Goal: Task Accomplishment & Management: Manage account settings

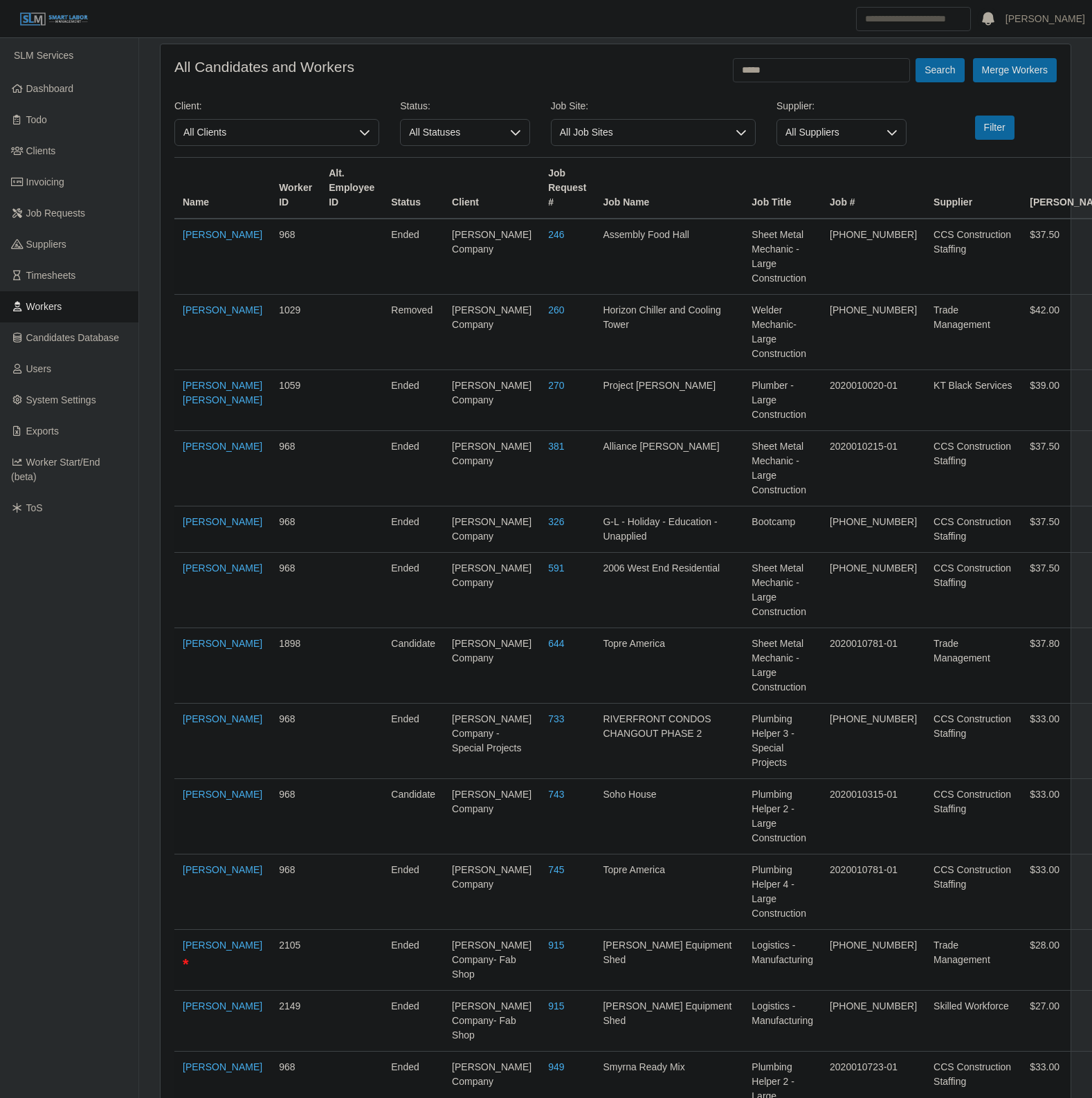
scroll to position [4297, 0]
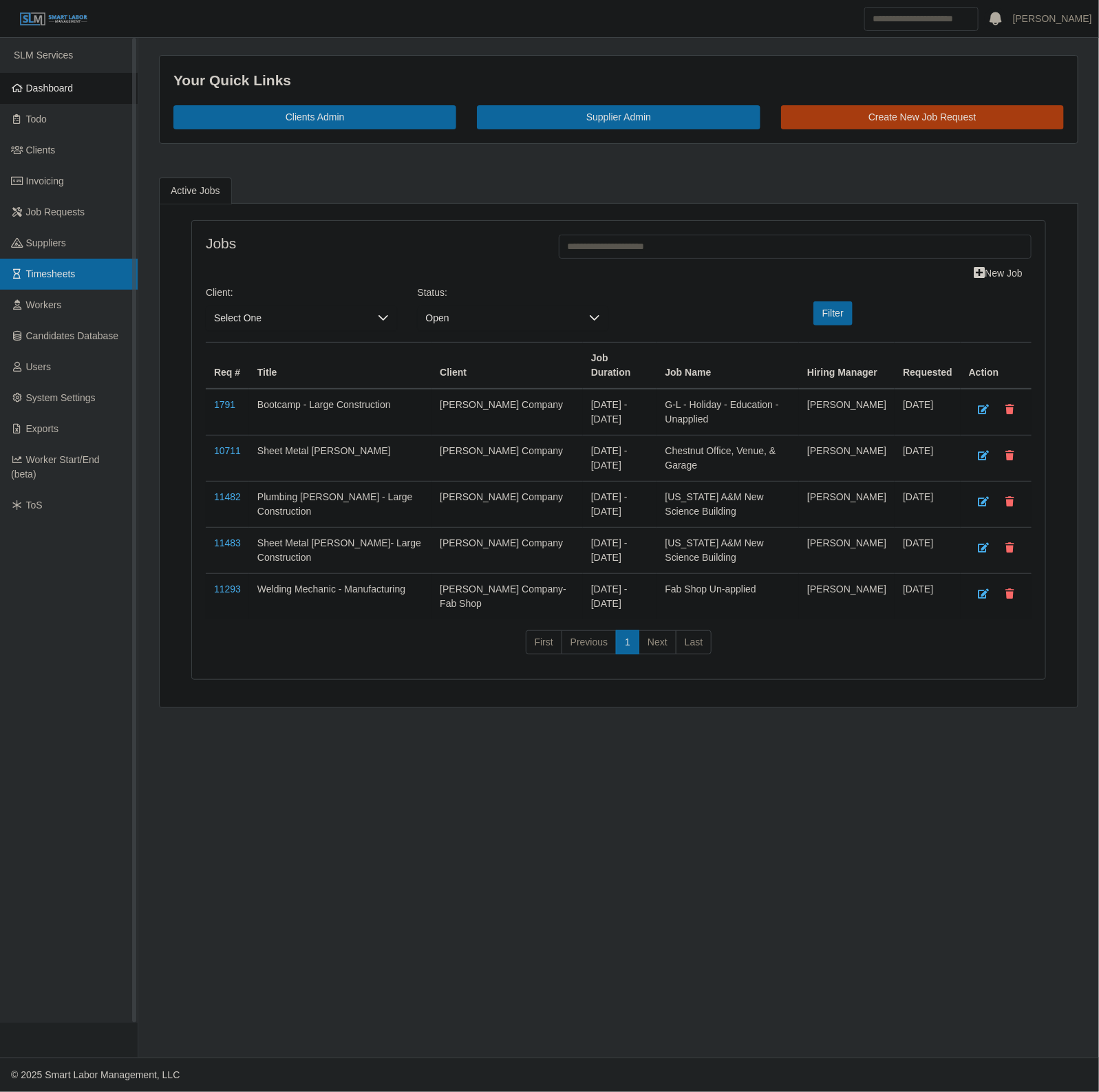
click at [86, 263] on link "Timesheets" at bounding box center [69, 274] width 138 height 31
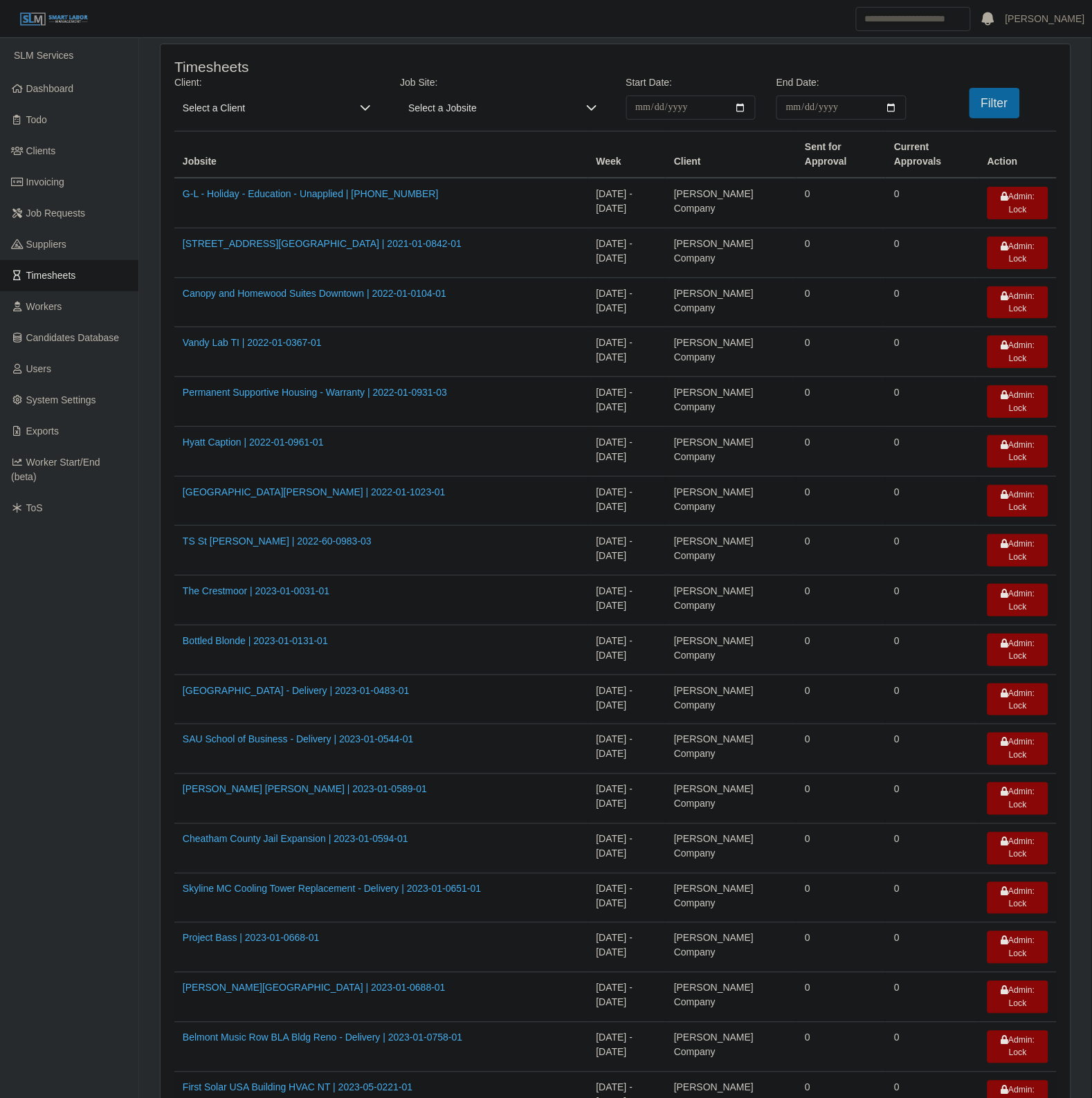
click at [244, 104] on span "Select a Client" at bounding box center [263, 107] width 177 height 25
click at [242, 146] on input "text" at bounding box center [374, 138] width 376 height 22
type input "***"
click at [263, 228] on span "Lee Company - Special Projects" at bounding box center [287, 221] width 202 height 15
click at [742, 108] on input "**********" at bounding box center [691, 107] width 130 height 25
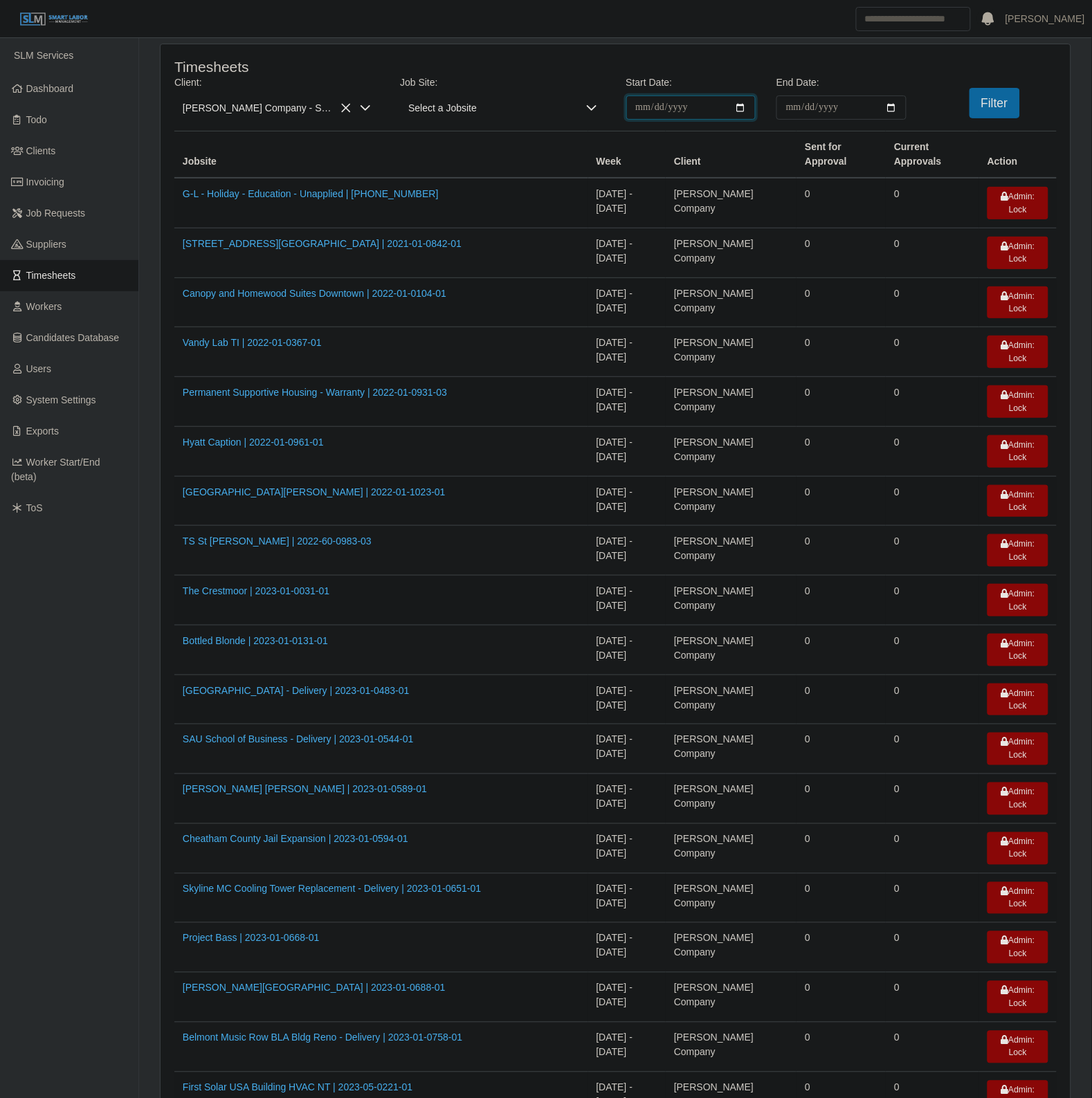
type input "**********"
click at [889, 101] on input "End Date:" at bounding box center [841, 107] width 130 height 25
type input "**********"
click at [993, 100] on button "Filter" at bounding box center [995, 102] width 50 height 30
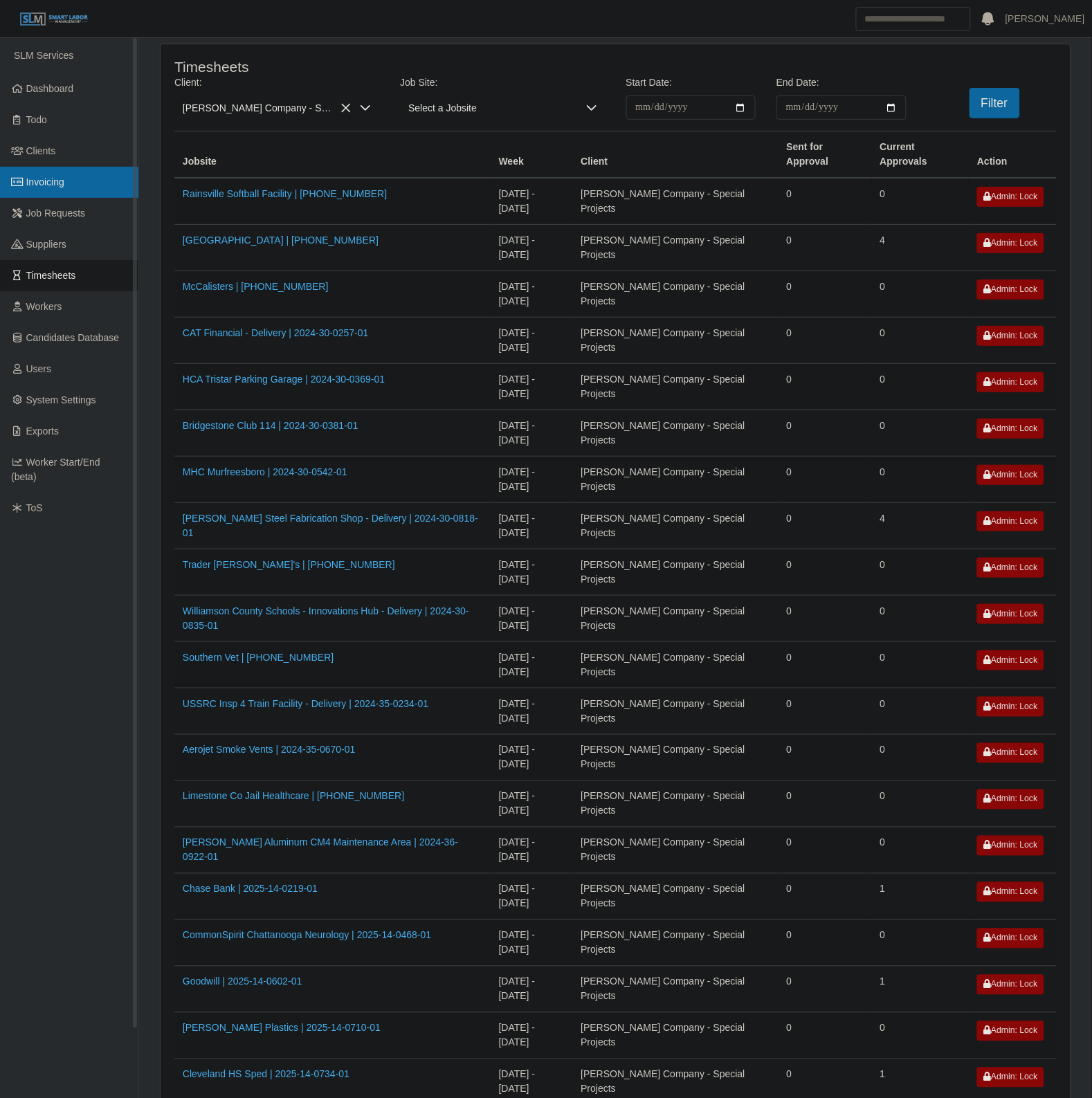
drag, startPoint x: 45, startPoint y: 197, endPoint x: 50, endPoint y: 178, distance: 19.6
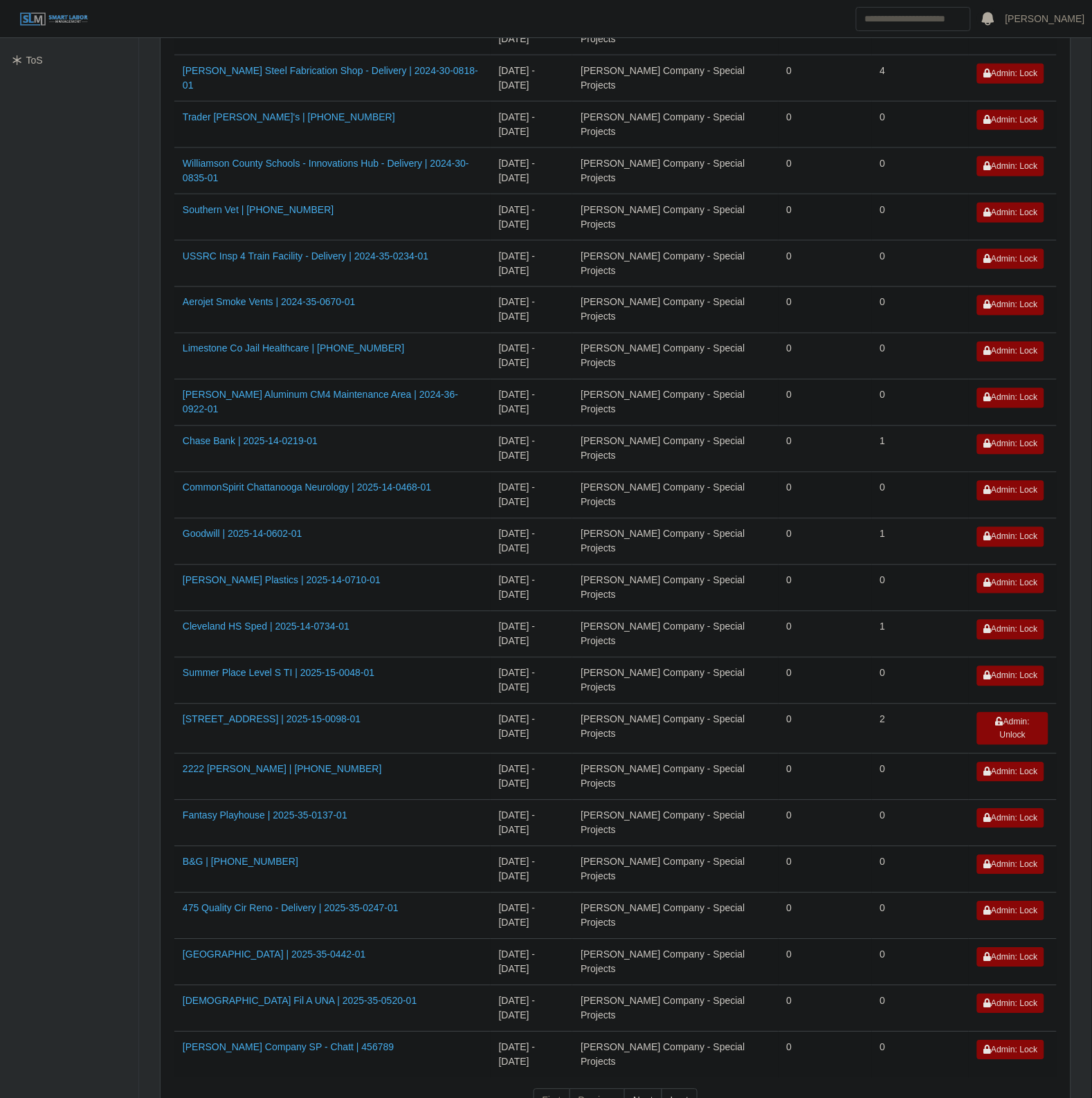
scroll to position [544, 0]
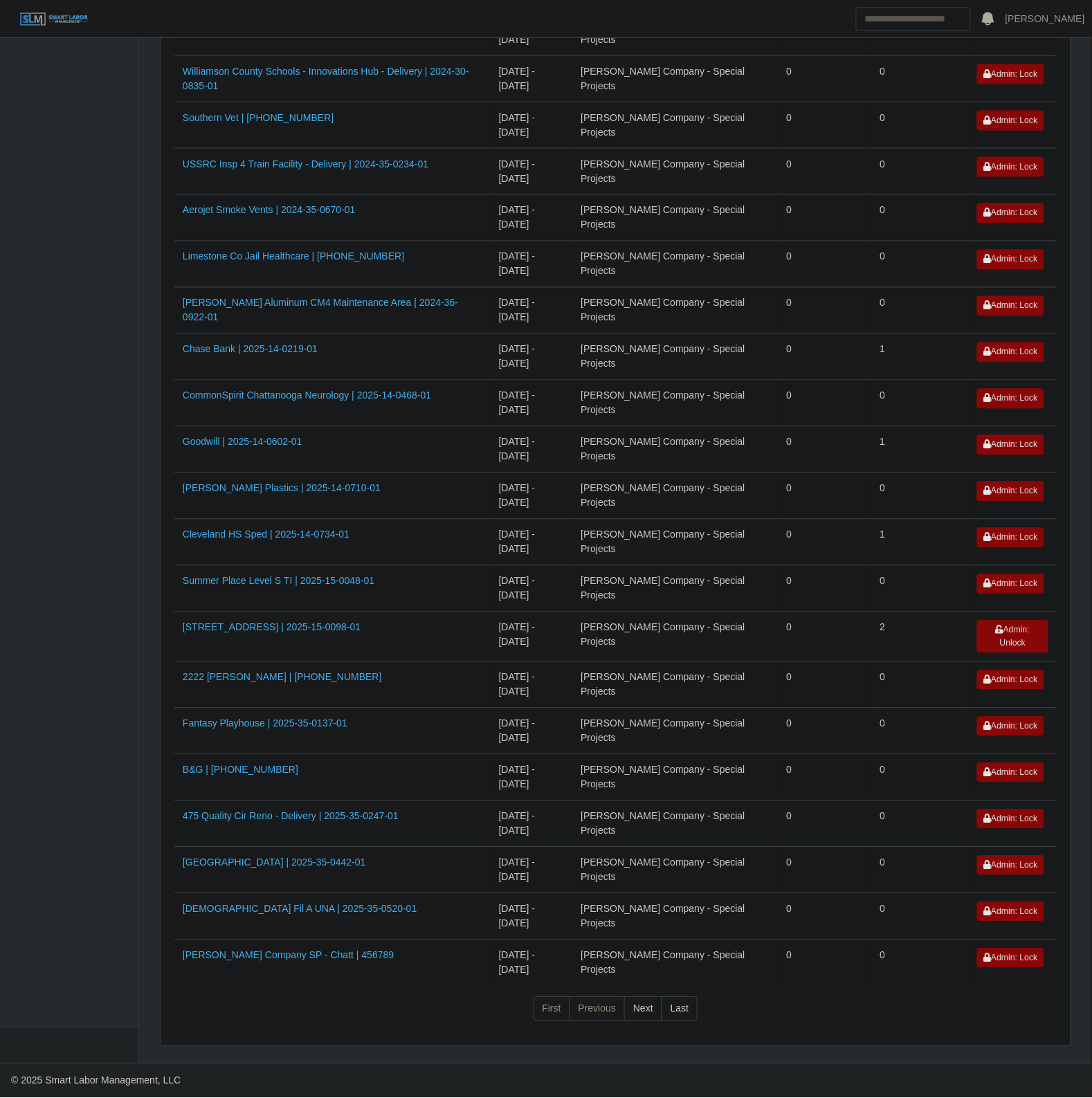
click at [663, 703] on td "[PERSON_NAME] Company - Special Projects" at bounding box center [675, 684] width 205 height 46
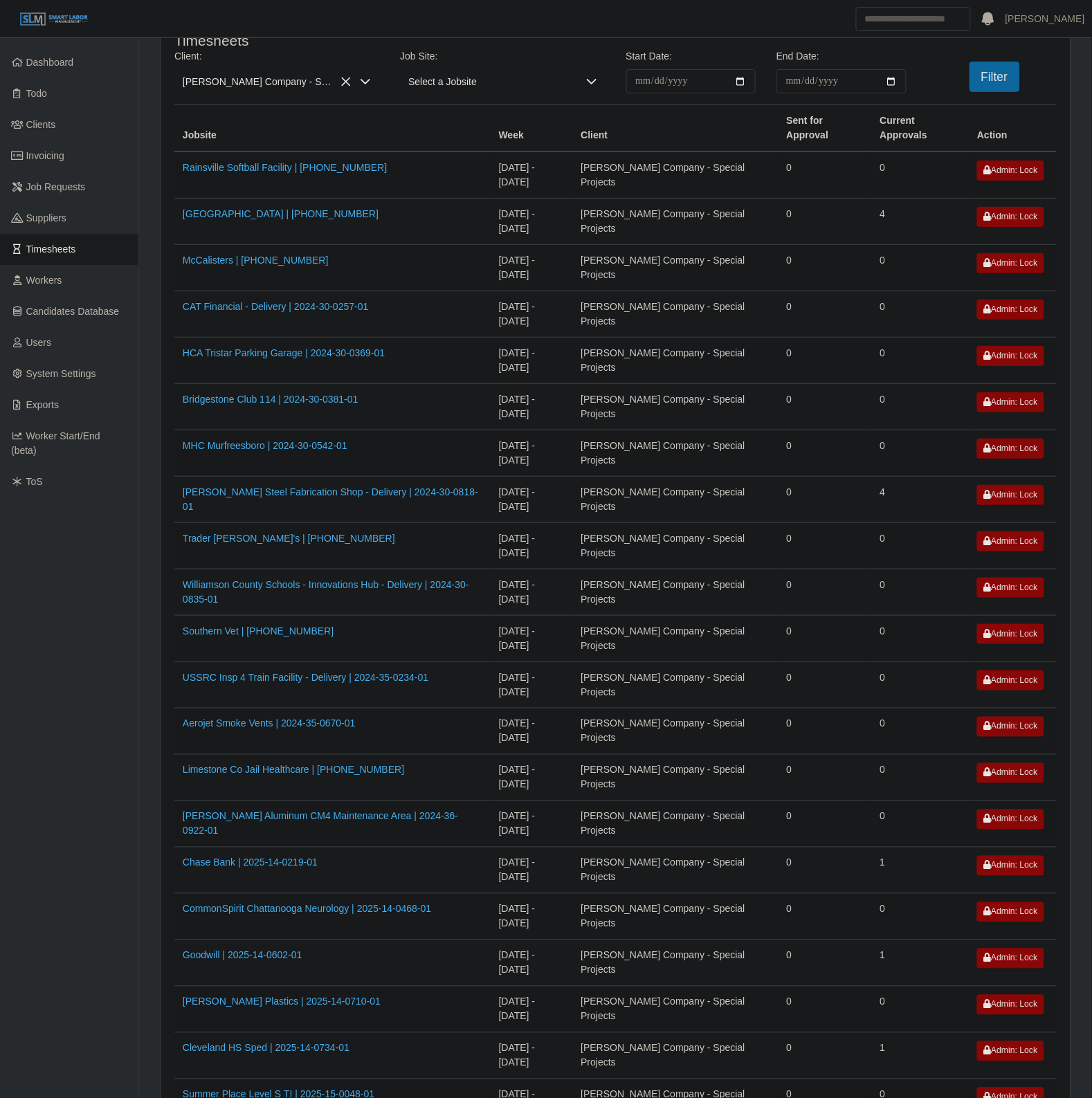
scroll to position [0, 0]
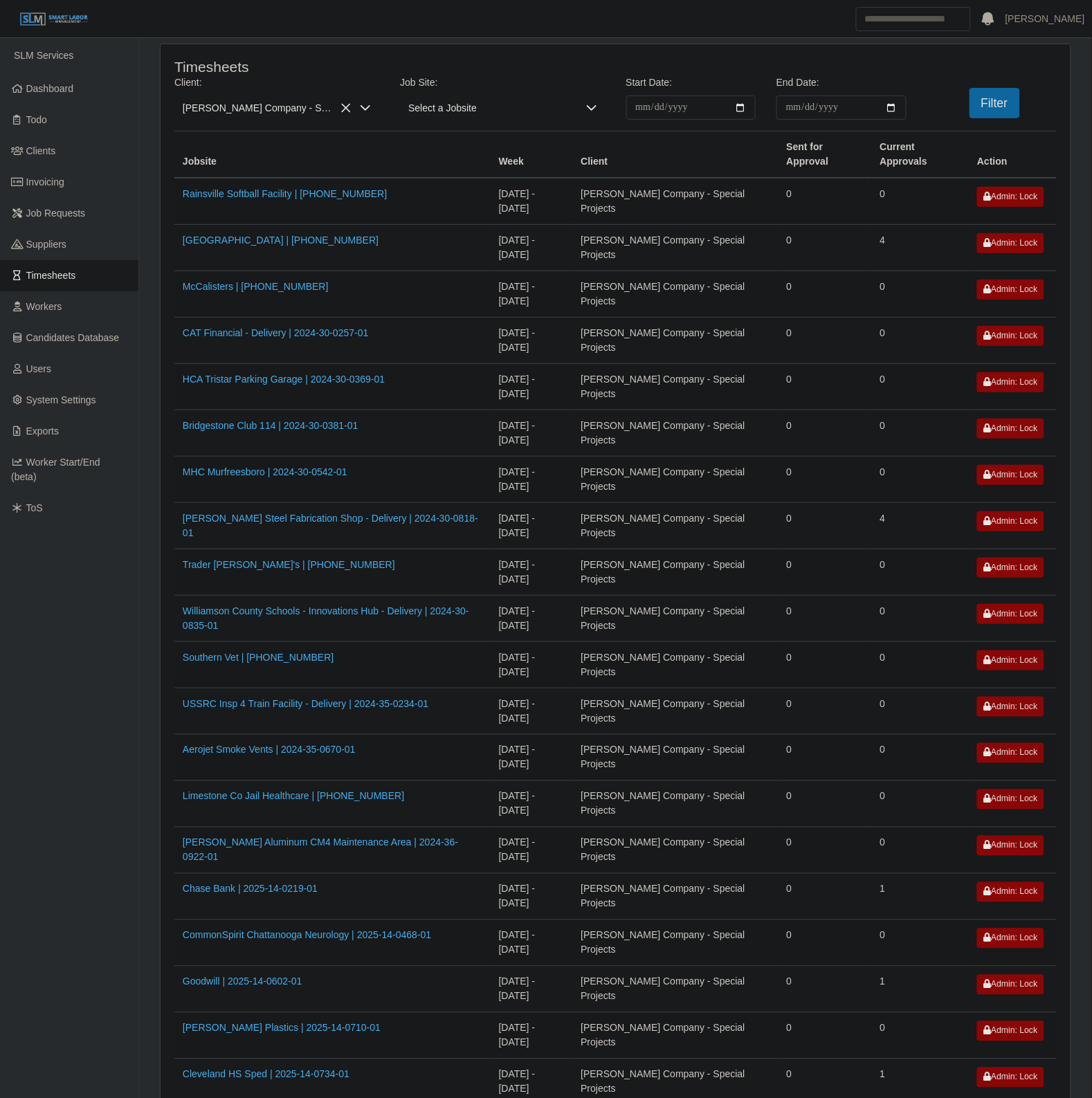
click at [526, 469] on td "10/06/2025 - 10/12/2025" at bounding box center [532, 480] width 83 height 46
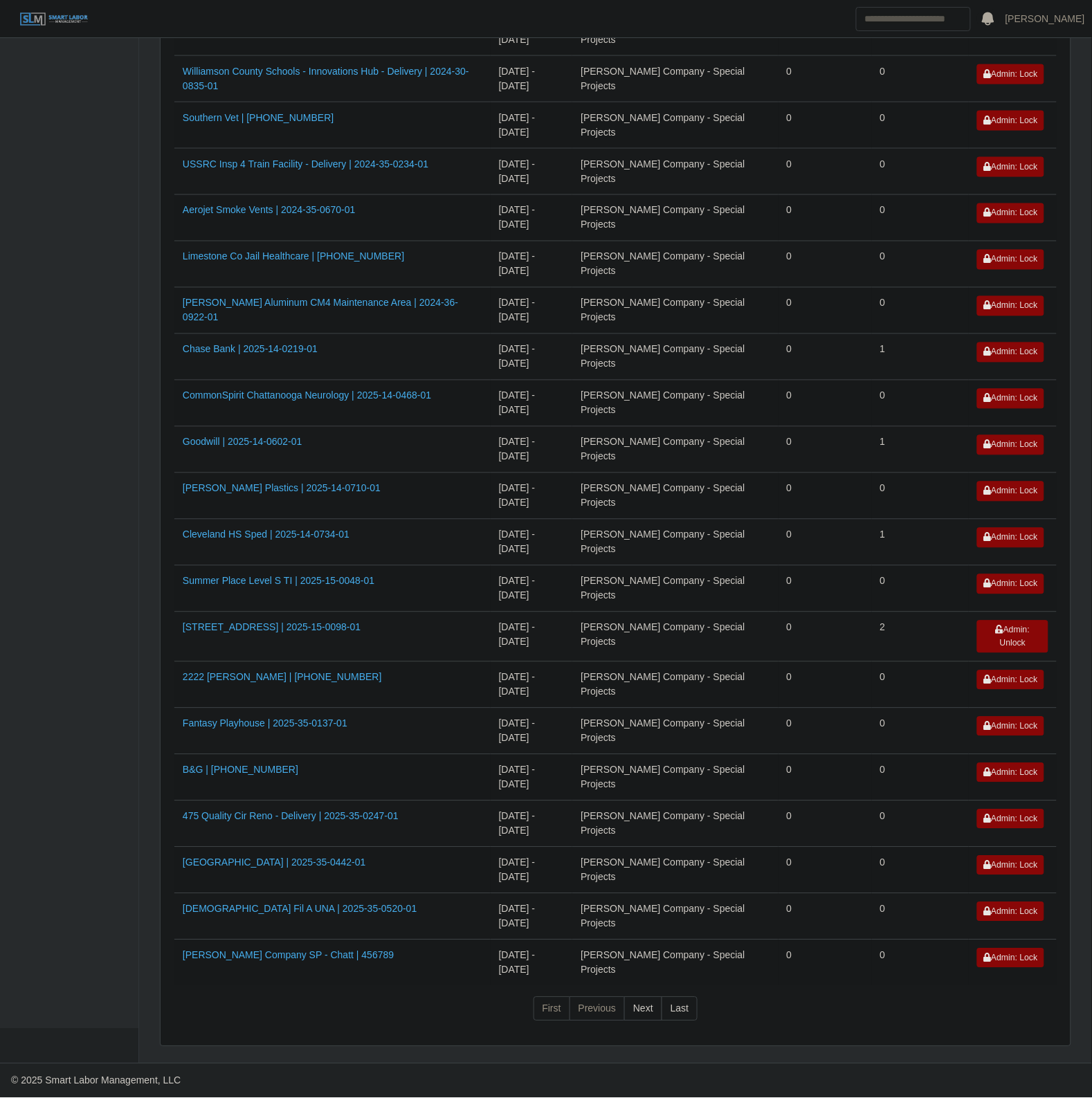
drag, startPoint x: 282, startPoint y: 862, endPoint x: 595, endPoint y: 797, distance: 319.7
click at [573, 797] on td "10/06/2025 - 10/12/2025" at bounding box center [532, 777] width 83 height 46
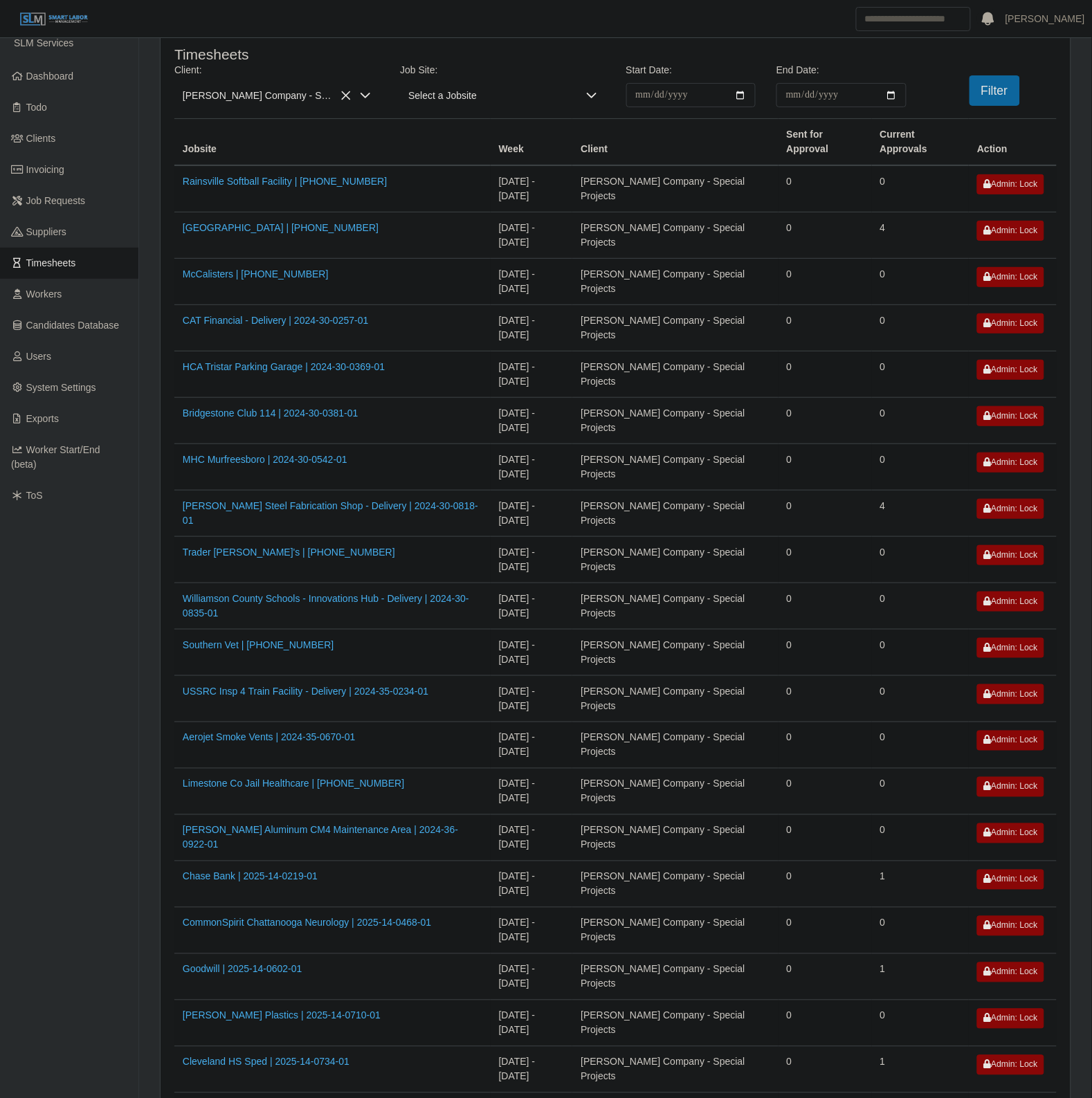
scroll to position [0, 0]
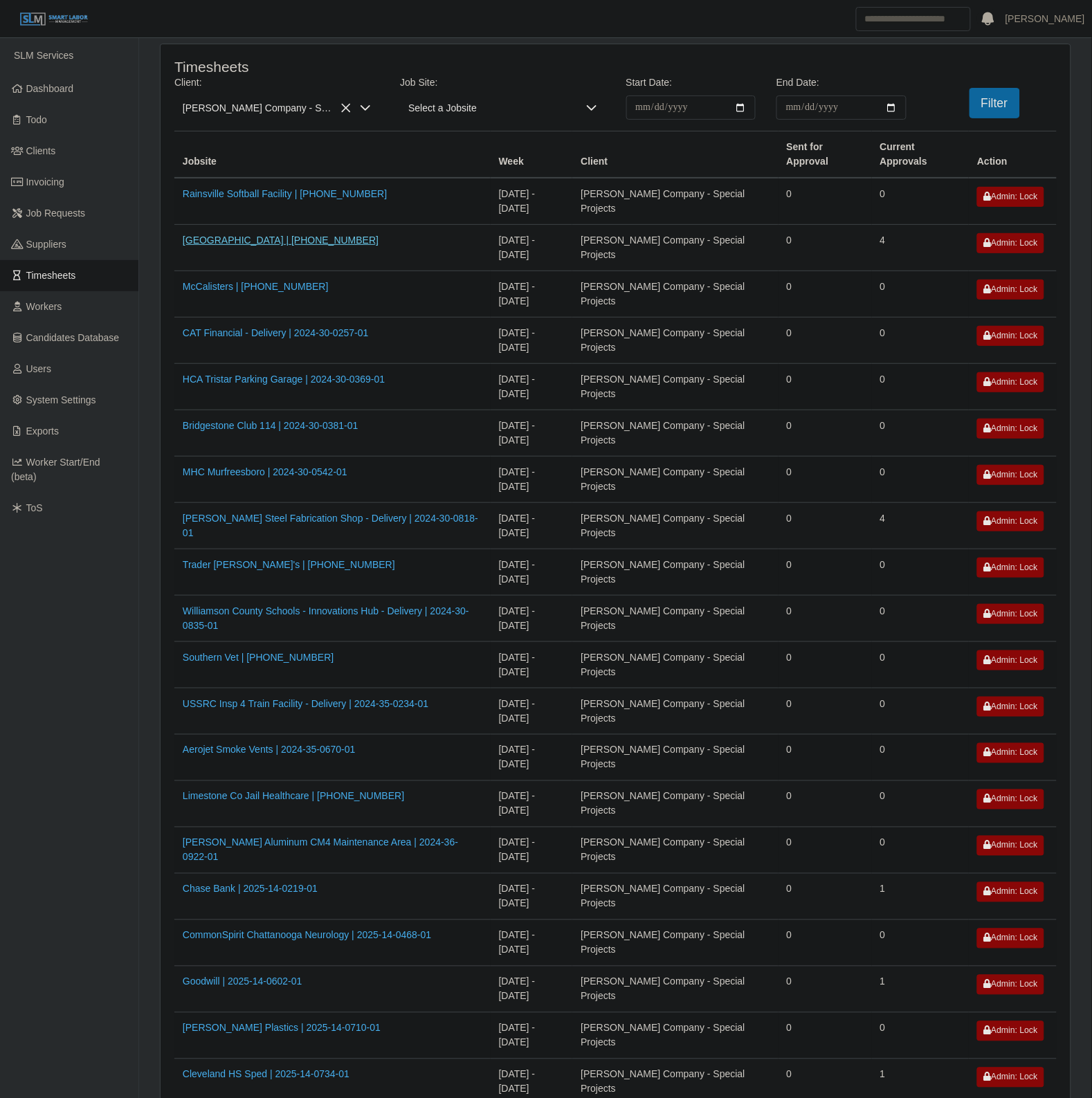
drag, startPoint x: 282, startPoint y: 248, endPoint x: 247, endPoint y: 232, distance: 38.5
click at [47, 308] on span "Workers" at bounding box center [44, 307] width 36 height 11
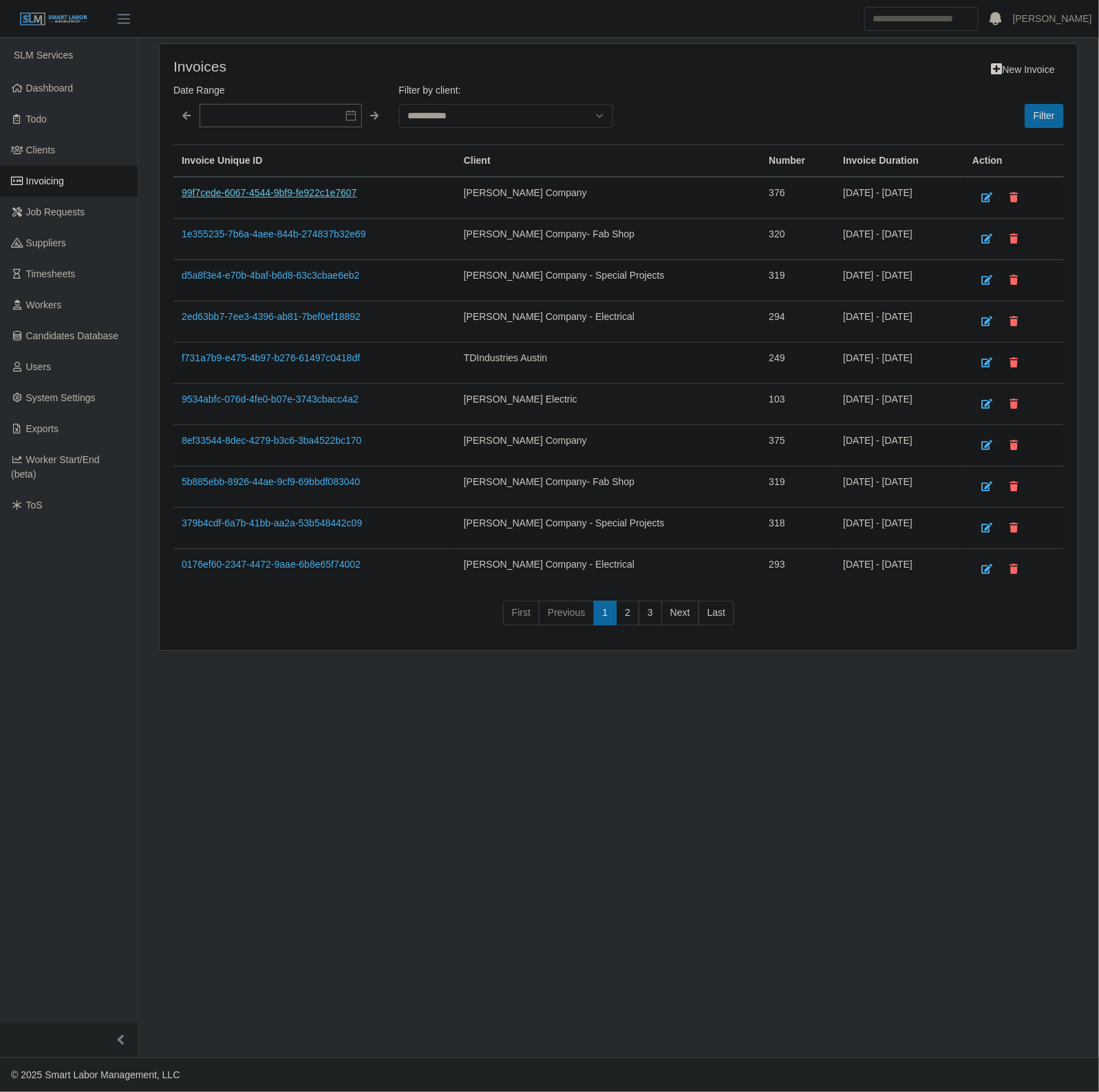
click at [272, 196] on link "99f7cede-6067-4544-9bf9-fe922c1e7607" at bounding box center [270, 193] width 176 height 11
click at [307, 446] on link "8ef33544-8dec-4279-b3c6-3ba4522bc170" at bounding box center [272, 440] width 180 height 11
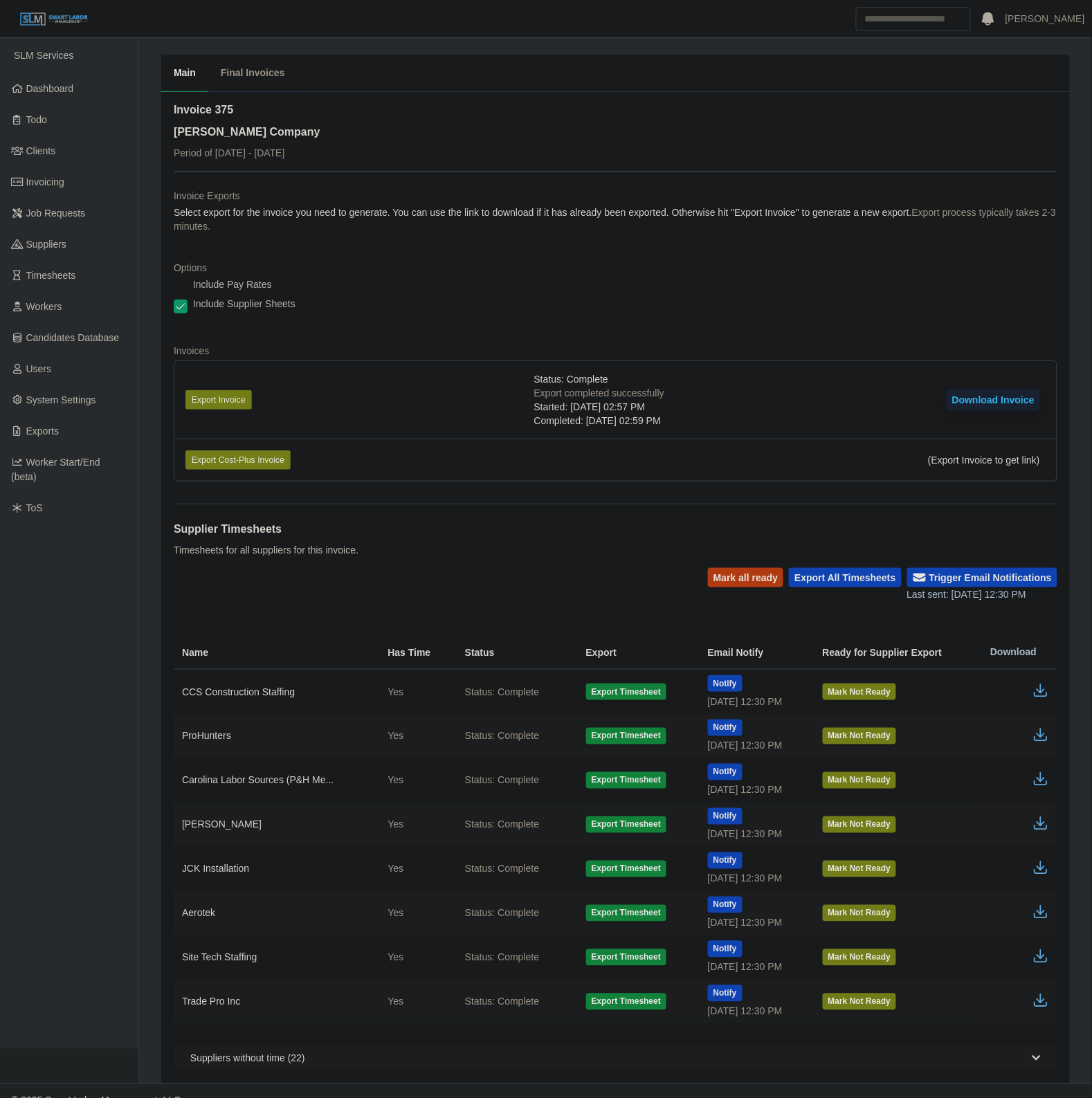
click at [993, 410] on button "Download Invoice" at bounding box center [993, 400] width 93 height 22
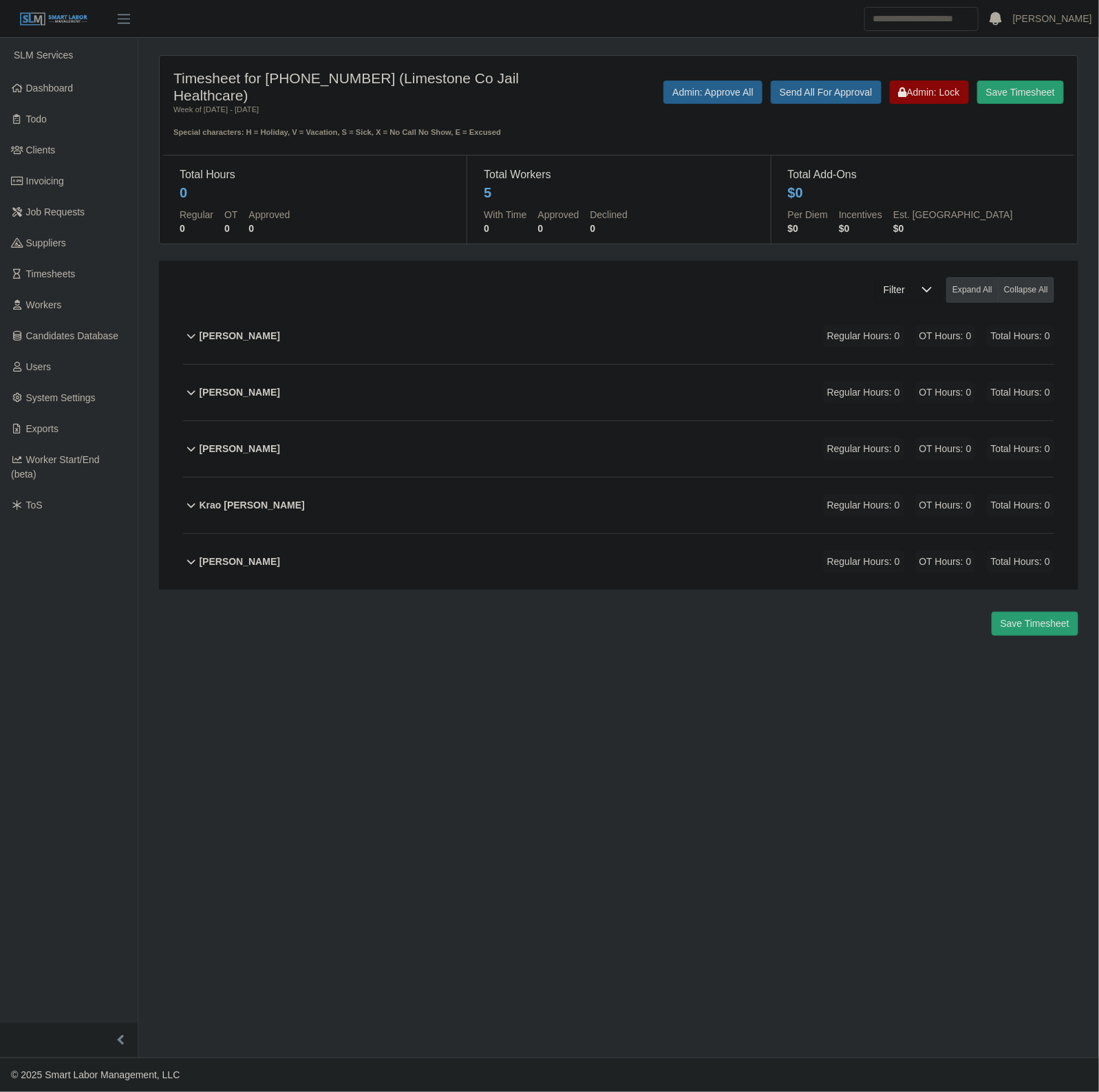
click at [352, 577] on div "Larry King Regular Hours: 0 OT Hours: 0 Total Hours: 0" at bounding box center [626, 562] width 855 height 56
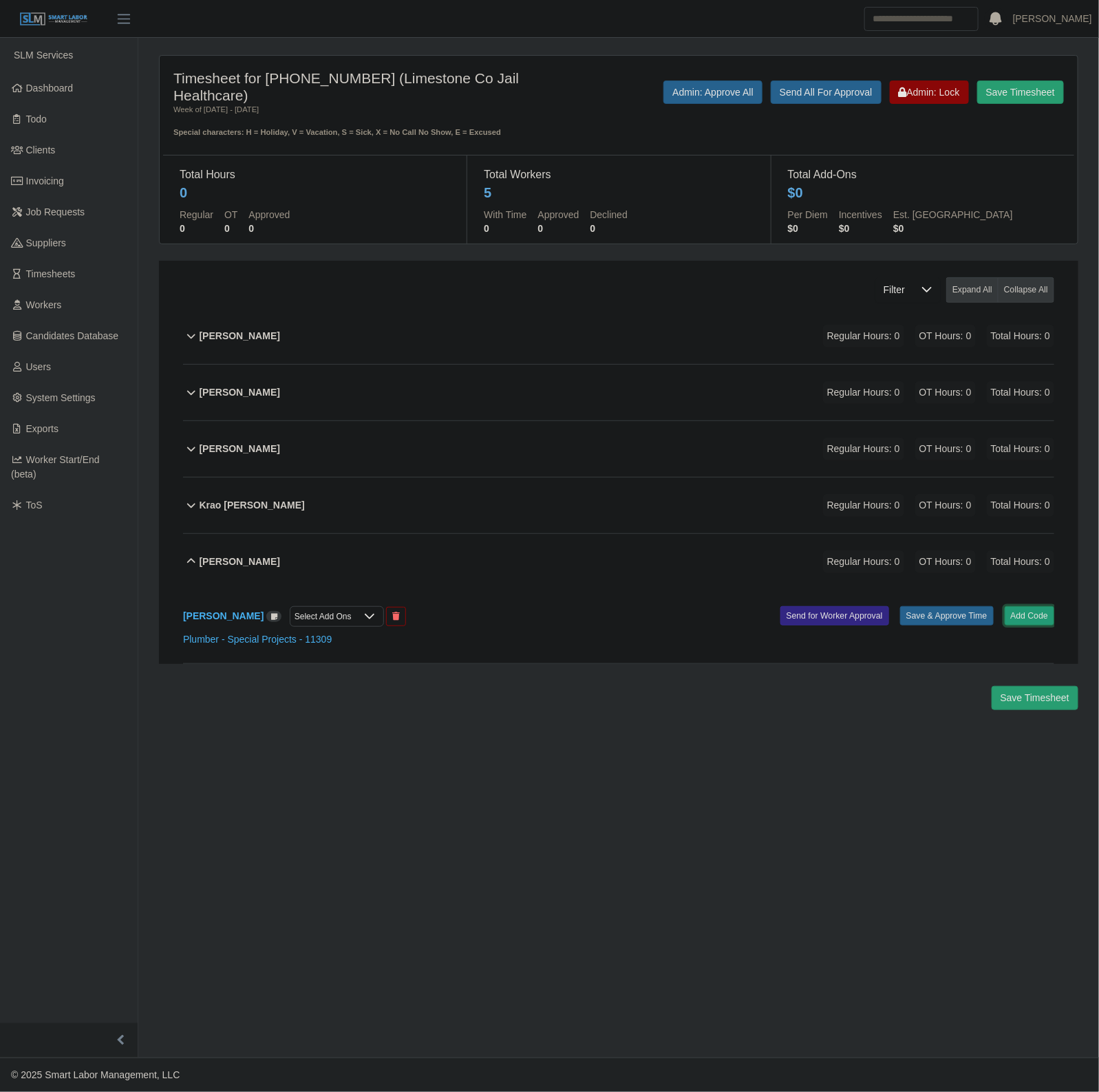
click at [1031, 614] on button "Add Code" at bounding box center [1029, 616] width 50 height 20
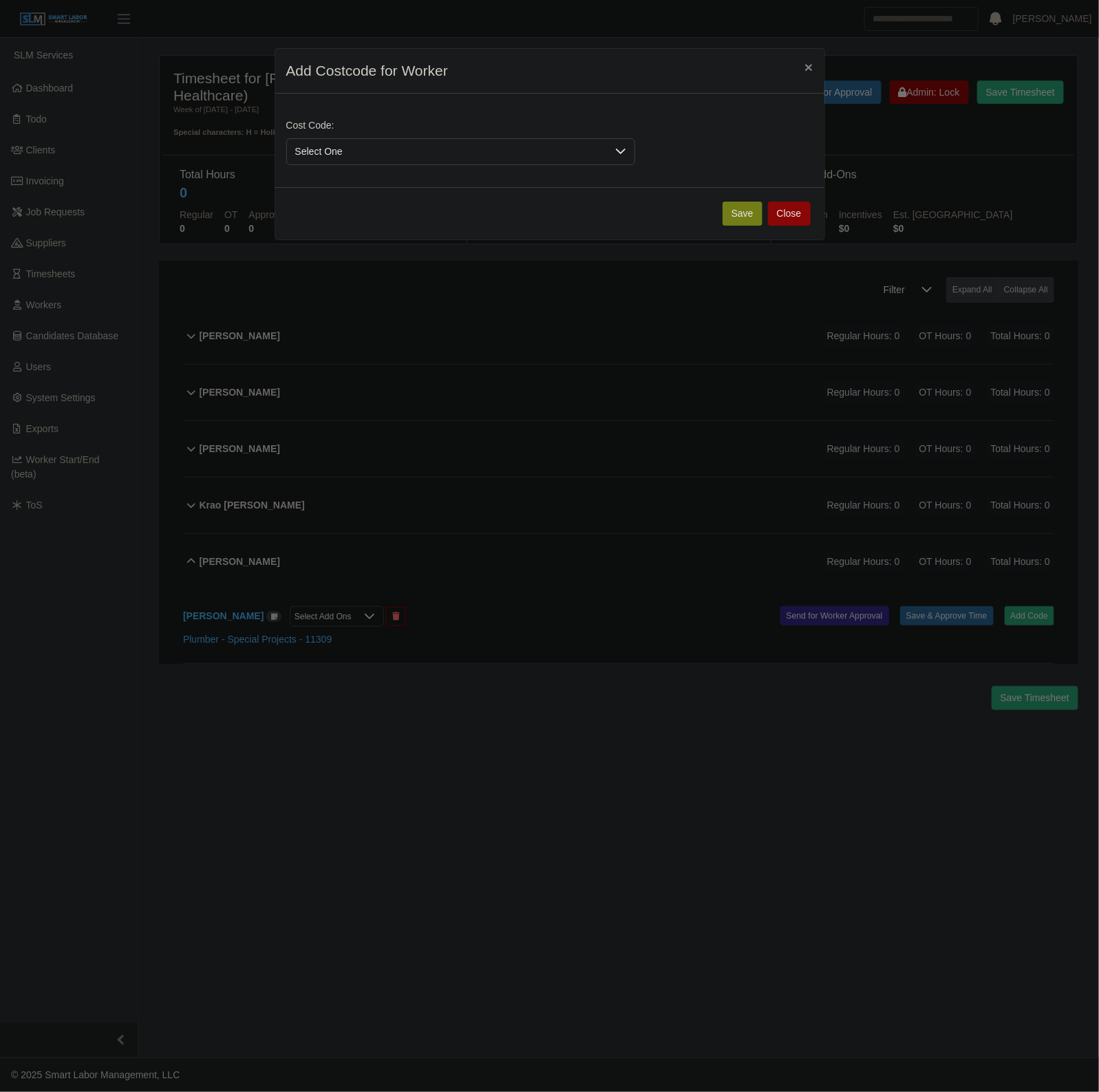
click at [354, 142] on span "Select One" at bounding box center [446, 152] width 320 height 26
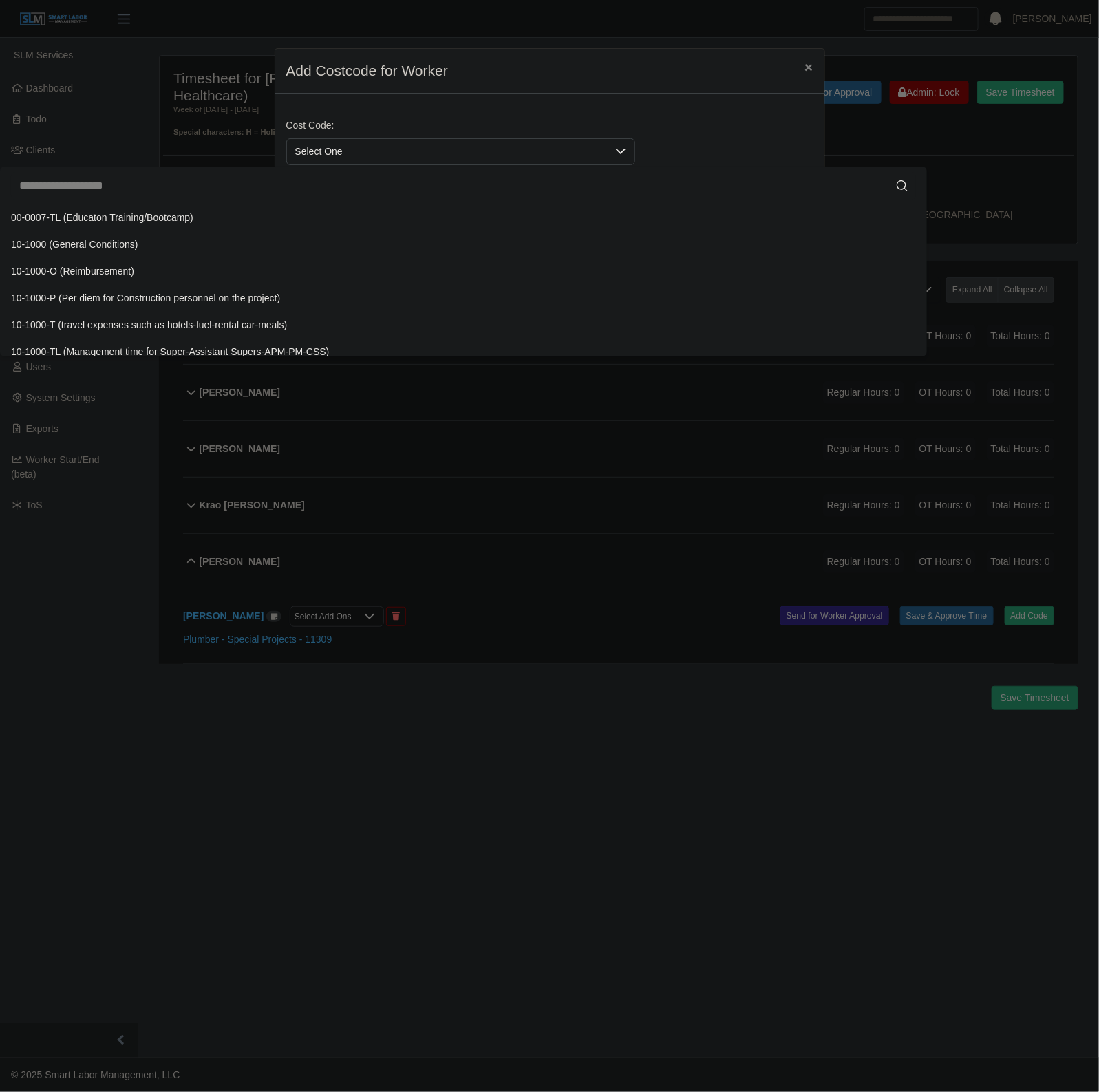
click at [332, 194] on input "text" at bounding box center [463, 186] width 905 height 28
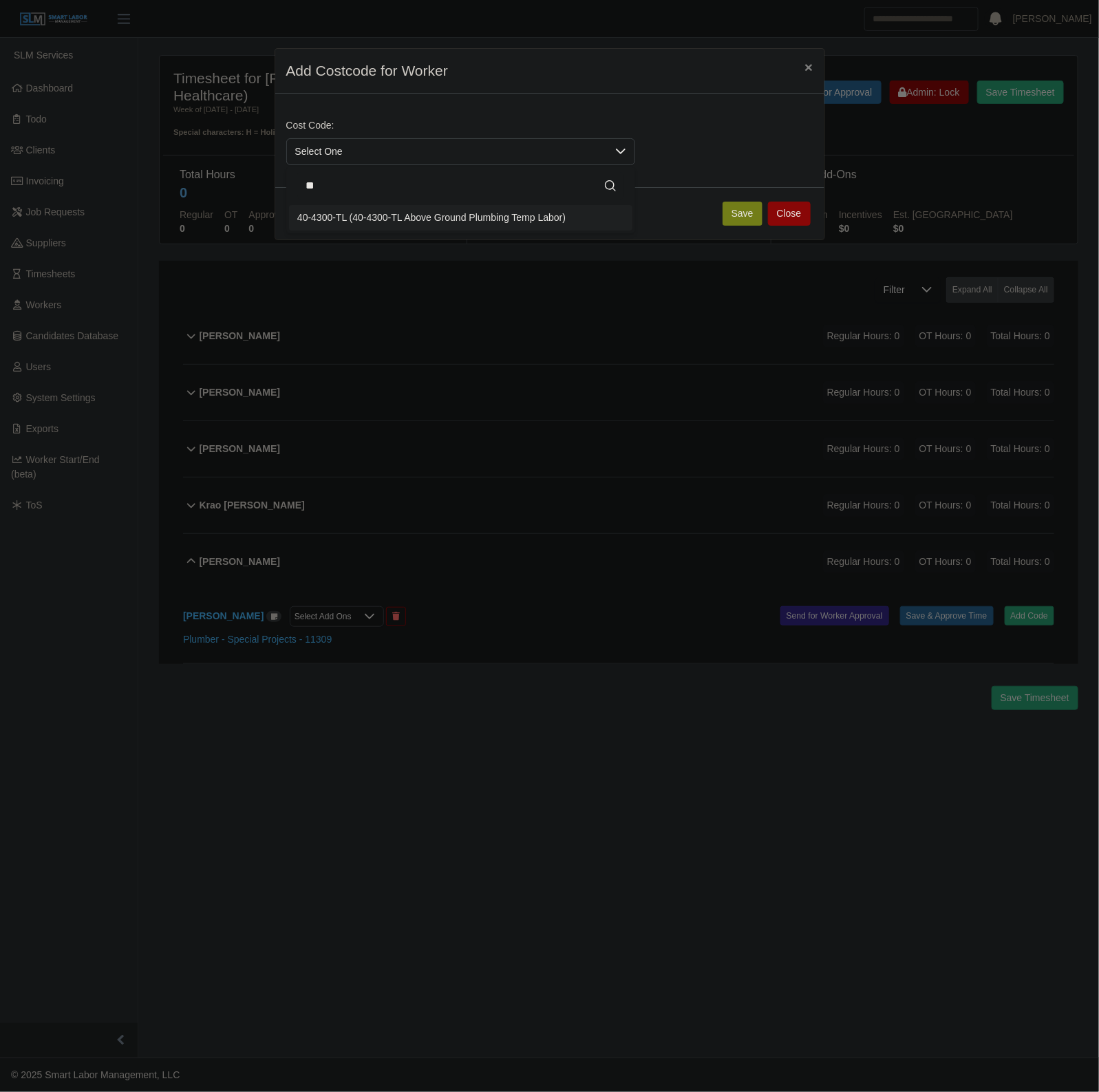
type input "**"
click at [375, 225] on span "40-4300-TL (40-4300-TL Above Ground Plumbing Temp Labor)" at bounding box center [431, 217] width 268 height 15
drag, startPoint x: 752, startPoint y: 212, endPoint x: 726, endPoint y: 283, distance: 75.6
click at [750, 214] on button "Save" at bounding box center [742, 213] width 40 height 24
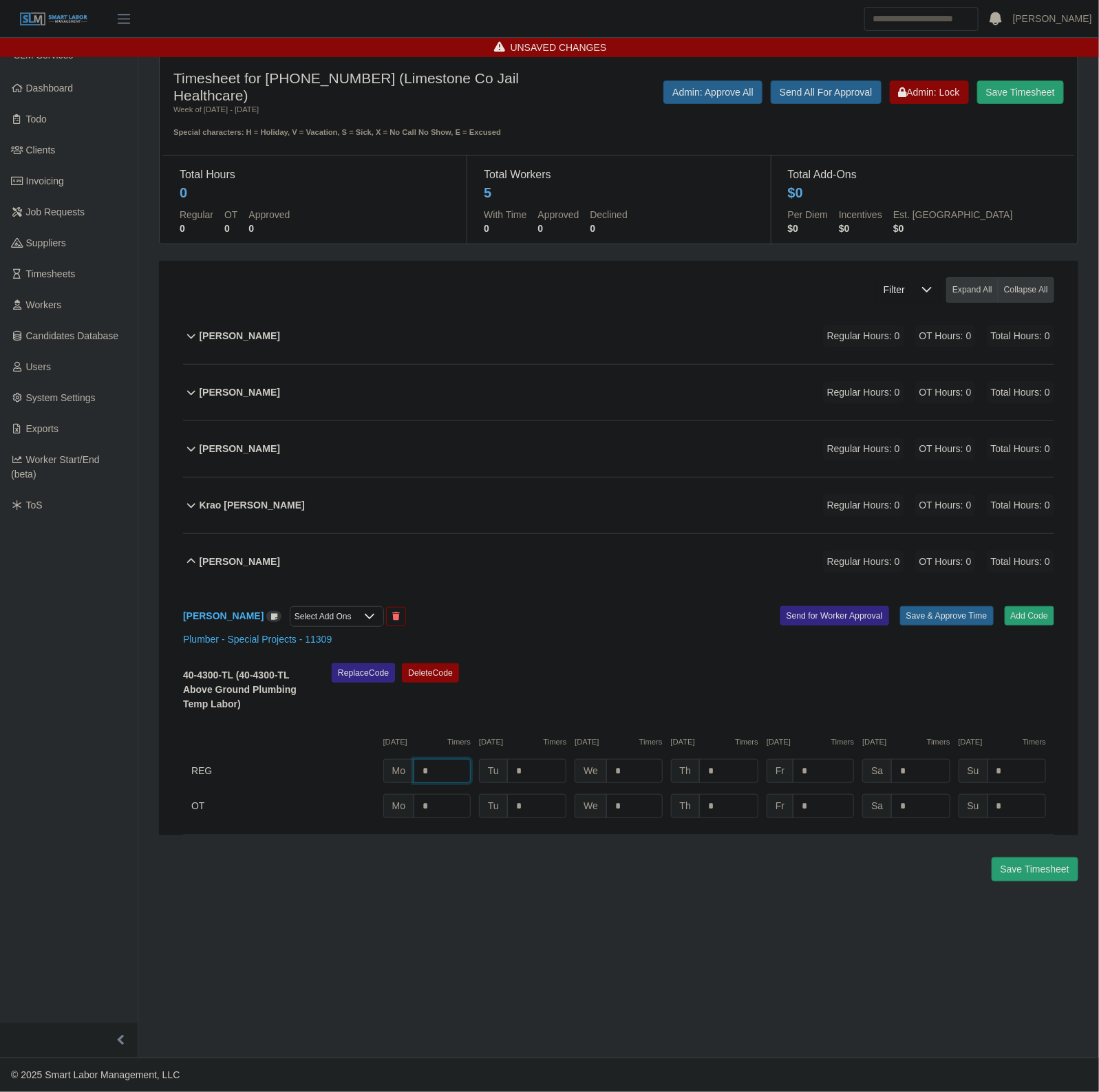
click at [455, 781] on input "*" at bounding box center [442, 771] width 57 height 24
type input "*"
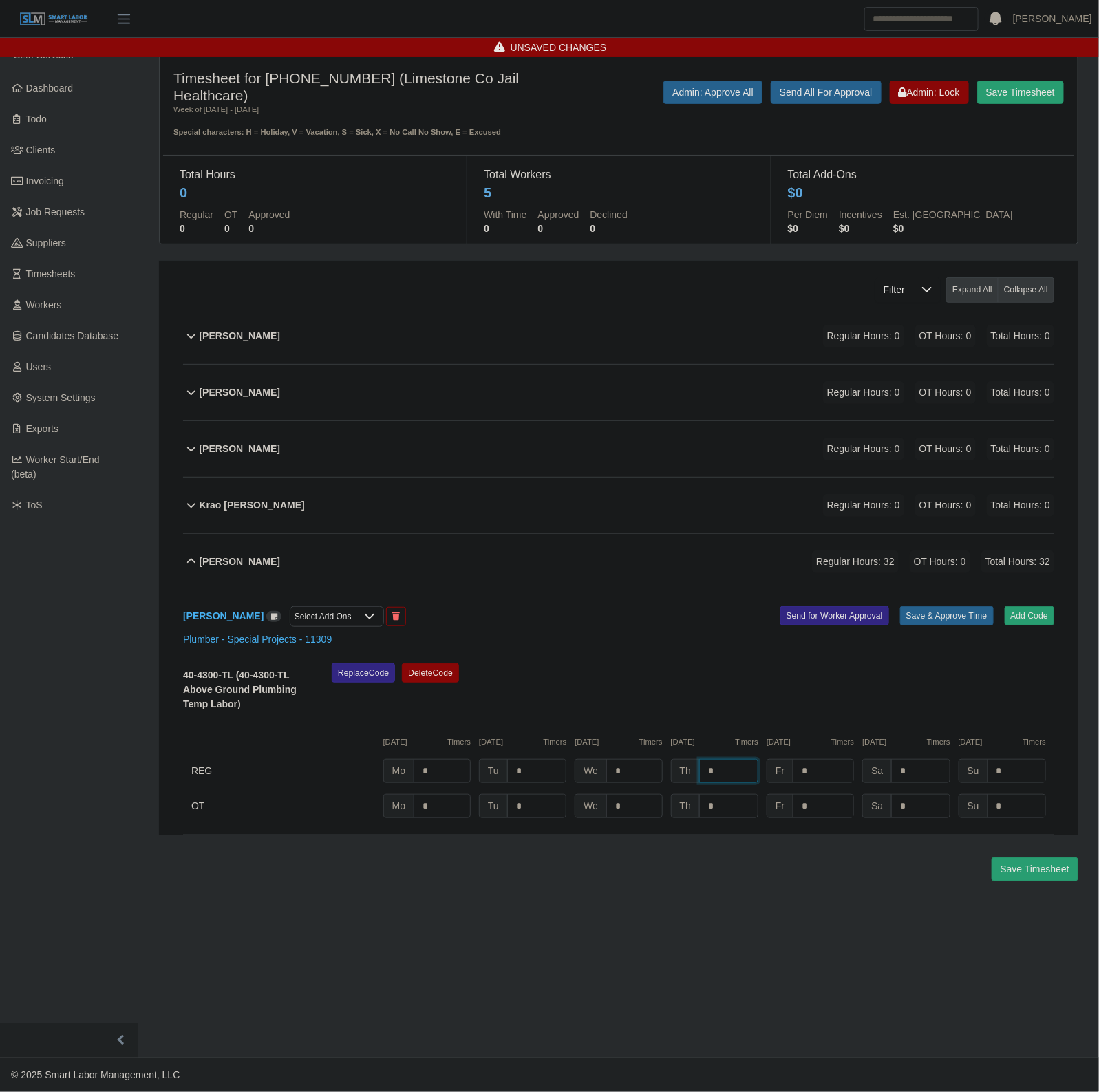
type input "*"
click at [921, 612] on button "Save & Approve Time" at bounding box center [946, 616] width 93 height 20
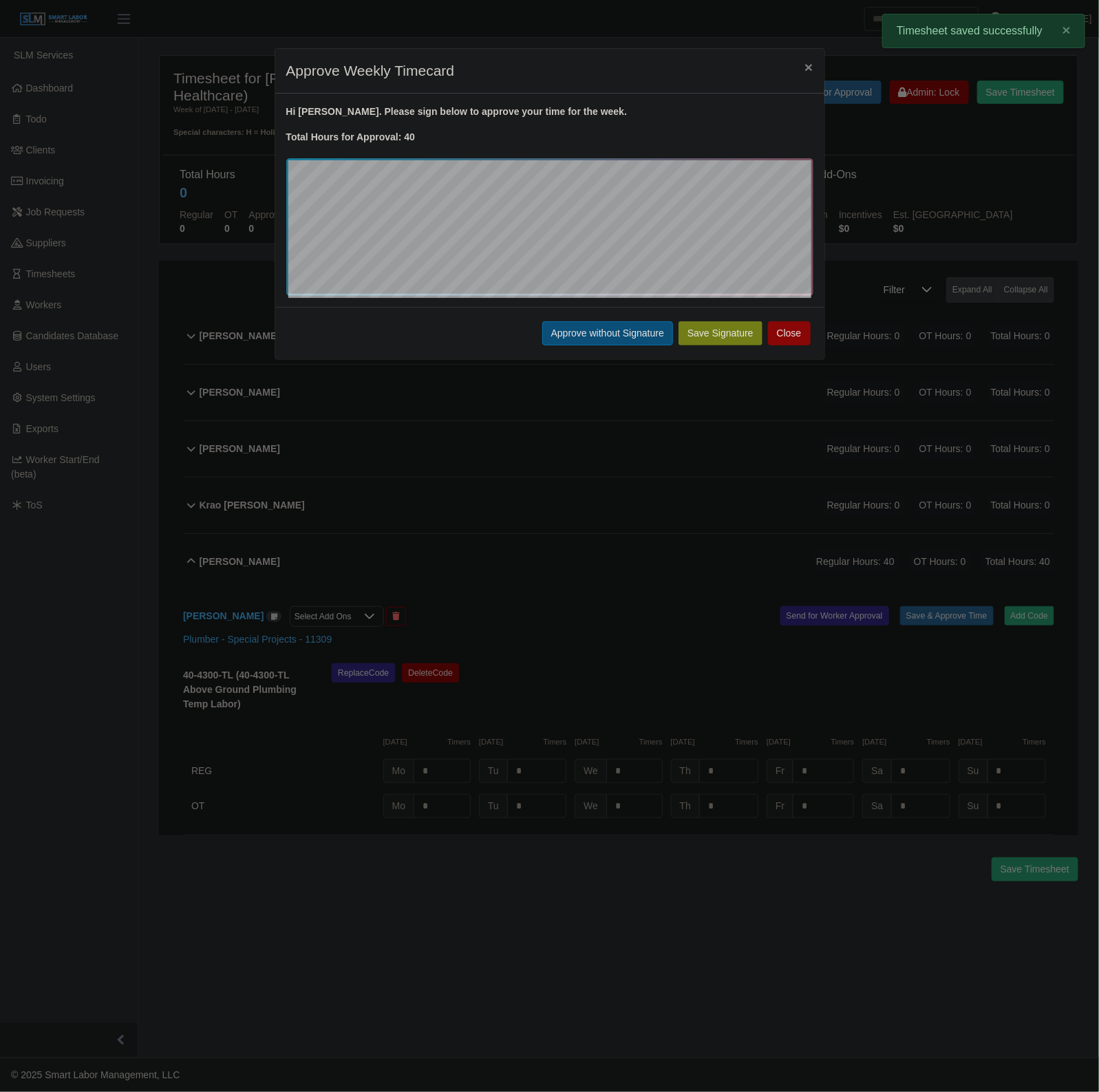
click at [582, 339] on button "Approve without Signature" at bounding box center [607, 333] width 131 height 24
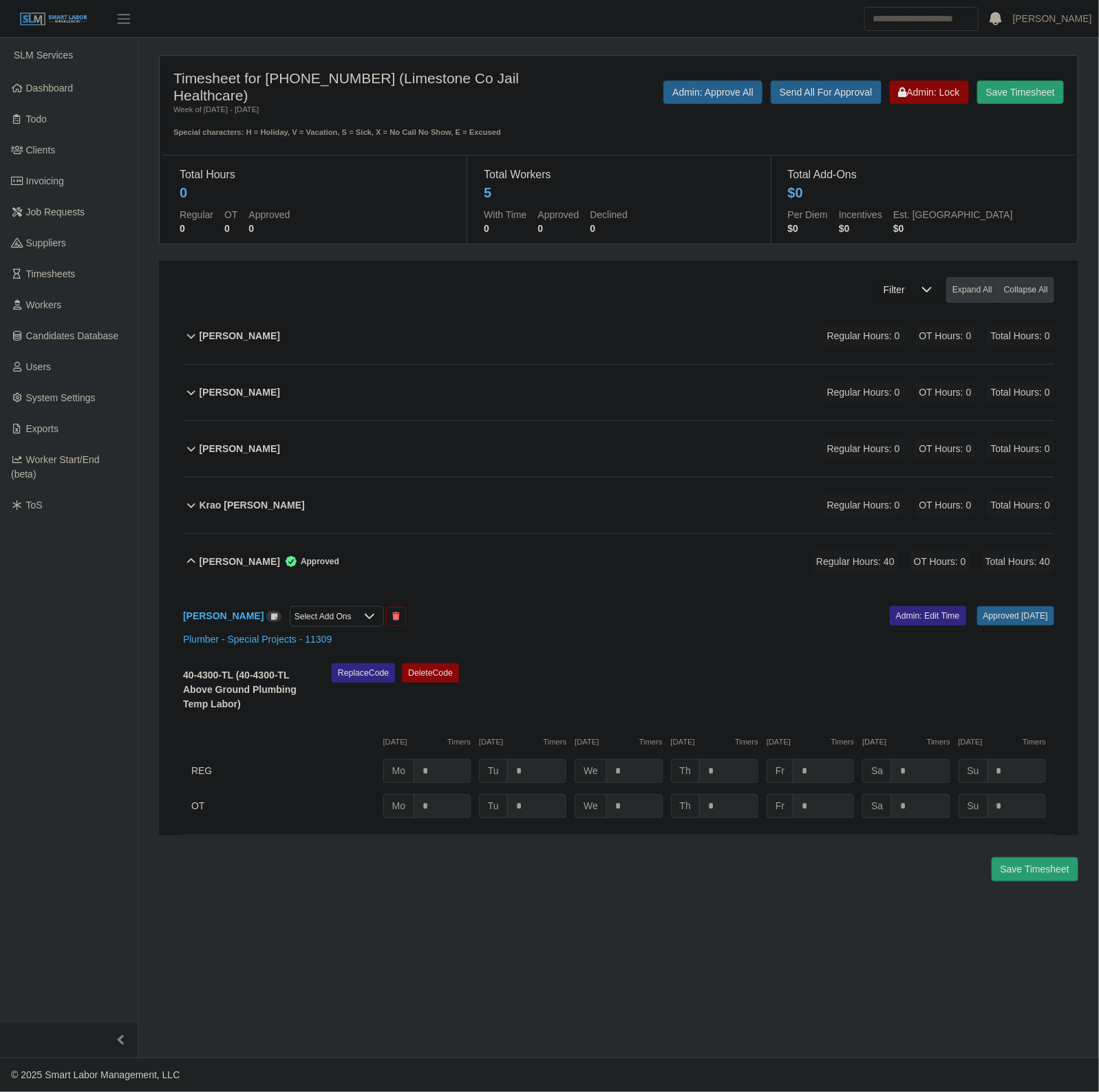
click at [545, 572] on div "Larry King Approved Regular Hours: 40 OT Hours: 0 Total Hours: 40" at bounding box center [626, 562] width 855 height 56
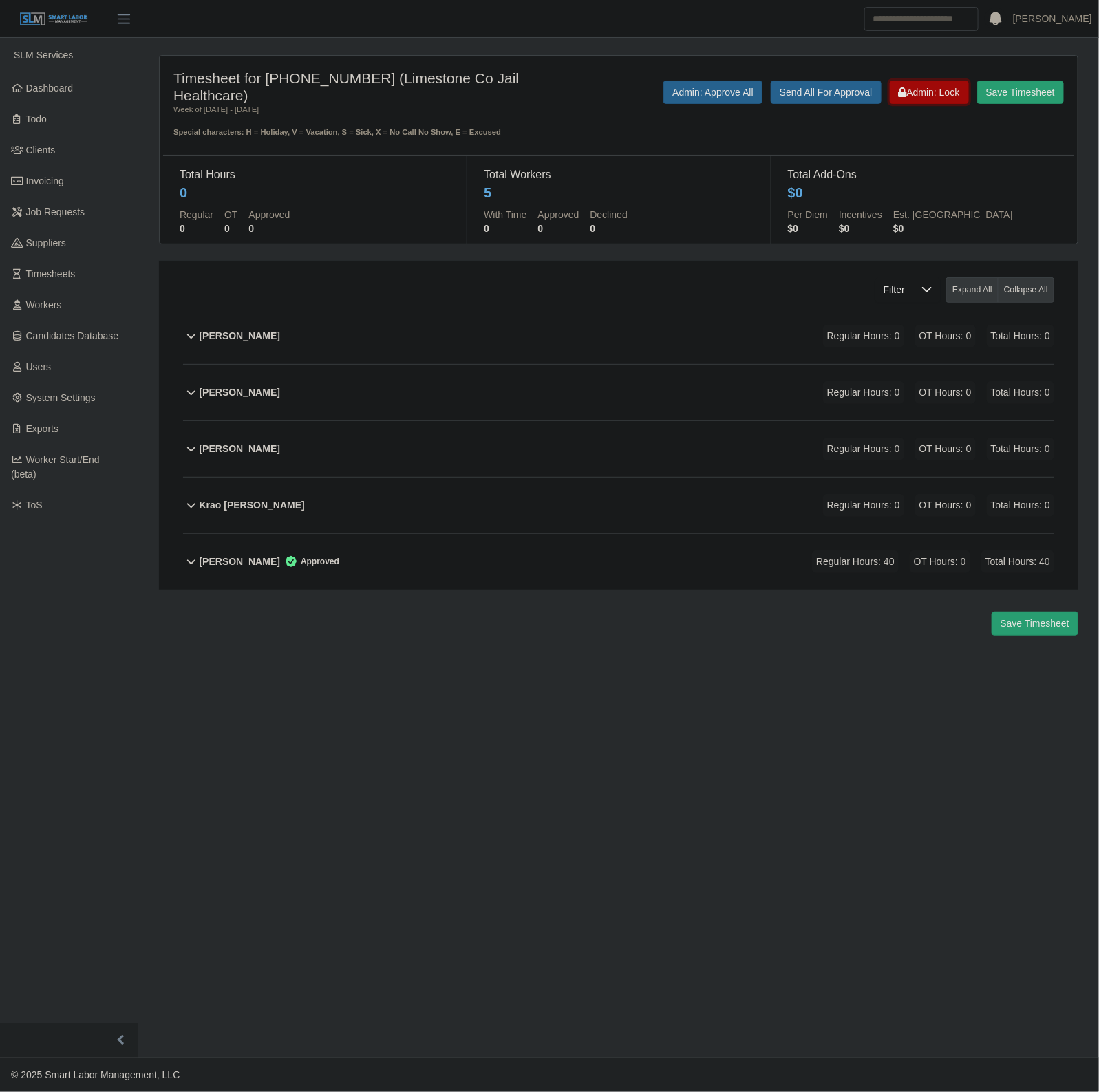
click at [900, 84] on button "Admin: Lock" at bounding box center [929, 93] width 79 height 24
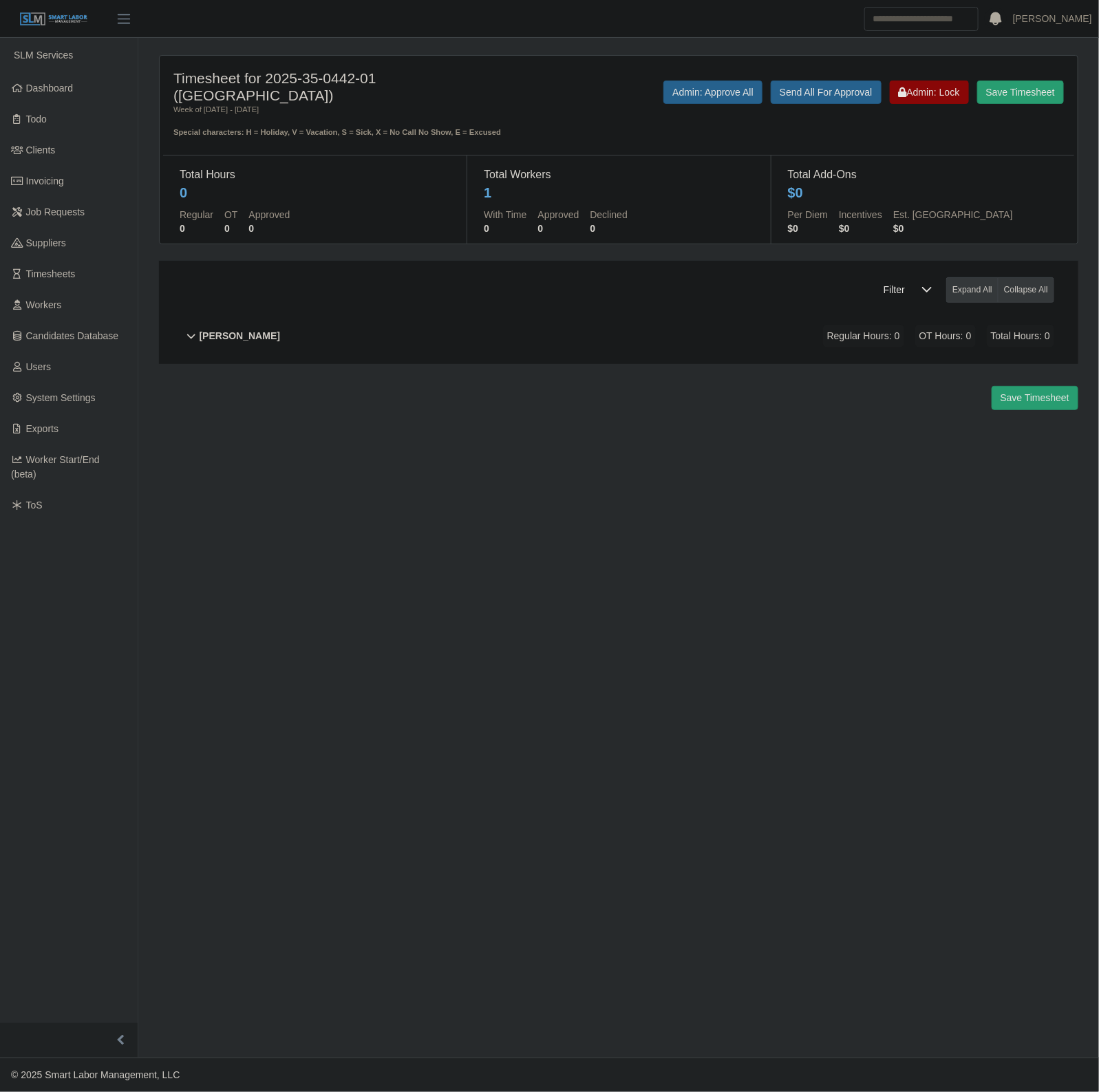
click at [644, 348] on div "[PERSON_NAME] Regular Hours: 0 OT Hours: 0 Total Hours: 0" at bounding box center [626, 336] width 855 height 56
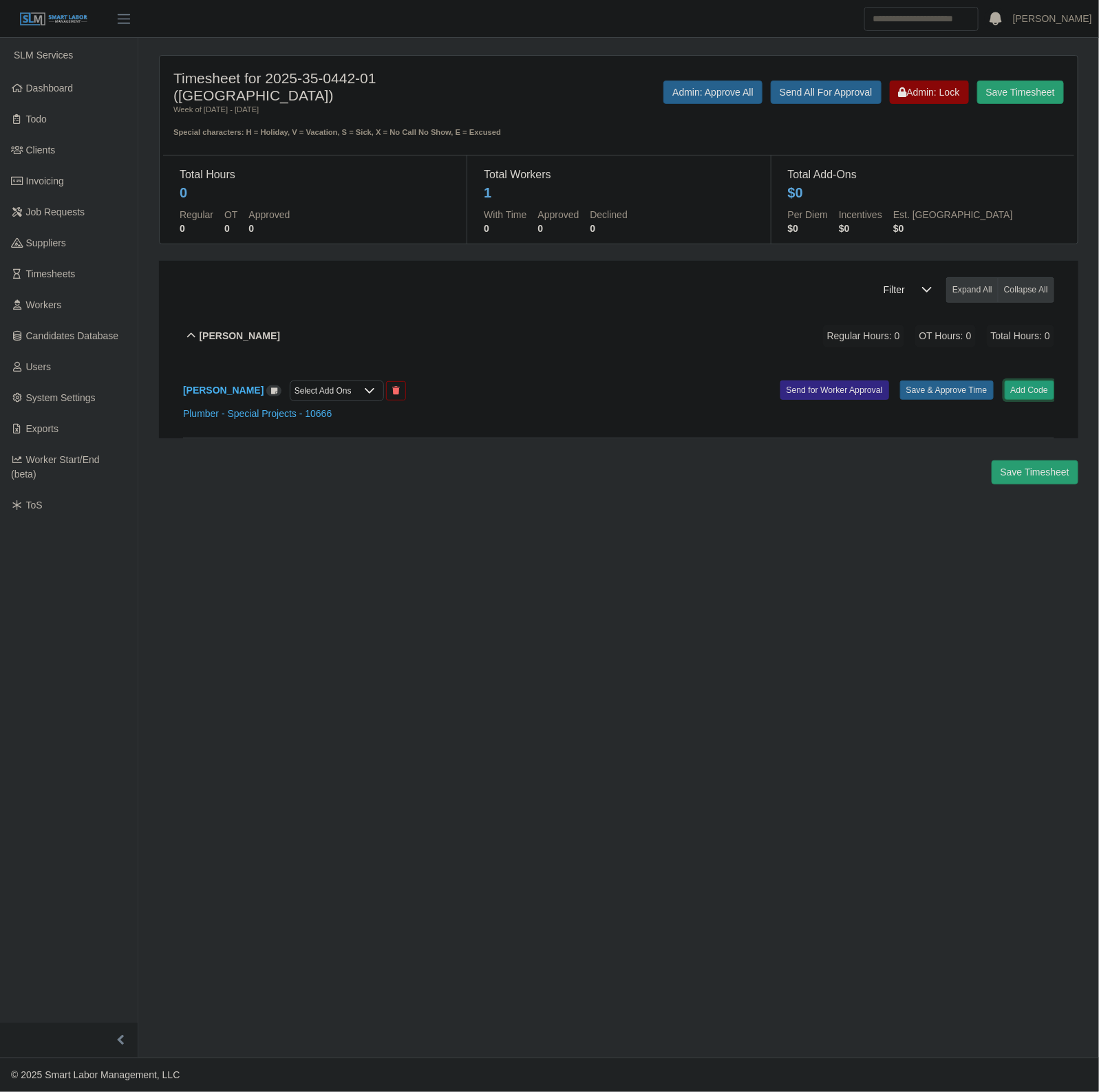
click at [1033, 386] on button "Add Code" at bounding box center [1029, 390] width 50 height 20
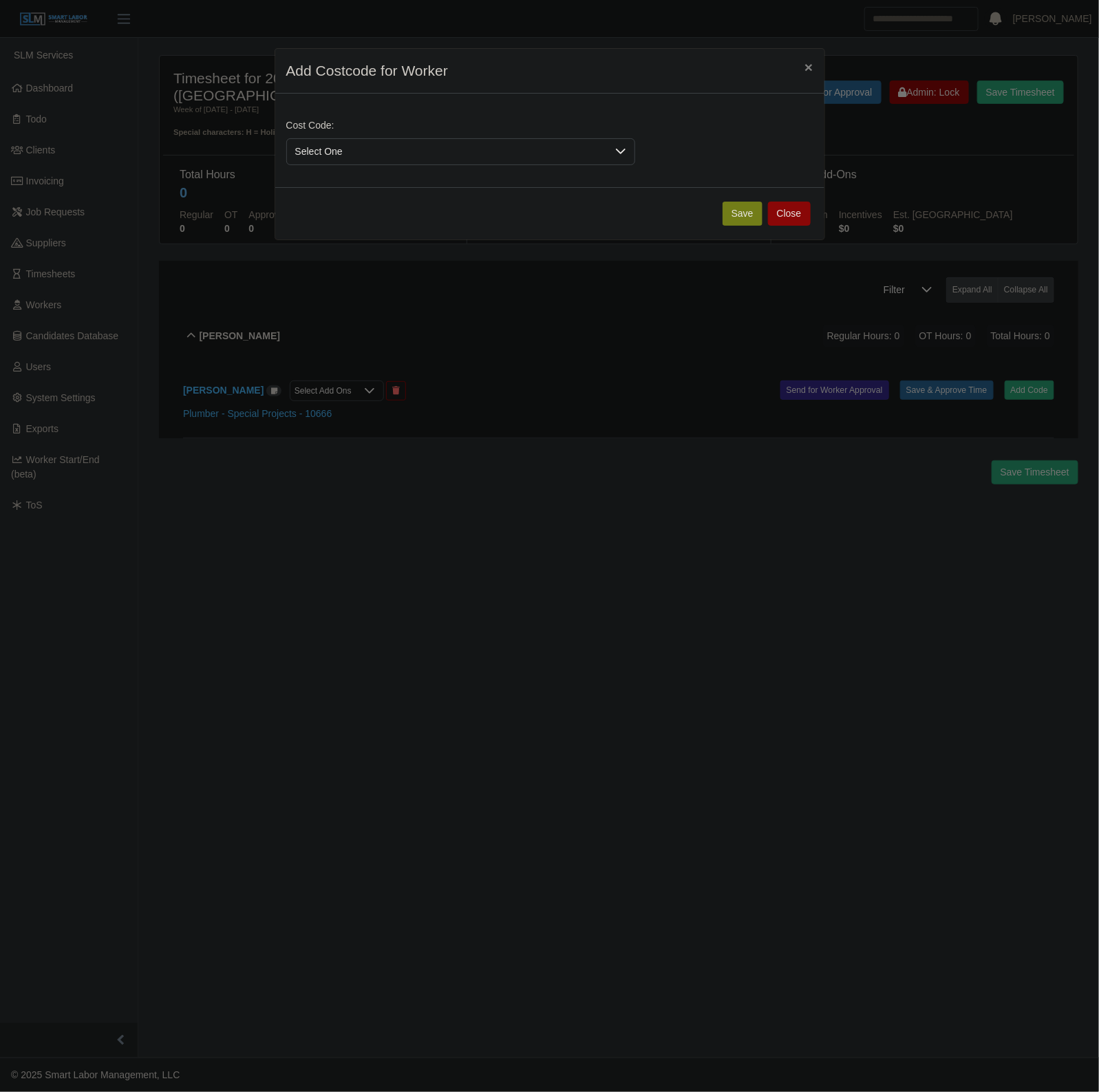
click at [455, 155] on span "Select One" at bounding box center [446, 152] width 320 height 26
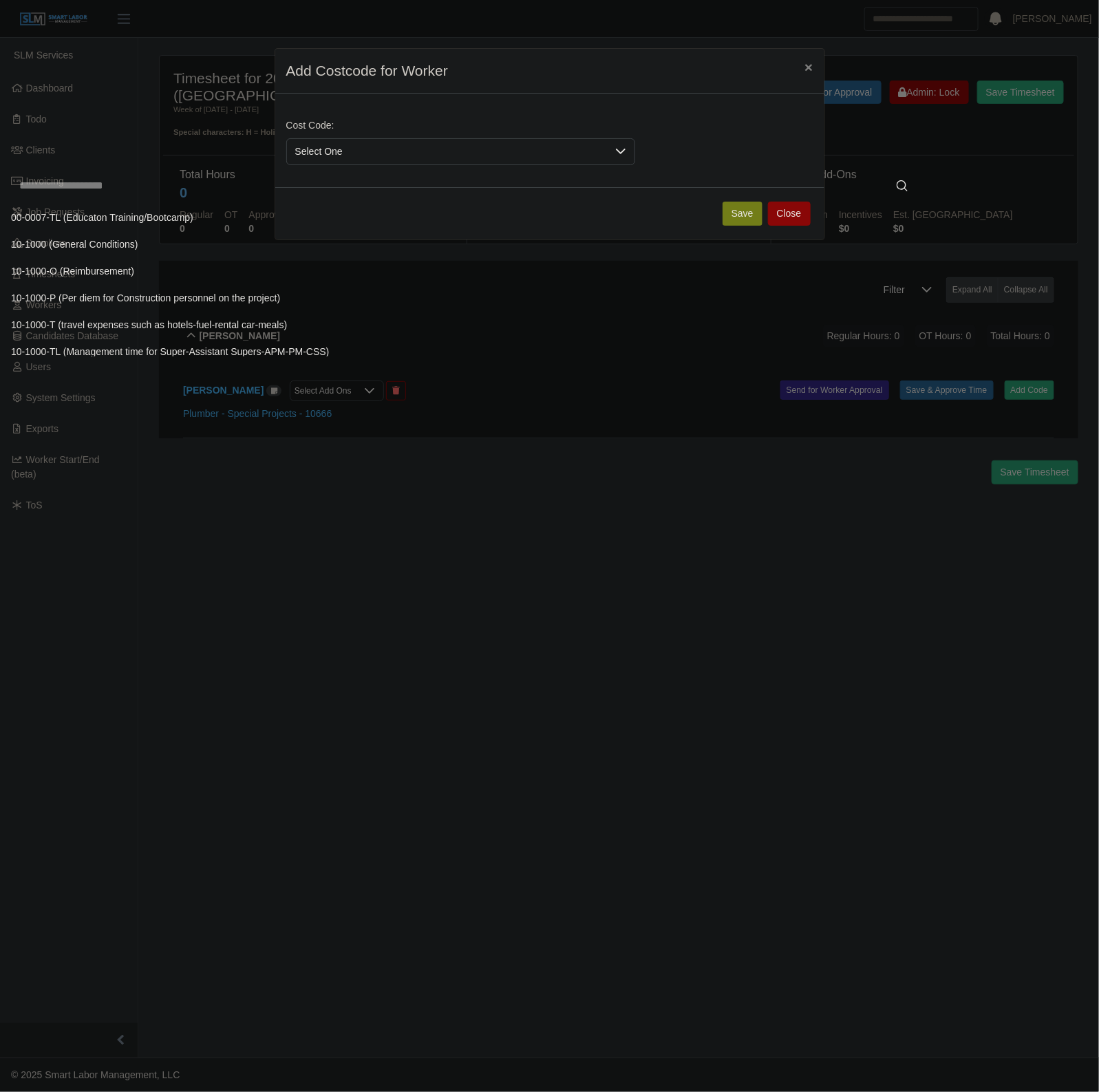
click at [359, 190] on input "text" at bounding box center [463, 186] width 905 height 28
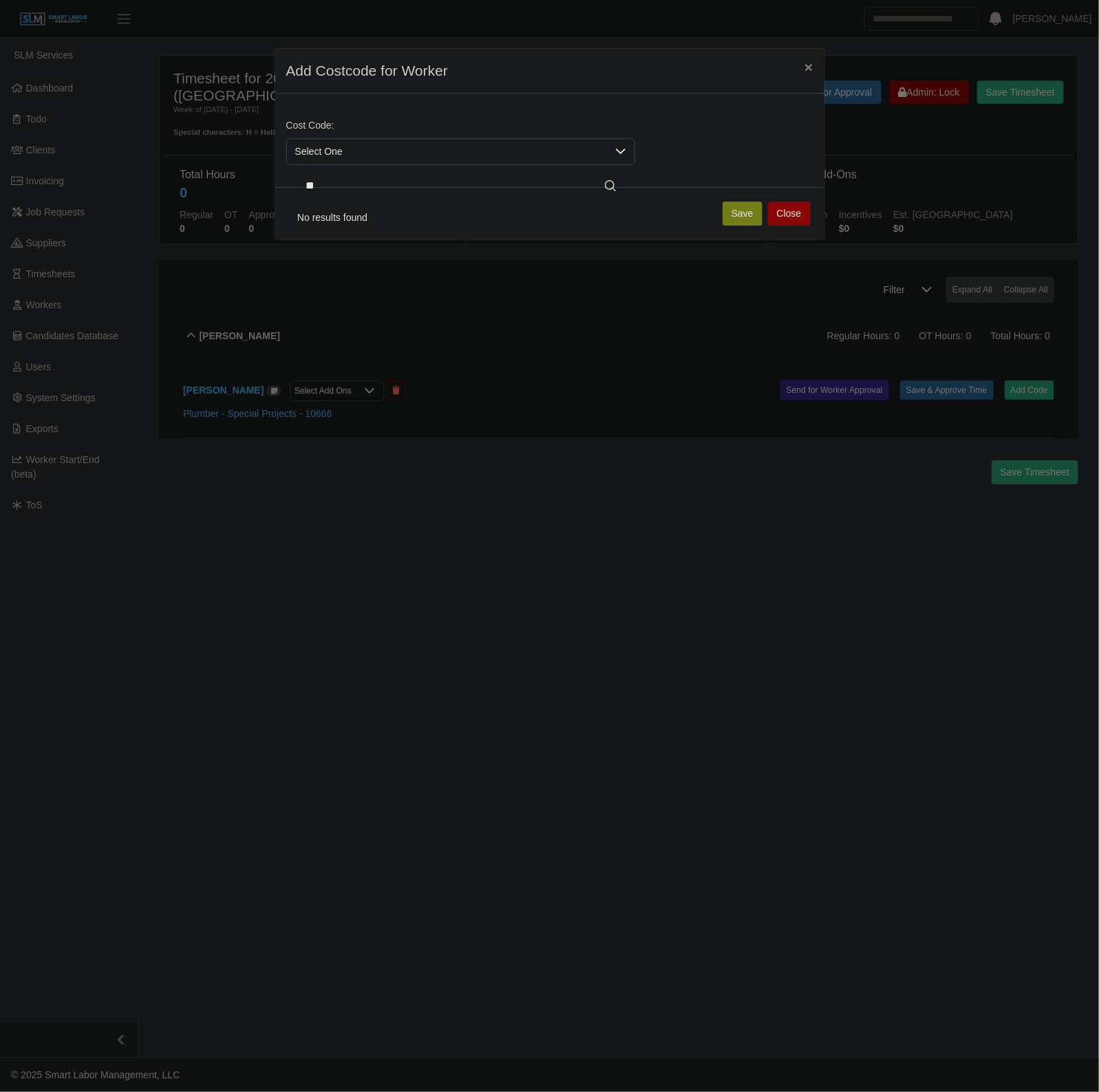
type input "*"
type input "**"
click at [348, 228] on li "40-4300-TL (40-4300-TL Above Ground Plumbing Temp Labor)" at bounding box center [460, 217] width 343 height 26
click at [741, 211] on button "Save" at bounding box center [742, 213] width 40 height 24
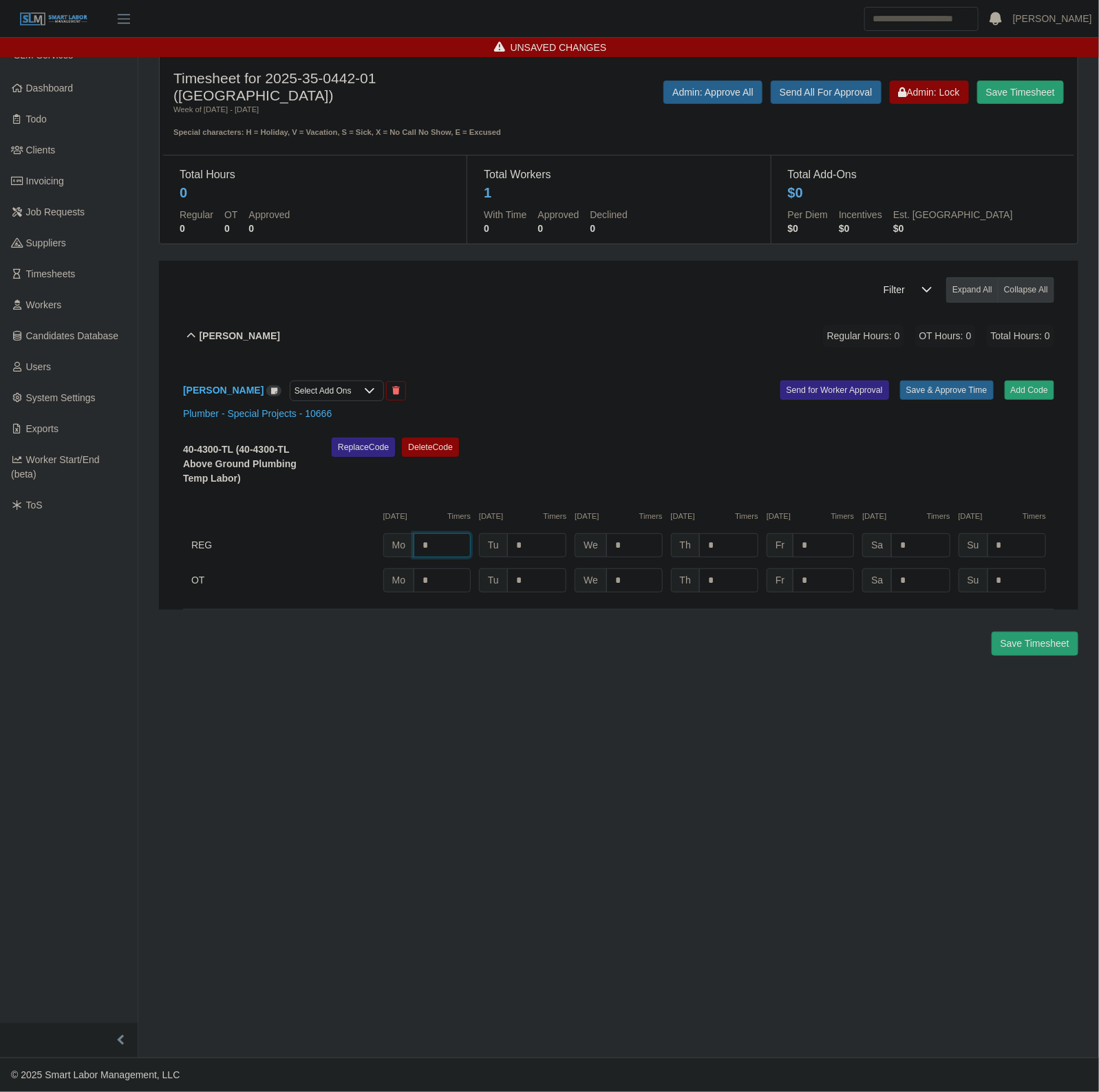
click at [468, 536] on input "*" at bounding box center [442, 545] width 57 height 24
type input "*"
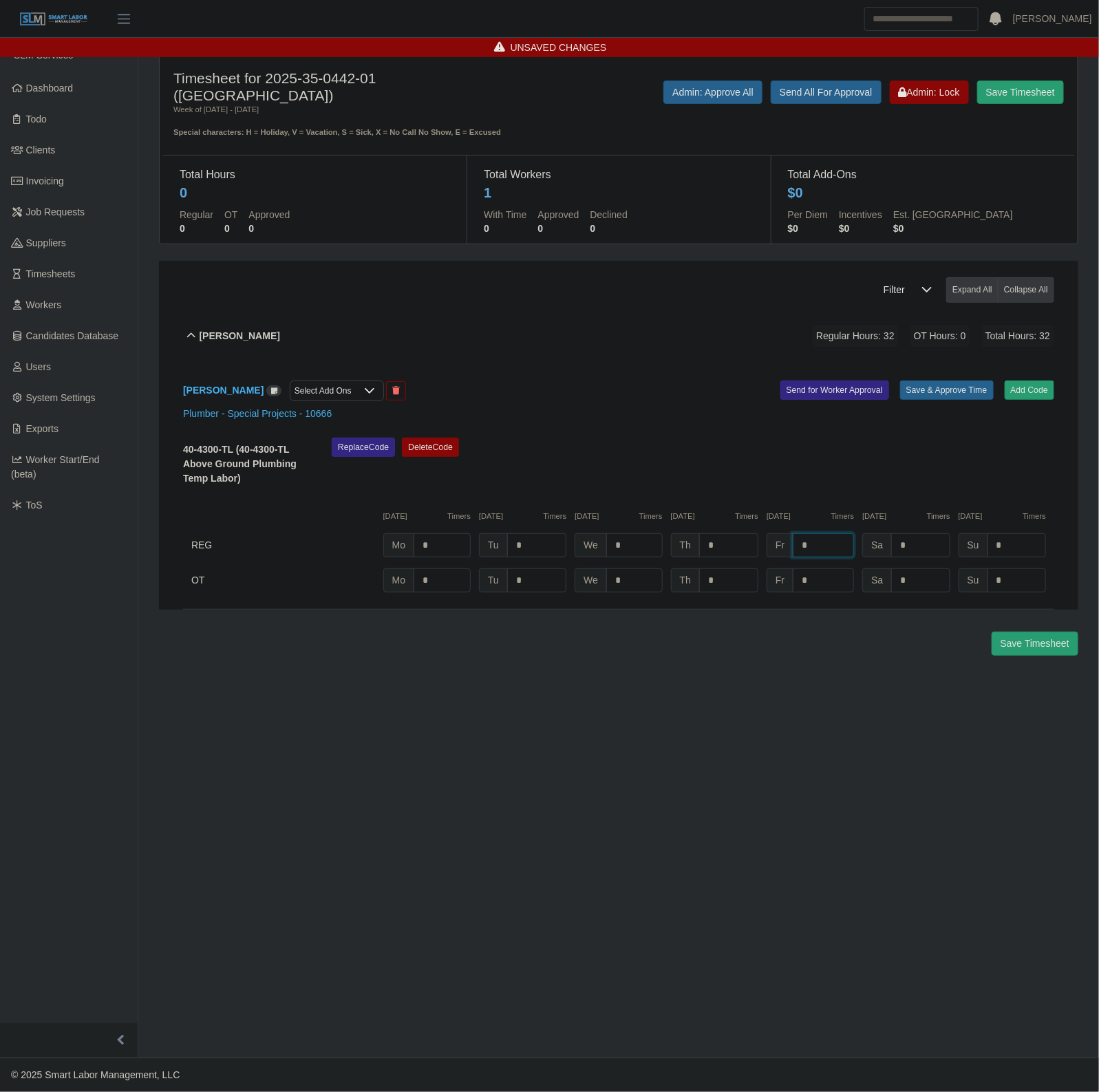
type input "*"
click at [955, 398] on button "Save & Approve Time" at bounding box center [946, 390] width 93 height 20
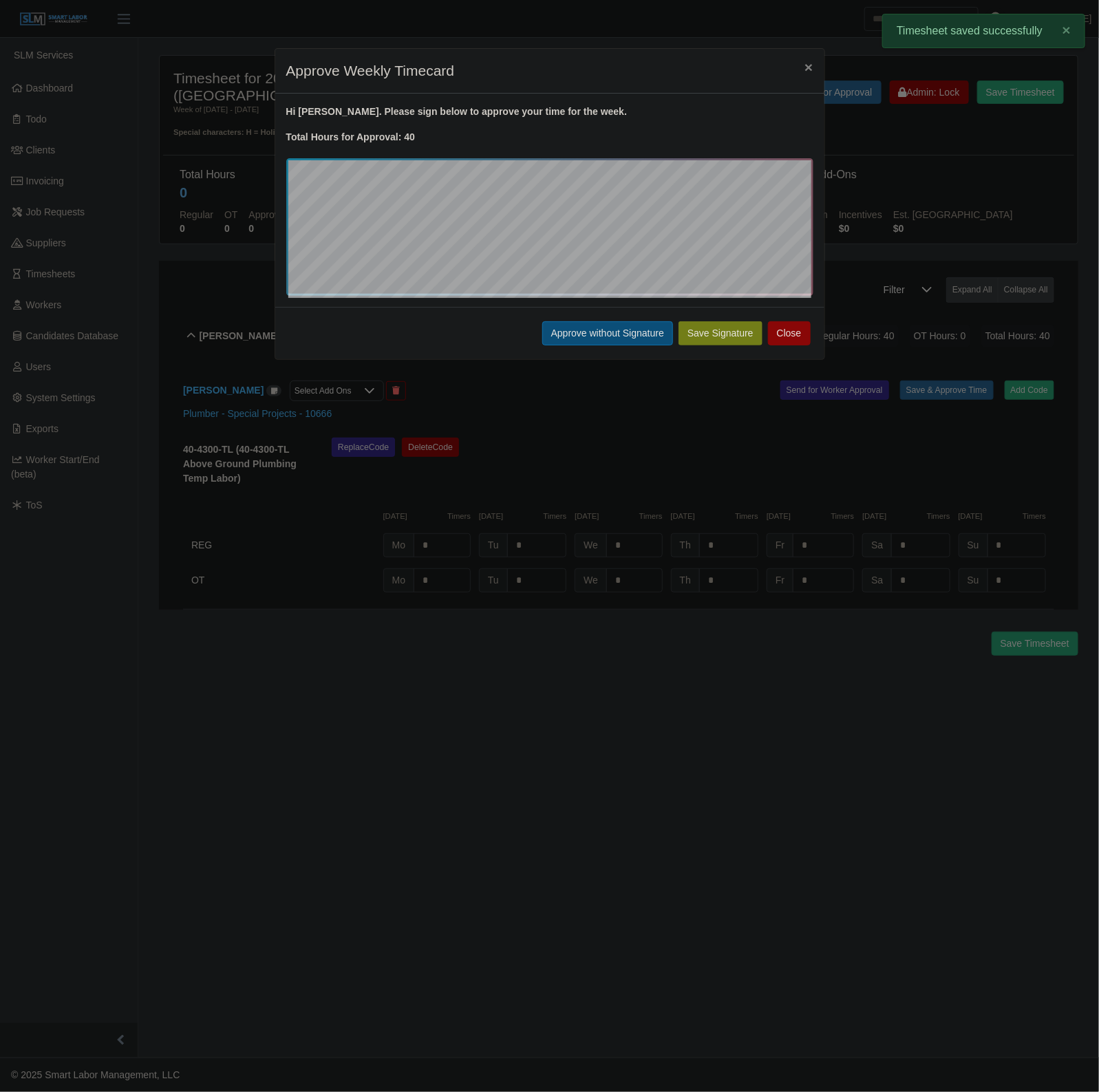
click at [585, 330] on button "Approve without Signature" at bounding box center [607, 333] width 131 height 24
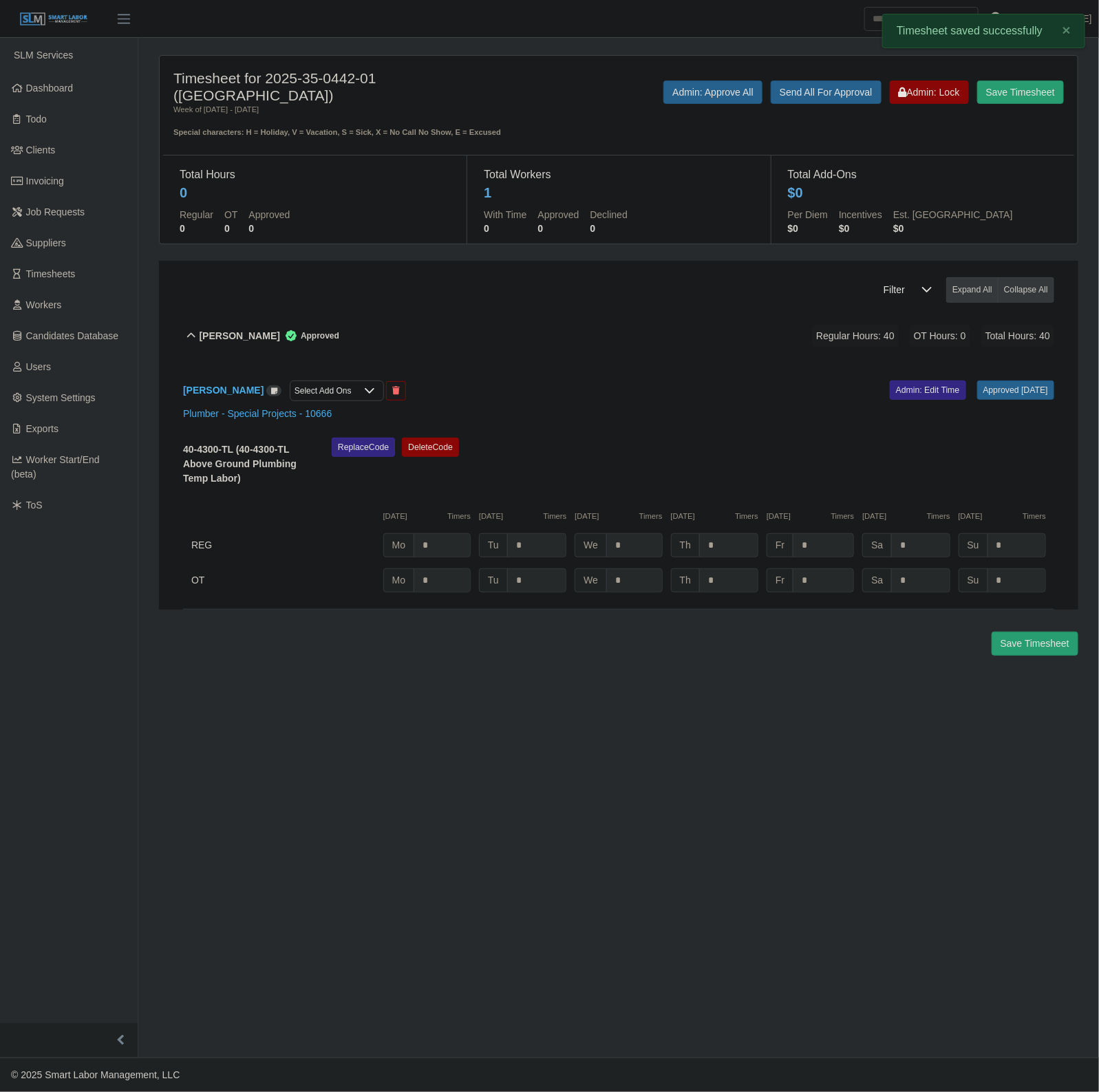
click at [489, 335] on div "John Rawls Approved Regular Hours: 40 OT Hours: 0 Total Hours: 40" at bounding box center [626, 336] width 855 height 56
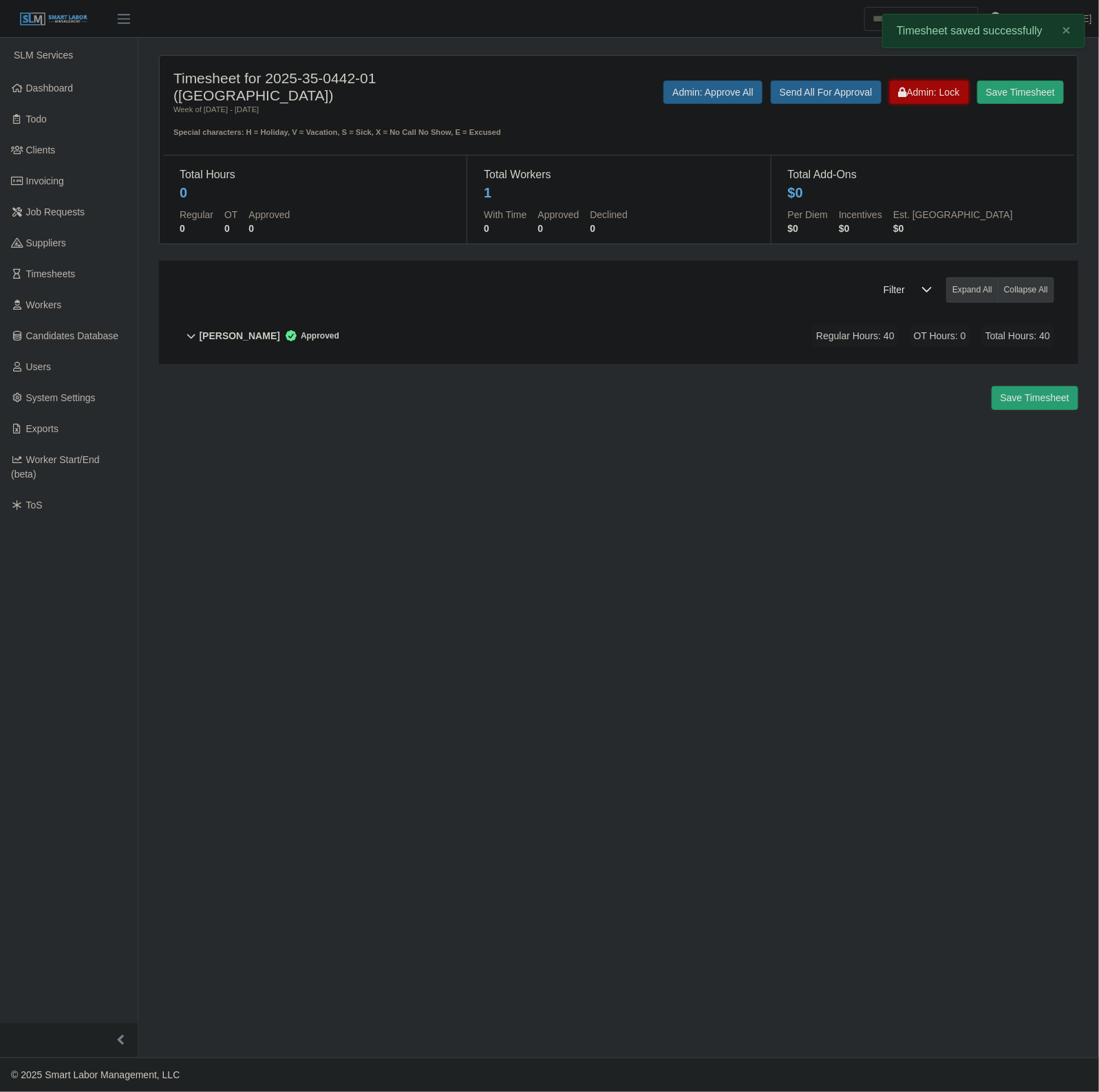
click at [920, 96] on span "Admin: Lock" at bounding box center [929, 92] width 61 height 11
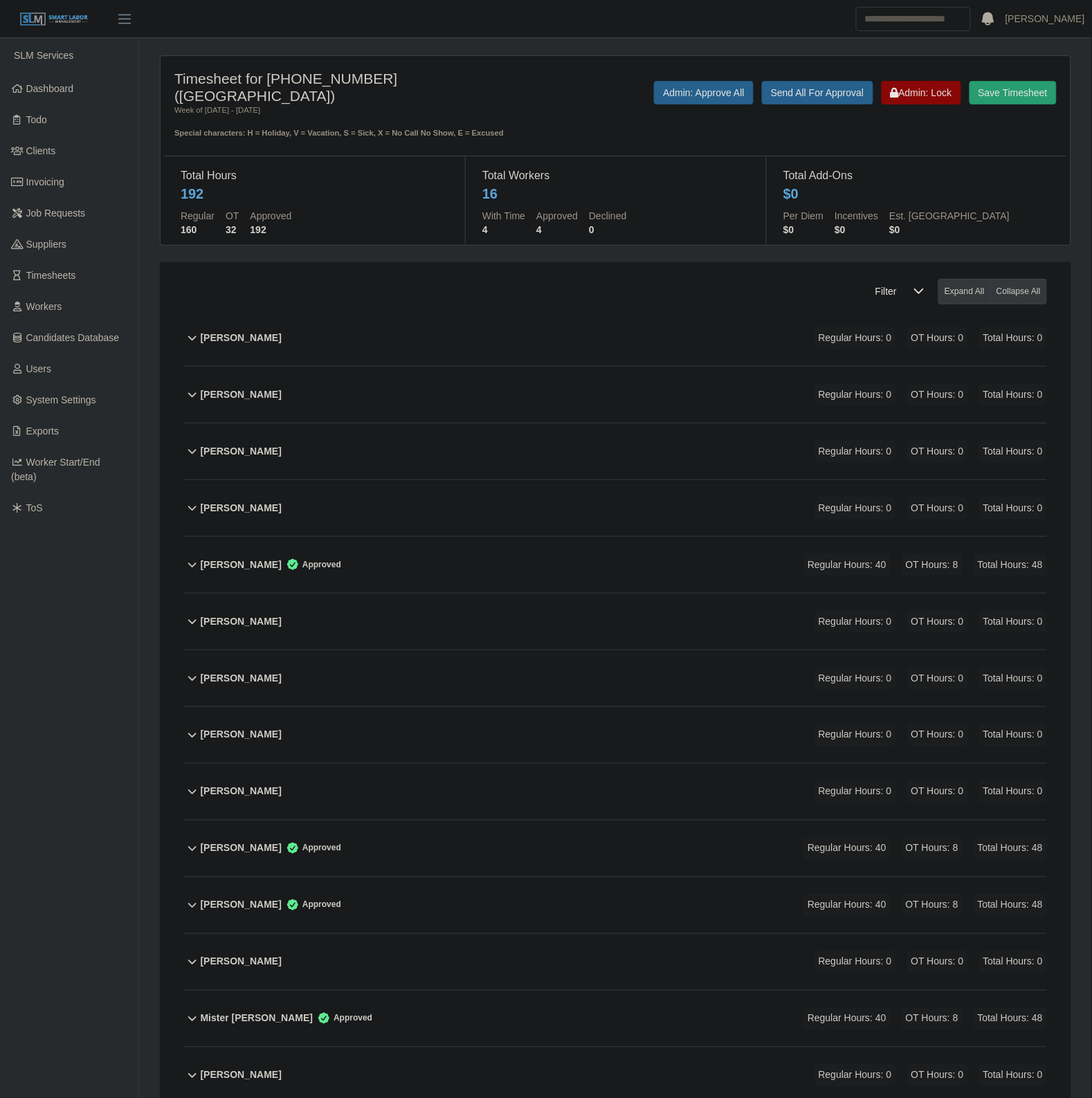
click at [337, 323] on div "[PERSON_NAME] Regular Hours: 0 OT Hours: 0 Total Hours: 0" at bounding box center [623, 338] width 846 height 56
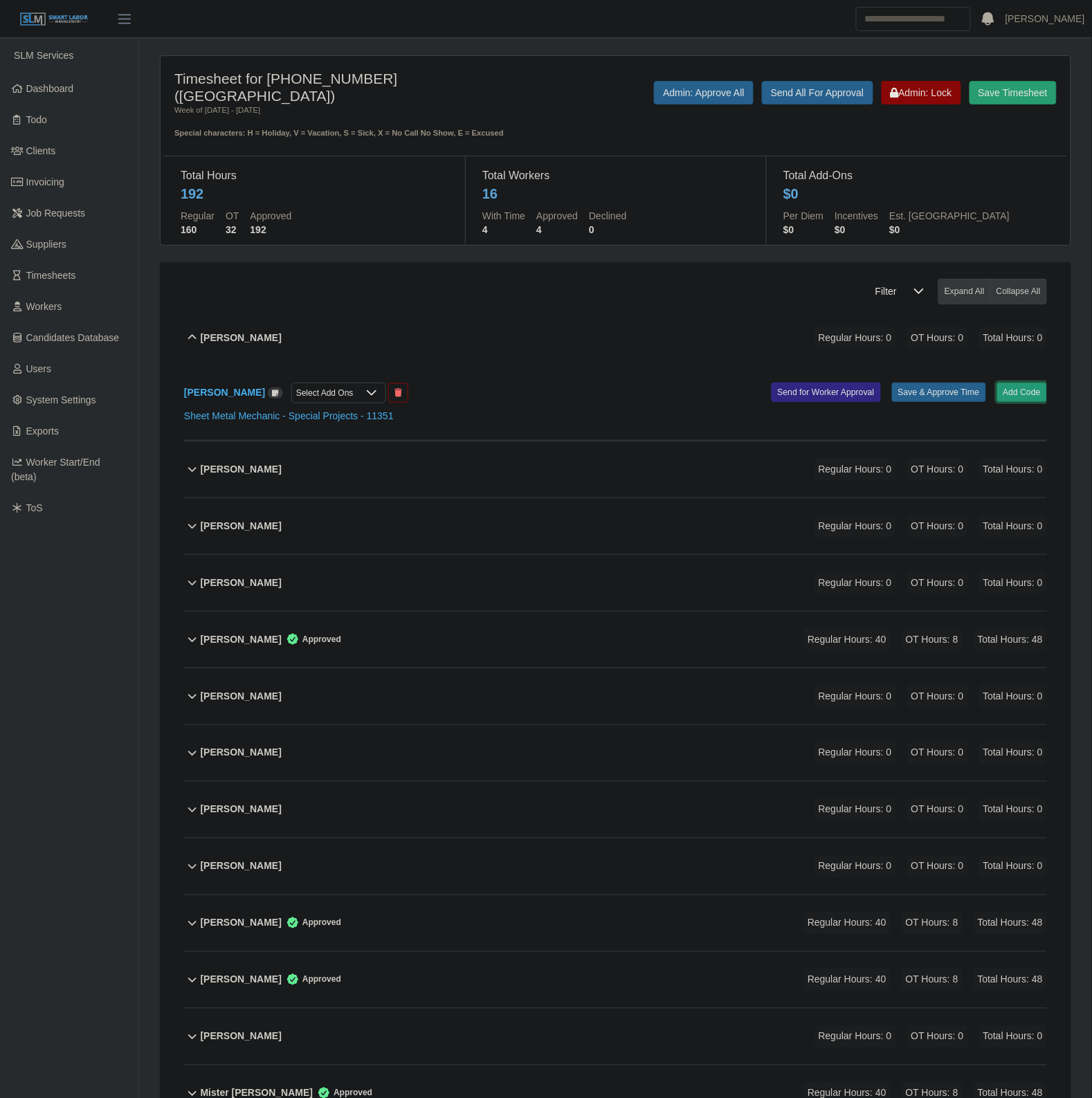
click at [1004, 396] on button "Add Code" at bounding box center [1022, 392] width 50 height 20
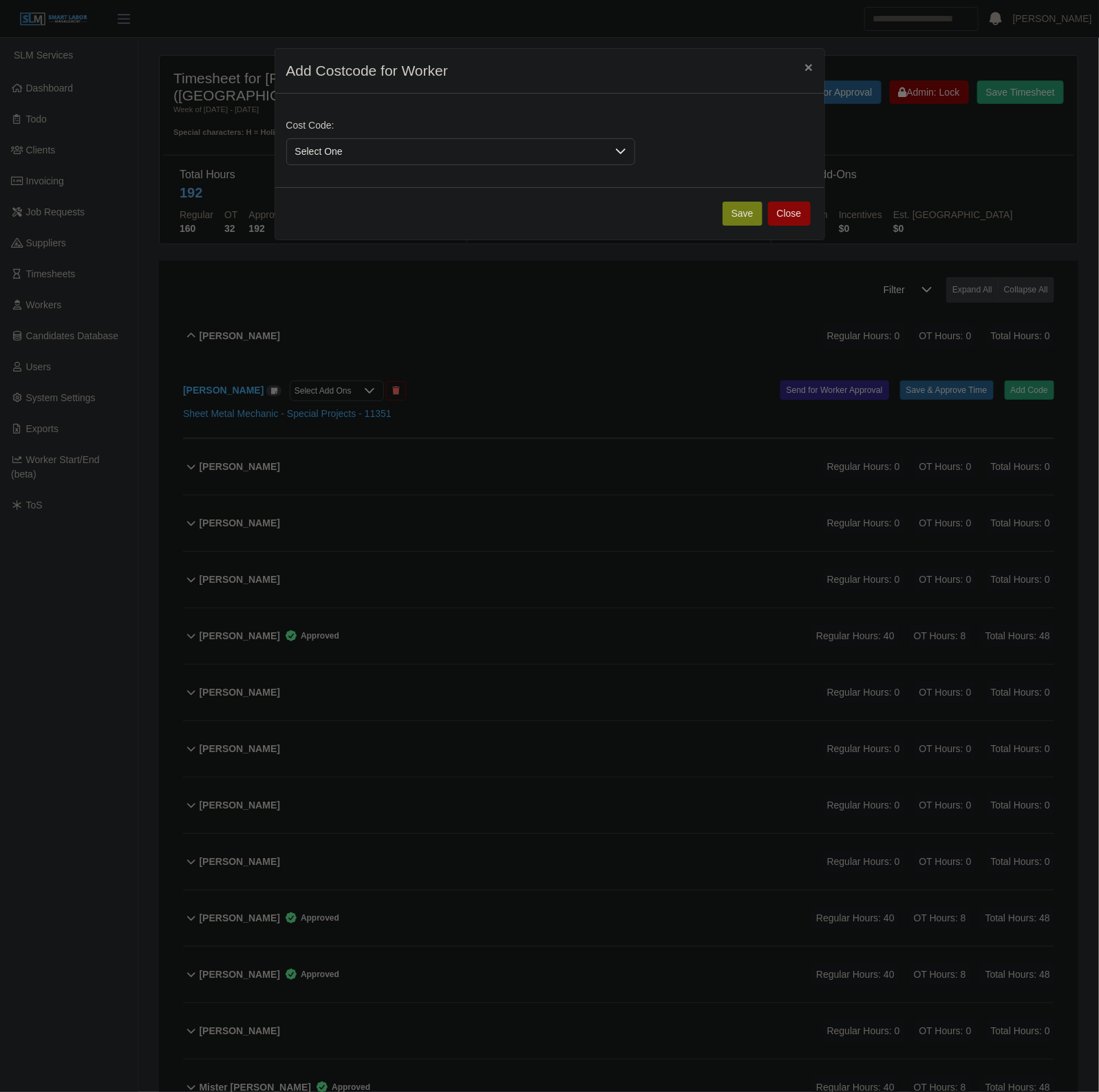
click at [424, 167] on div "Cost Code: Select One" at bounding box center [550, 147] width 534 height 58
click at [403, 155] on span "Select One" at bounding box center [446, 152] width 320 height 26
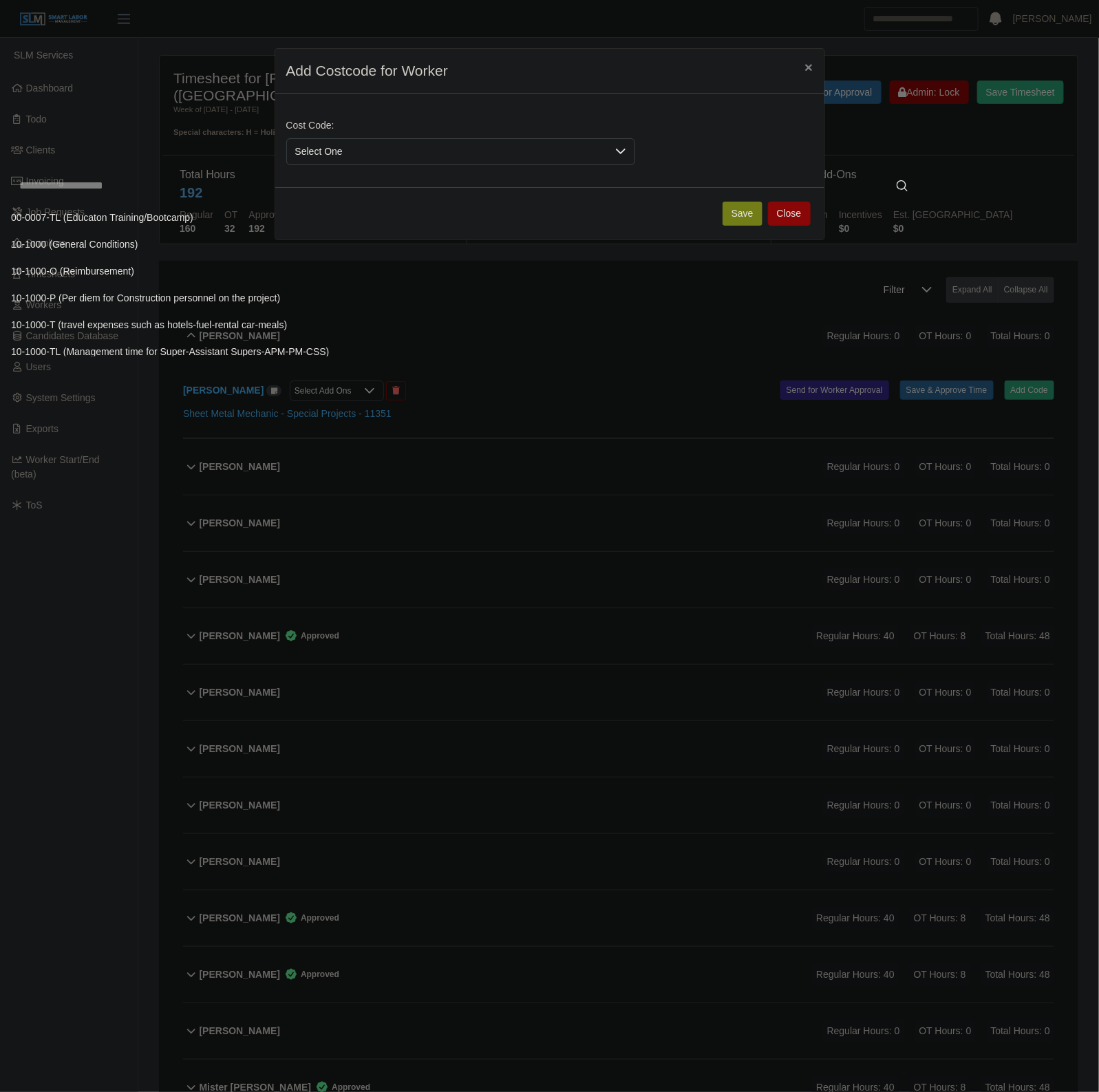
click at [358, 195] on input "text" at bounding box center [463, 186] width 905 height 28
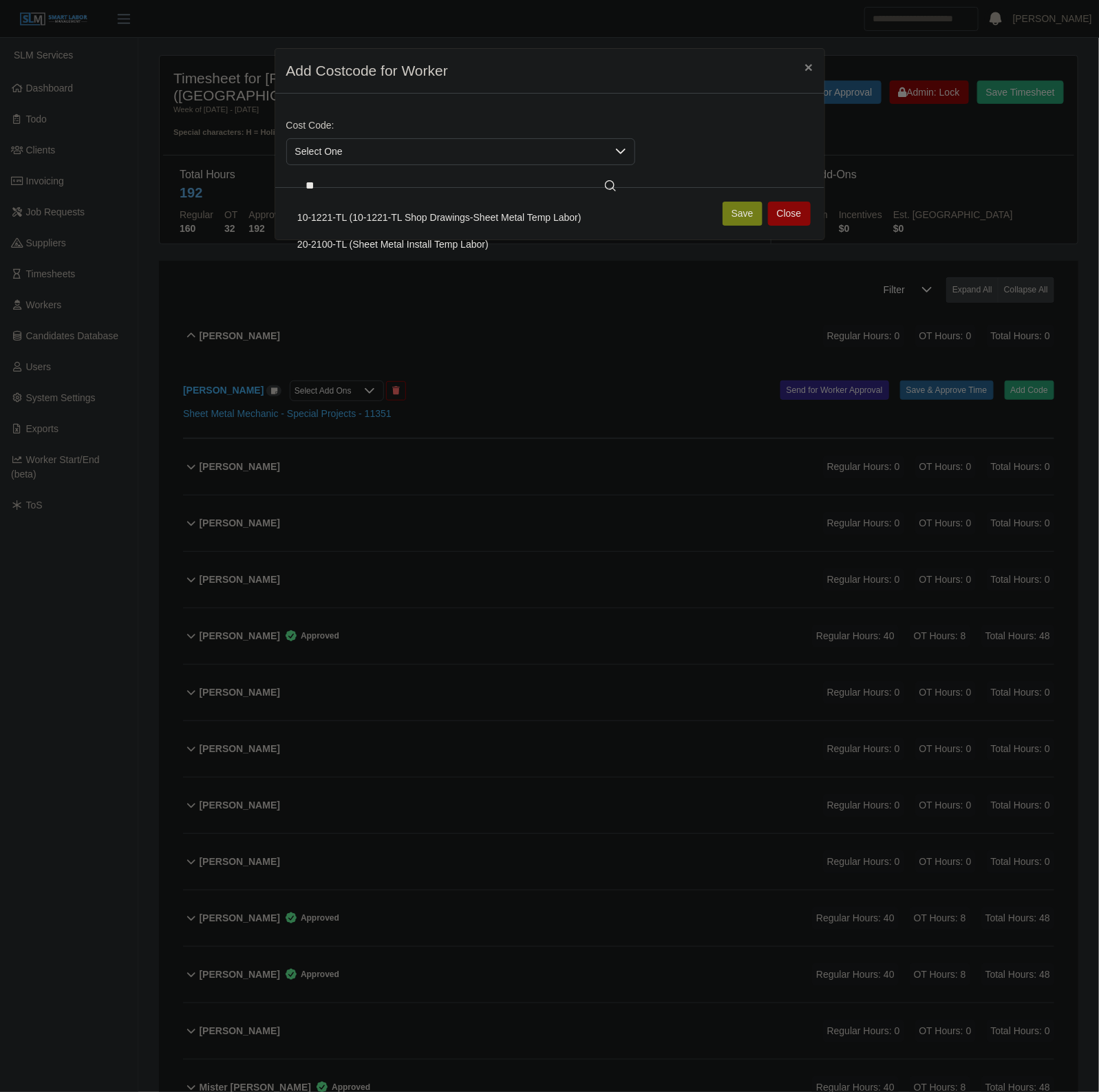
type input "**"
click at [413, 242] on span "20-2100-TL (Sheet Metal Install Temp Labor)" at bounding box center [393, 244] width 192 height 15
click at [738, 208] on button "Save" at bounding box center [742, 213] width 40 height 24
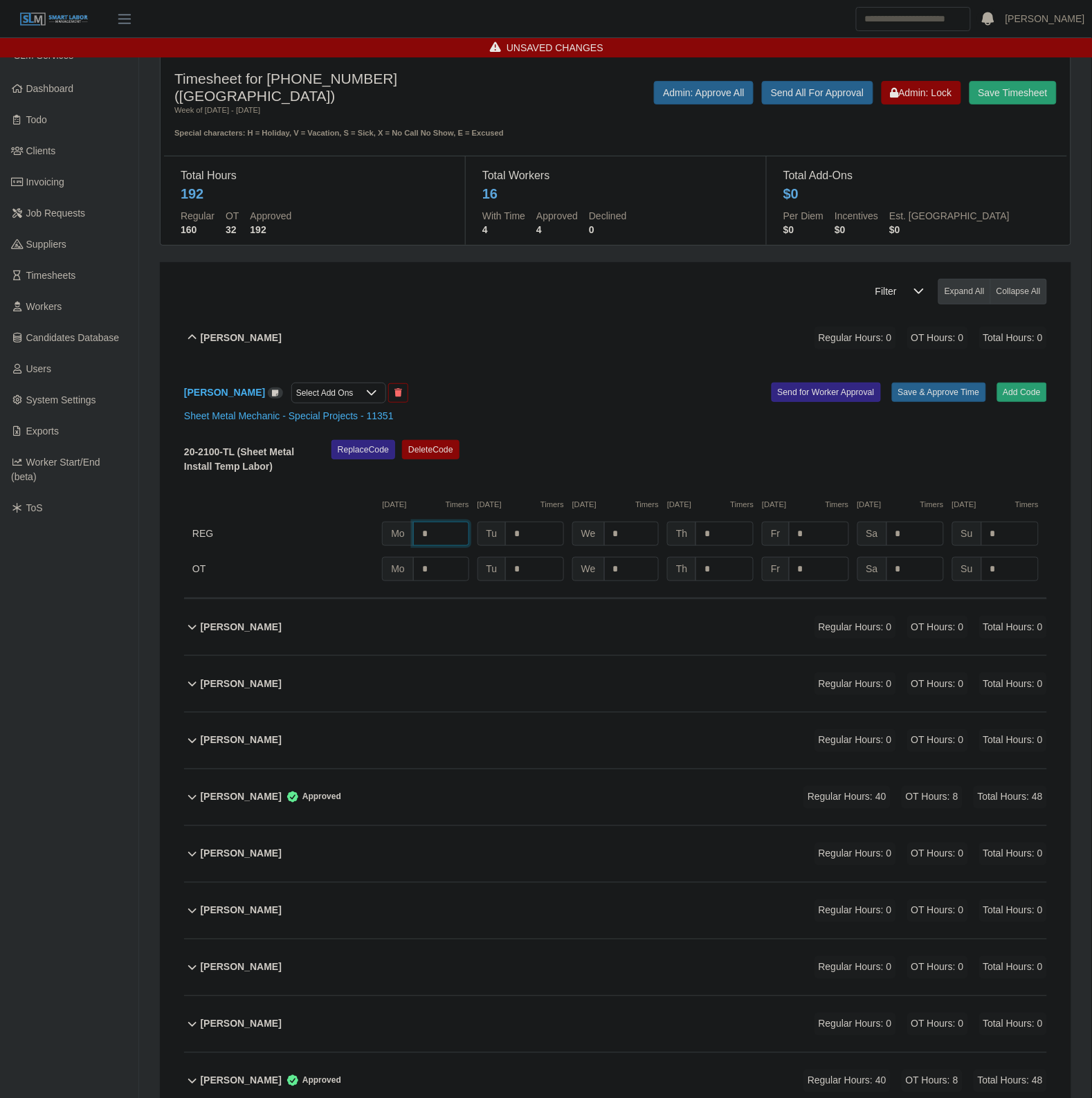
click at [434, 529] on input "*" at bounding box center [441, 534] width 56 height 25
type input "*"
type input "**"
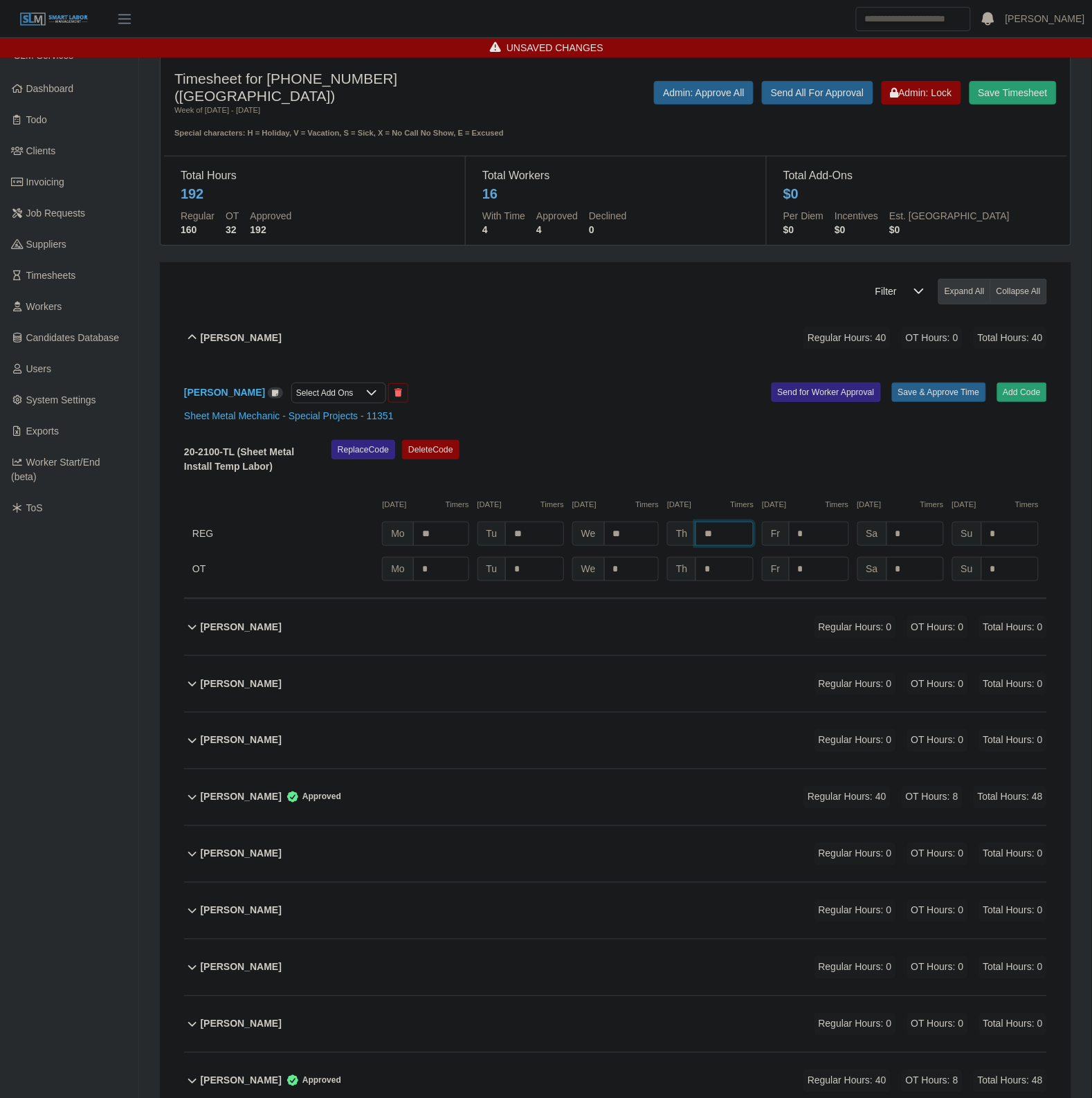
type input "**"
type input "*"
type input "***"
click at [932, 384] on button "Save & Approve Time" at bounding box center [939, 392] width 94 height 20
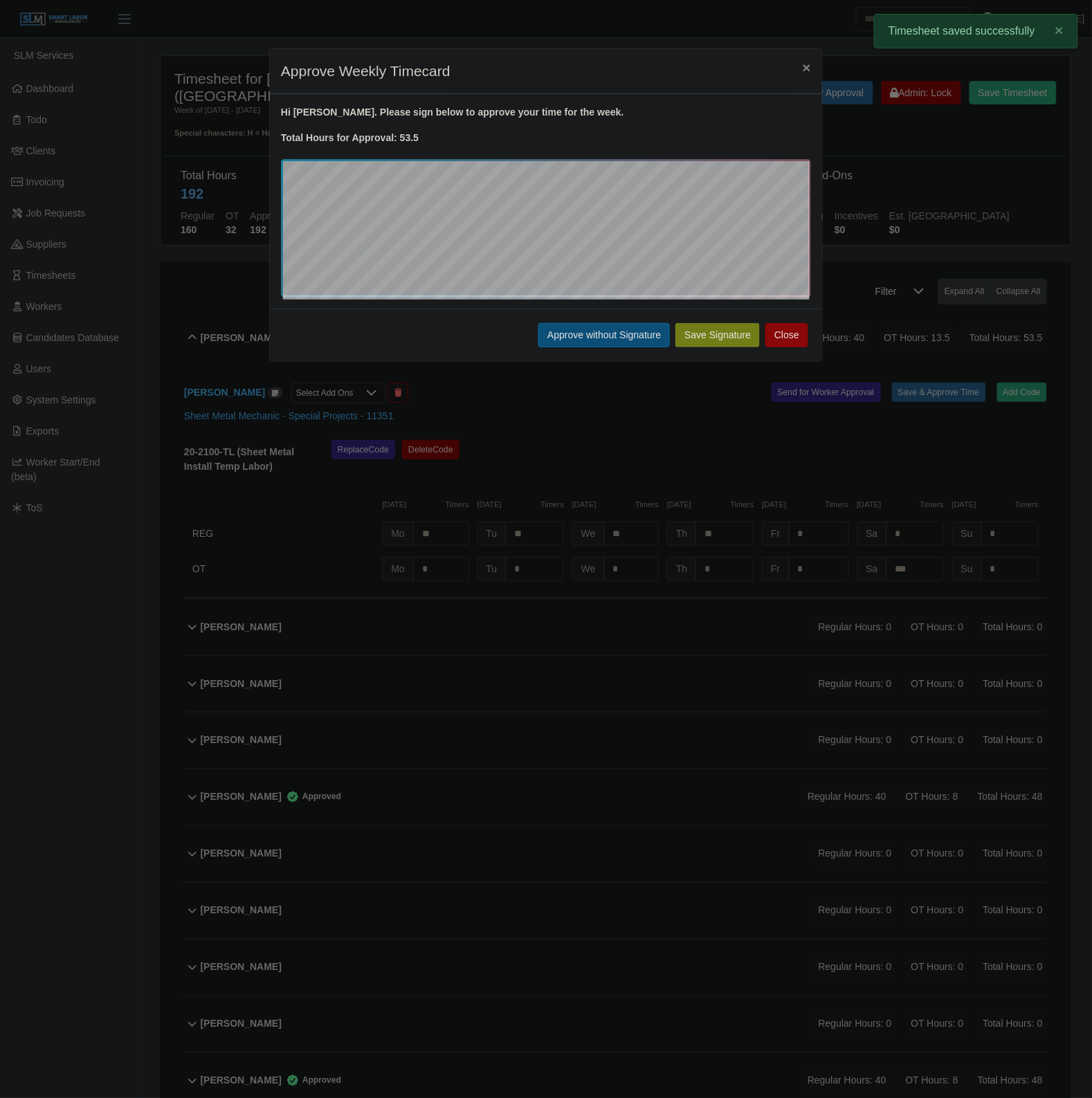
click at [617, 341] on button "Approve without Signature" at bounding box center [604, 335] width 132 height 25
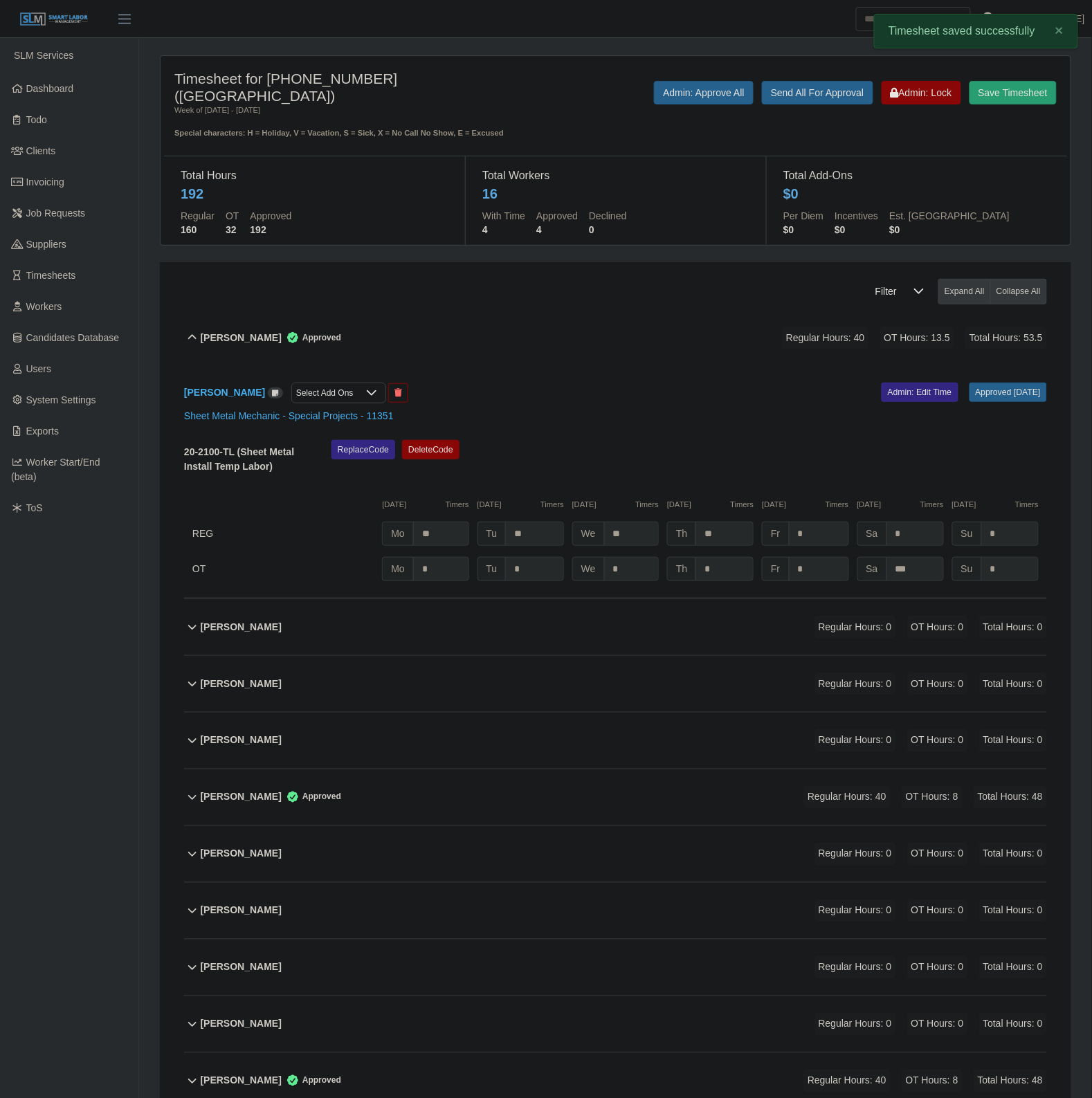
click at [461, 349] on div "Alex Lopez Approved Regular Hours: 40 OT Hours: 13.5 Total Hours: 53.5" at bounding box center [623, 338] width 846 height 56
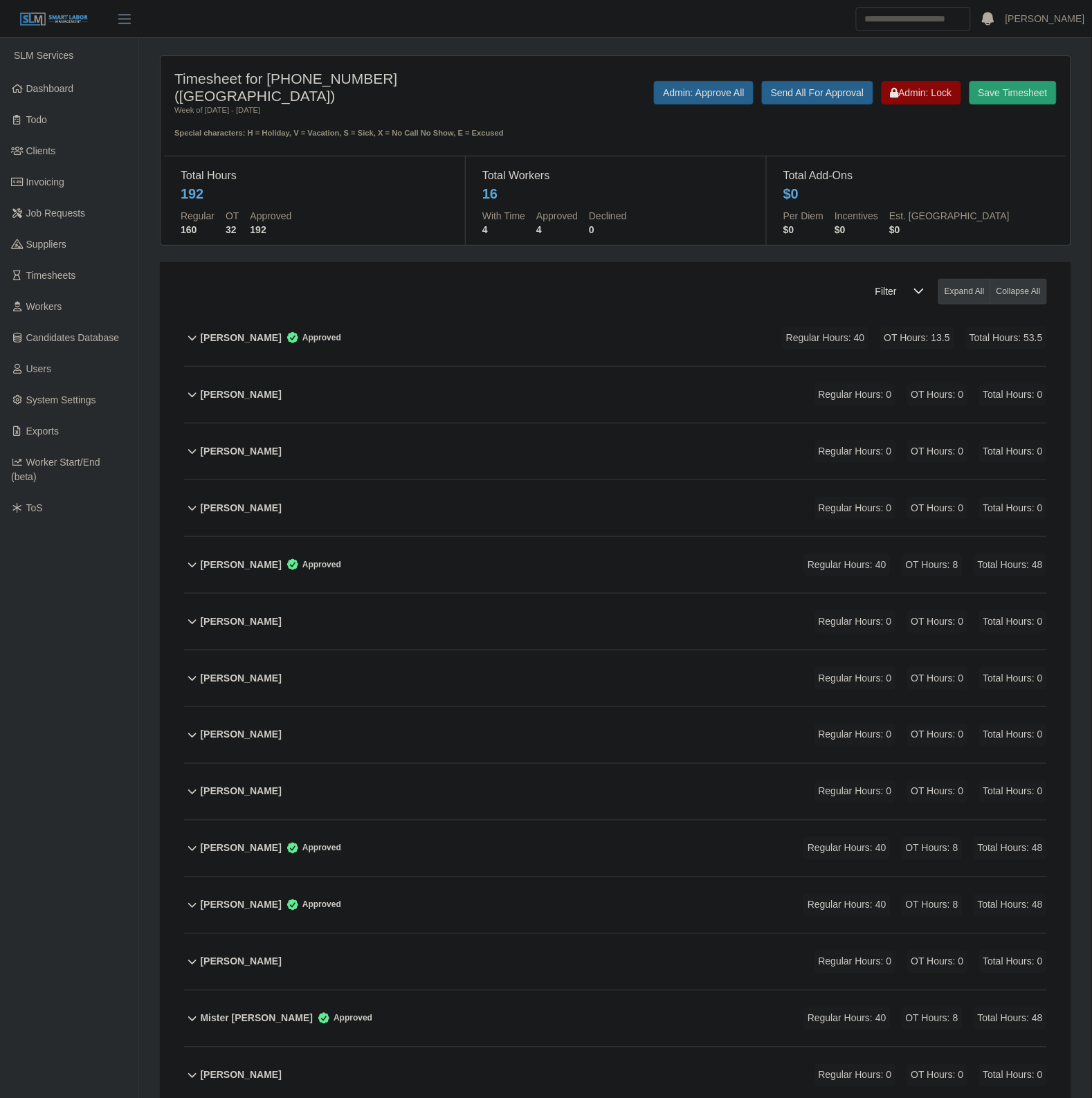
click at [403, 505] on div "Christopher Carr Regular Hours: 0 OT Hours: 0 Total Hours: 0" at bounding box center [623, 508] width 846 height 56
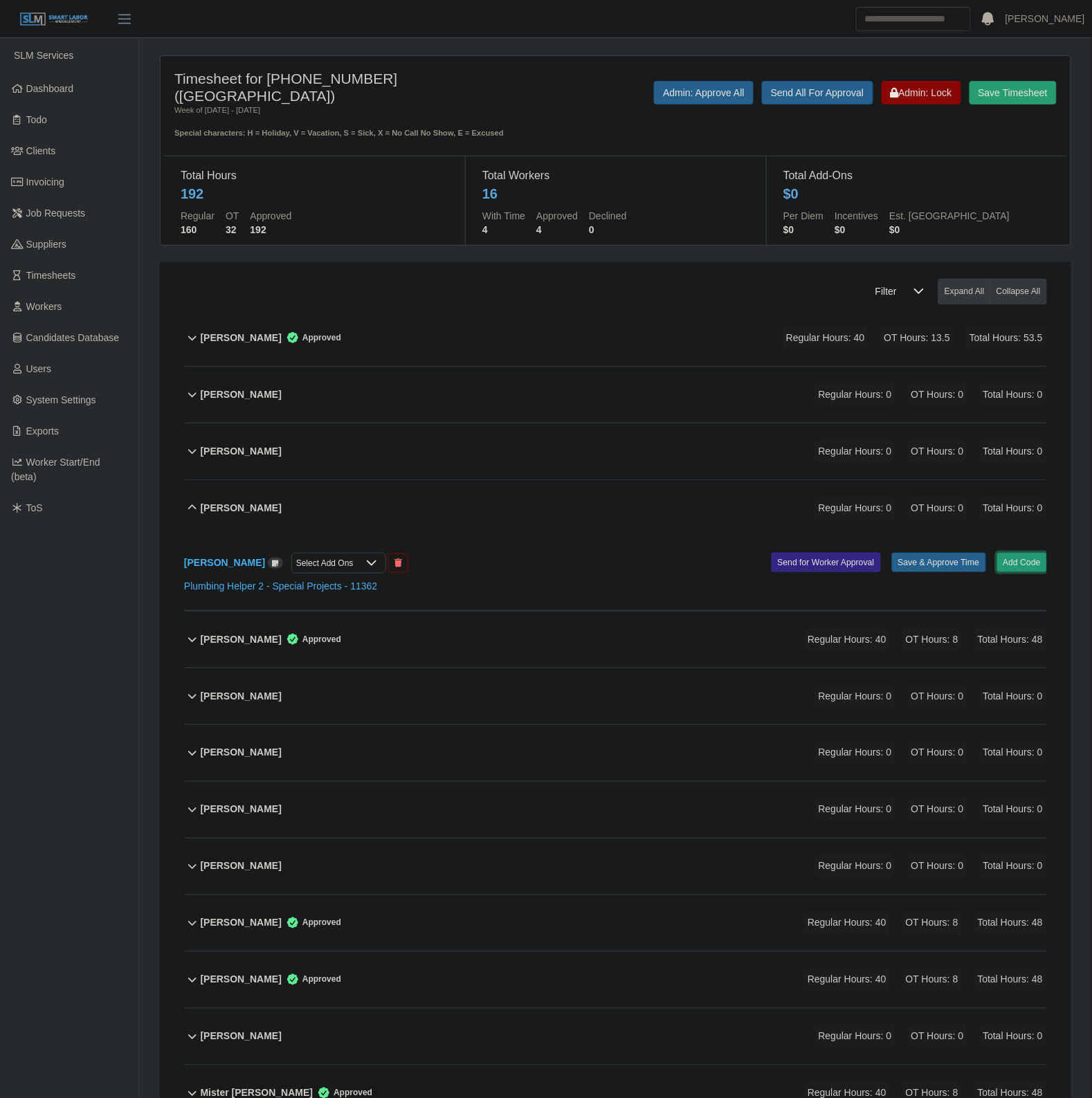
click at [1029, 564] on button "Add Code" at bounding box center [1022, 562] width 50 height 20
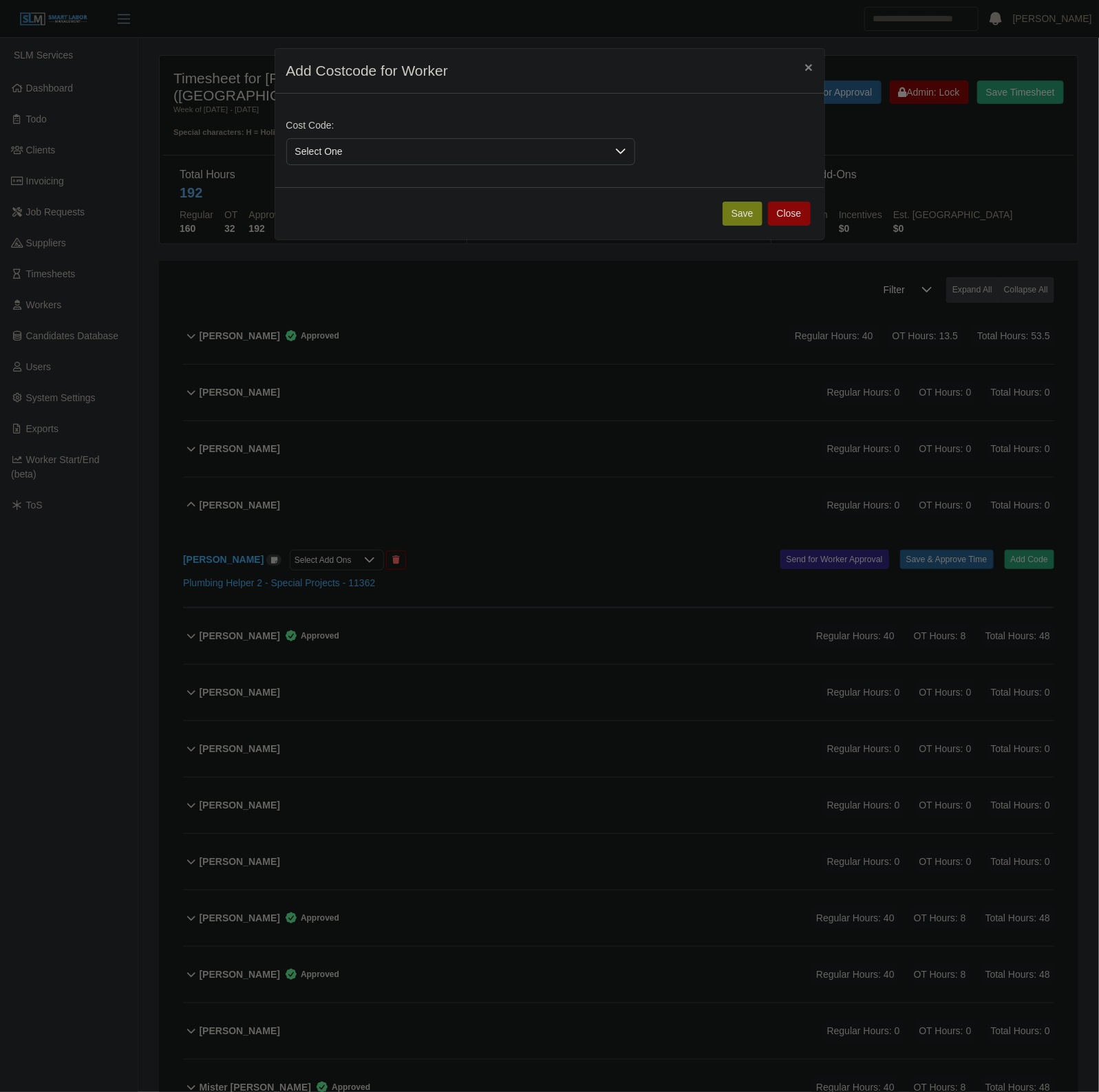
click at [399, 153] on span "Select One" at bounding box center [446, 152] width 320 height 26
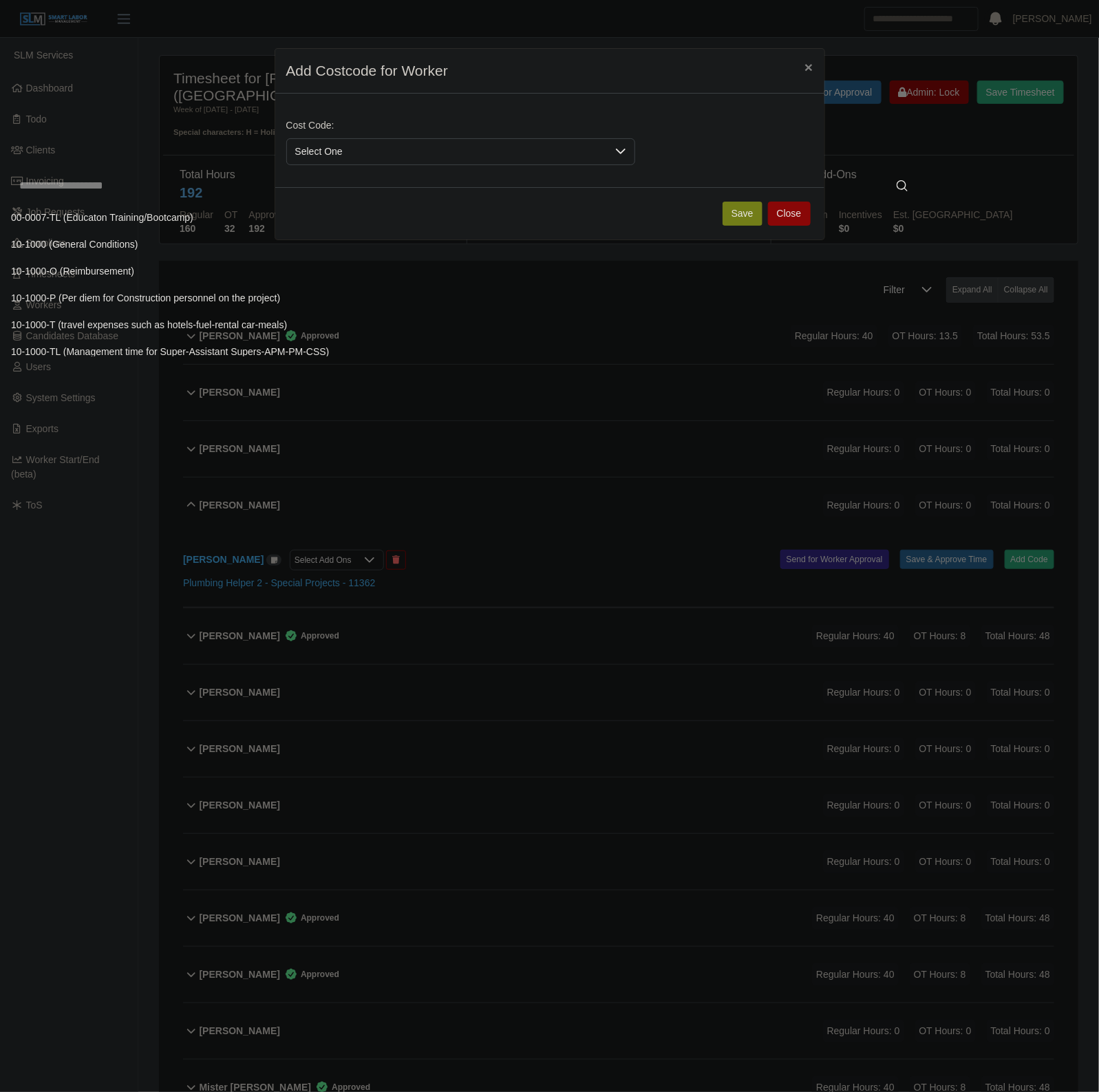
click at [362, 181] on input "text" at bounding box center [463, 186] width 905 height 28
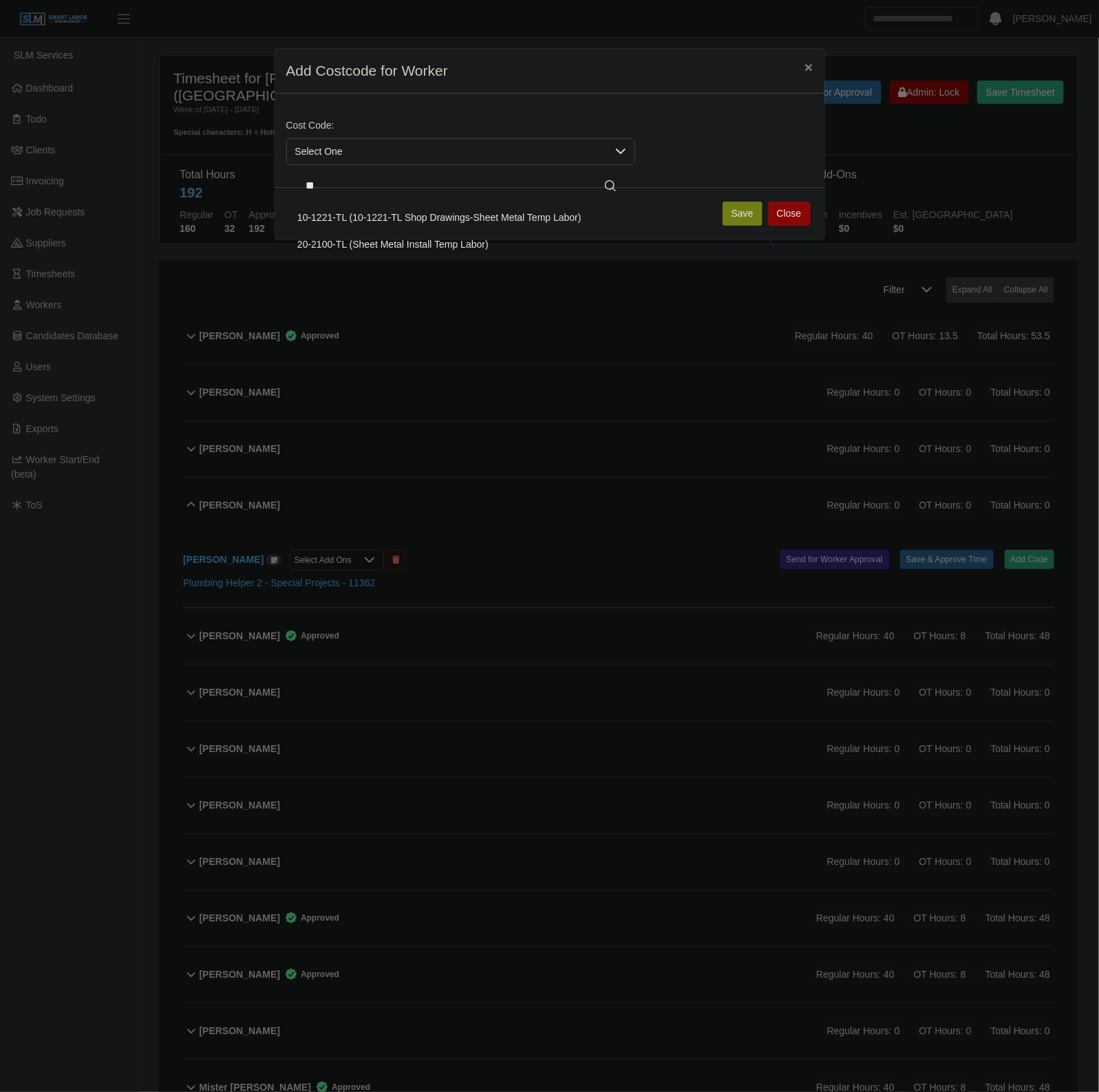
type input "**"
drag, startPoint x: 369, startPoint y: 240, endPoint x: 639, endPoint y: 208, distance: 271.9
click at [371, 241] on span "20-2100-TL (Sheet Metal Install Temp Labor)" at bounding box center [393, 244] width 192 height 15
click at [748, 211] on button "Save" at bounding box center [742, 213] width 40 height 24
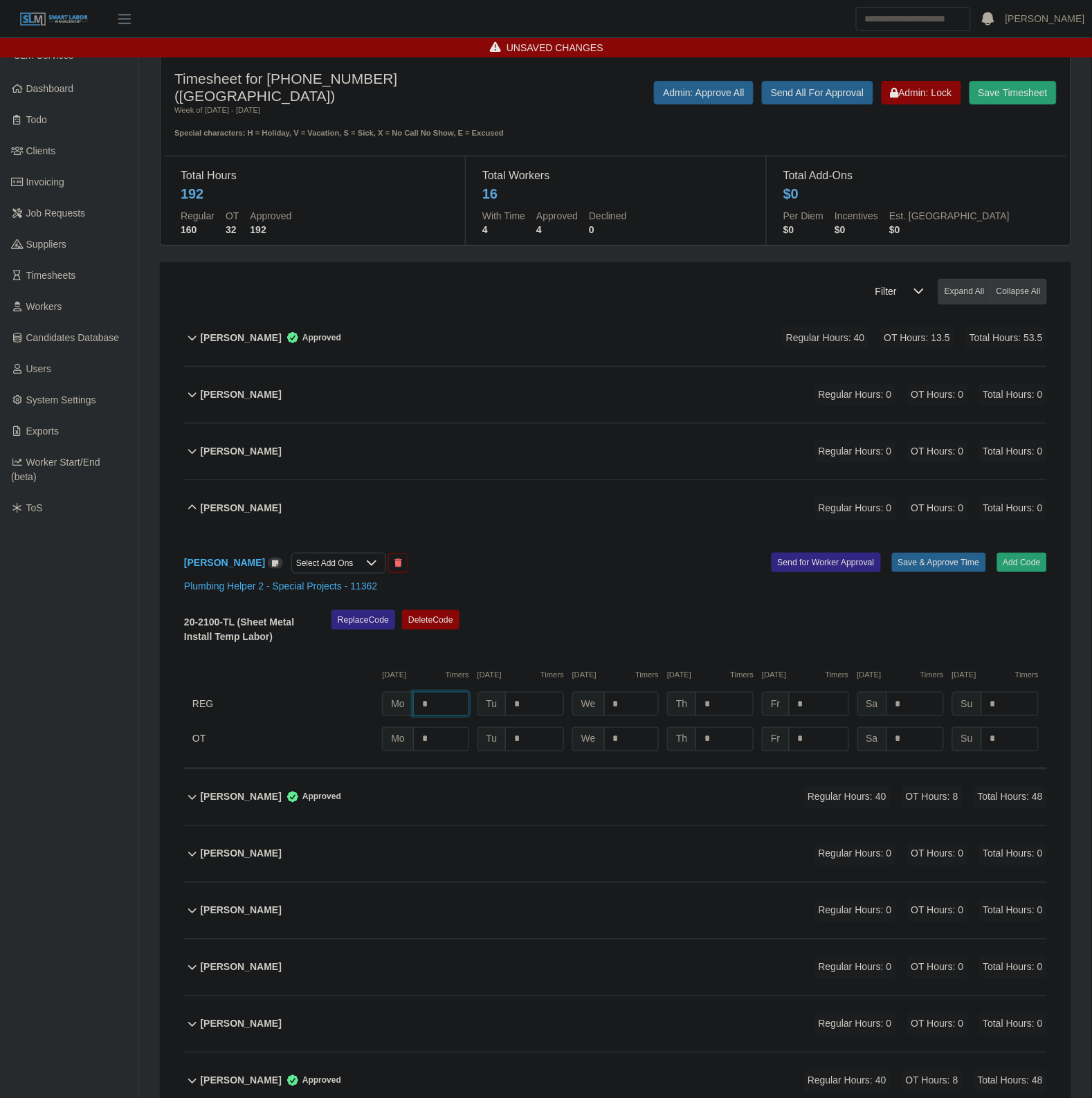
click at [451, 700] on input "*" at bounding box center [441, 704] width 56 height 25
type input "*"
type input "**"
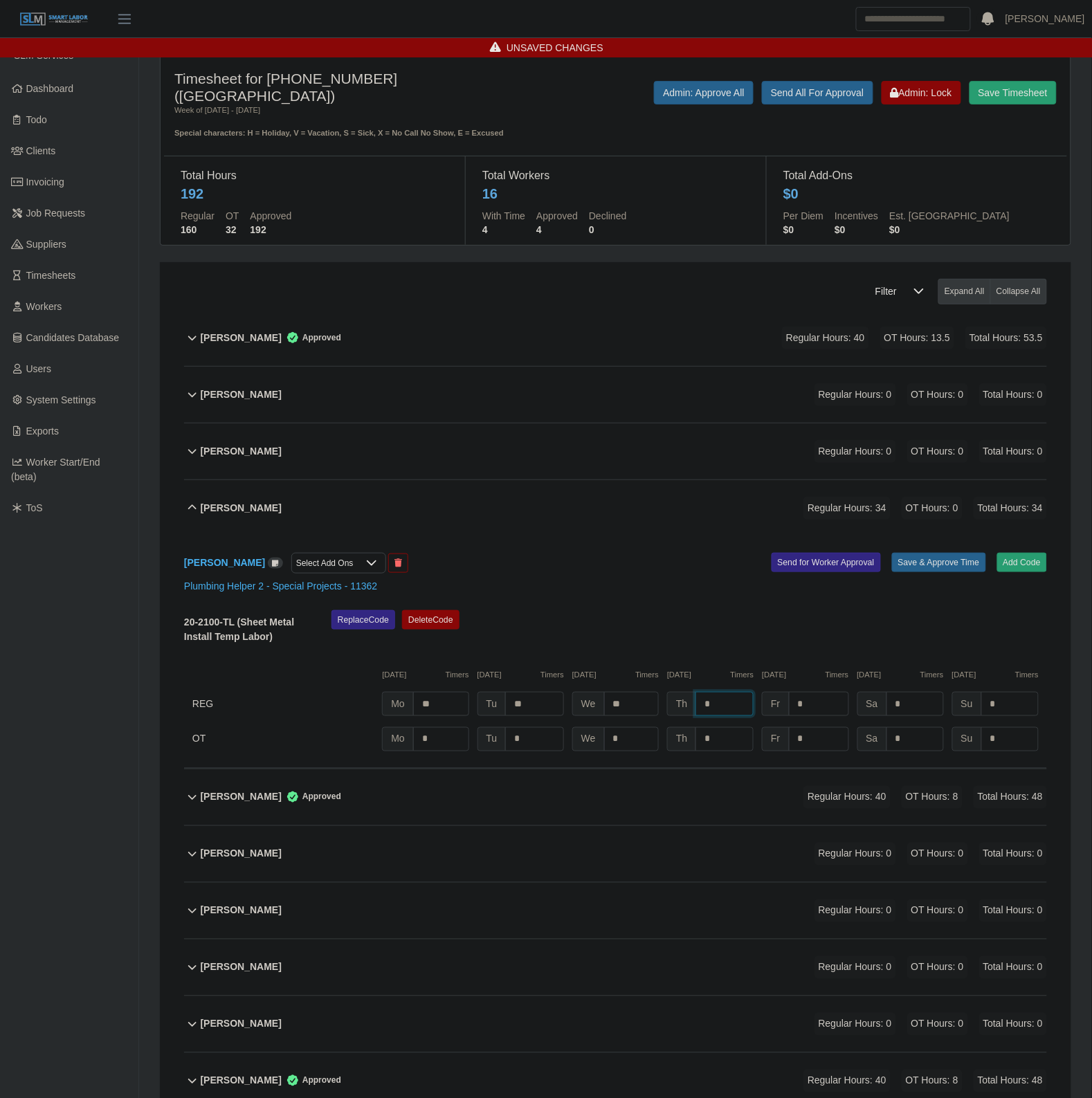
type input "*"
click at [946, 560] on button "Save & Approve Time" at bounding box center [939, 562] width 94 height 20
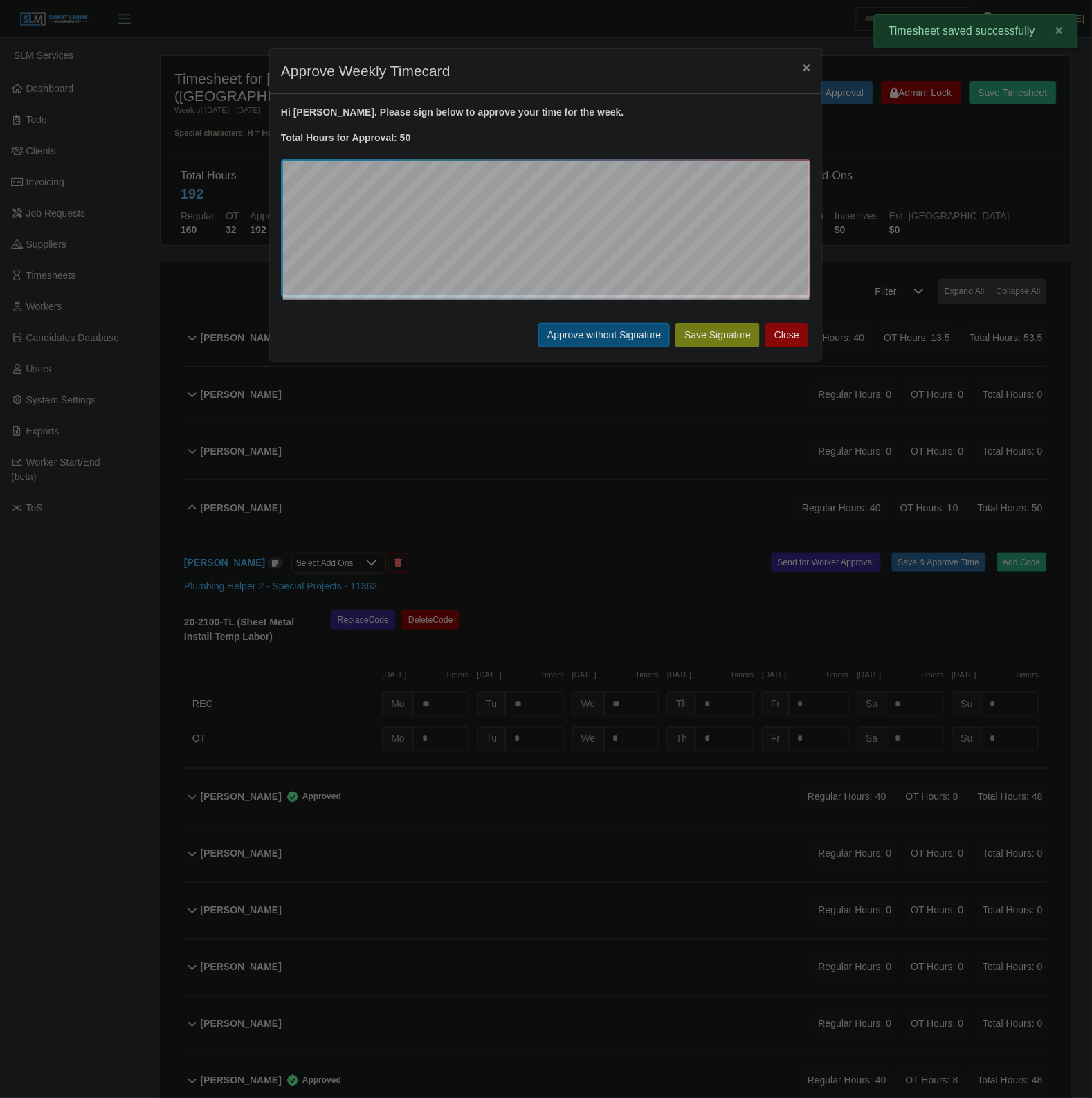
click at [628, 341] on button "Approve without Signature" at bounding box center [604, 335] width 132 height 25
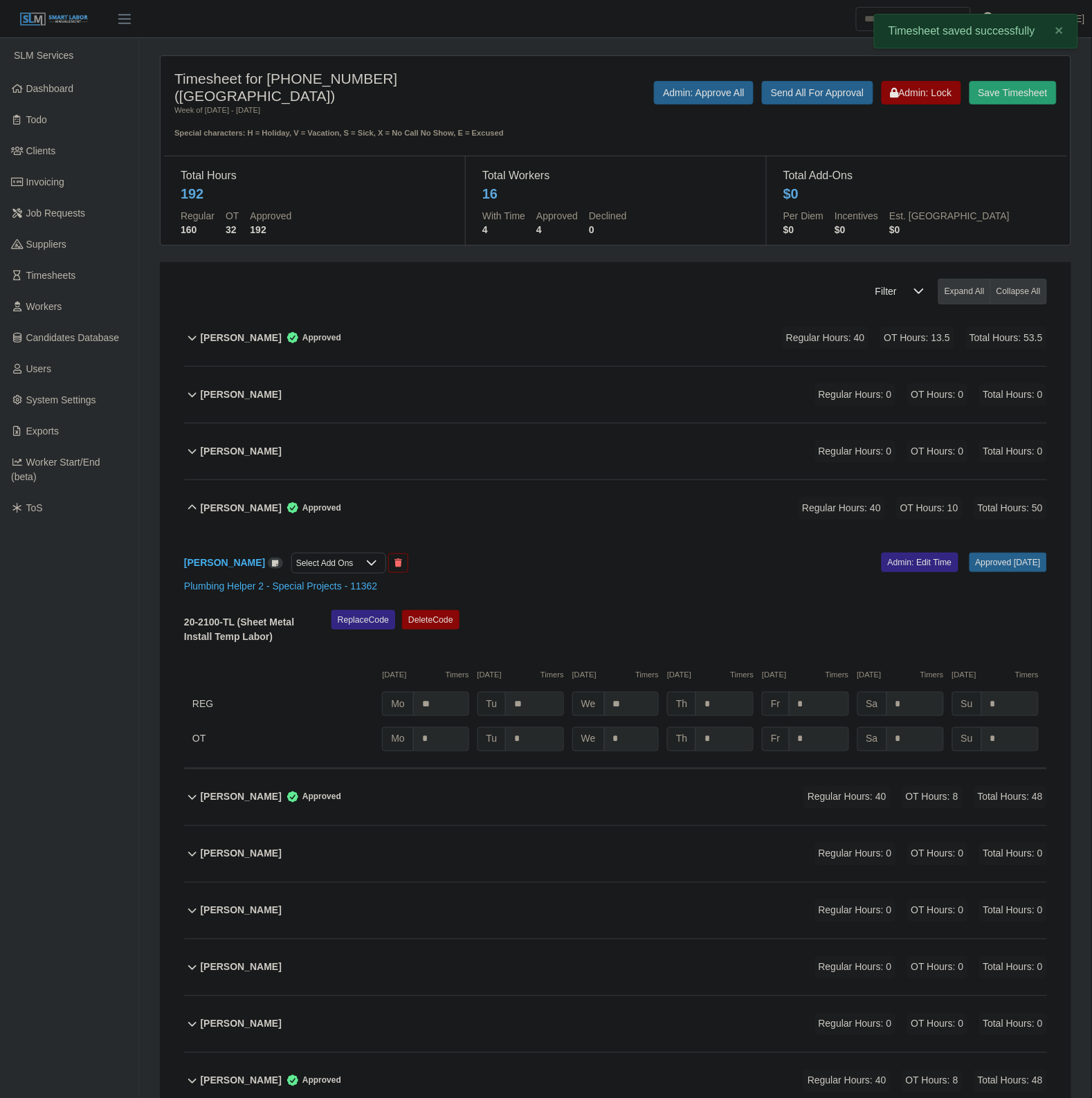
click at [551, 526] on div "Christopher Carr Approved Regular Hours: 40 OT Hours: 10 Total Hours: 50" at bounding box center [623, 508] width 846 height 56
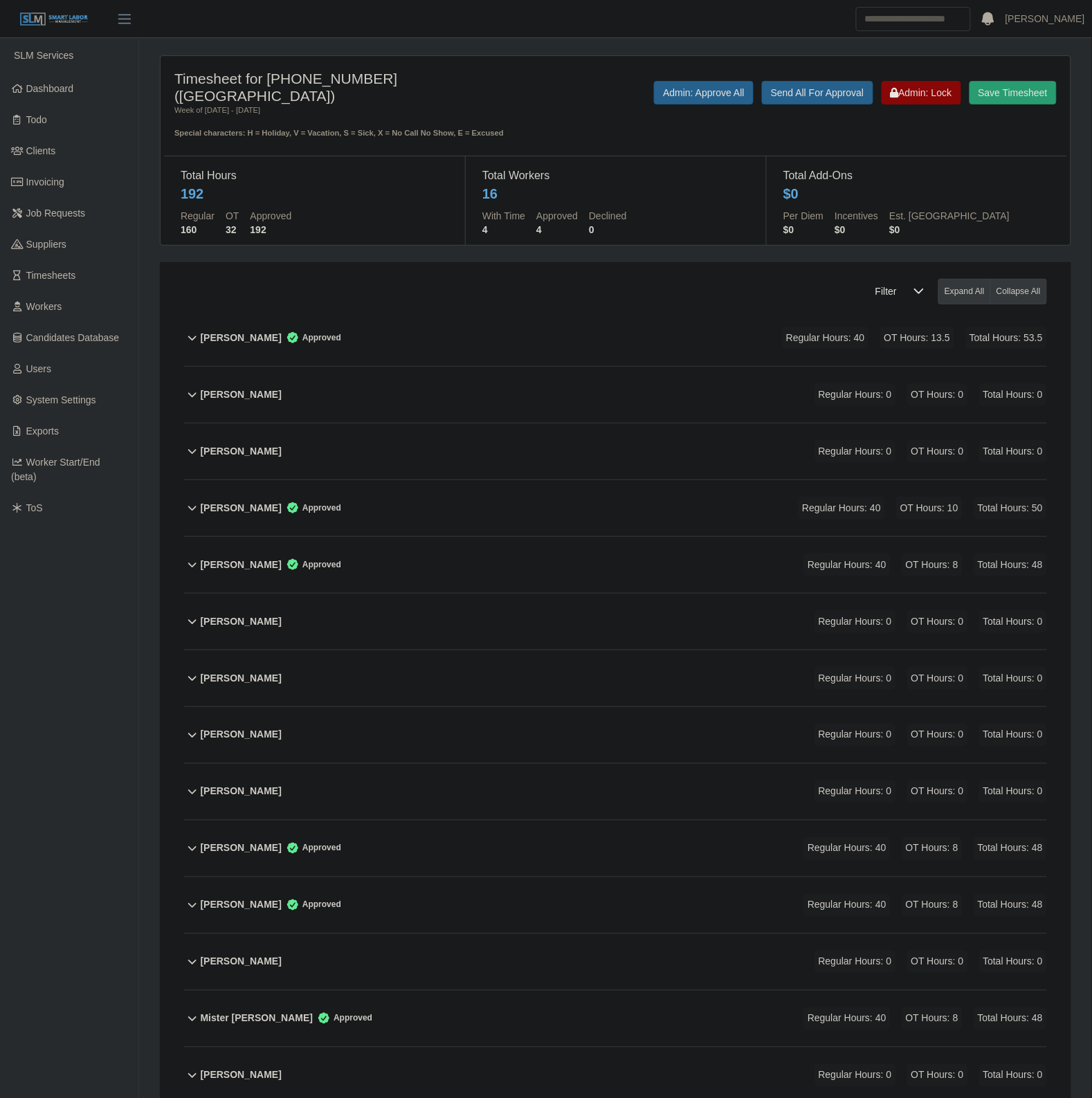
drag, startPoint x: 384, startPoint y: 461, endPoint x: 663, endPoint y: 471, distance: 279.2
click at [384, 461] on div "Benny Diaz Regular Hours: 0 OT Hours: 0 Total Hours: 0" at bounding box center [623, 452] width 846 height 56
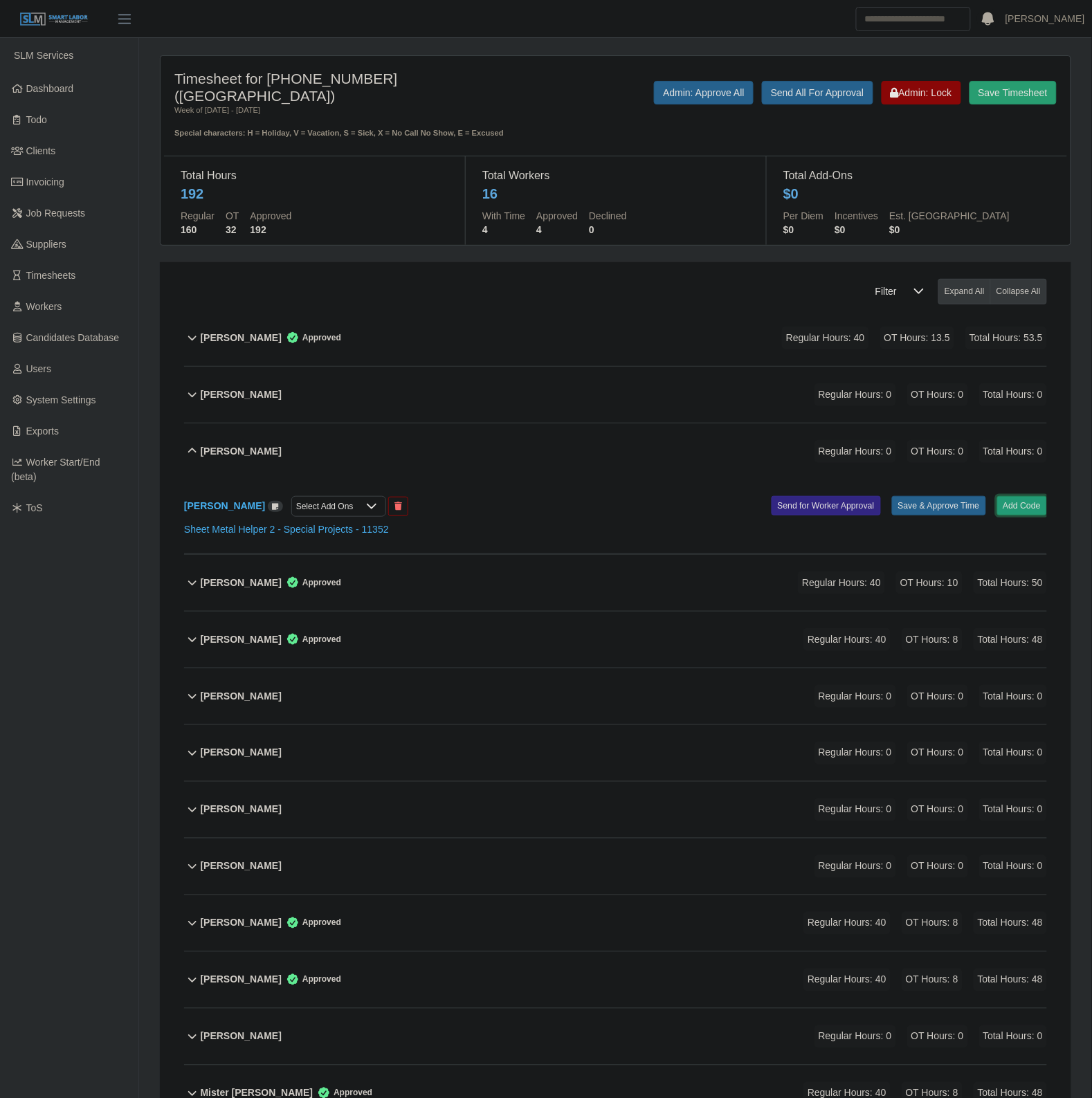
click at [1039, 507] on button "Add Code" at bounding box center [1022, 506] width 50 height 20
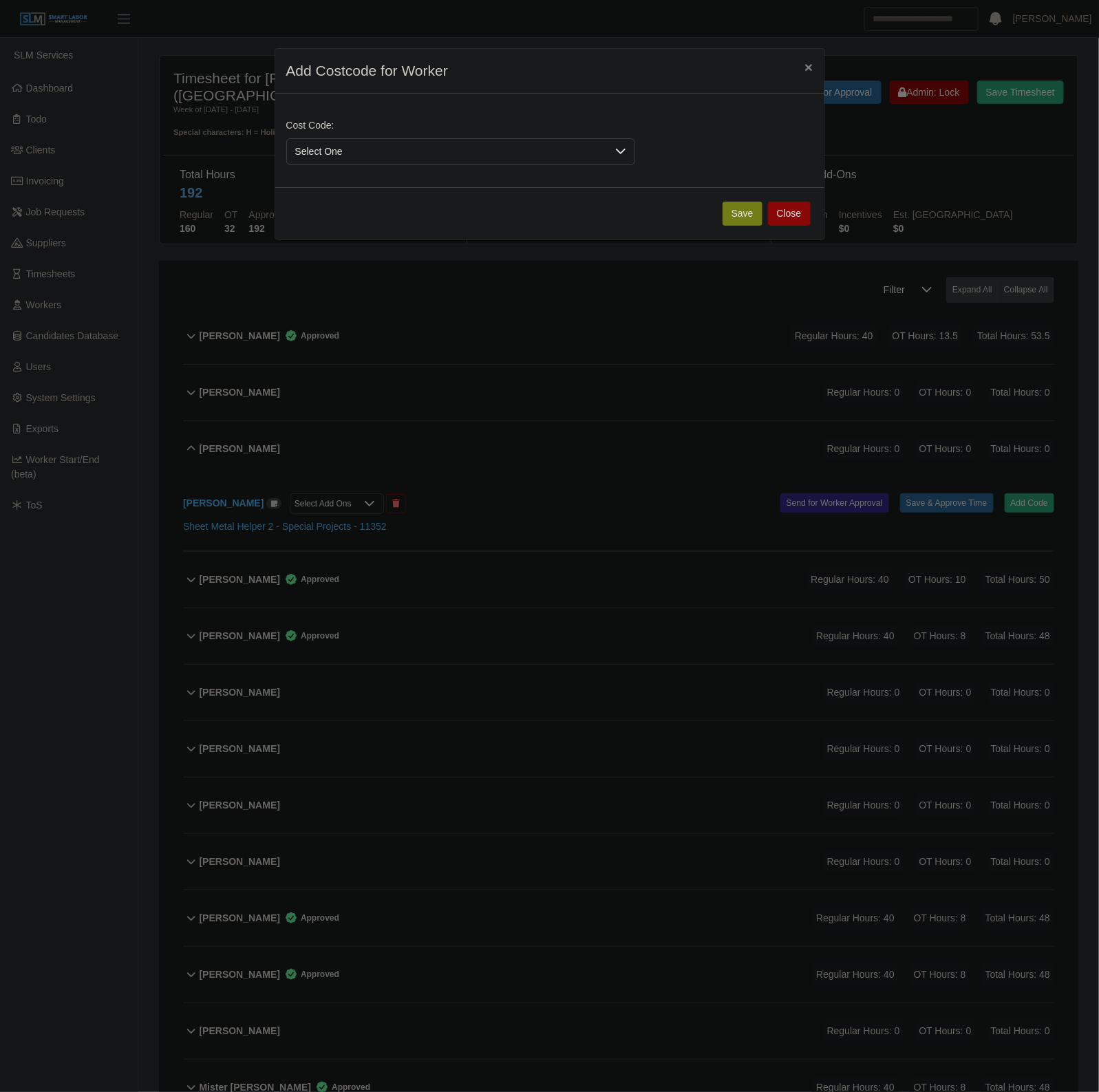
click at [462, 150] on span "Select One" at bounding box center [446, 152] width 320 height 26
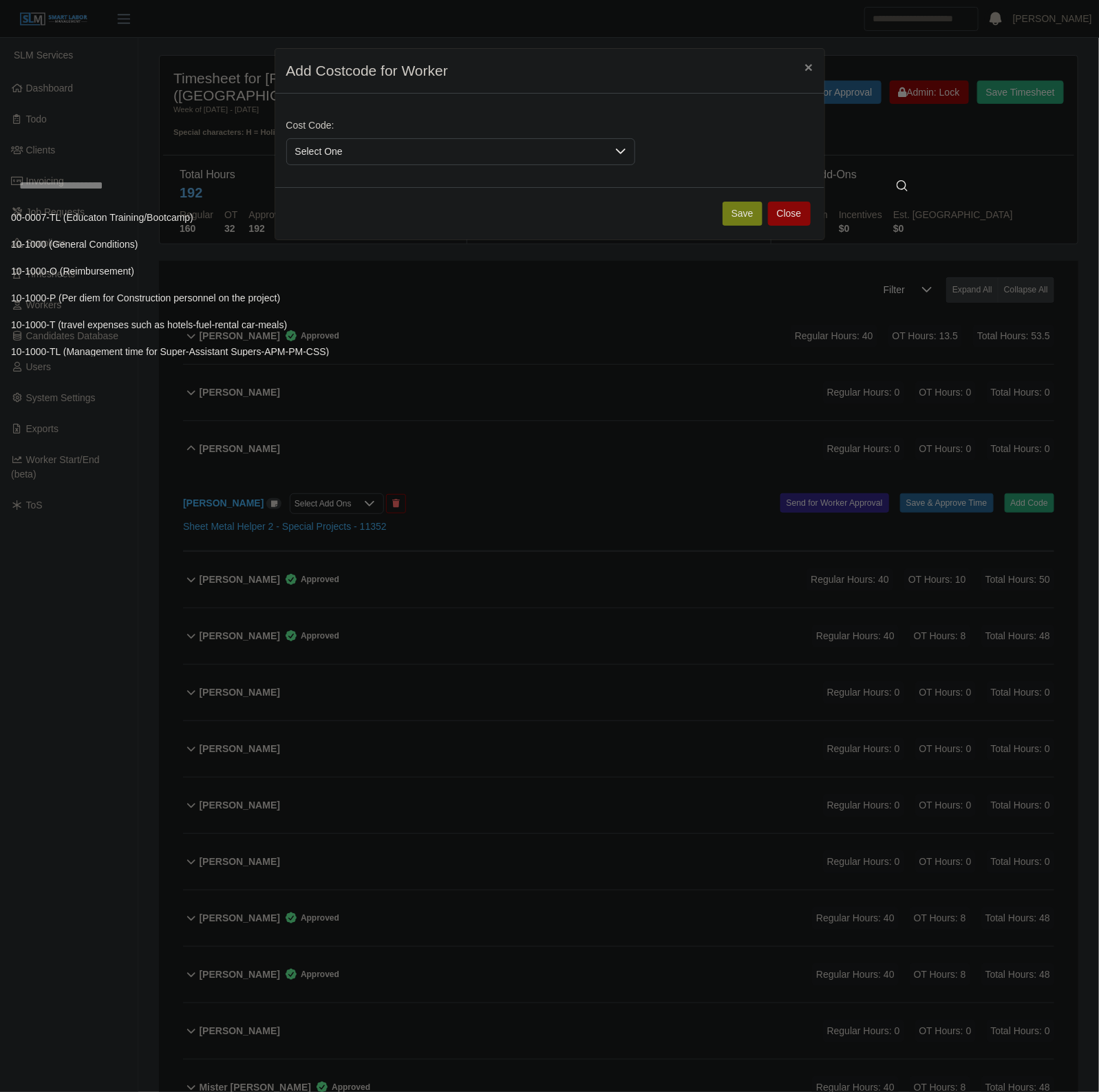
click at [385, 197] on input "text" at bounding box center [463, 186] width 905 height 28
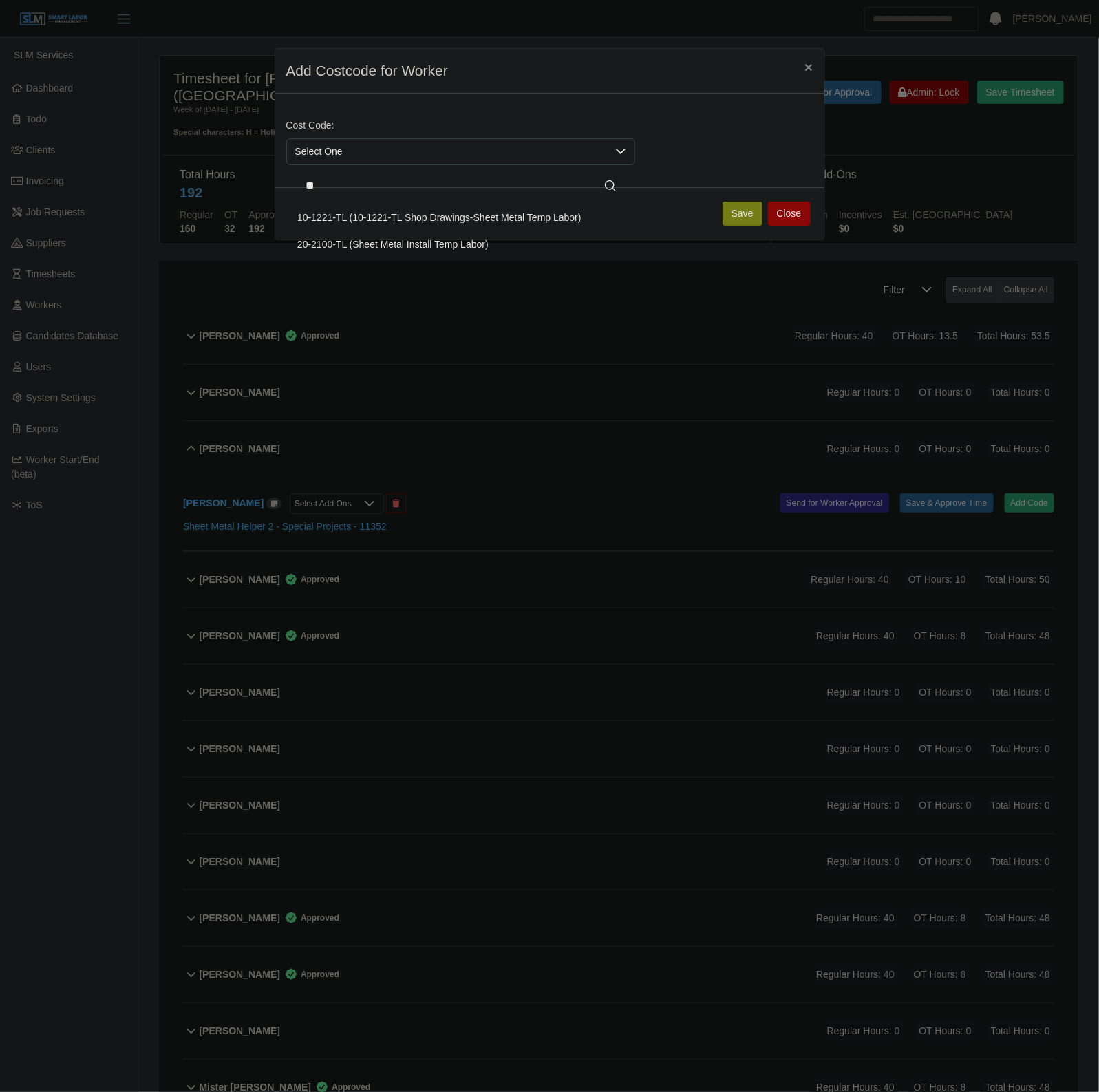
type input "**"
click at [380, 248] on span "20-2100-TL (Sheet Metal Install Temp Labor)" at bounding box center [393, 244] width 192 height 15
drag, startPoint x: 733, startPoint y: 211, endPoint x: 729, endPoint y: 224, distance: 13.6
click at [734, 212] on button "Save" at bounding box center [742, 213] width 40 height 24
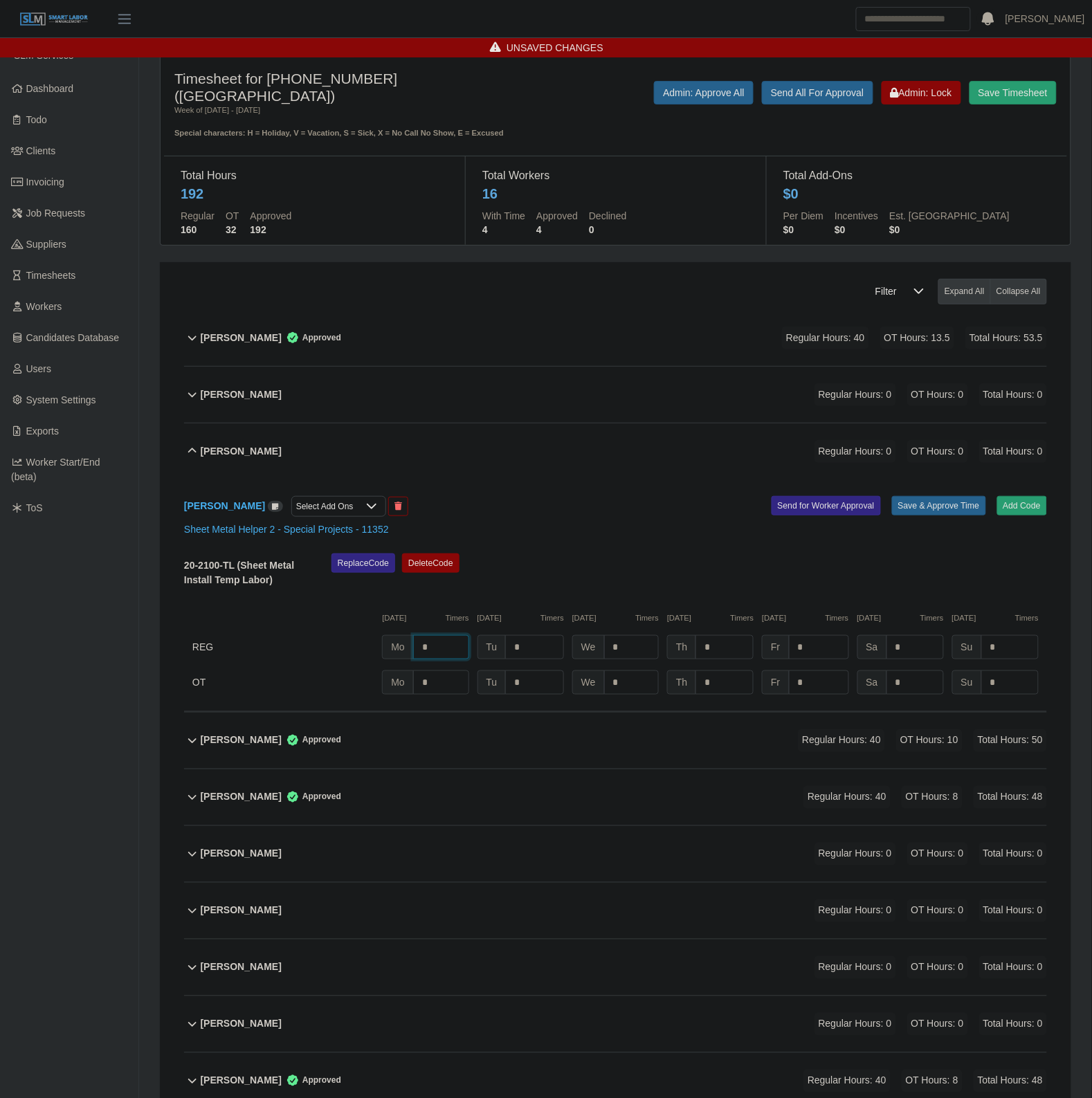
click at [467, 637] on div "20-2100-TL (Sheet Metal Install Temp Labor) Replace Code Delete Code 10/06/2025…" at bounding box center [616, 624] width 863 height 141
type input "*"
type input "**"
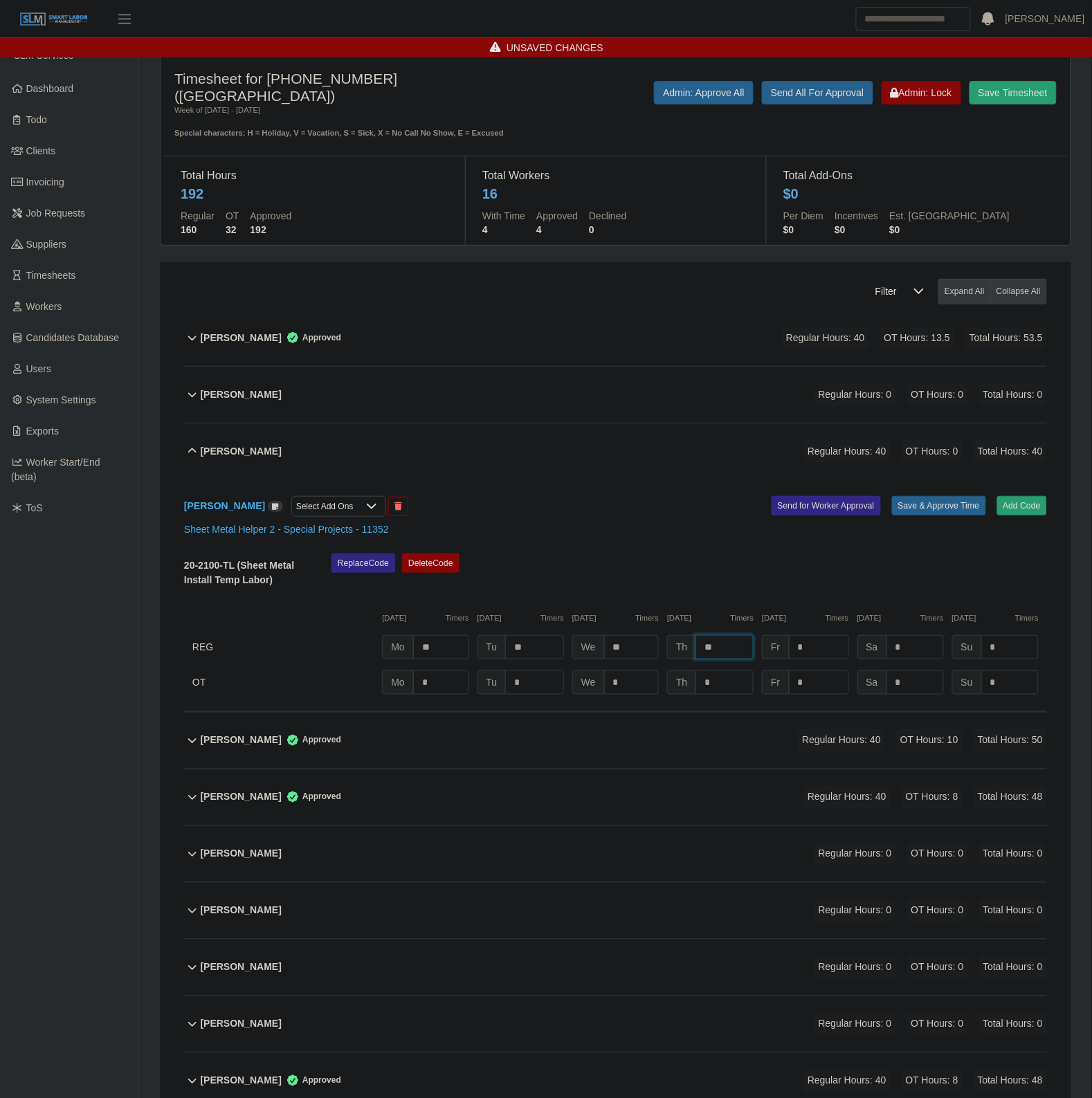
type input "**"
type input "*"
click at [936, 510] on button "Save & Approve Time" at bounding box center [939, 506] width 94 height 20
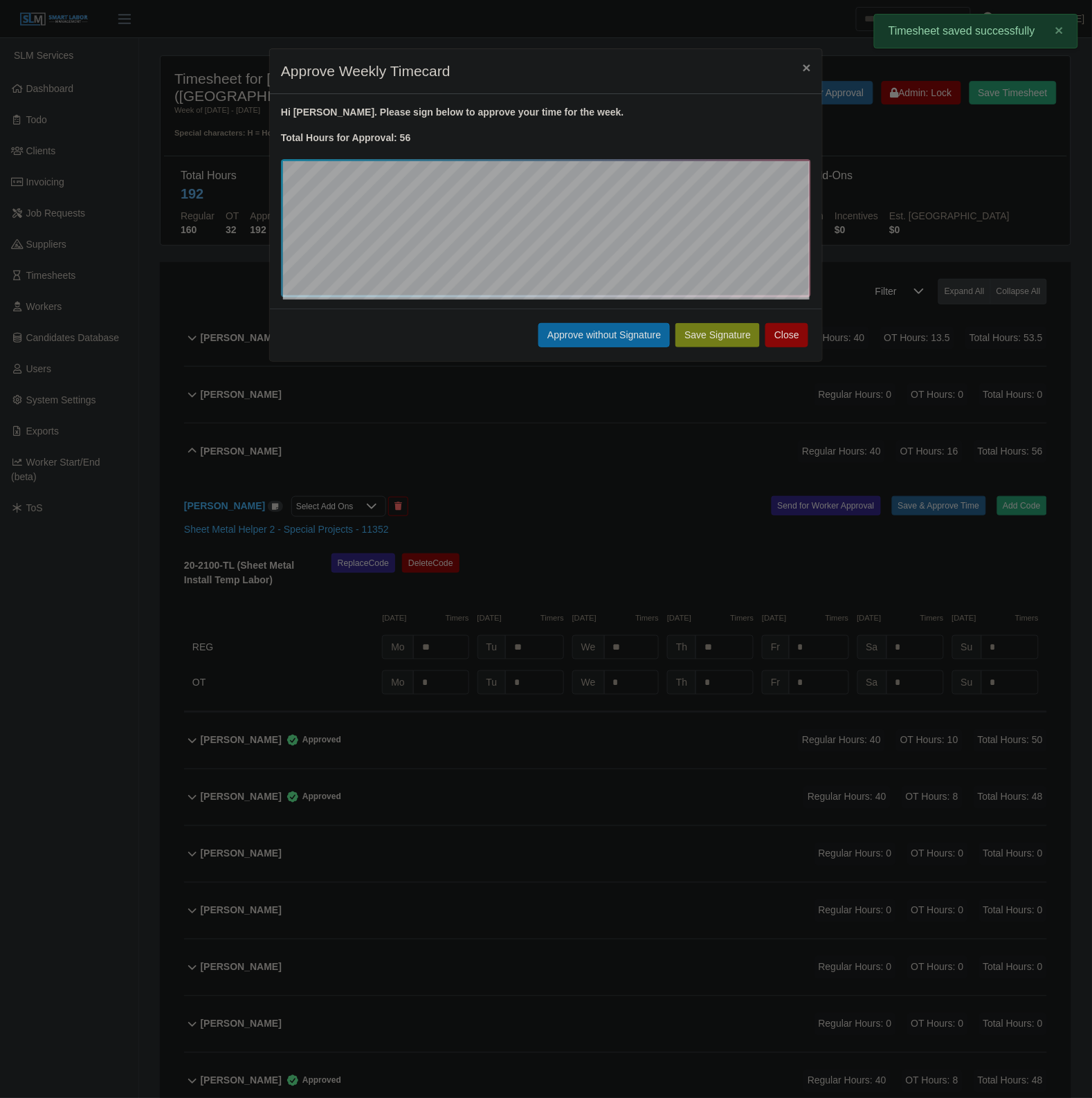
click at [589, 310] on div "Save Signature Approve without Signature Close" at bounding box center [546, 335] width 552 height 53
click at [589, 326] on button "Approve without Signature" at bounding box center [604, 335] width 132 height 25
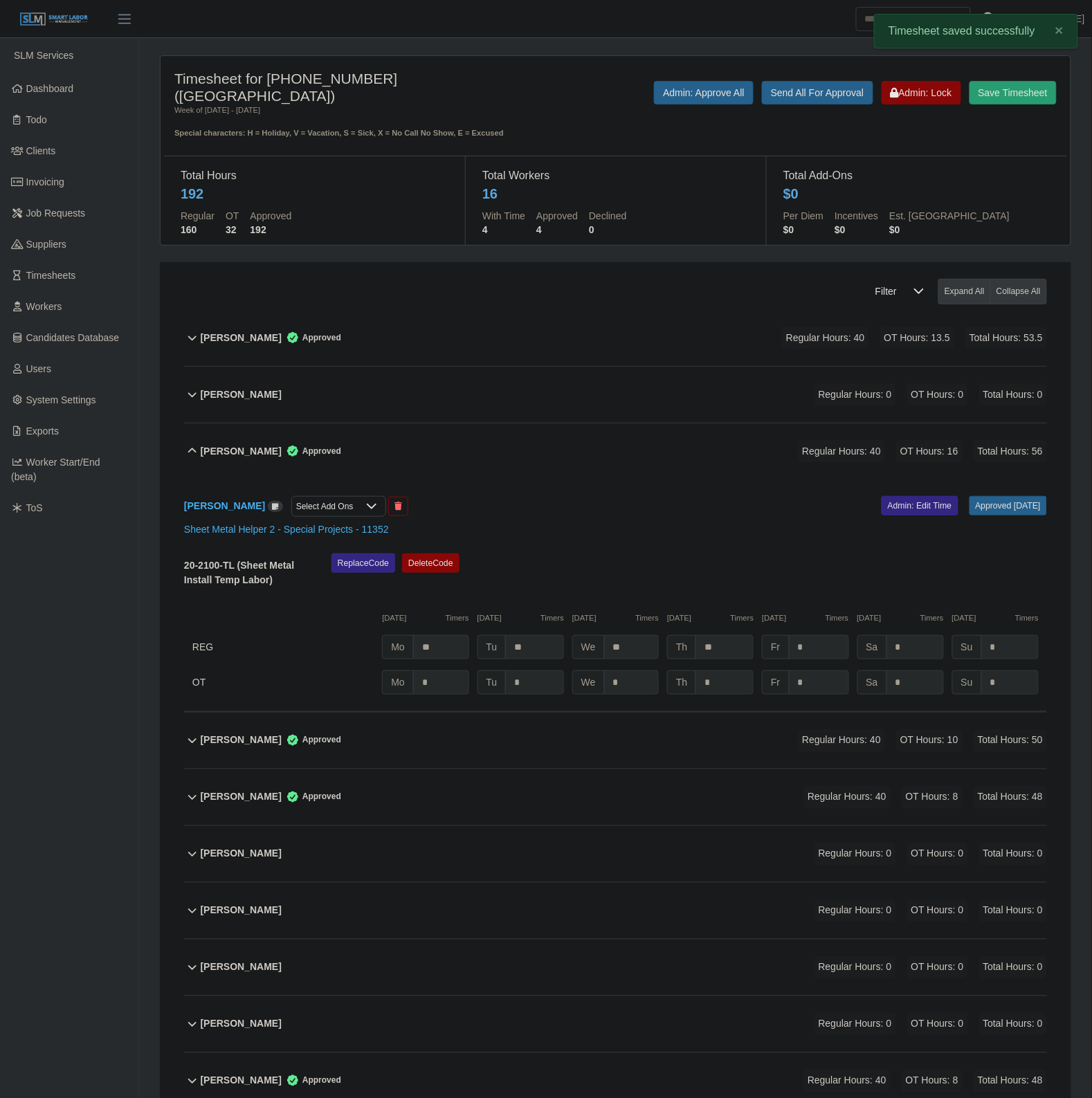
click at [516, 468] on div "Benny Diaz Approved Regular Hours: 40 OT Hours: 16 Total Hours: 56" at bounding box center [623, 452] width 846 height 56
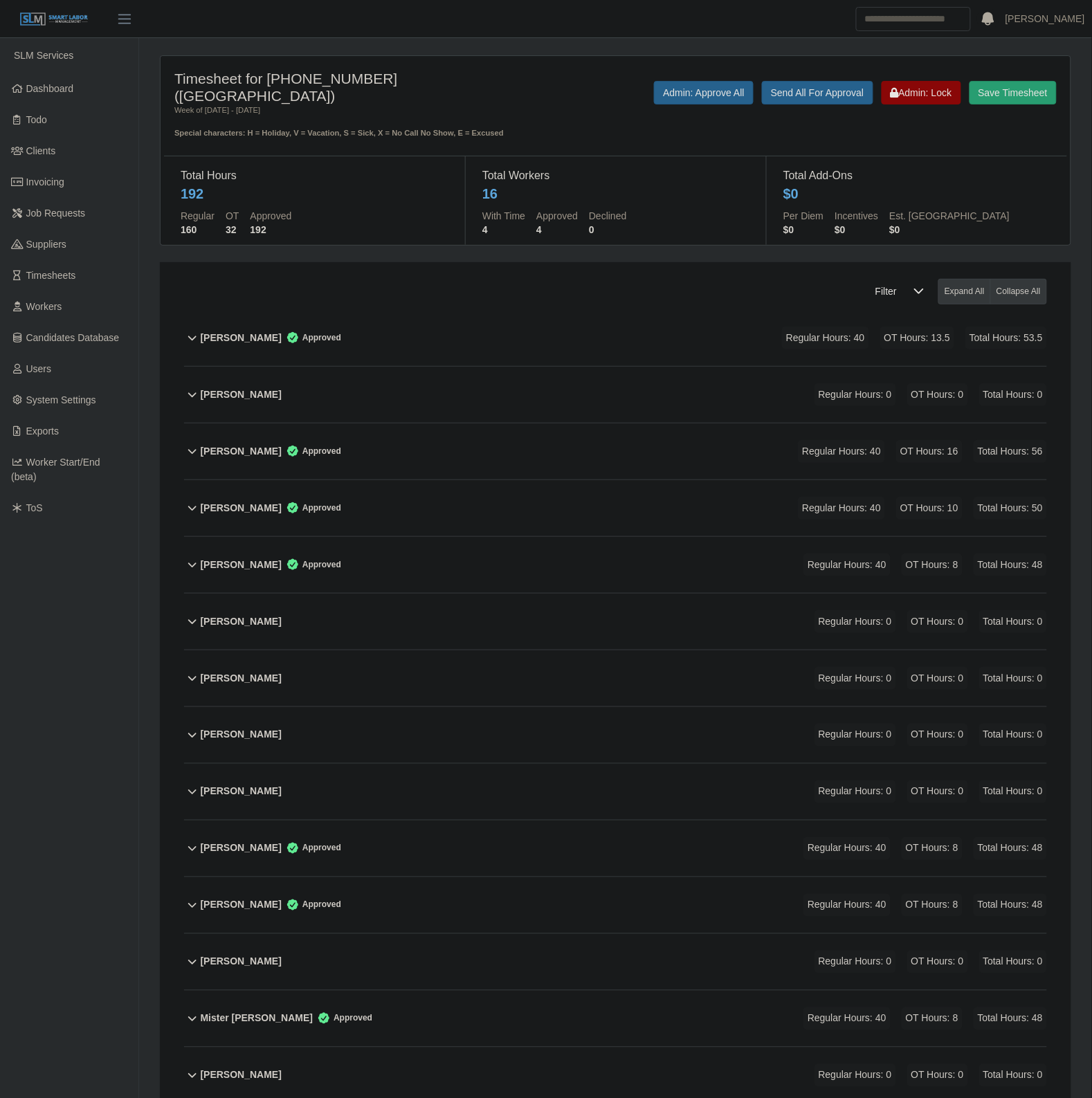
drag, startPoint x: 415, startPoint y: 402, endPoint x: 450, endPoint y: 401, distance: 35.0
click at [417, 401] on div "Armando Gomez Regular Hours: 0 OT Hours: 0 Total Hours: 0" at bounding box center [623, 395] width 846 height 56
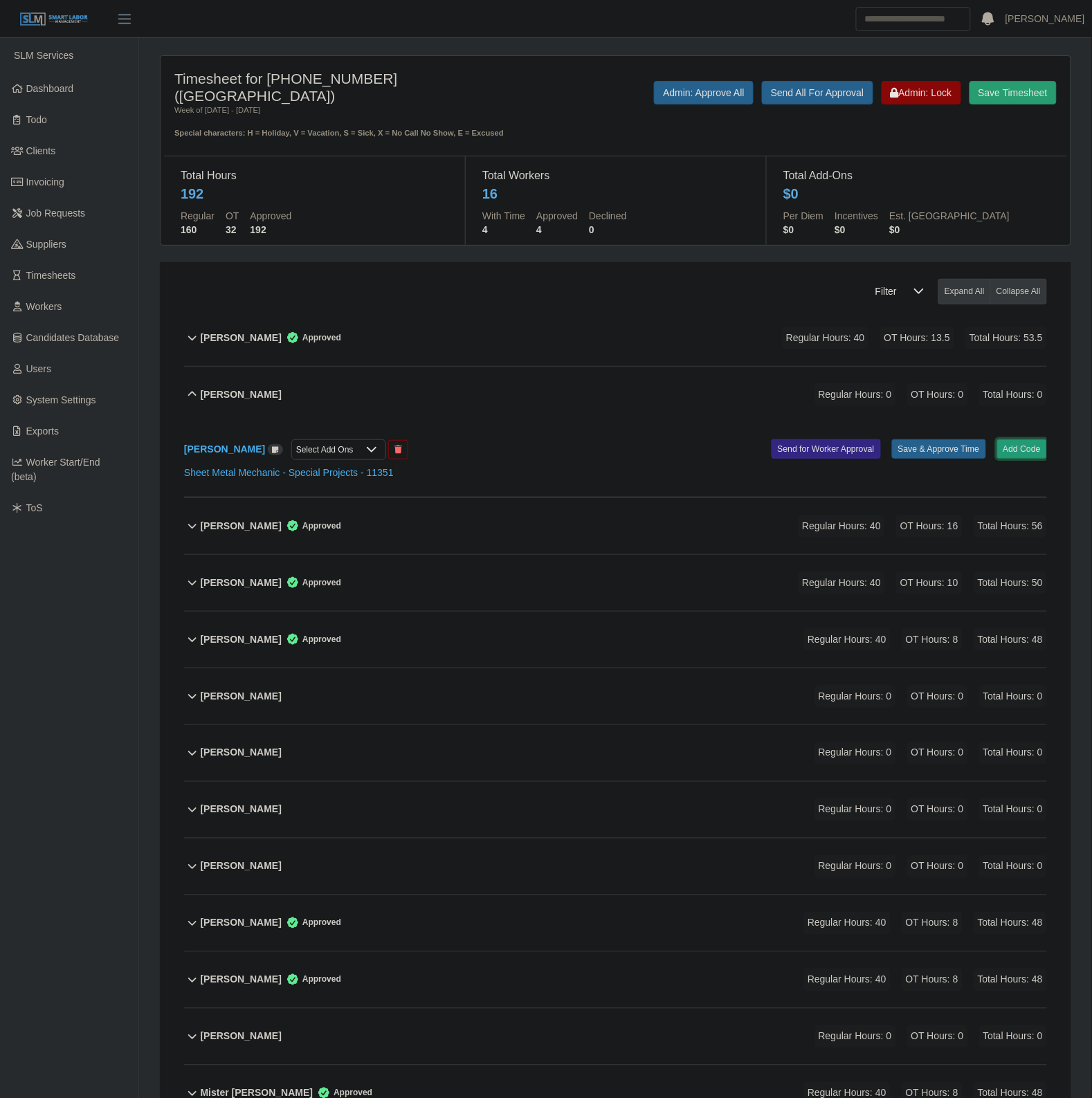
click at [1032, 444] on button "Add Code" at bounding box center [1022, 449] width 50 height 20
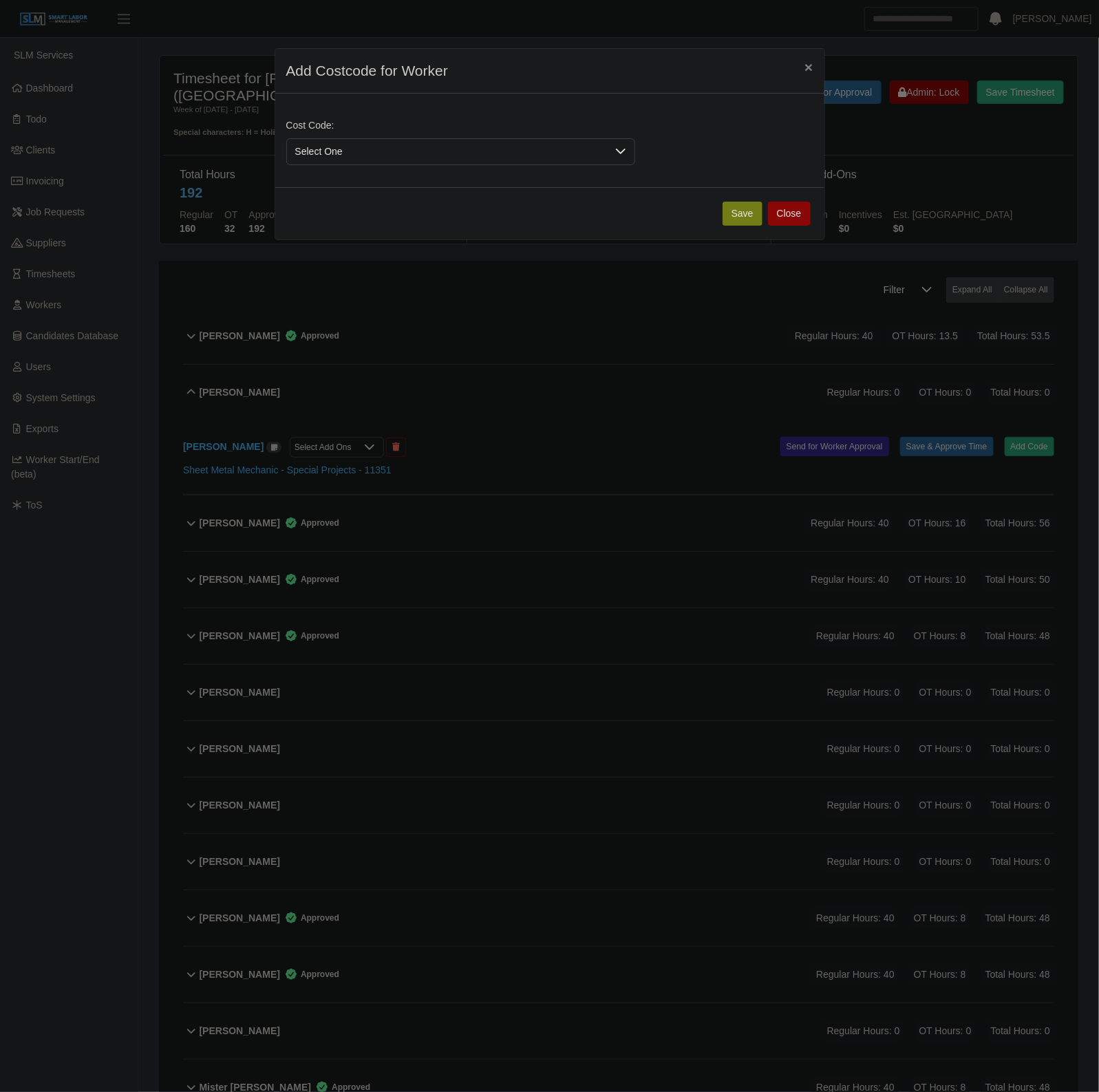
click at [496, 151] on span "Select One" at bounding box center [446, 152] width 320 height 26
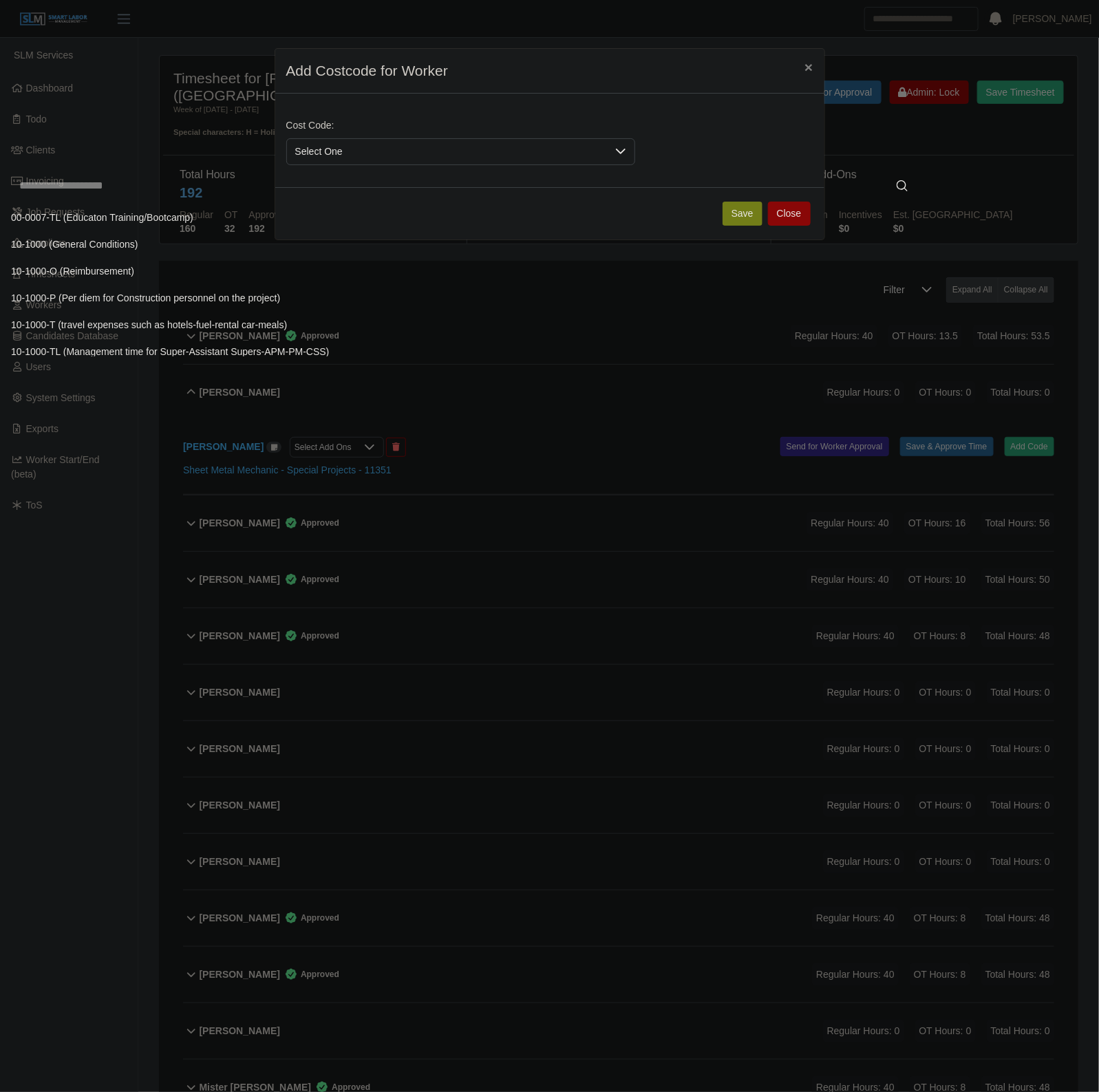
click at [366, 187] on input "text" at bounding box center [463, 186] width 905 height 28
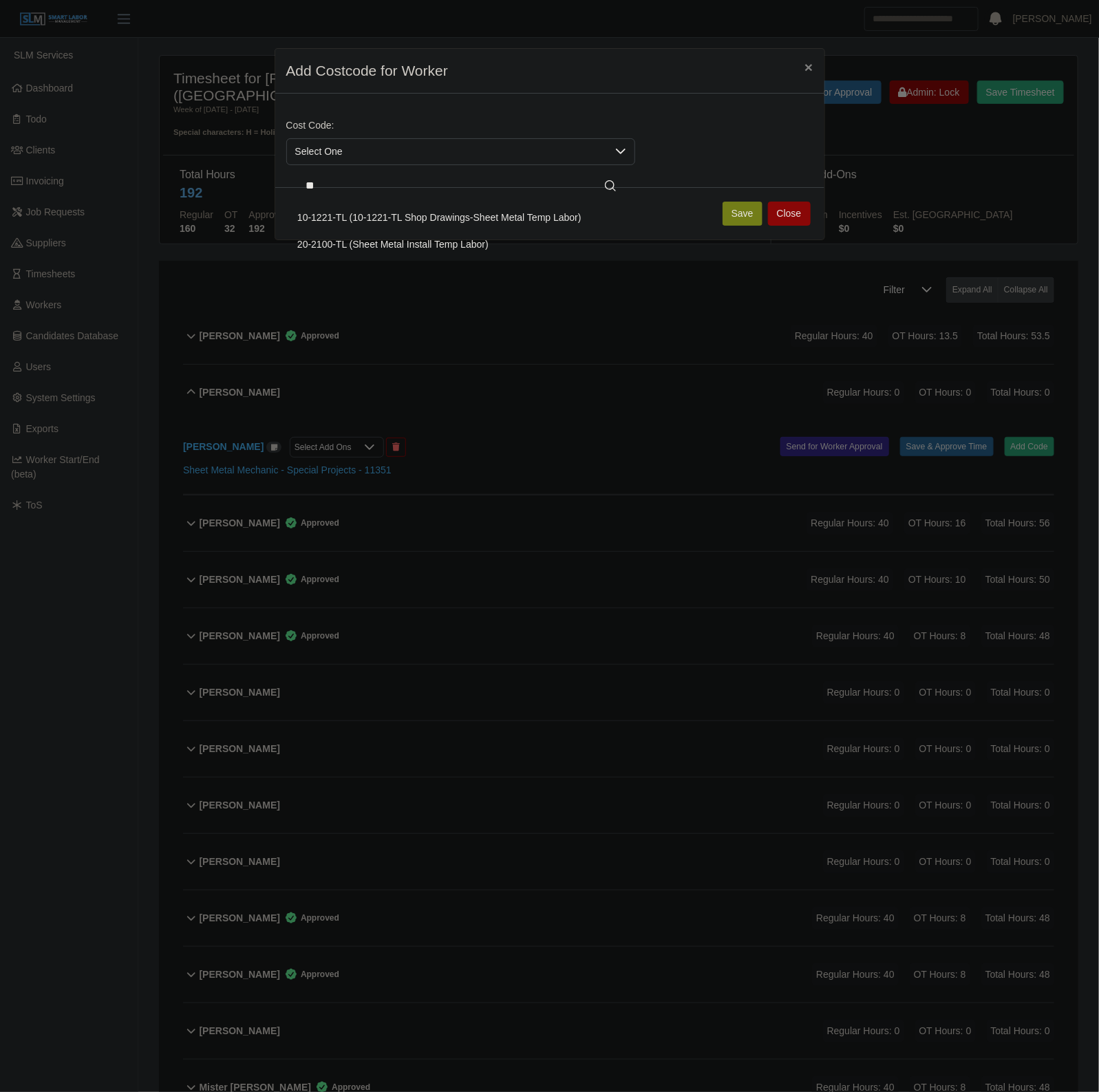
type input "**"
click at [545, 251] on li "20-2100-TL (Sheet Metal Install Temp Labor)" at bounding box center [460, 244] width 343 height 26
click at [743, 210] on button "Save" at bounding box center [742, 213] width 40 height 24
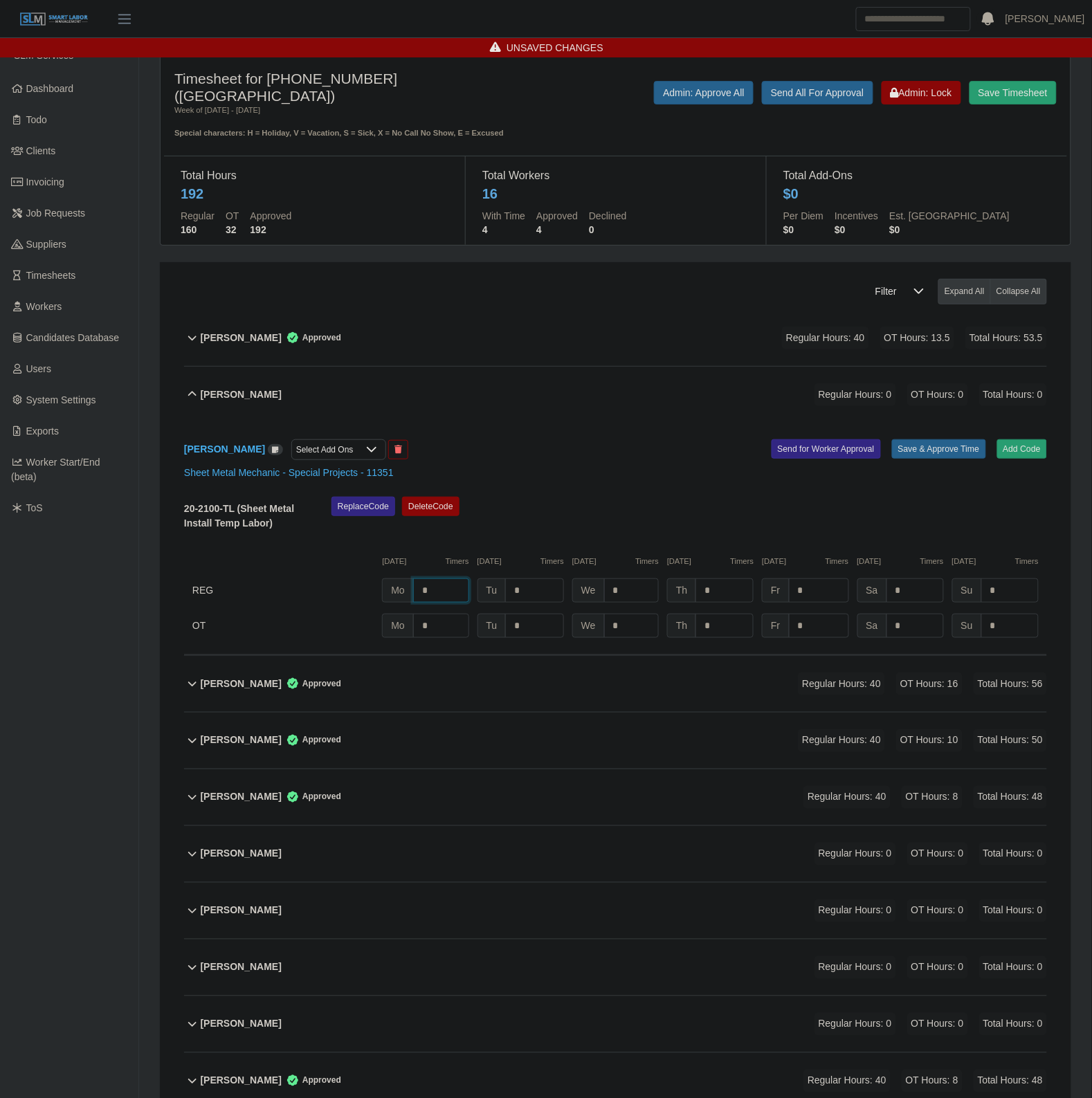
click at [436, 599] on input "*" at bounding box center [441, 590] width 56 height 25
type input "*"
type input "**"
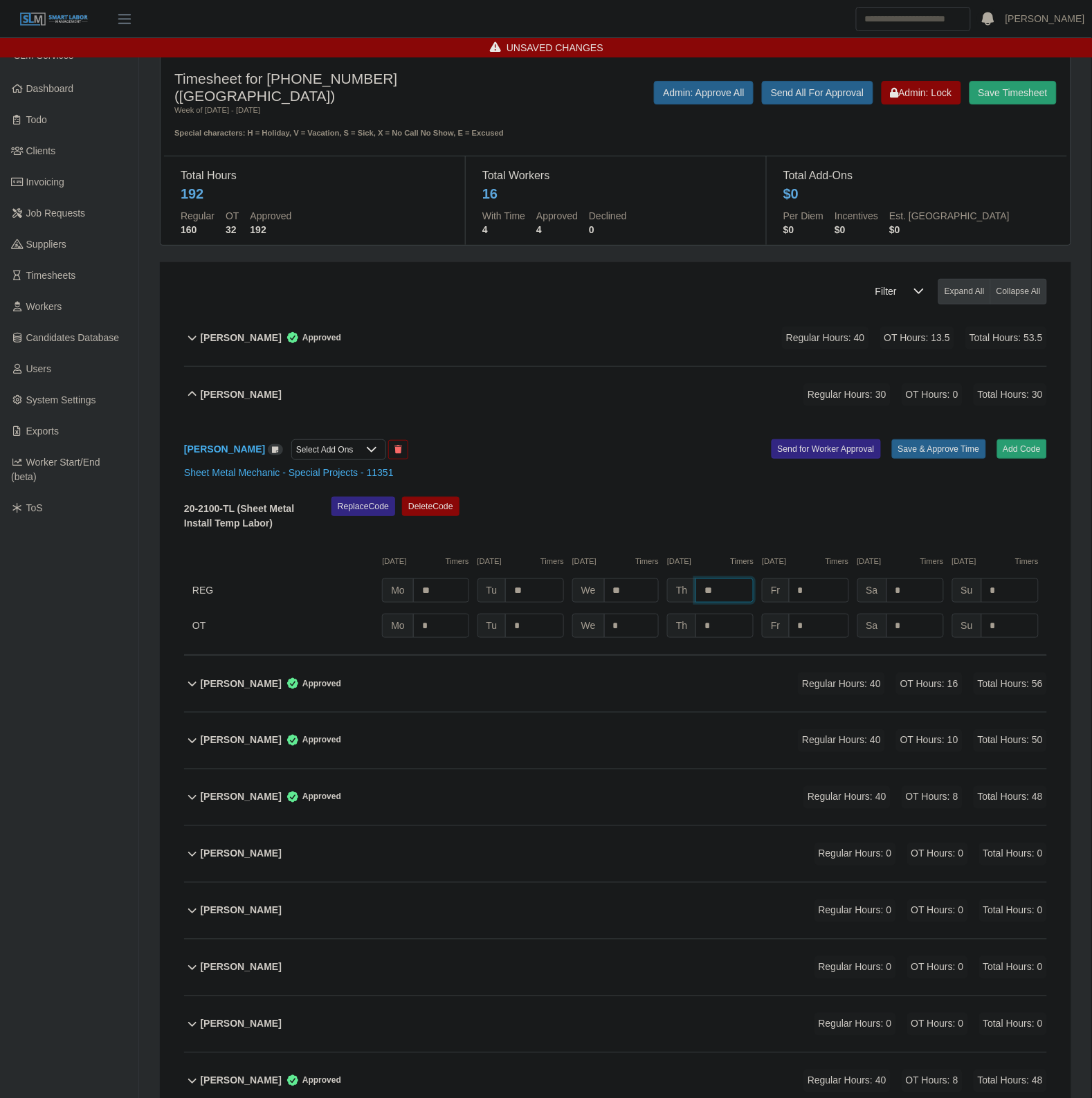
type input "**"
type input "*"
click at [939, 437] on div "Armando Gomez Select Add Ons Add Code Save & Approve Time Send for Worker Appro…" at bounding box center [616, 539] width 863 height 232
click at [934, 452] on button "Save & Approve Time" at bounding box center [939, 449] width 94 height 20
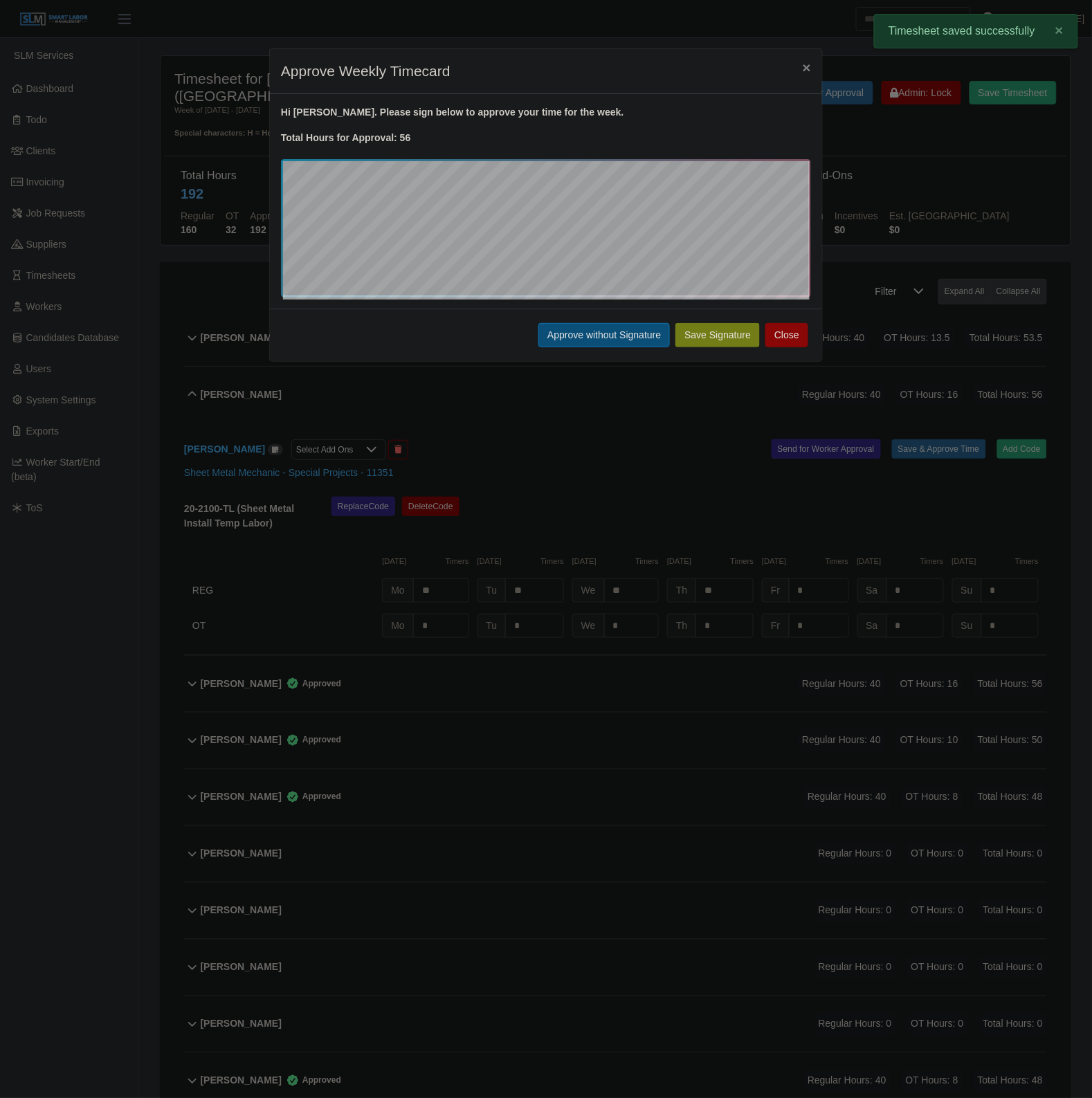
click at [606, 335] on button "Approve without Signature" at bounding box center [604, 335] width 132 height 25
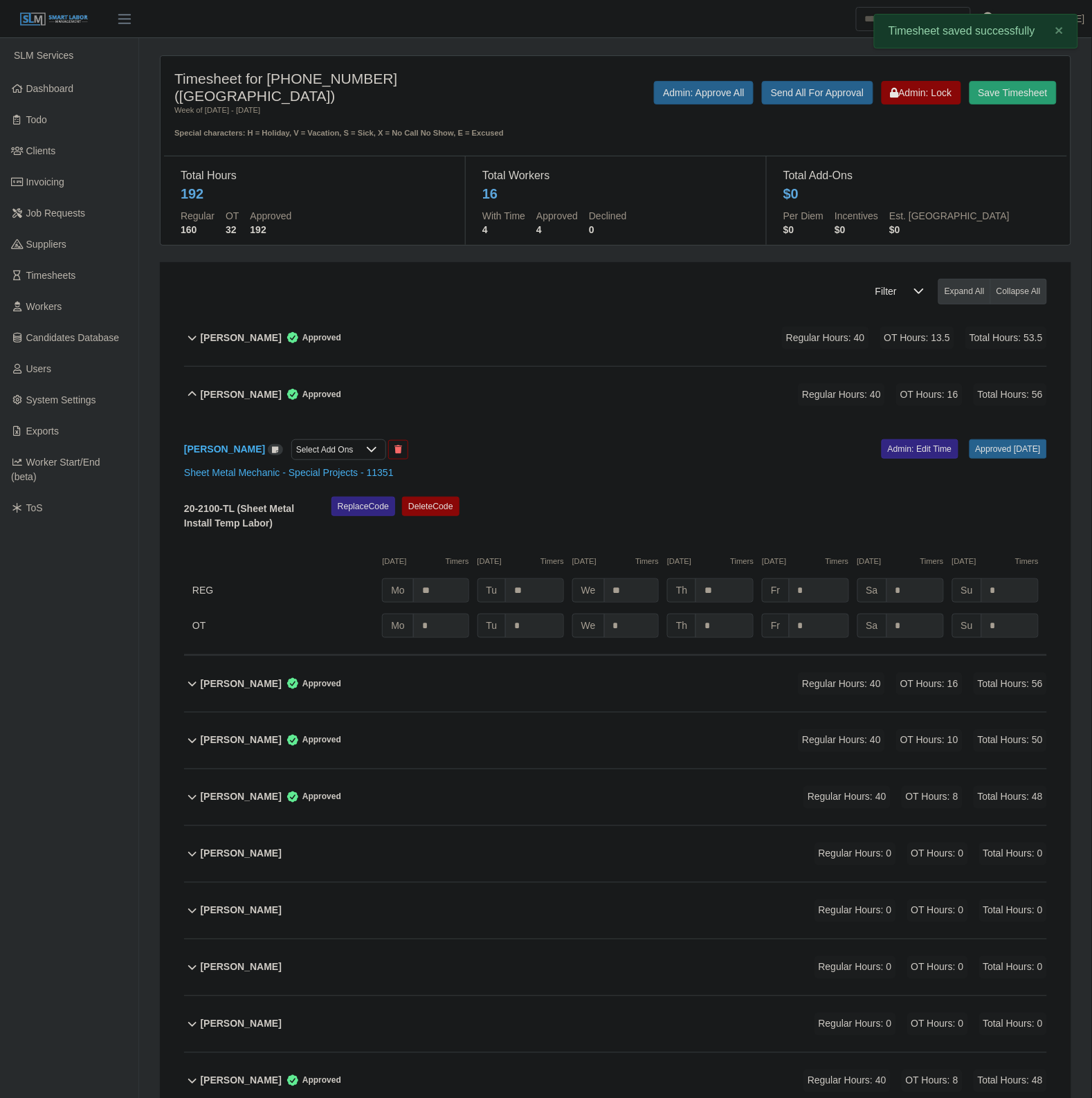
click at [502, 377] on div "Armando Gomez Approved Regular Hours: 40 OT Hours: 16 Total Hours: 56" at bounding box center [623, 395] width 846 height 56
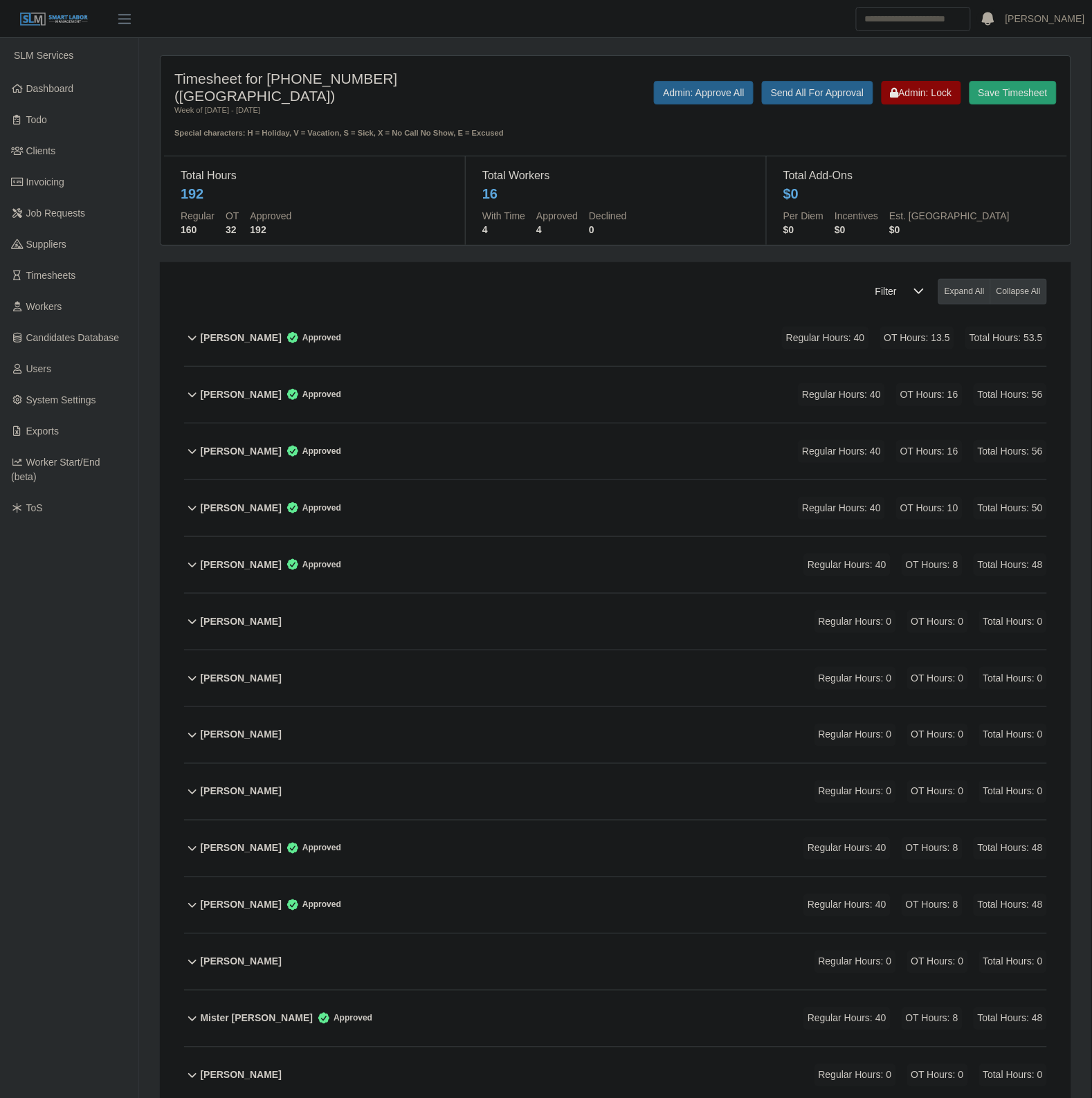
drag, startPoint x: 344, startPoint y: 625, endPoint x: 838, endPoint y: 616, distance: 494.1
click at [344, 625] on div "Eden Rivera Cruz Regular Hours: 0 OT Hours: 0 Total Hours: 0" at bounding box center [623, 622] width 846 height 56
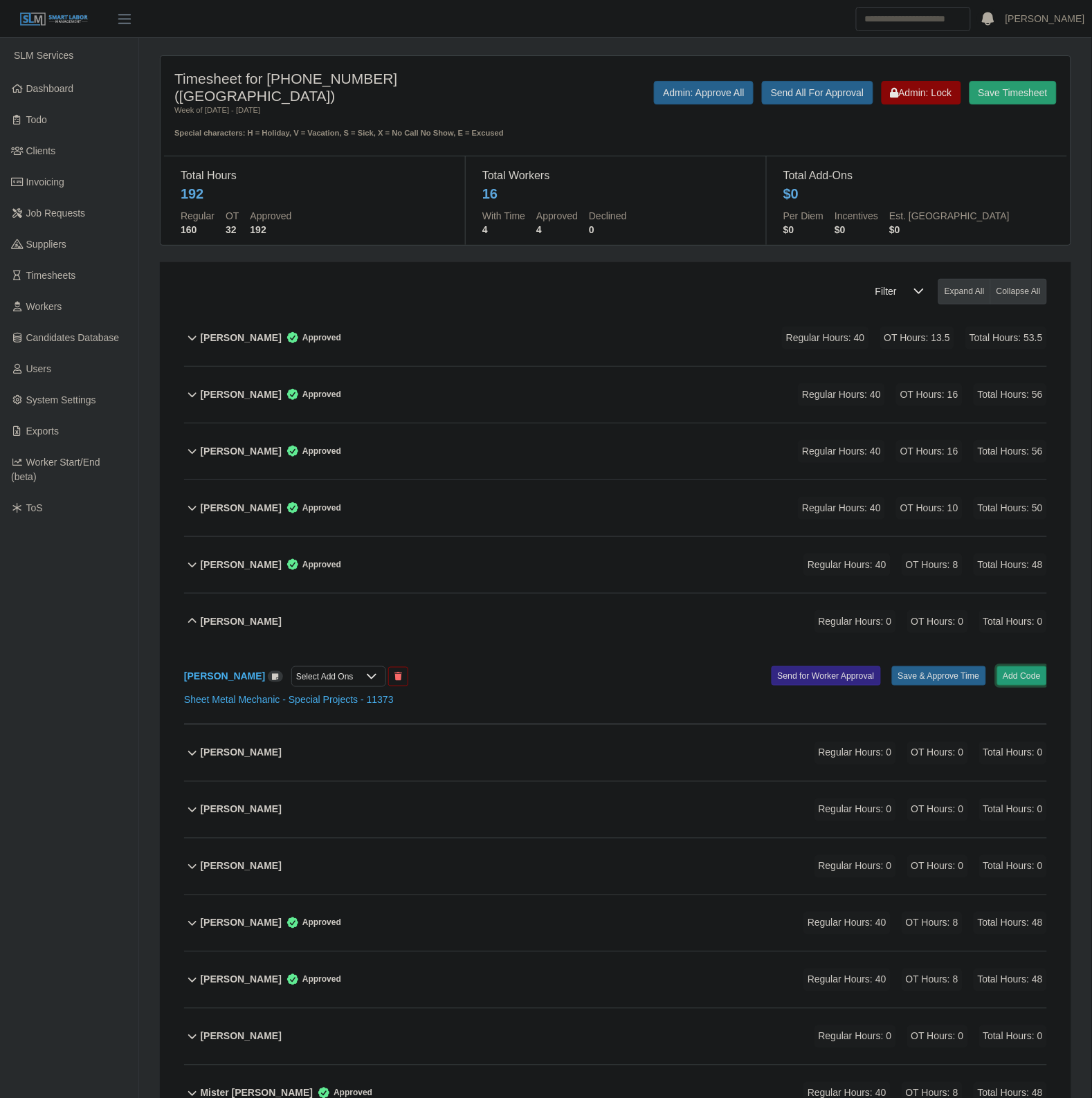
click at [1038, 669] on button "Add Code" at bounding box center [1022, 676] width 50 height 20
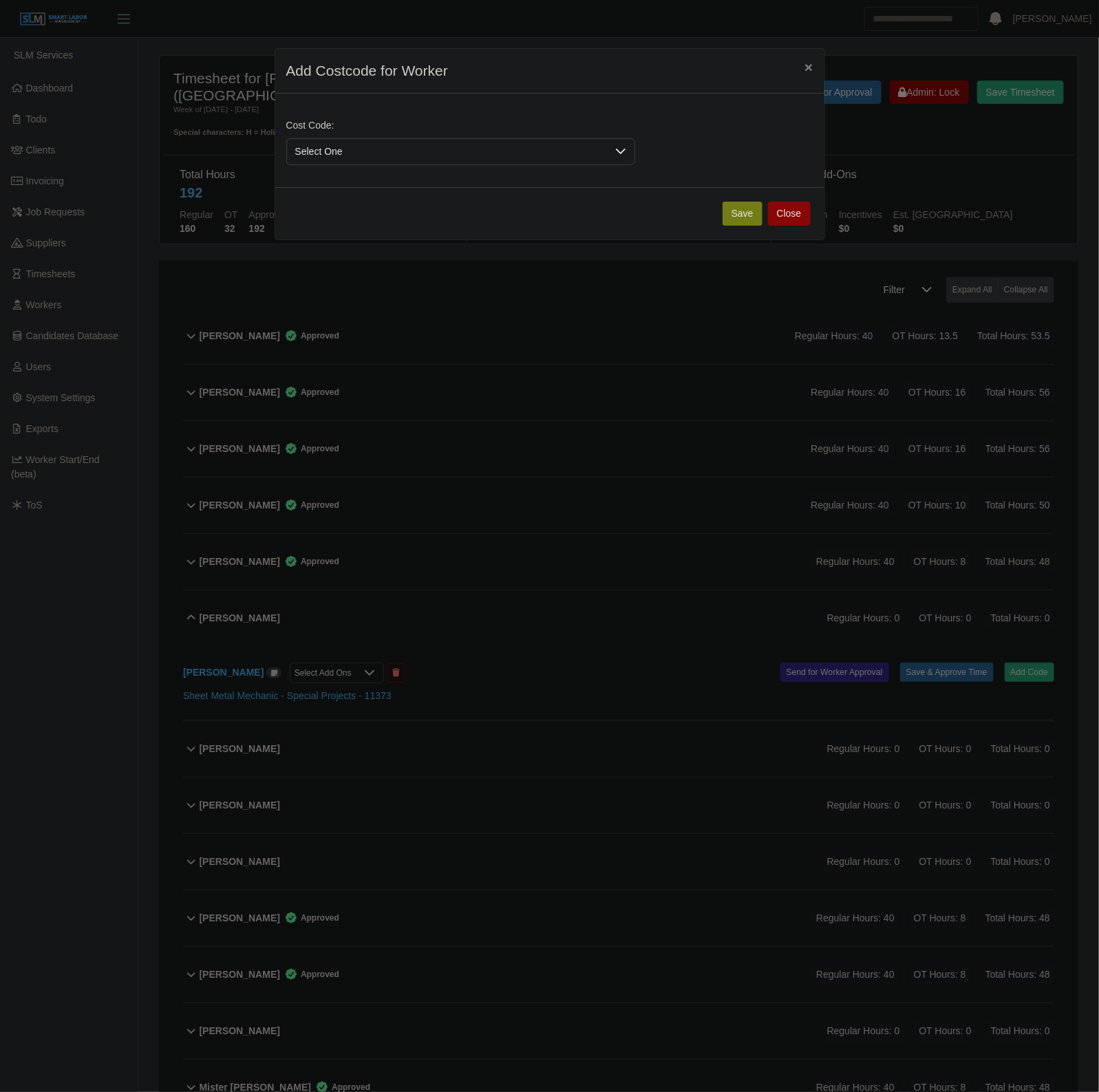
click at [566, 160] on span "Select One" at bounding box center [446, 152] width 320 height 26
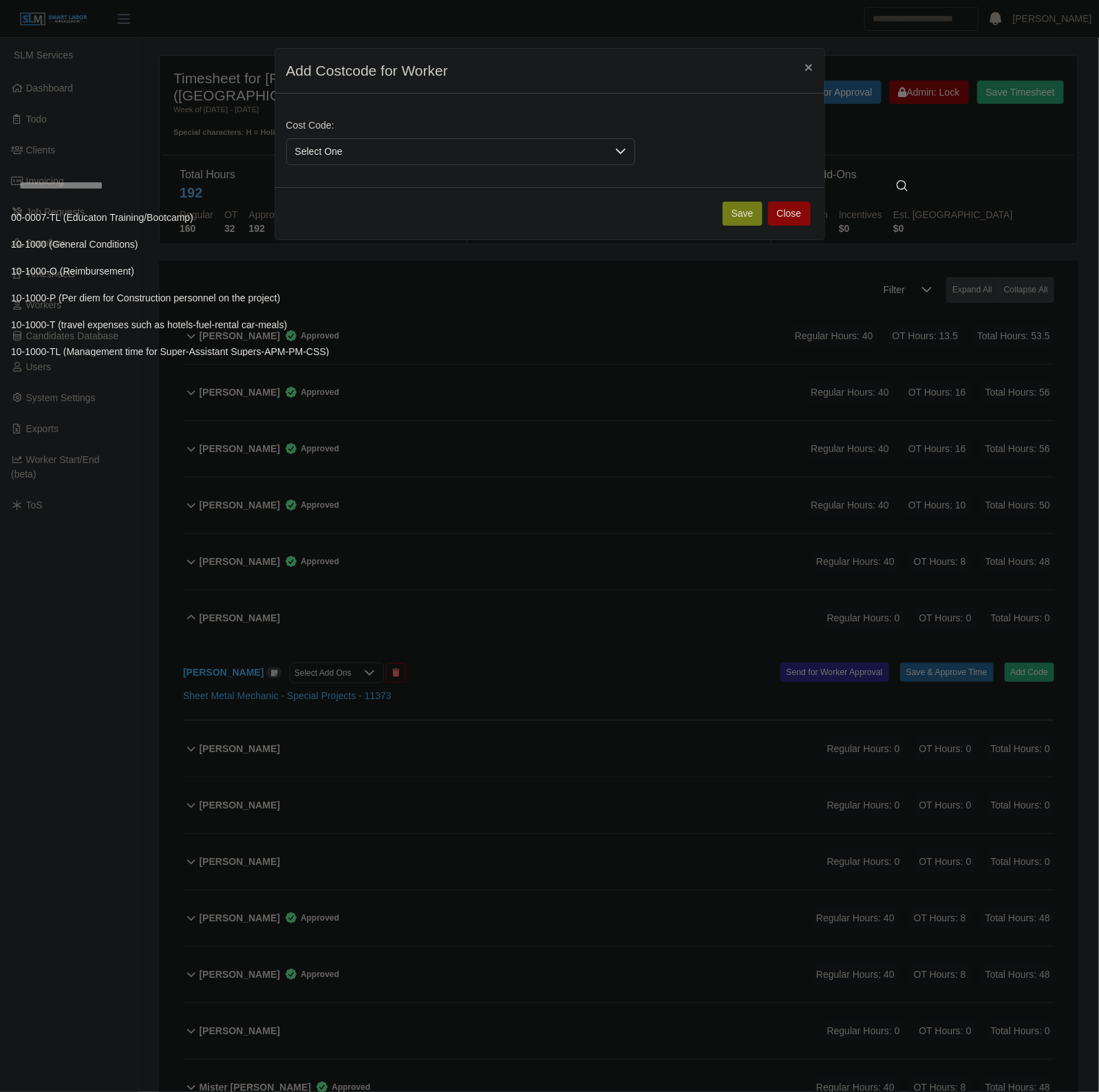
click at [525, 199] on input "text" at bounding box center [463, 186] width 905 height 28
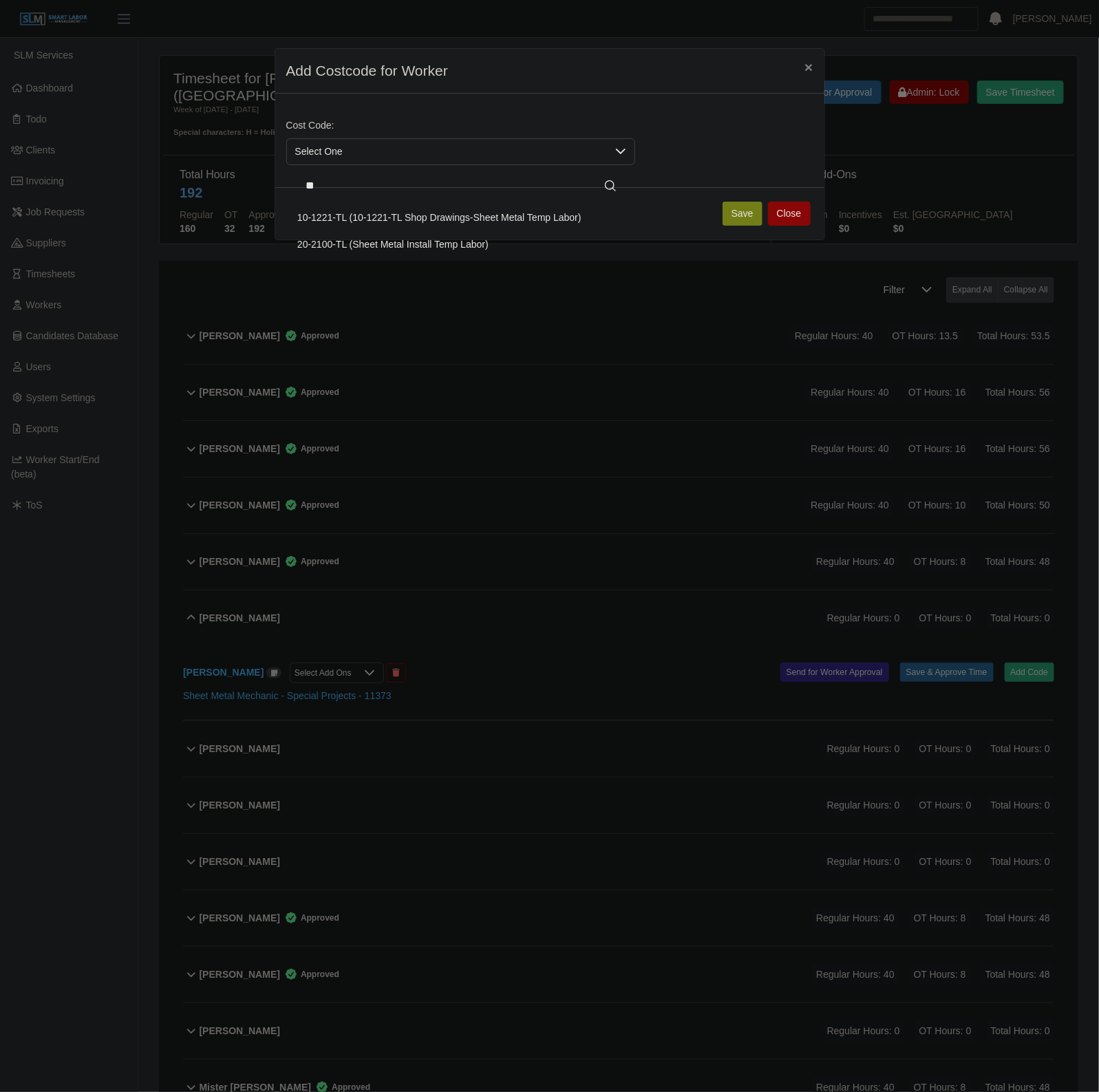
type input "**"
click at [431, 252] on span "20-2100-TL (Sheet Metal Install Temp Labor)" at bounding box center [393, 244] width 192 height 15
click at [726, 217] on button "Save" at bounding box center [742, 213] width 40 height 24
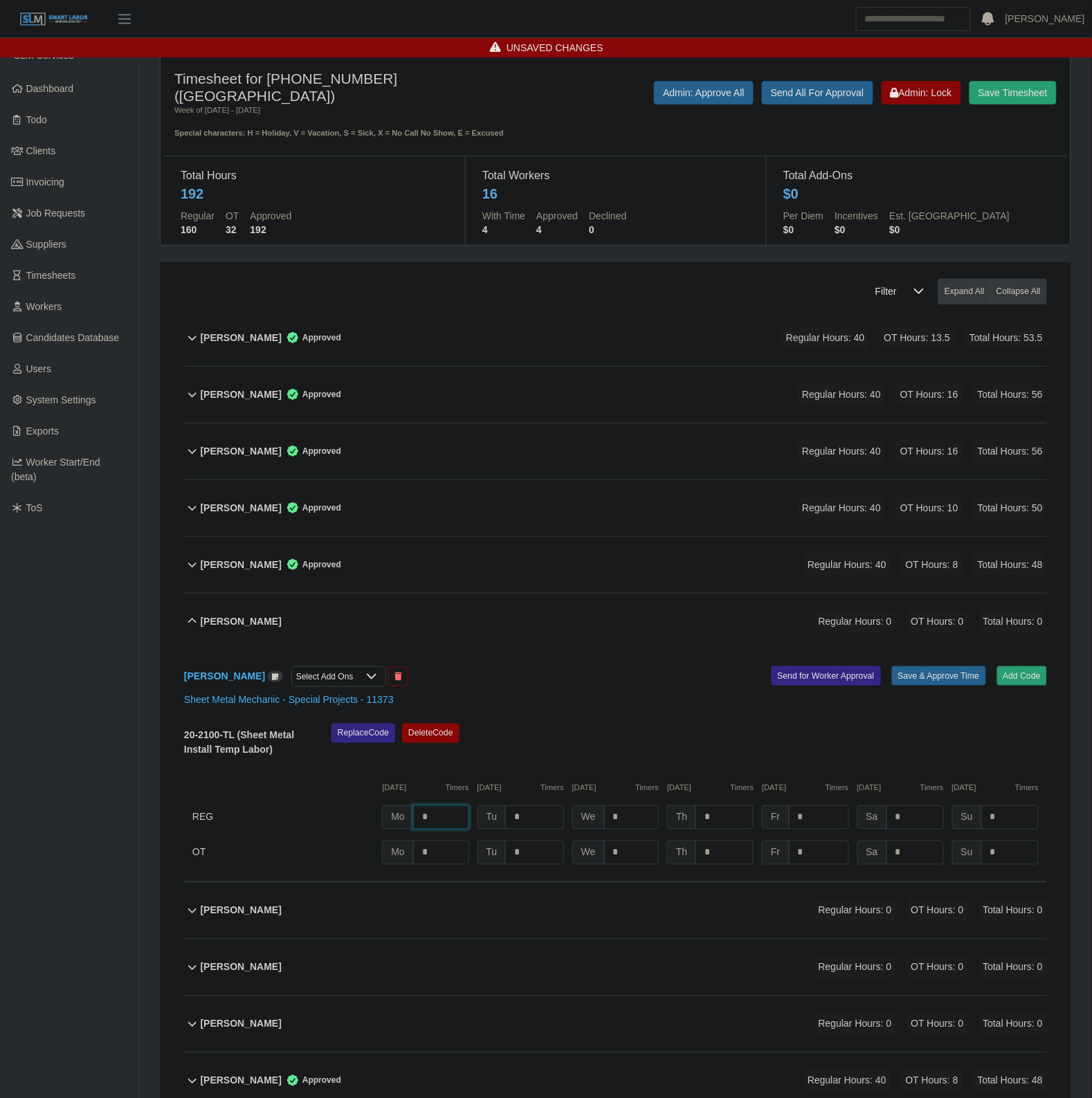
click at [443, 824] on input "*" at bounding box center [441, 817] width 56 height 25
type input "*"
type input "**"
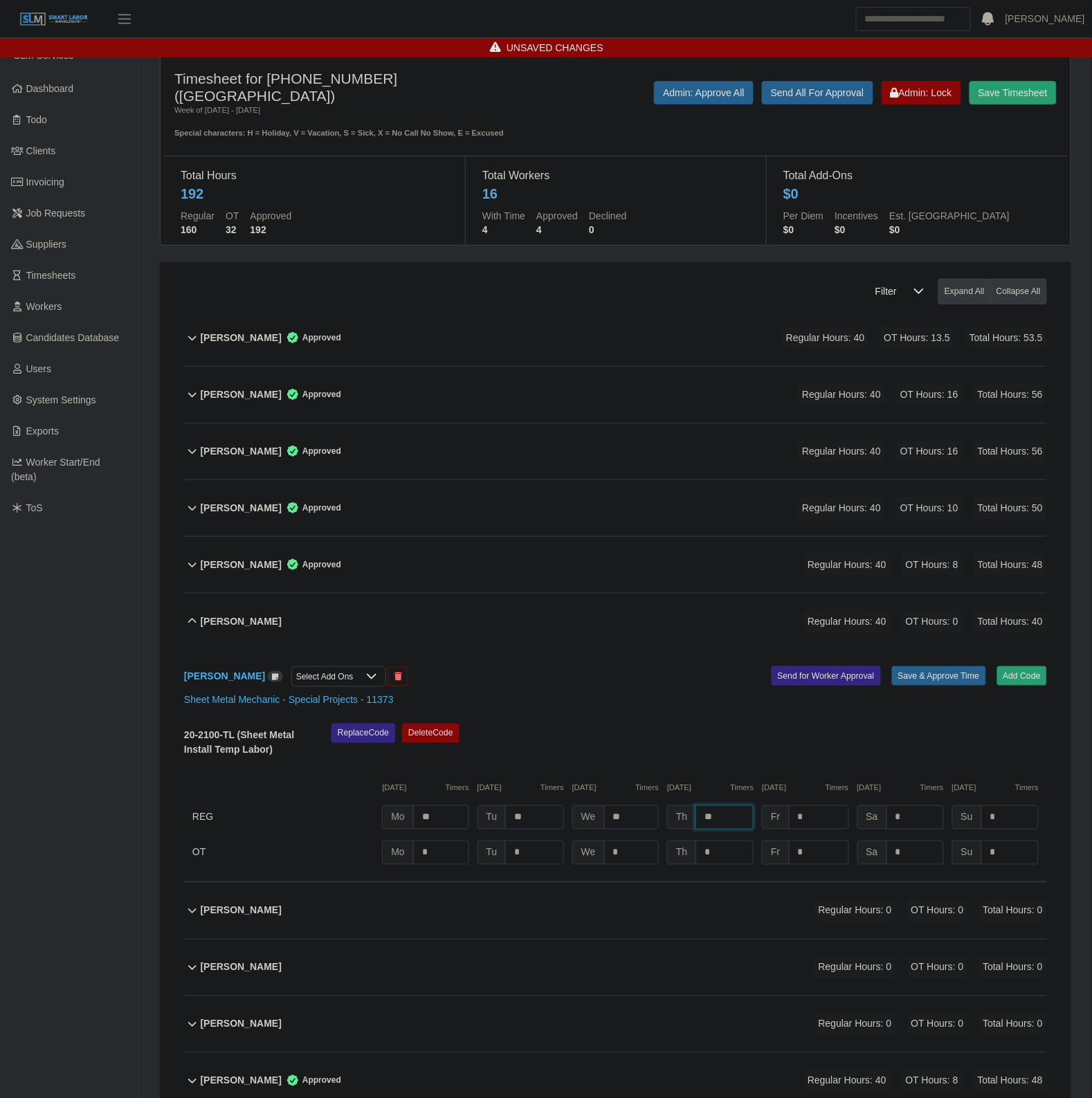
type input "**"
type input "*"
click at [941, 673] on button "Save & Approve Time" at bounding box center [939, 676] width 94 height 20
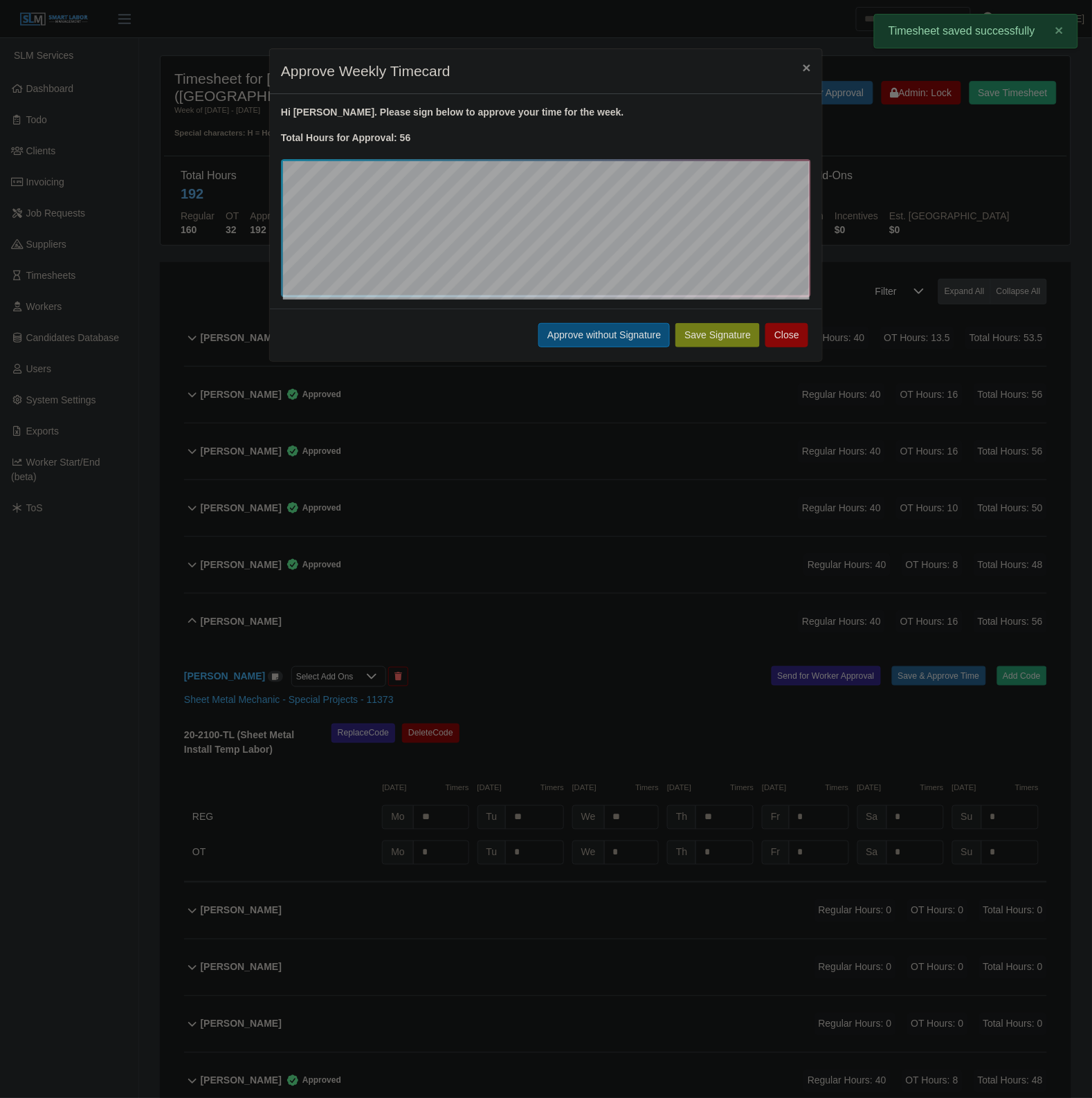
click at [600, 344] on button "Approve without Signature" at bounding box center [604, 335] width 132 height 25
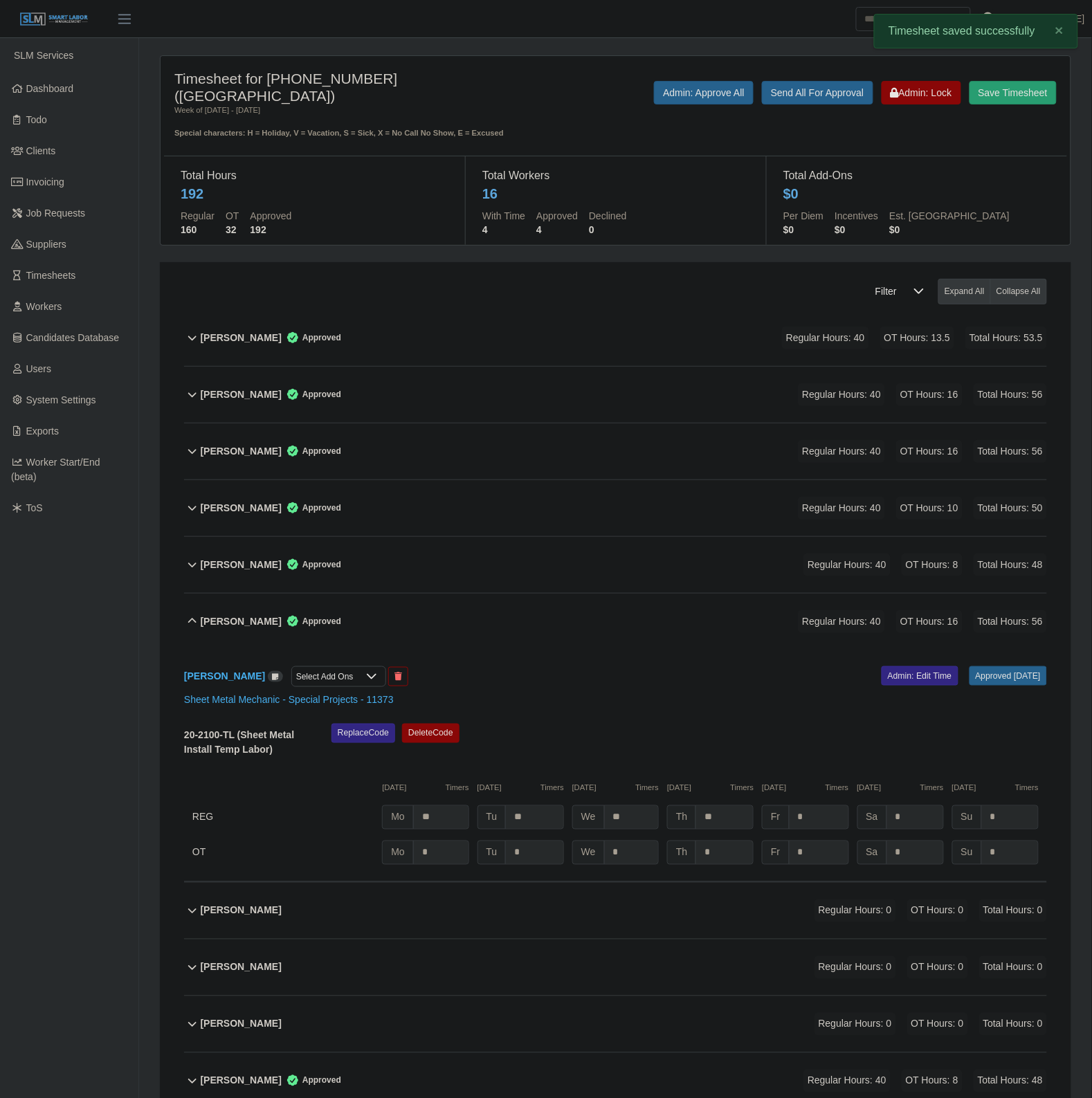
click at [521, 621] on div "Eden Rivera Cruz Approved Regular Hours: 40 OT Hours: 16 Total Hours: 56" at bounding box center [623, 622] width 846 height 56
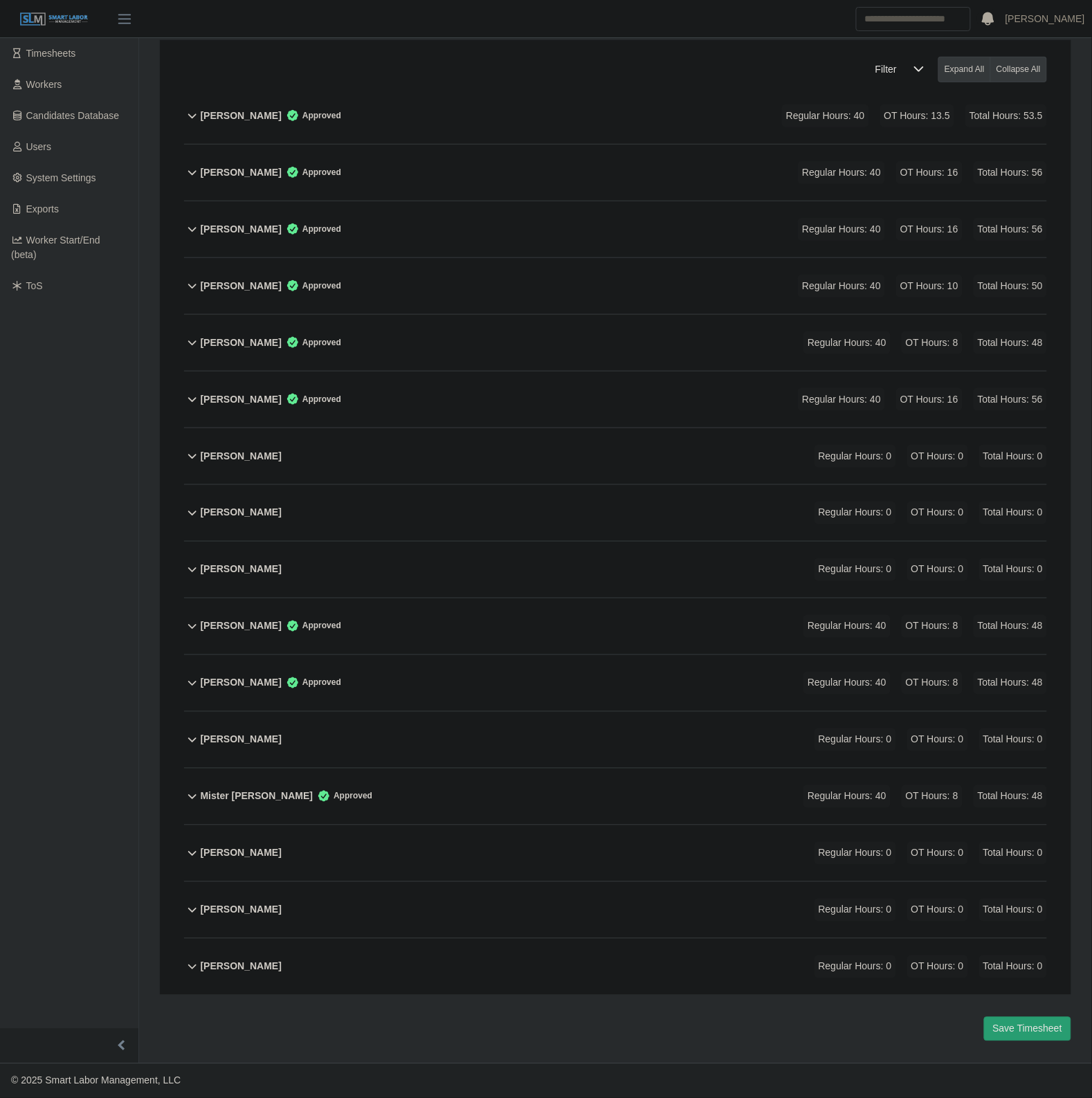
scroll to position [226, 0]
drag, startPoint x: 358, startPoint y: 962, endPoint x: 394, endPoint y: 945, distance: 39.8
click at [358, 962] on div "Timothy Byers Regular Hours: 0 OT Hours: 0 Total Hours: 0" at bounding box center [623, 966] width 846 height 56
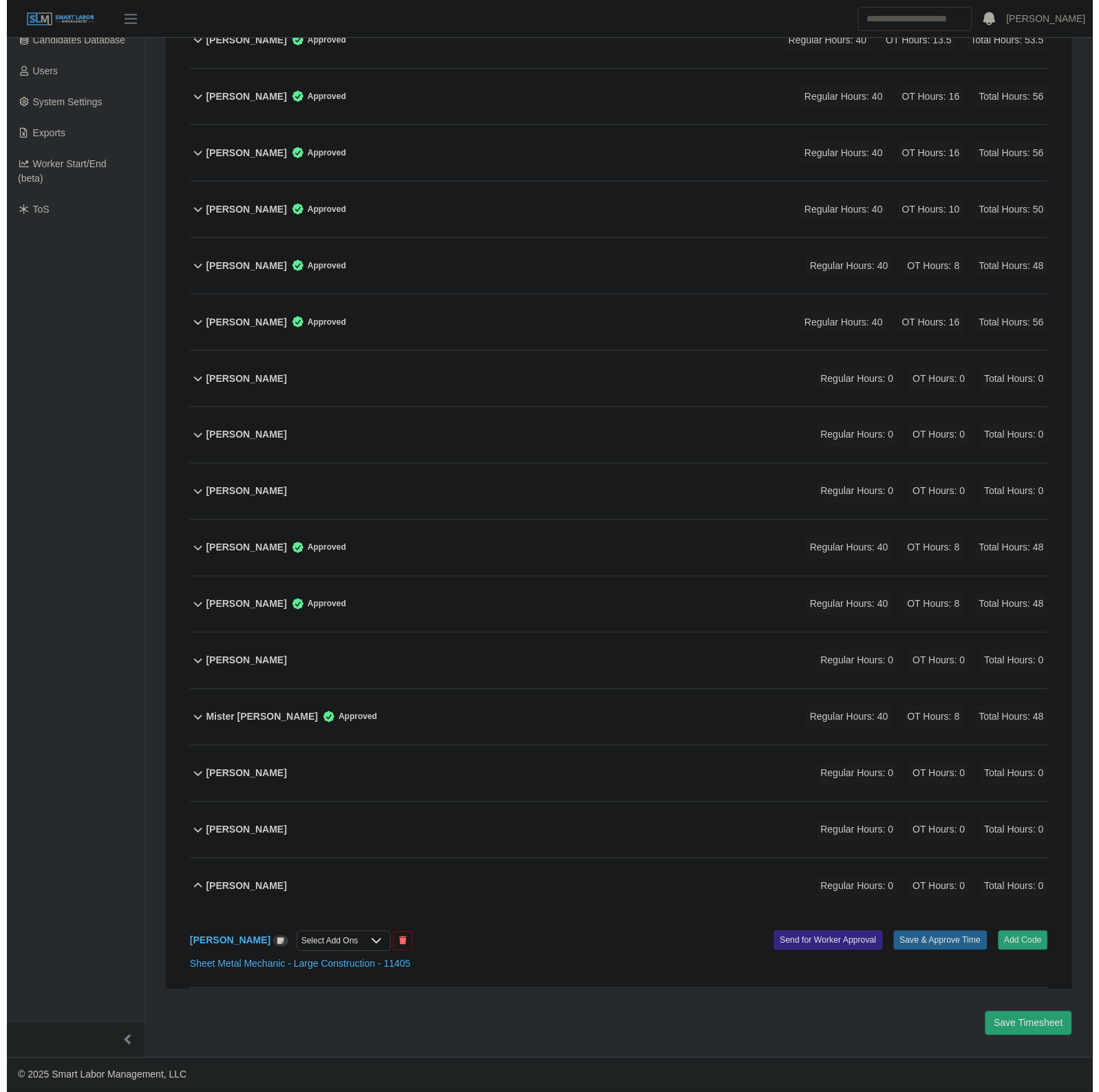
scroll to position [300, 0]
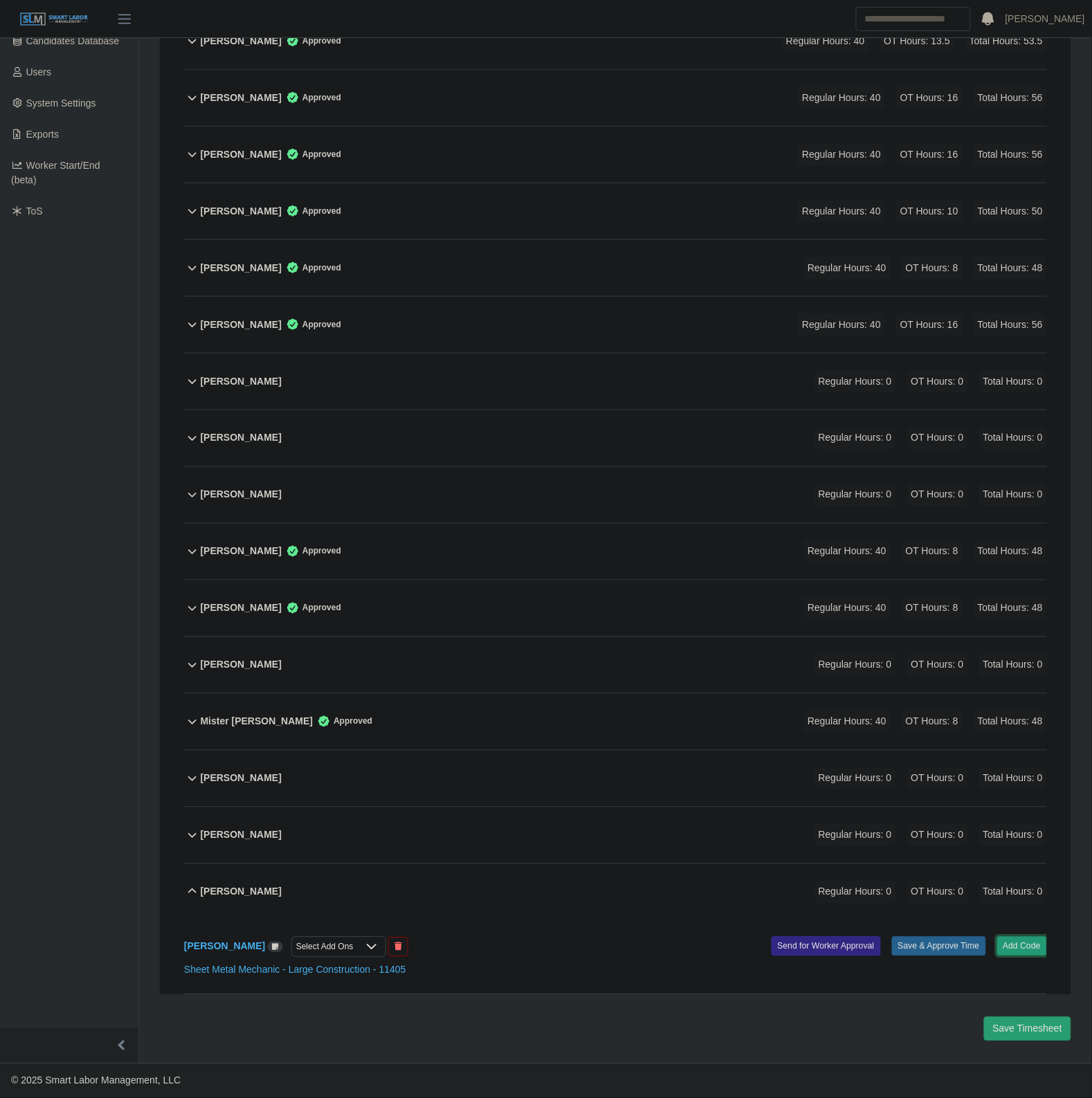
click at [1035, 951] on button "Add Code" at bounding box center [1022, 946] width 50 height 20
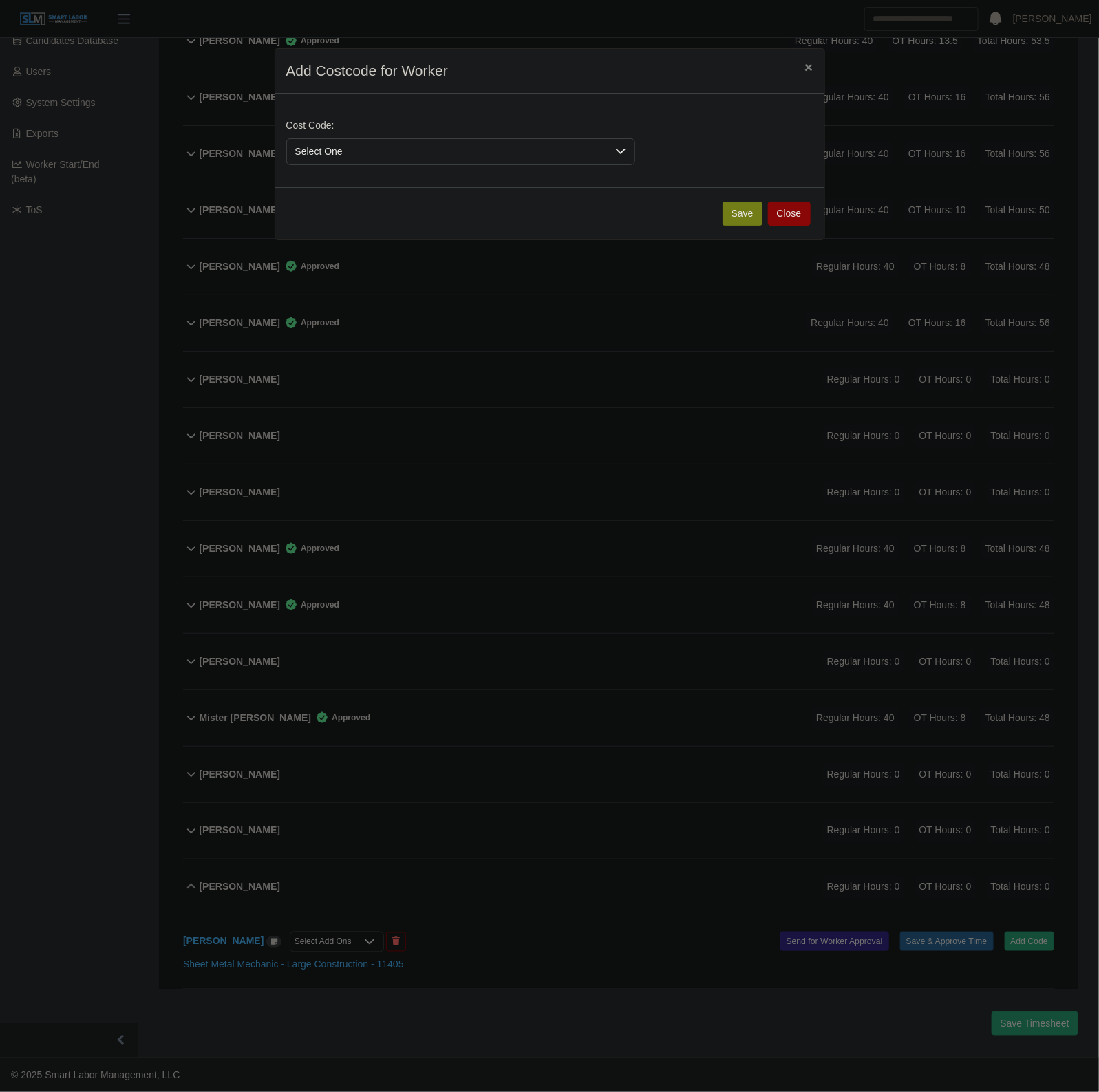
click at [497, 164] on span "Select One" at bounding box center [446, 152] width 320 height 26
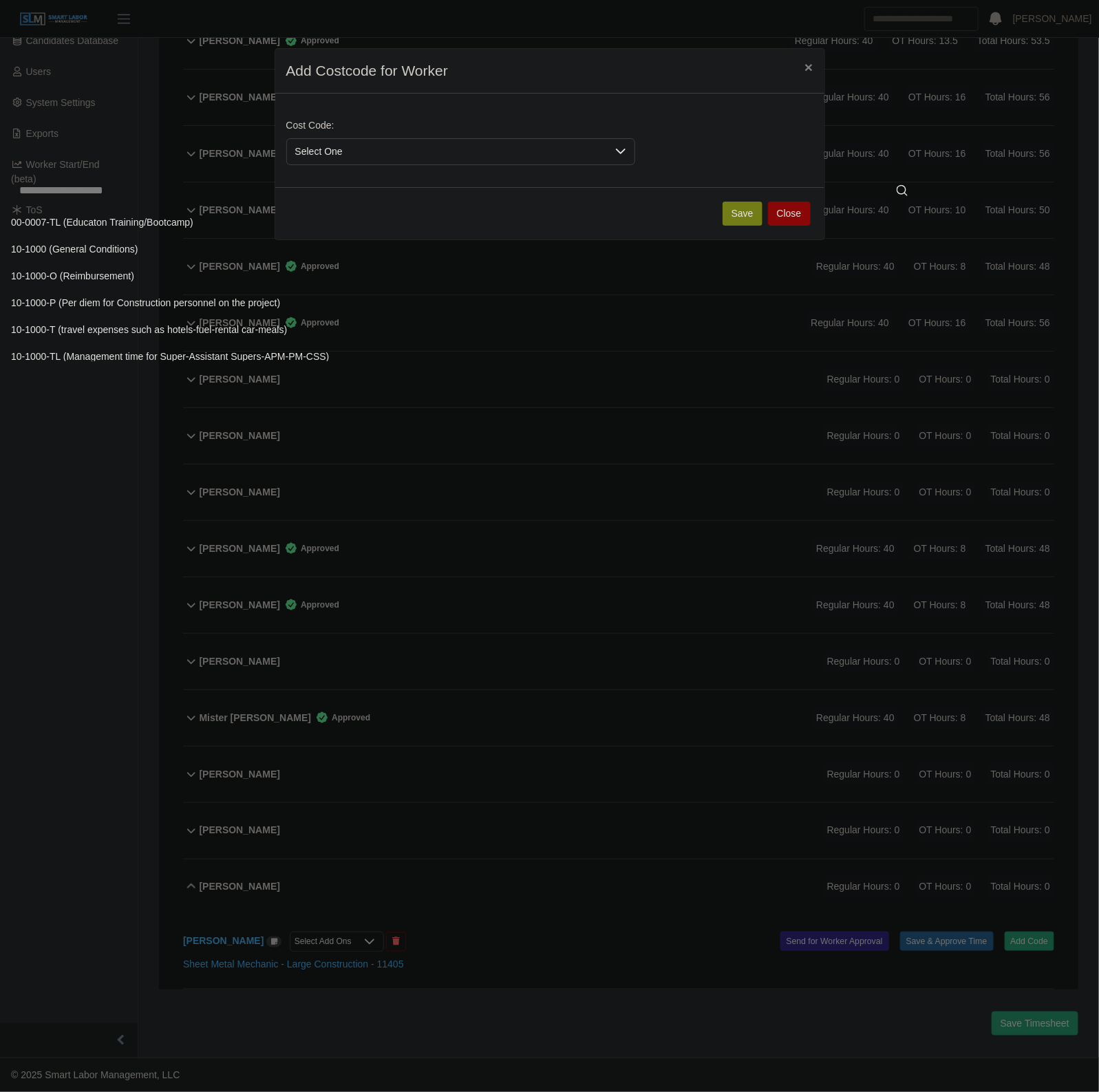
click at [483, 184] on input "text" at bounding box center [463, 191] width 905 height 28
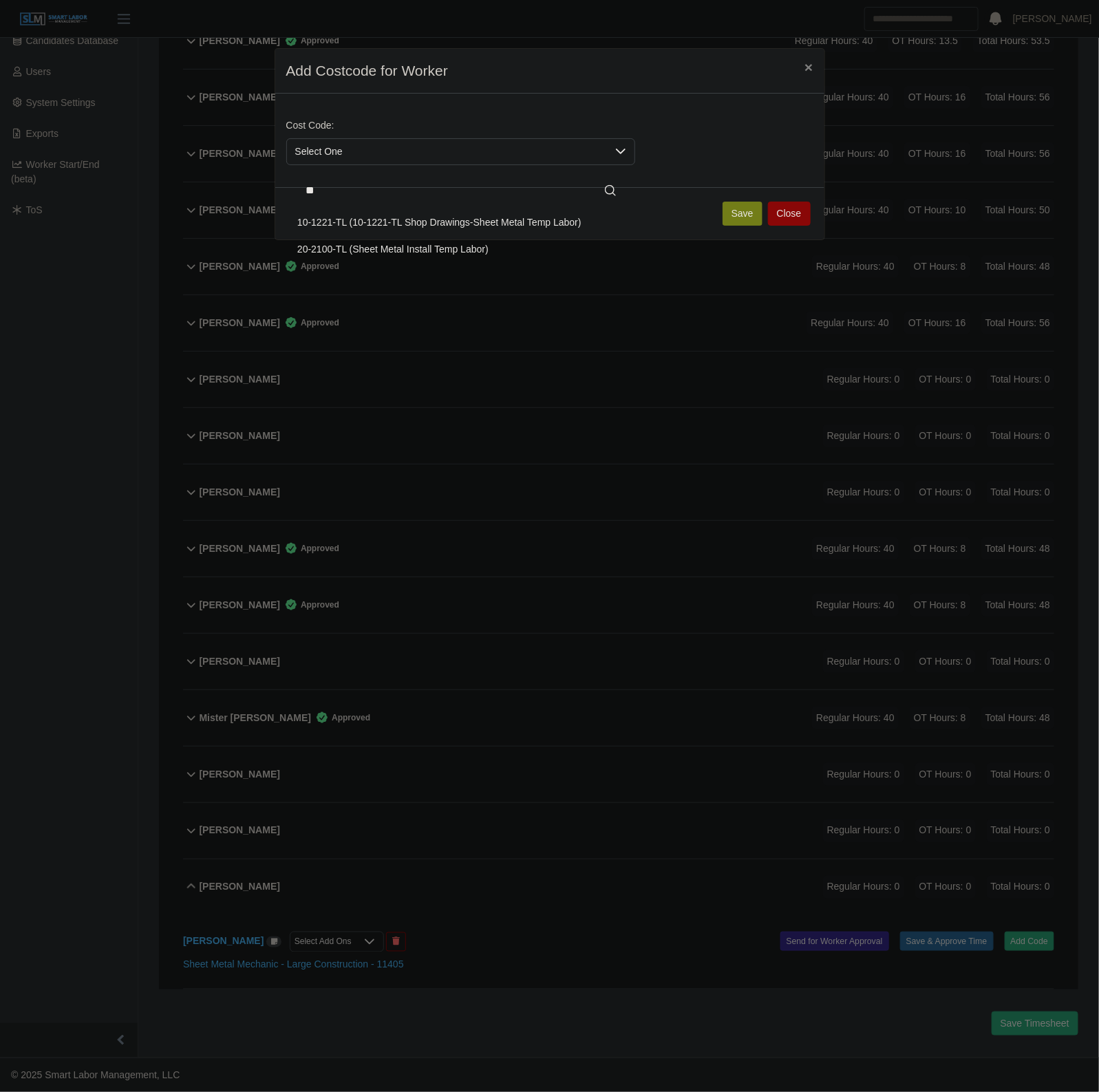
type input "**"
click at [582, 254] on li "20-2100-TL (Sheet Metal Install Temp Labor)" at bounding box center [460, 249] width 343 height 26
drag, startPoint x: 736, startPoint y: 215, endPoint x: 740, endPoint y: 221, distance: 7.2
click at [741, 217] on button "Save" at bounding box center [742, 213] width 40 height 24
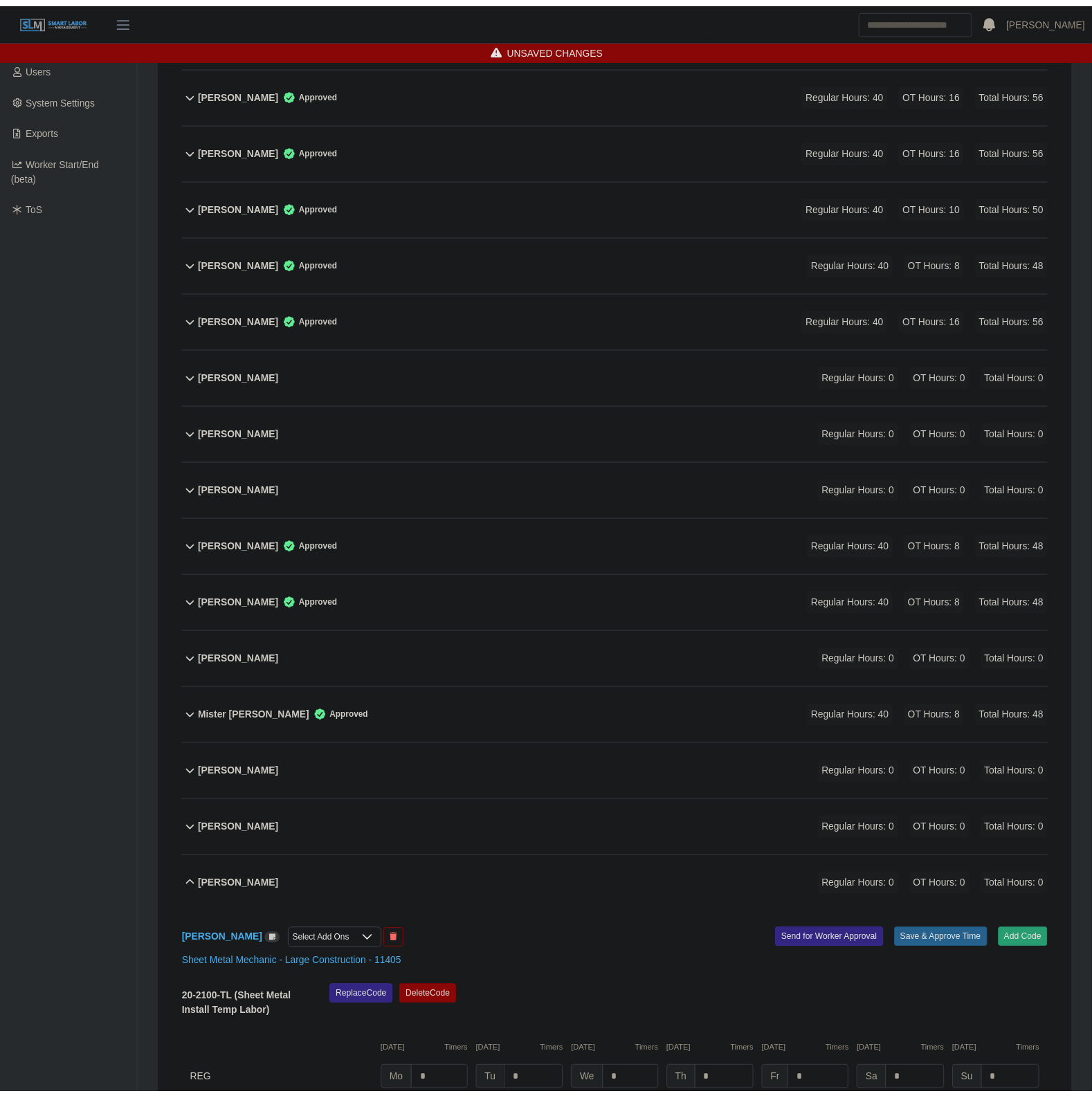
scroll to position [460, 0]
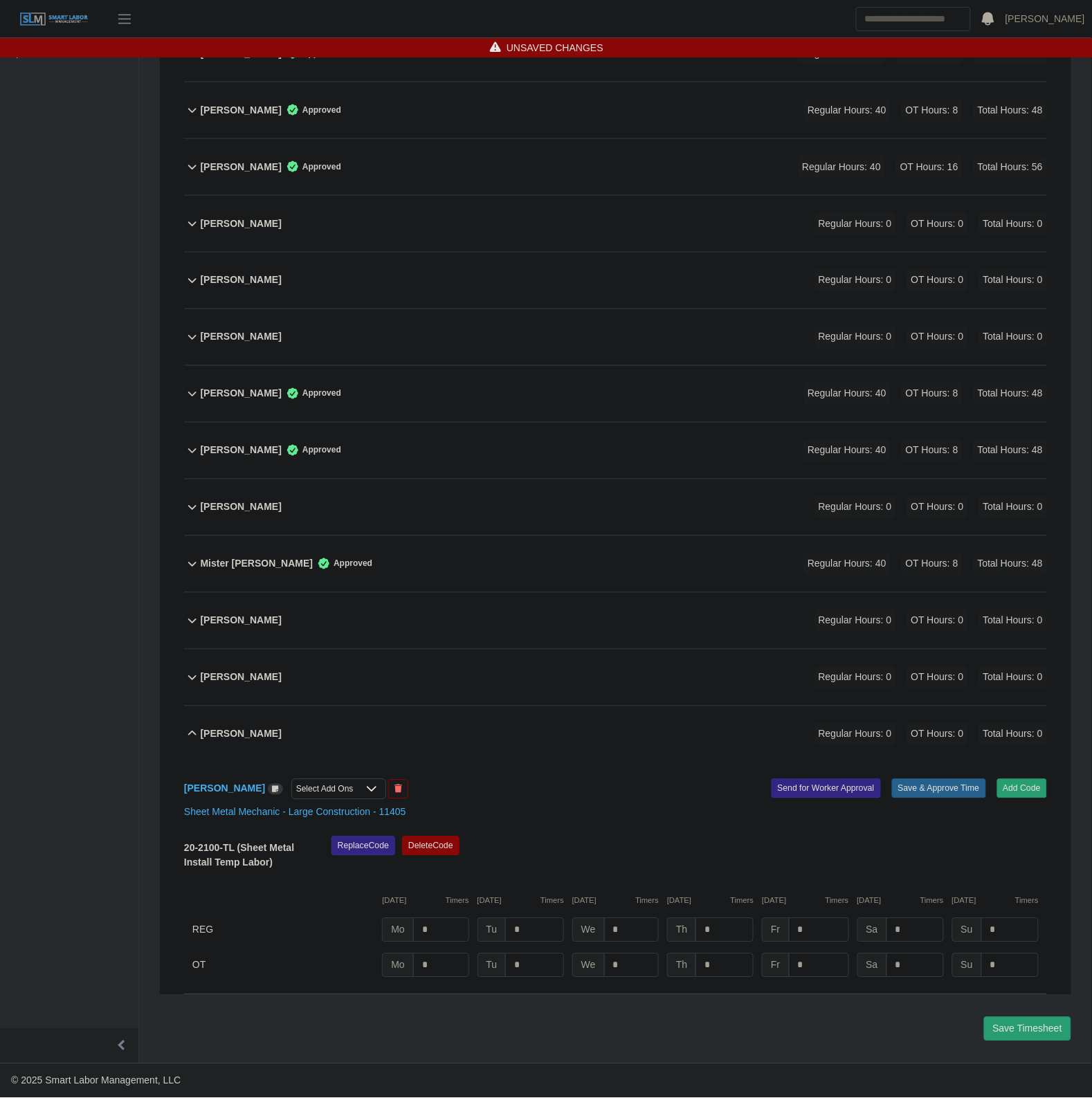
click at [455, 915] on div "20-2100-TL (Sheet Metal Install Temp Labor) Replace Code Delete Code 10/06/2025…" at bounding box center [616, 907] width 863 height 141
click at [450, 922] on input "*" at bounding box center [441, 930] width 56 height 25
type input "*"
type input "**"
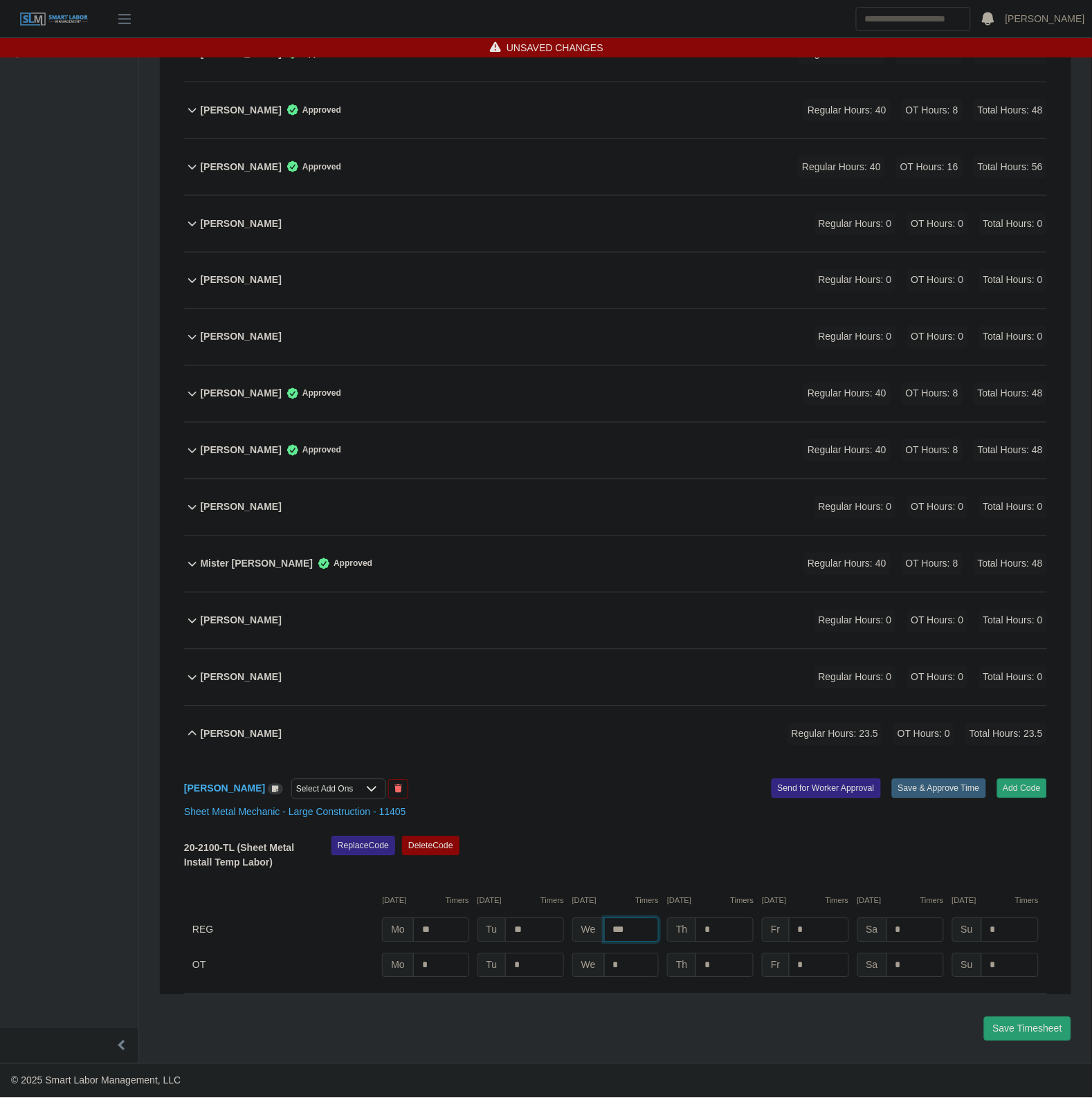
type input "***"
click at [949, 787] on button "Save & Approve Time" at bounding box center [939, 788] width 94 height 20
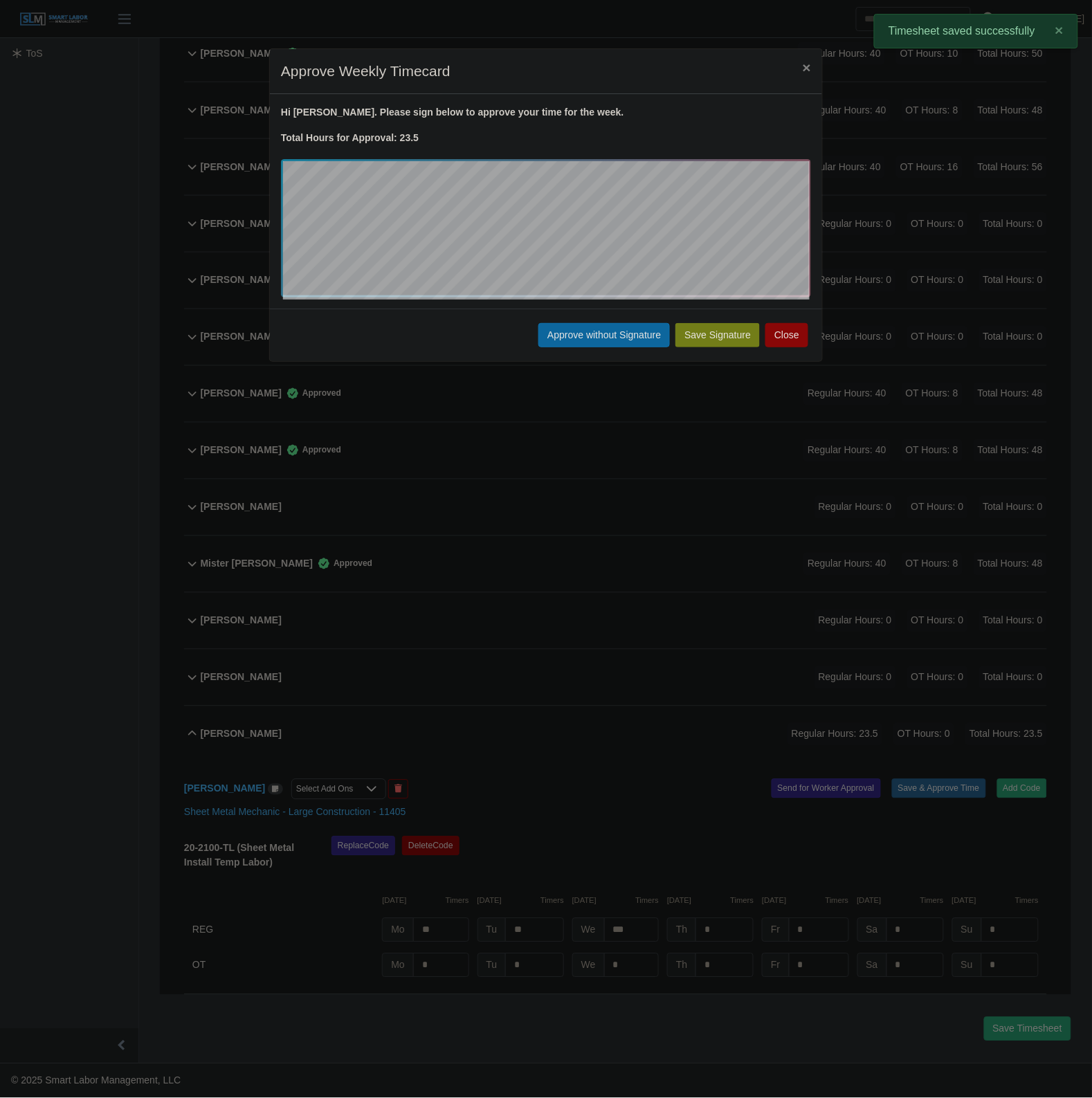
drag, startPoint x: 590, startPoint y: 330, endPoint x: 576, endPoint y: 590, distance: 260.4
click at [592, 330] on button "Approve without Signature" at bounding box center [604, 335] width 132 height 25
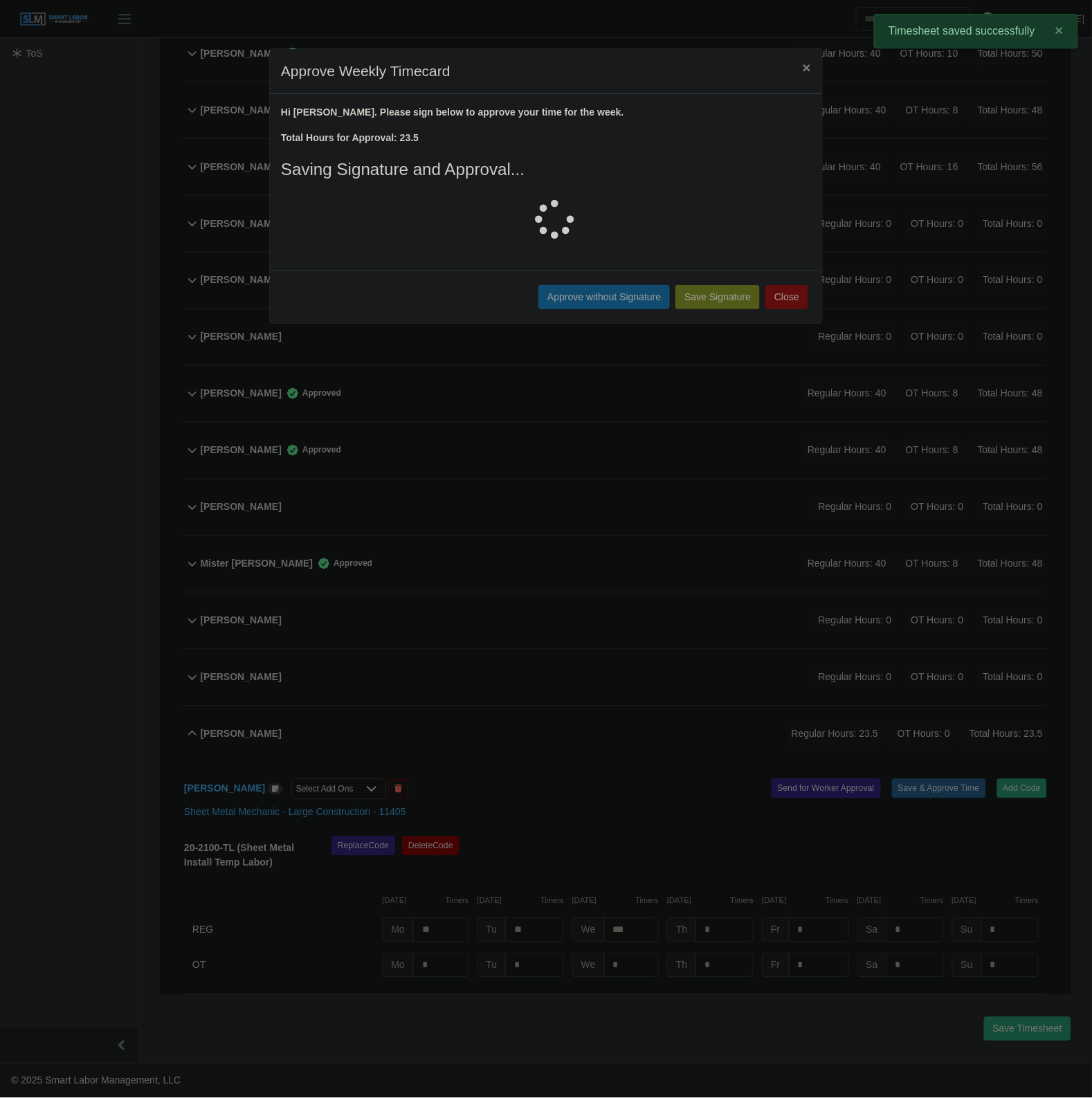
click at [514, 763] on div "Timothy Byers Select Add Ons Add Code Save & Approve Time Send for Worker Appro…" at bounding box center [616, 879] width 863 height 232
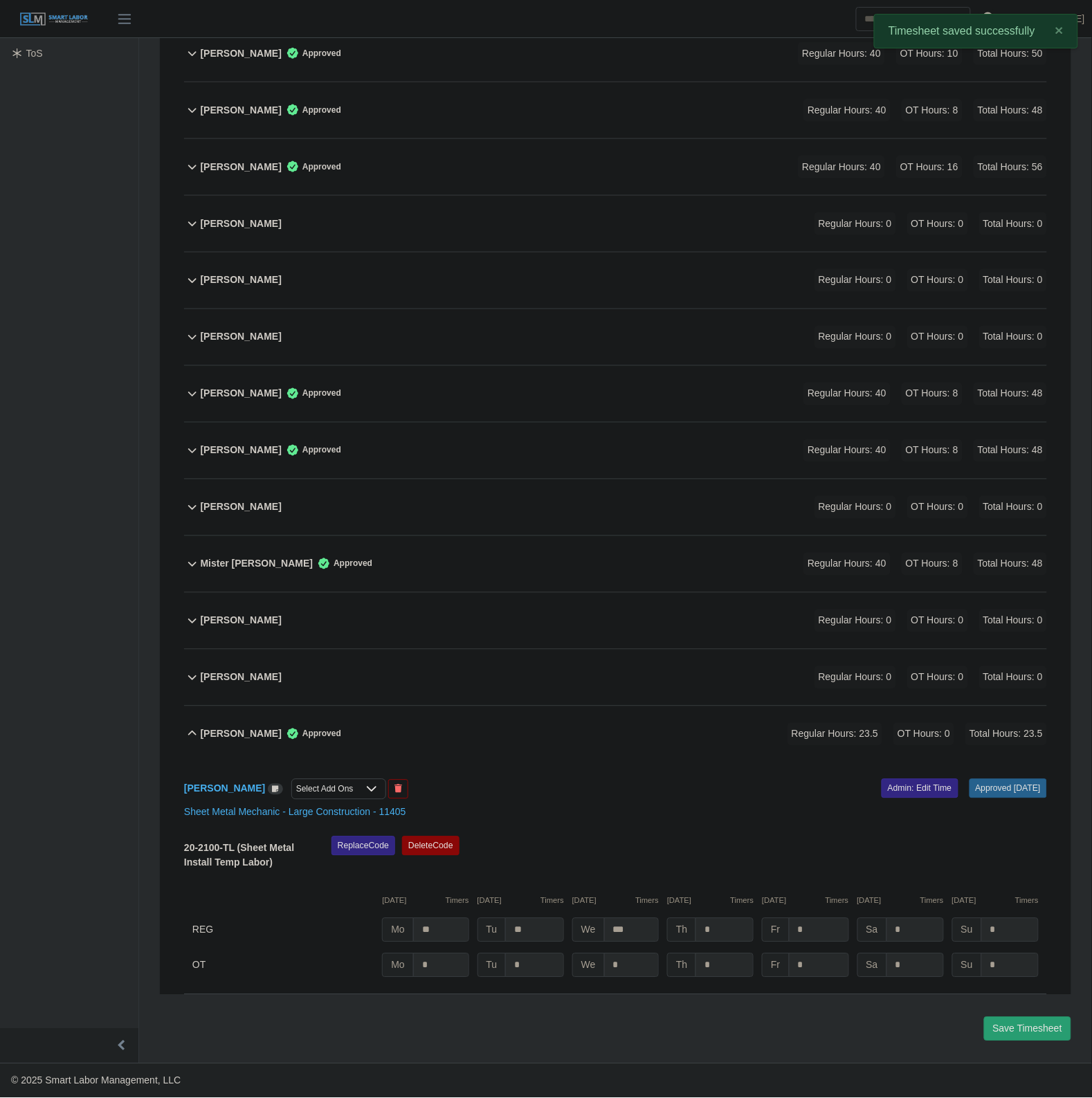
click at [533, 738] on div "Timothy Byers Approved Regular Hours: 23.5 OT Hours: 0 Total Hours: 23.5" at bounding box center [623, 735] width 846 height 56
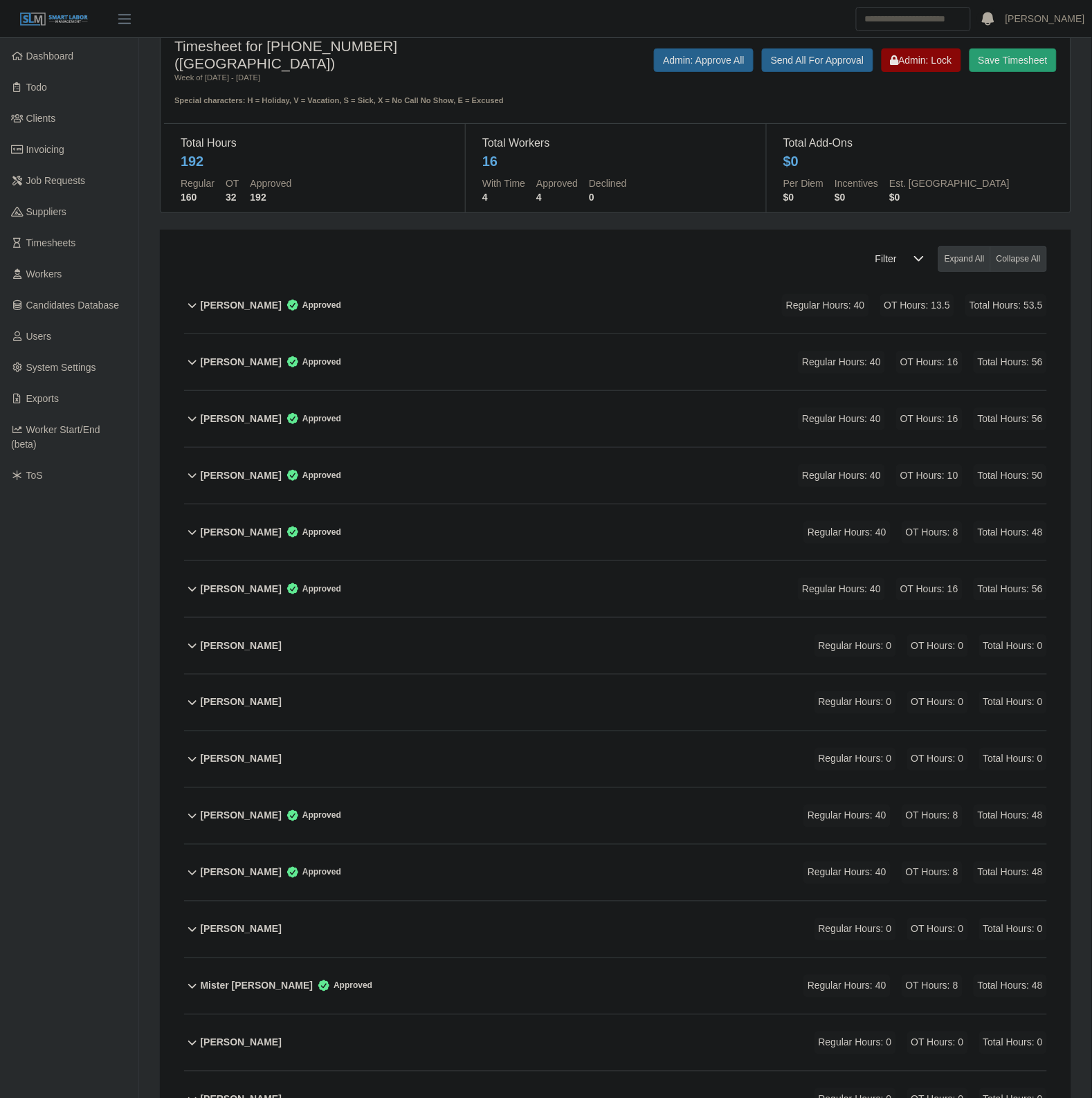
scroll to position [0, 0]
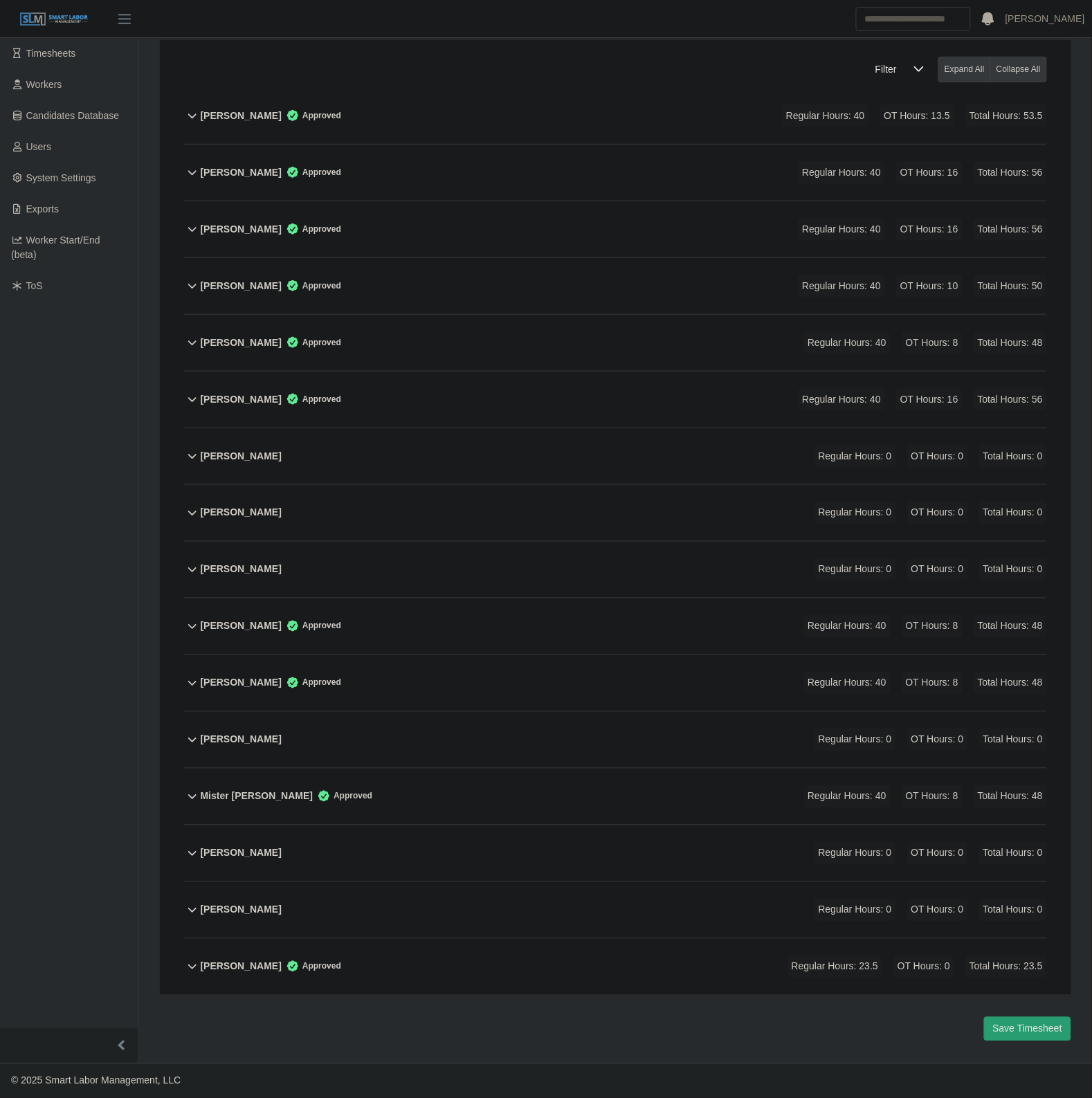
drag, startPoint x: 391, startPoint y: 749, endPoint x: 706, endPoint y: 765, distance: 315.4
click at [391, 749] on div "Michael Cochran Regular Hours: 0 OT Hours: 0 Total Hours: 0" at bounding box center [623, 739] width 846 height 56
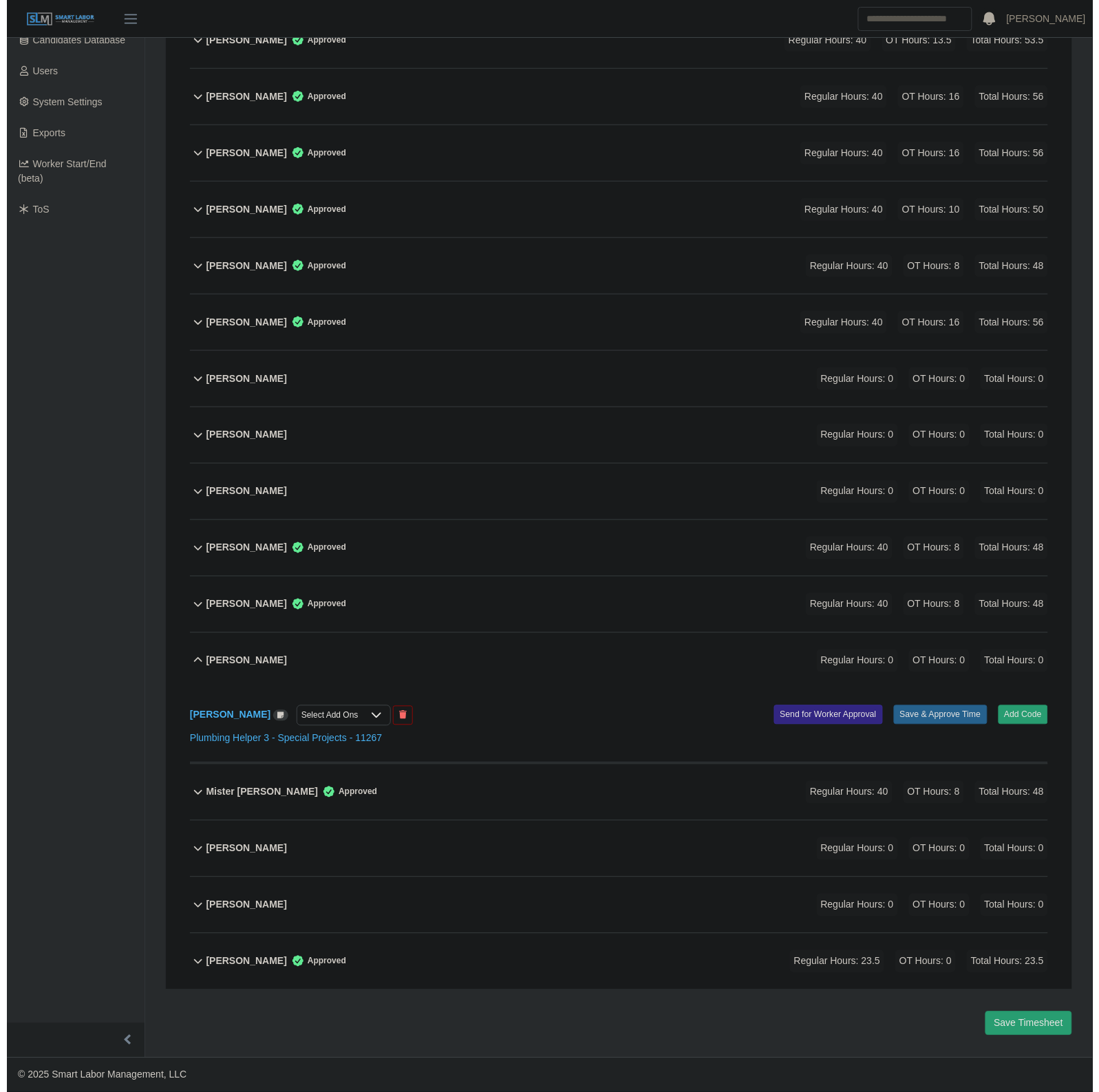
scroll to position [300, 0]
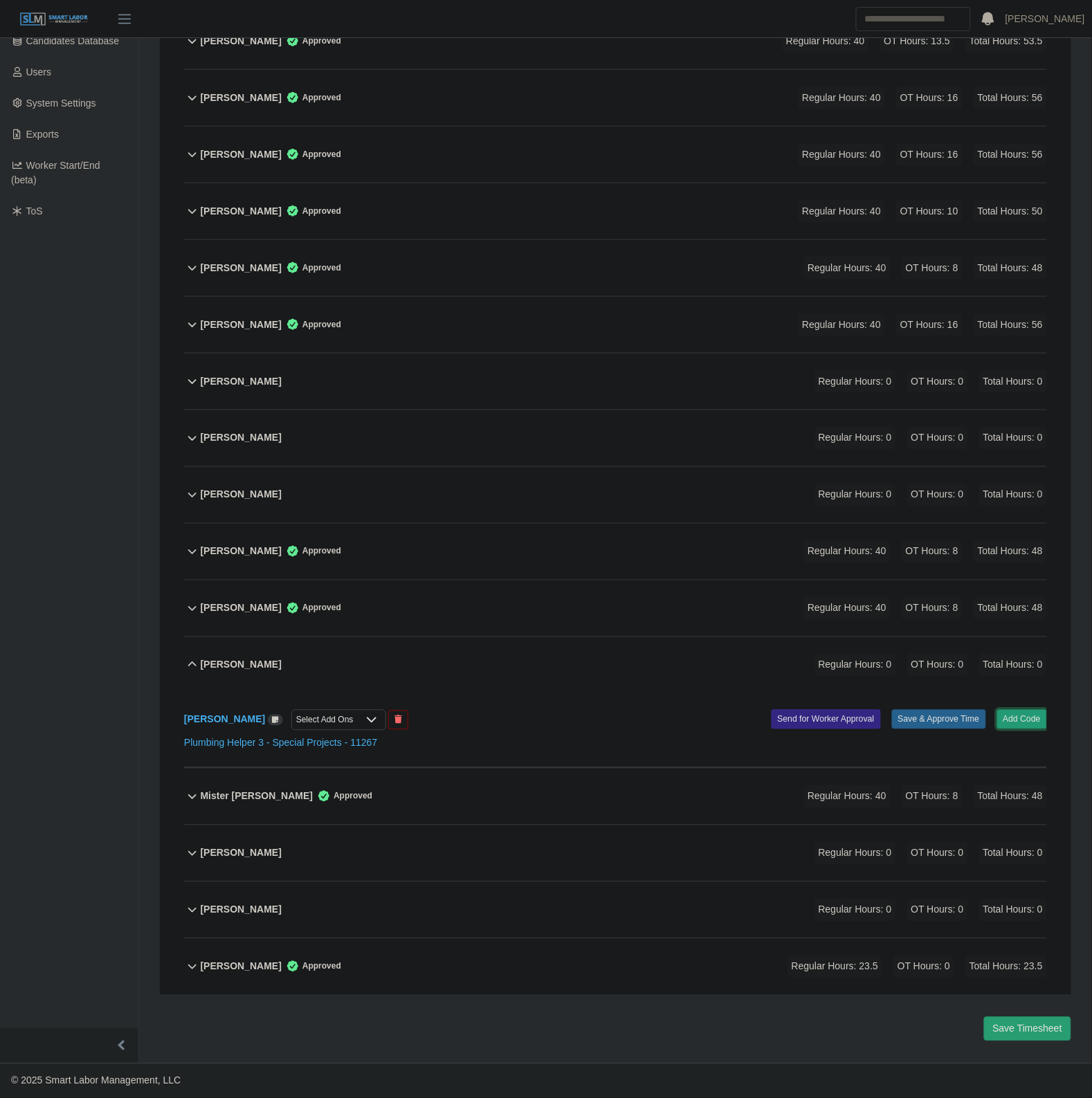
click at [1011, 714] on button "Add Code" at bounding box center [1022, 719] width 50 height 20
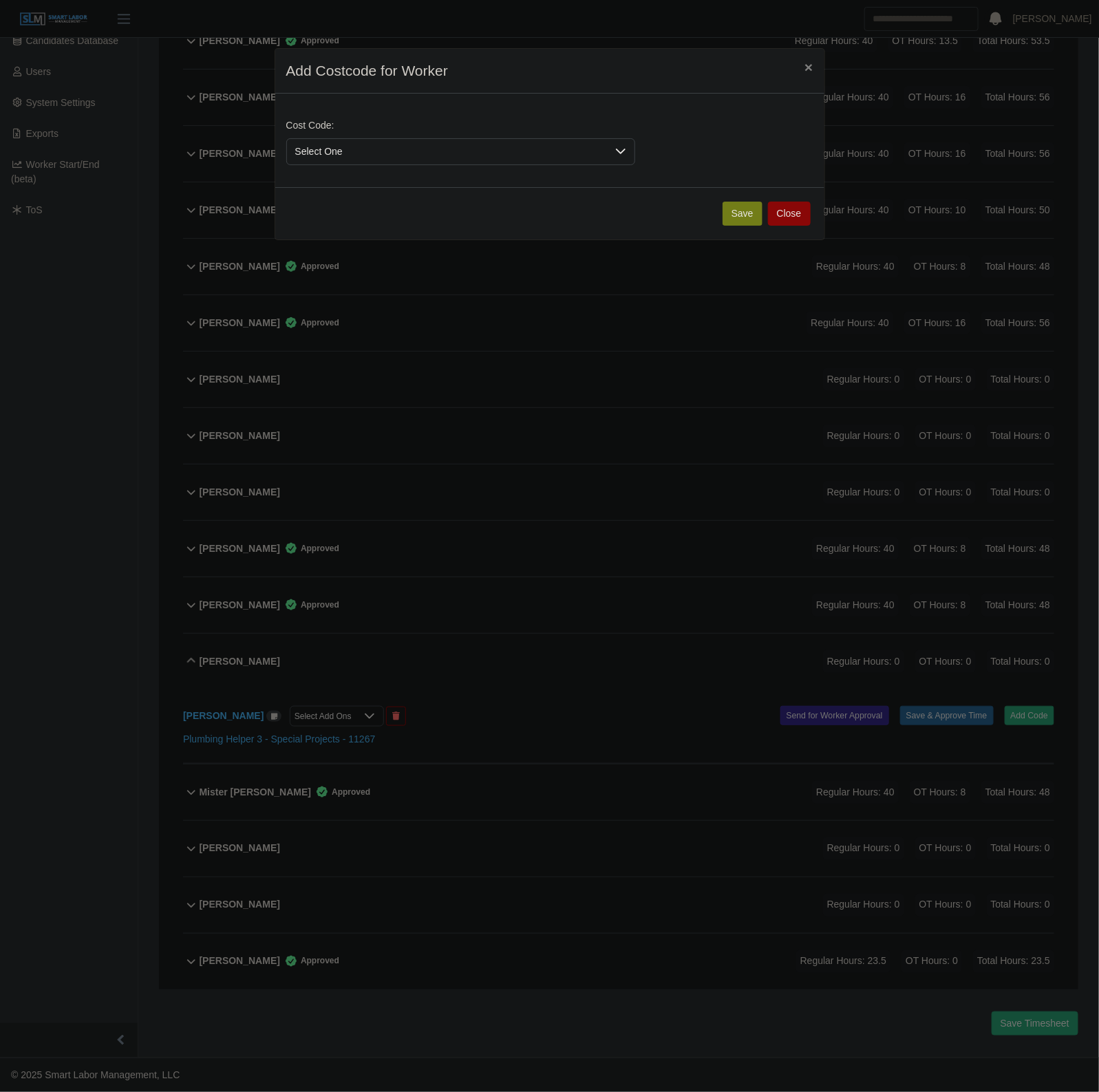
click at [550, 159] on span "Select One" at bounding box center [446, 152] width 320 height 26
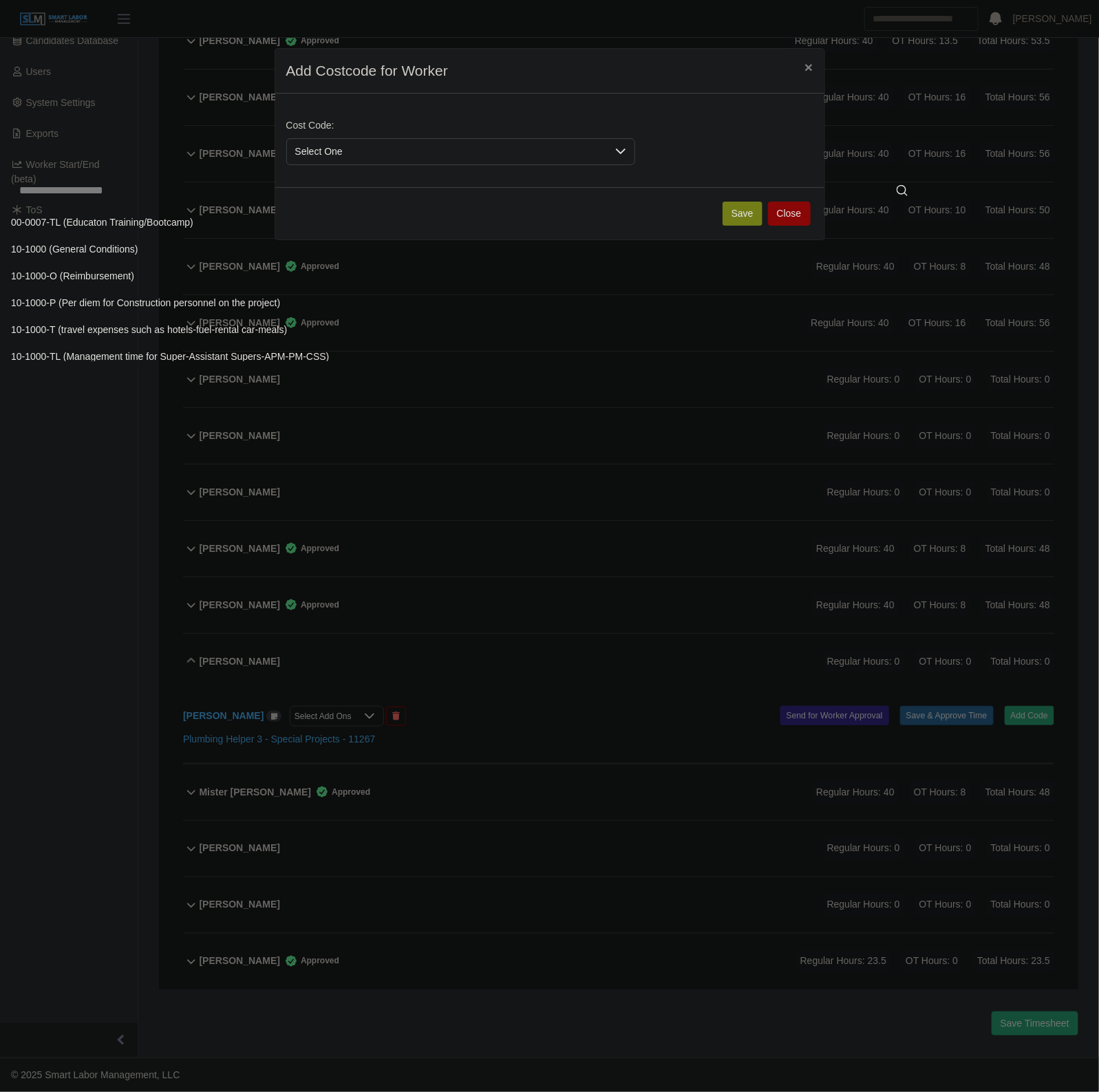
click at [510, 197] on input "text" at bounding box center [463, 191] width 905 height 28
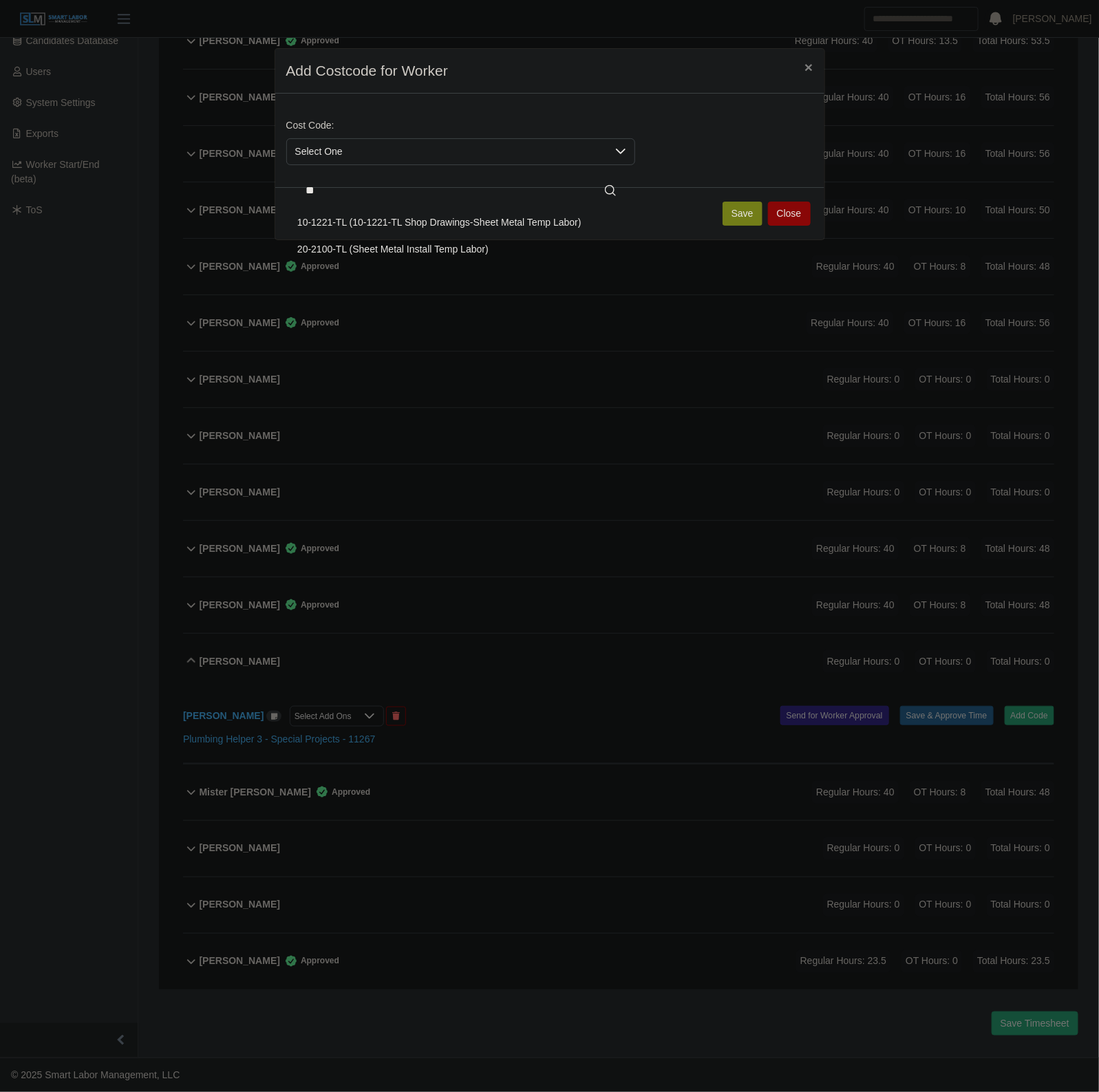
type input "**"
click at [549, 249] on li "20-2100-TL (Sheet Metal Install Temp Labor)" at bounding box center [460, 249] width 343 height 26
click at [749, 206] on button "Save" at bounding box center [742, 213] width 40 height 24
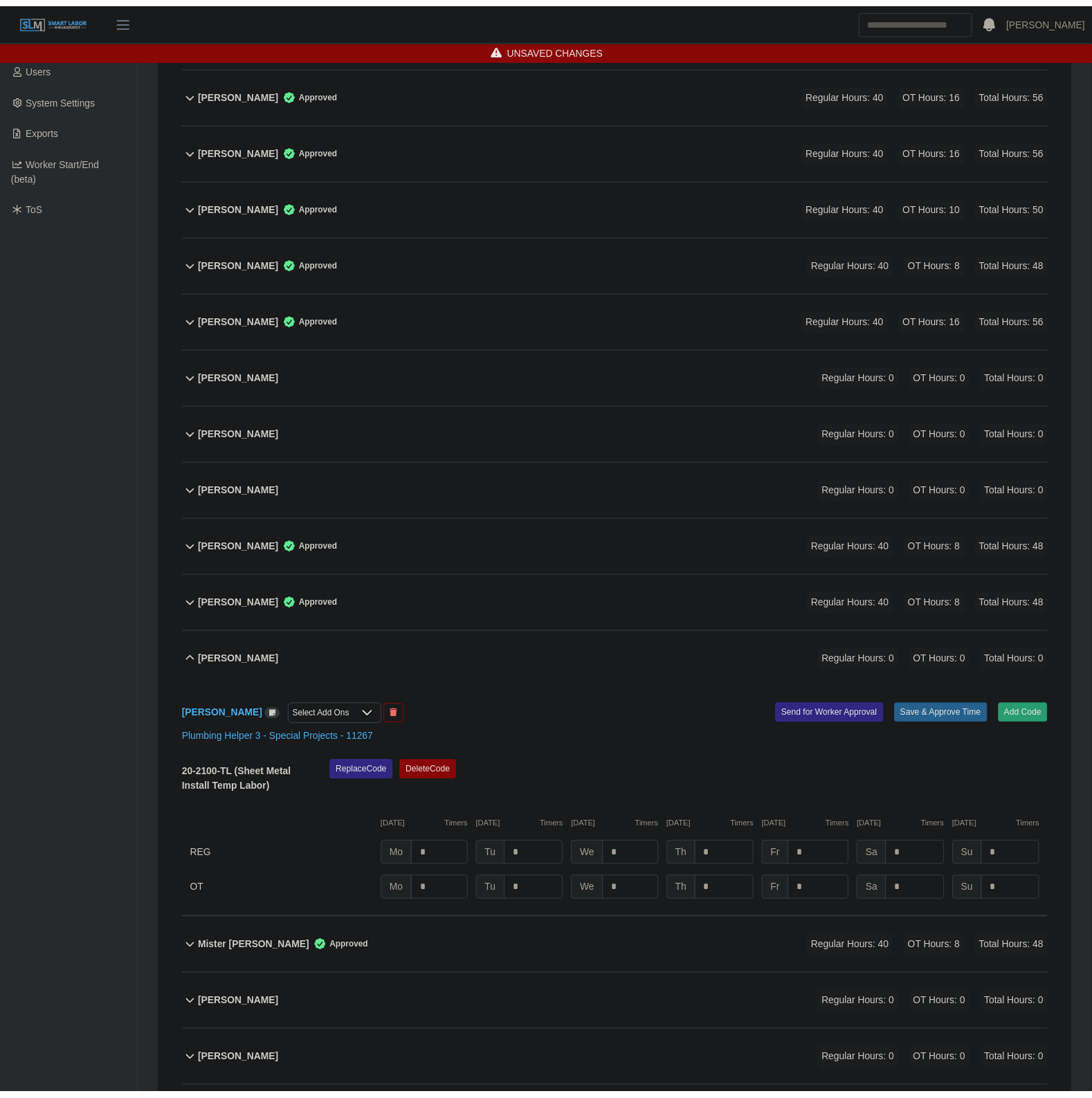
scroll to position [460, 0]
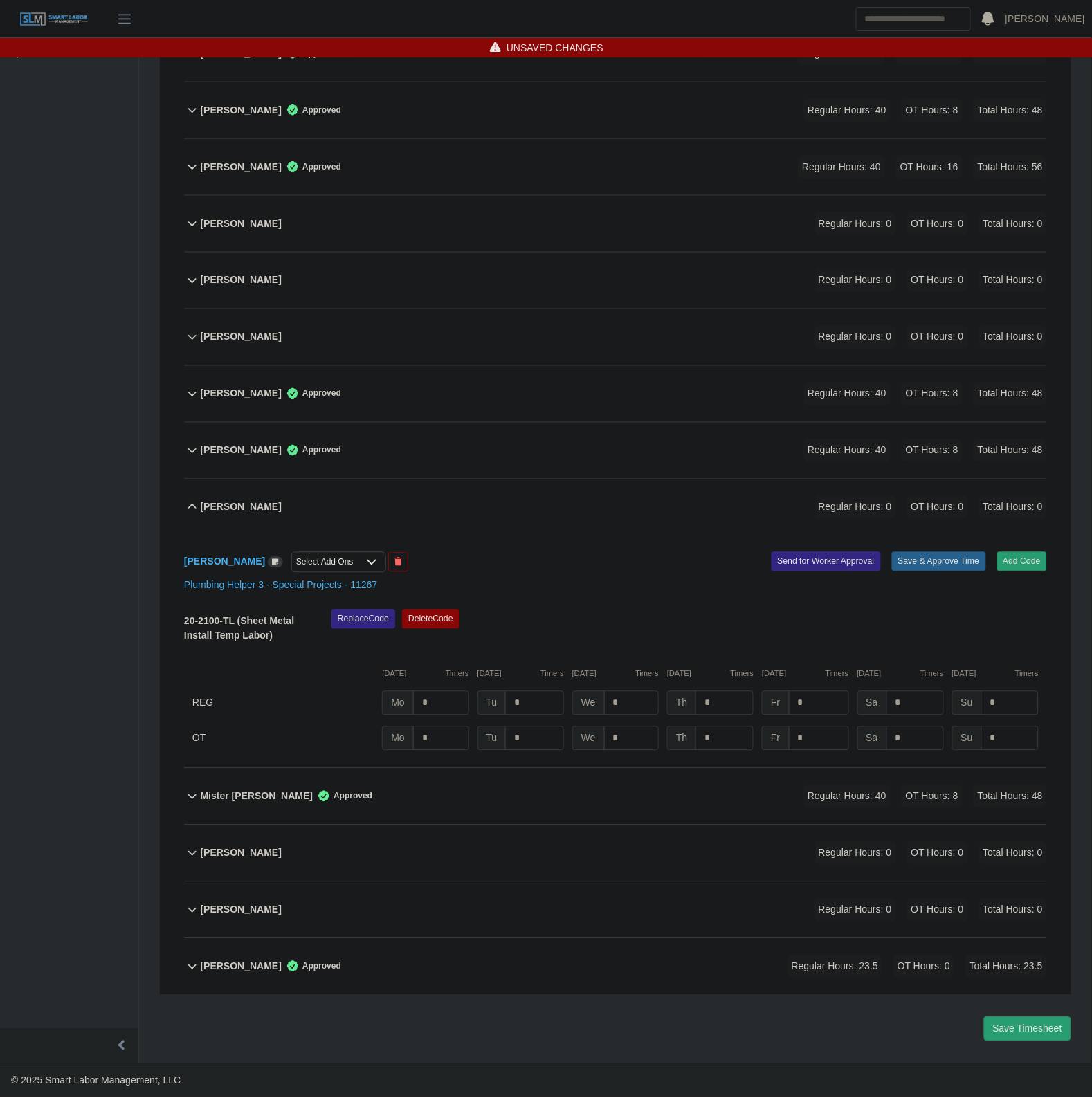
click at [448, 688] on div "20-2100-TL (Sheet Metal Install Temp Labor) Replace Code Delete Code 10/06/2025…" at bounding box center [616, 680] width 863 height 141
click at [448, 691] on input "*" at bounding box center [441, 703] width 56 height 25
type input "***"
click at [932, 562] on button "Save & Approve Time" at bounding box center [939, 562] width 94 height 20
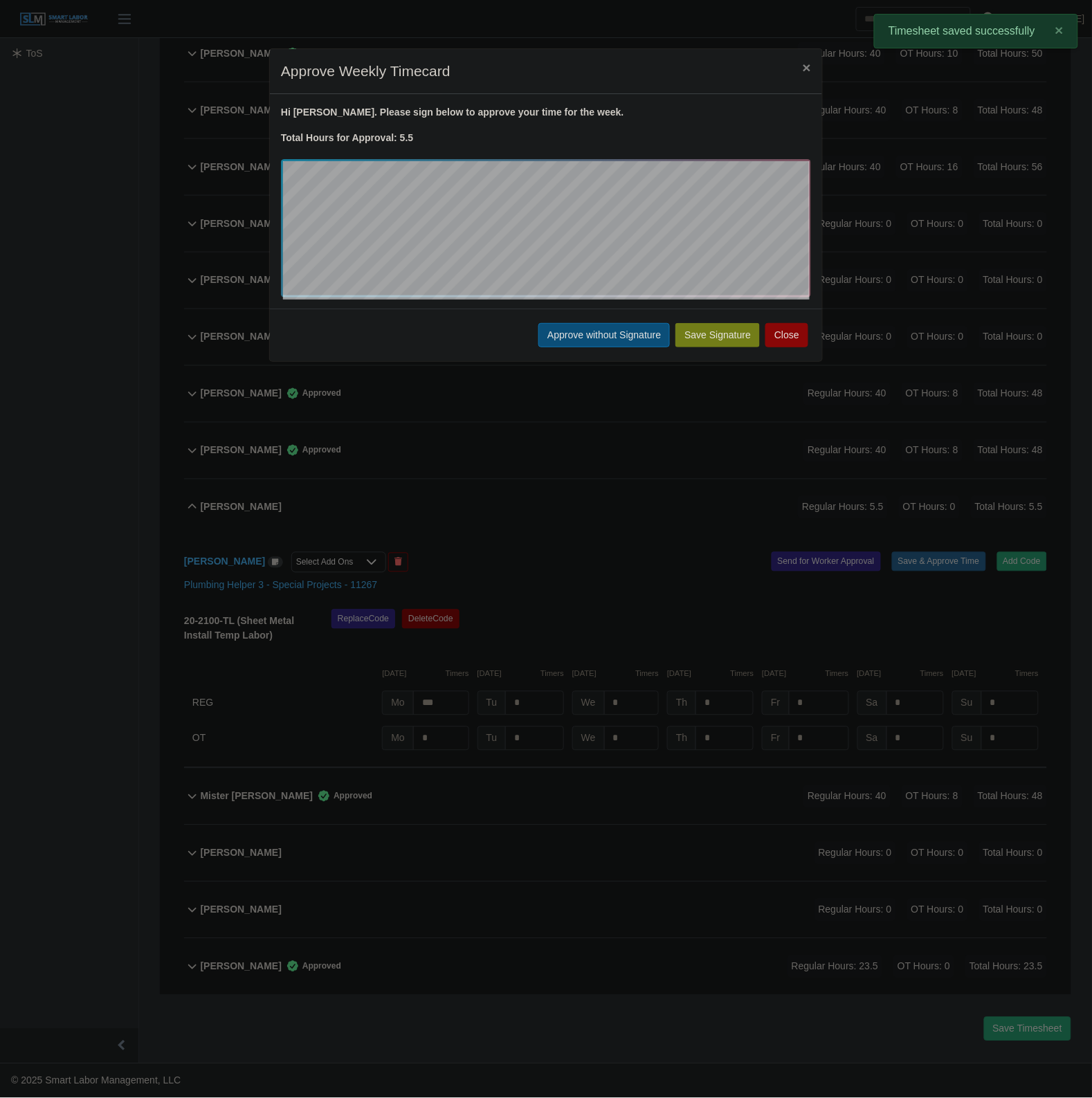
click at [605, 347] on button "Approve without Signature" at bounding box center [604, 335] width 132 height 25
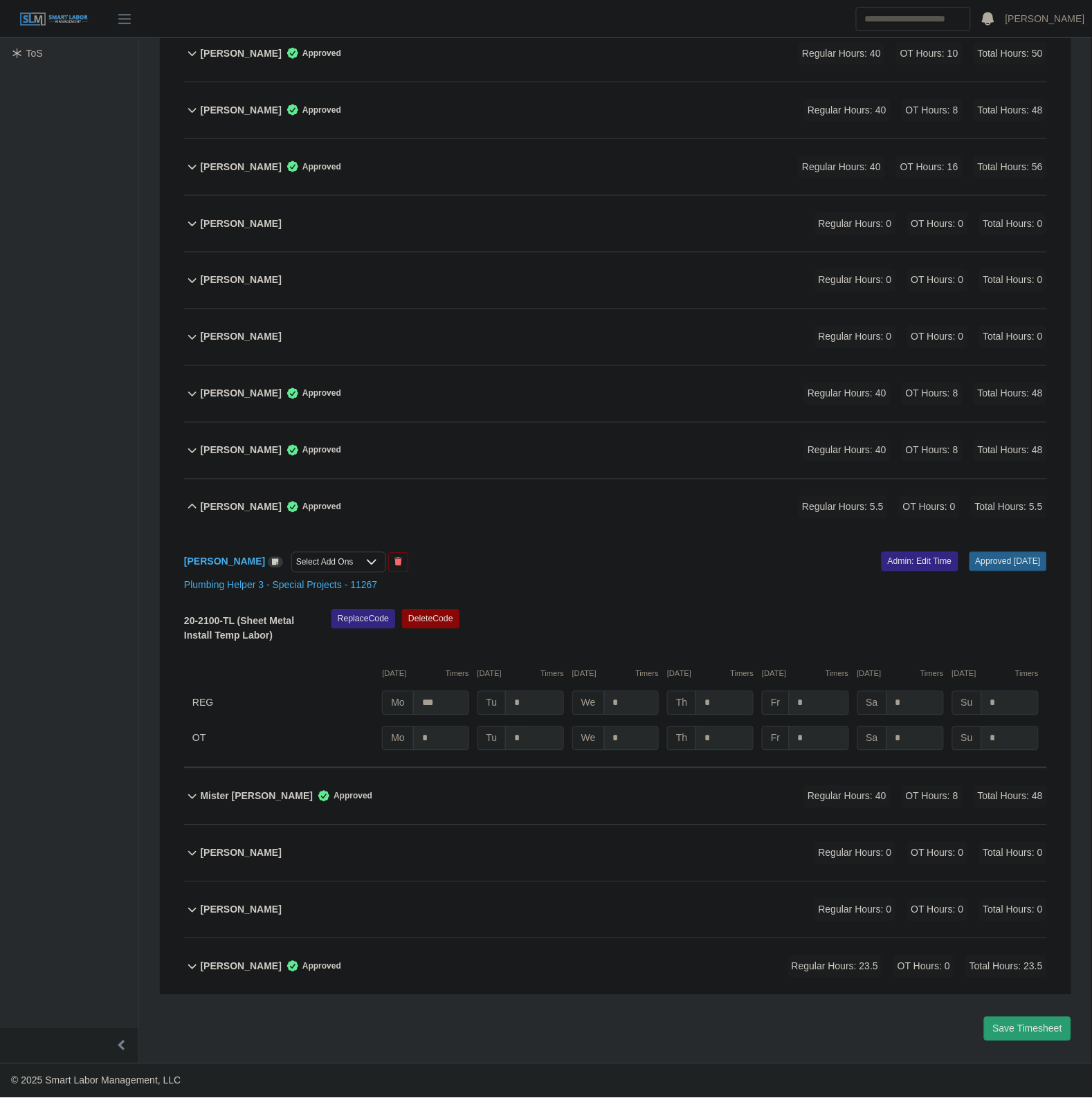
click at [488, 474] on div "Matthew Corder Approved Regular Hours: 40 OT Hours: 8 Total Hours: 48" at bounding box center [623, 451] width 846 height 56
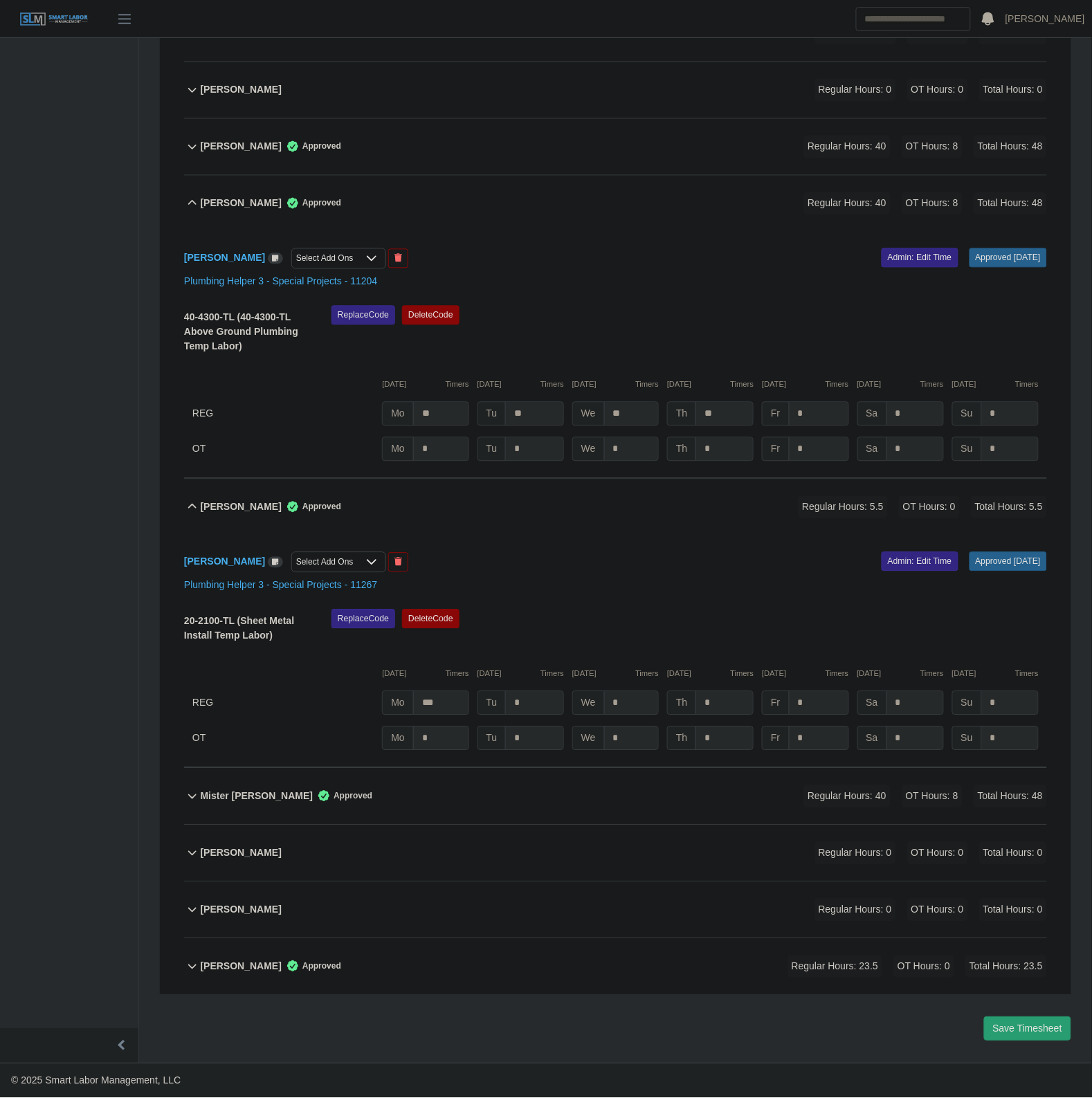
click at [492, 499] on div "Michael Cochran Approved Regular Hours: 5.5 OT Hours: 0 Total Hours: 5.5" at bounding box center [623, 508] width 846 height 56
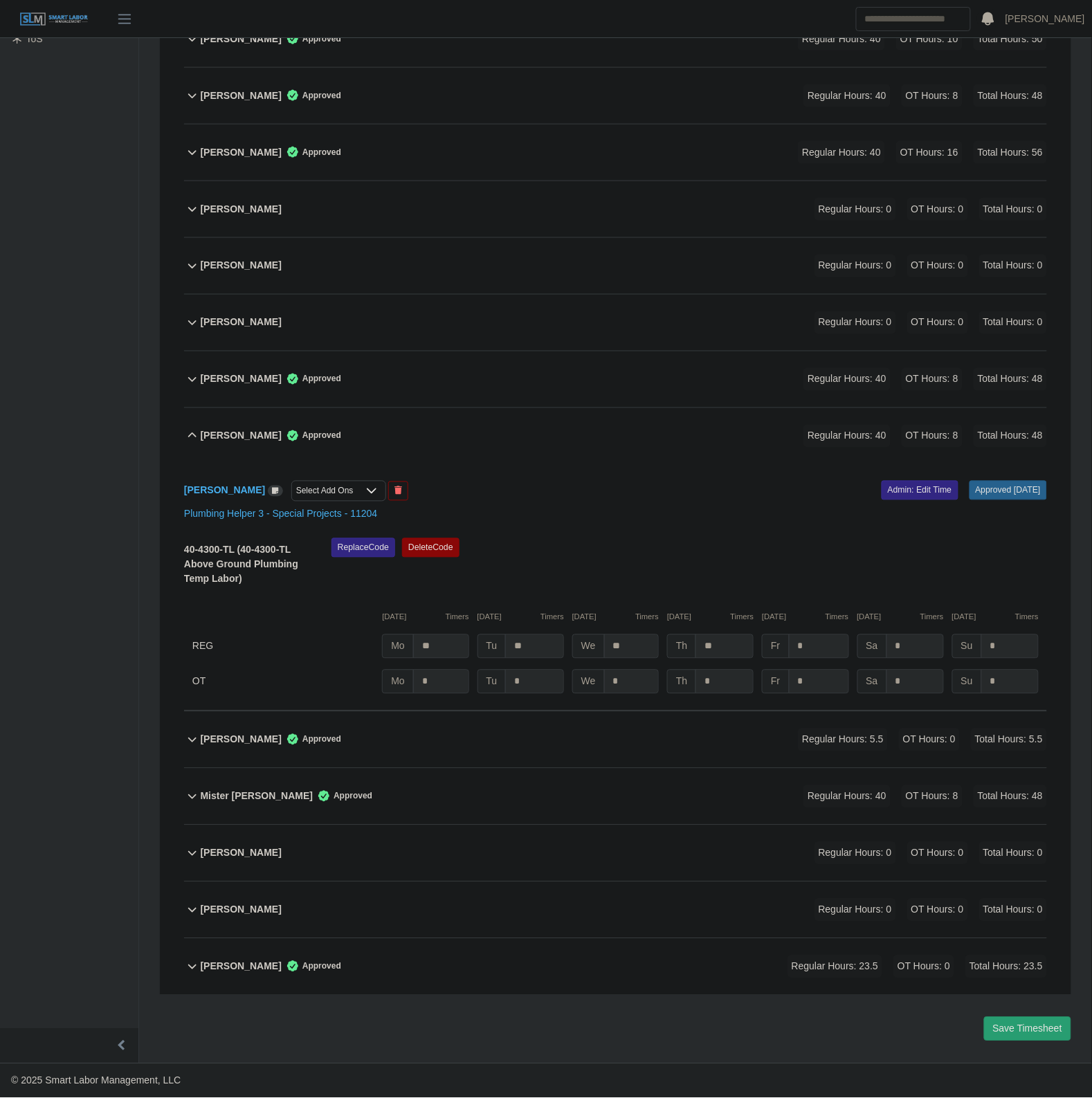
click at [498, 447] on div "Matthew Corder Approved Regular Hours: 40 OT Hours: 8 Total Hours: 48" at bounding box center [623, 436] width 846 height 56
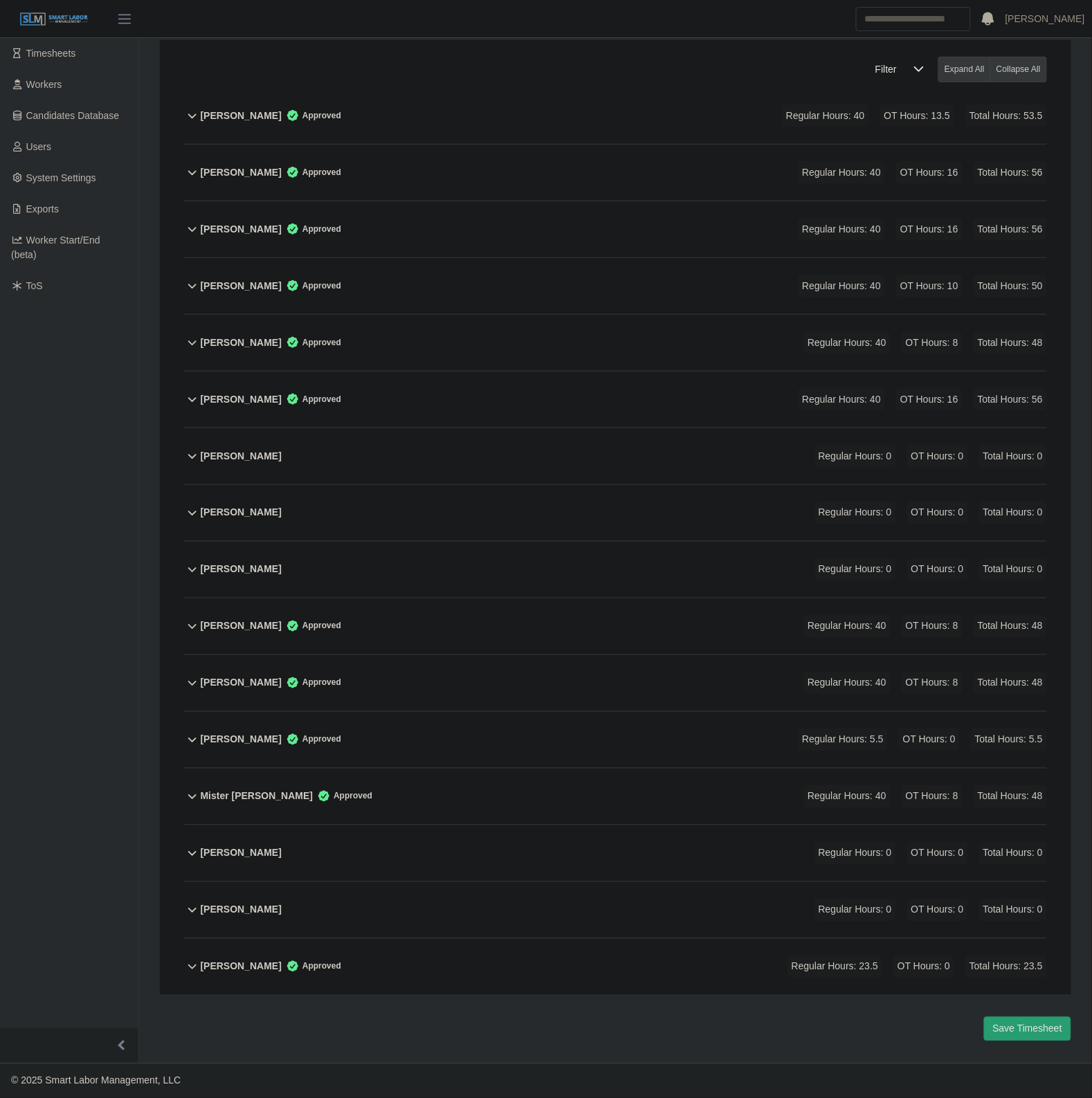
scroll to position [226, 0]
click at [490, 512] on div "Hector Hernandez Regular Hours: 0 OT Hours: 0 Total Hours: 0" at bounding box center [623, 513] width 846 height 56
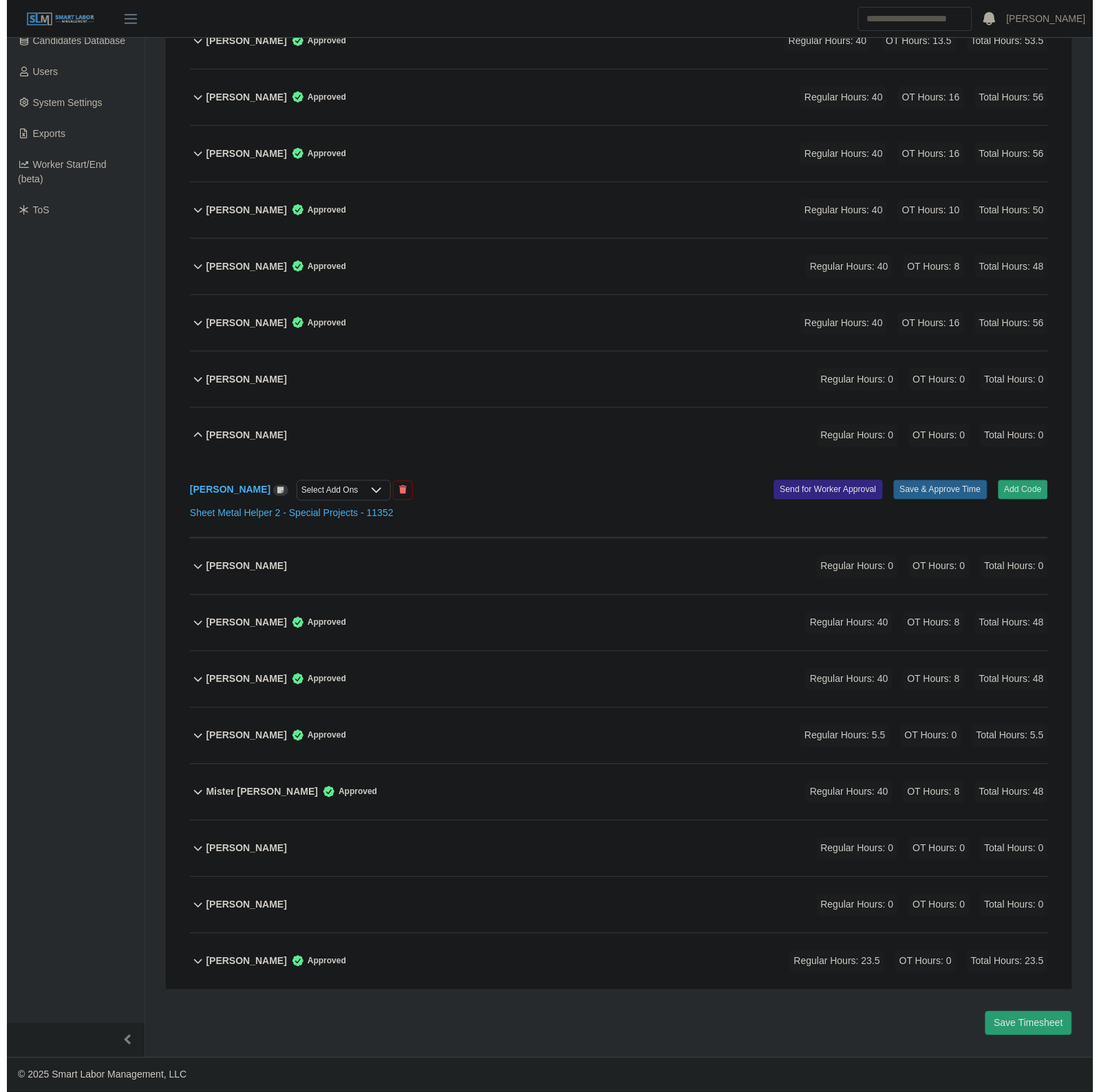
scroll to position [300, 0]
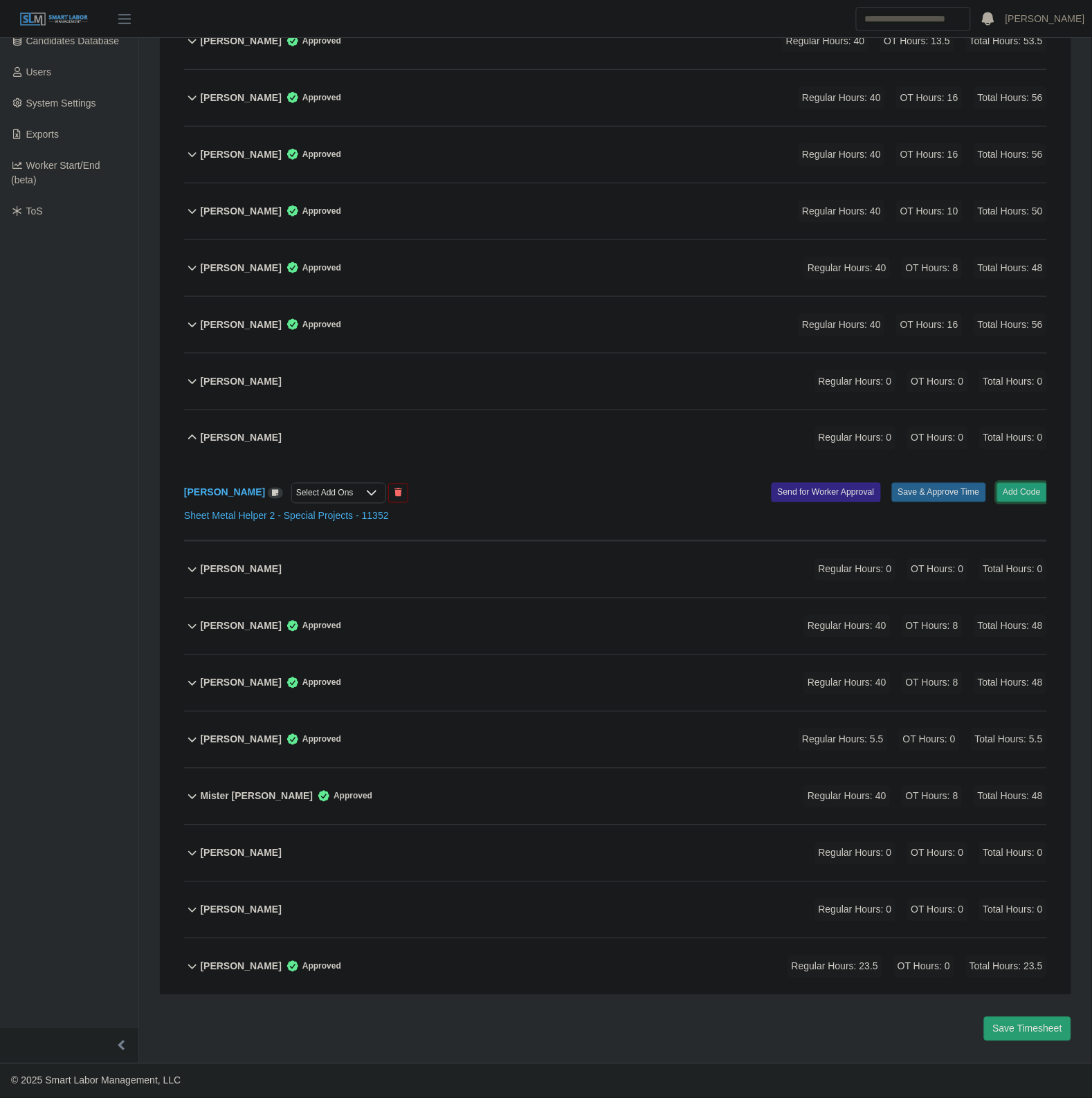
click at [1018, 489] on button "Add Code" at bounding box center [1022, 492] width 50 height 20
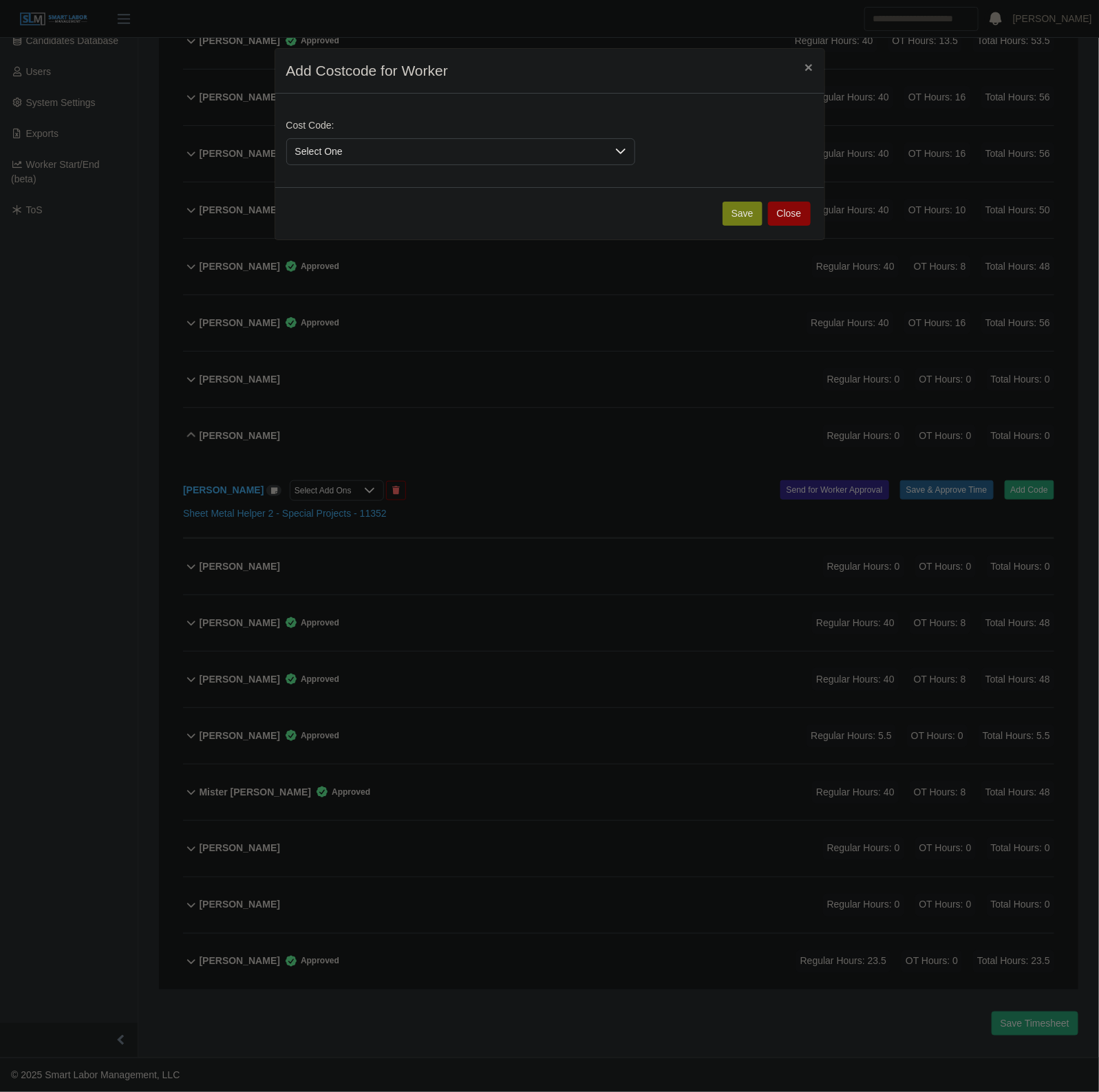
click at [490, 162] on span "Select One" at bounding box center [446, 152] width 320 height 26
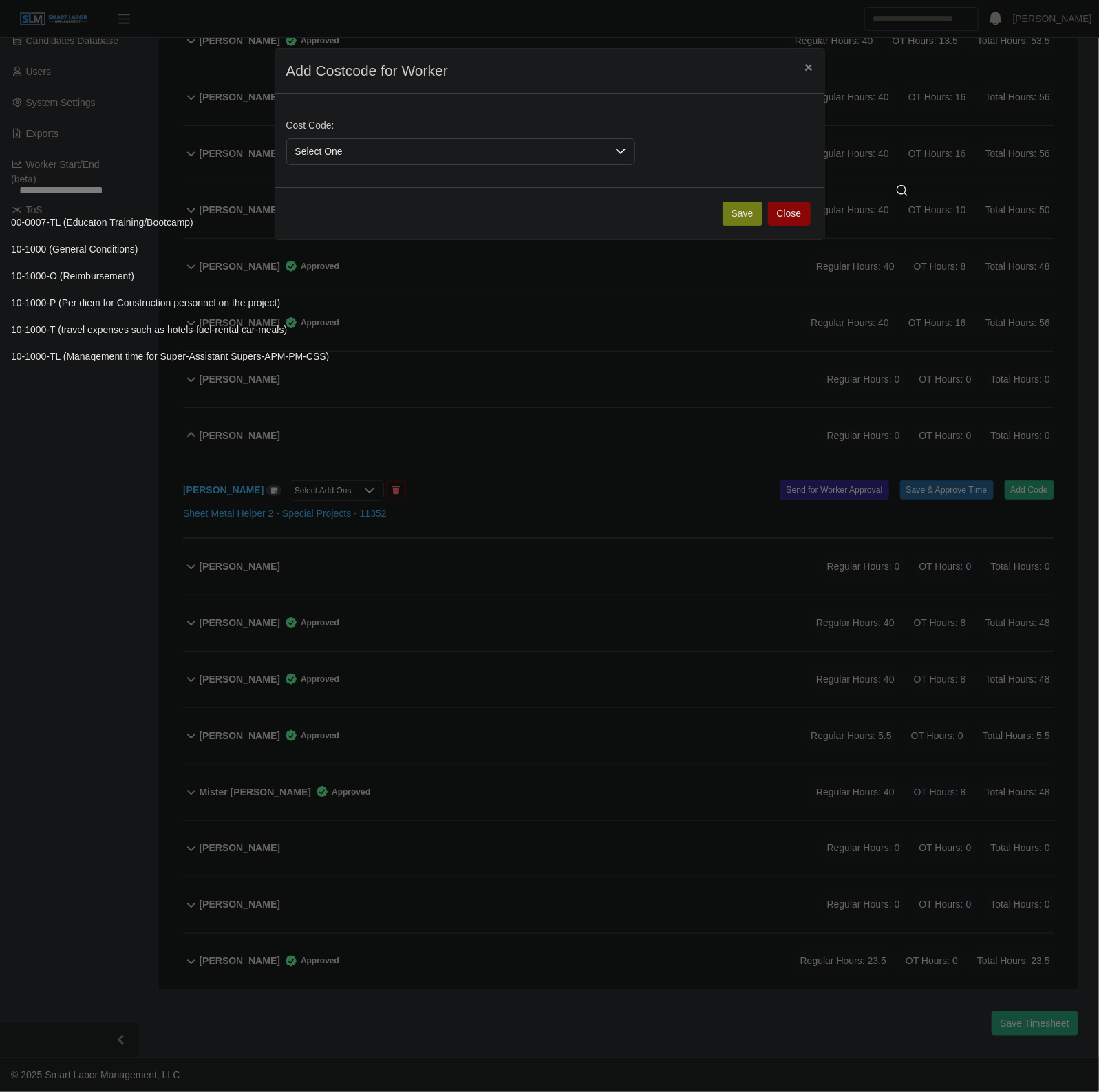
click at [354, 190] on input "text" at bounding box center [463, 191] width 905 height 28
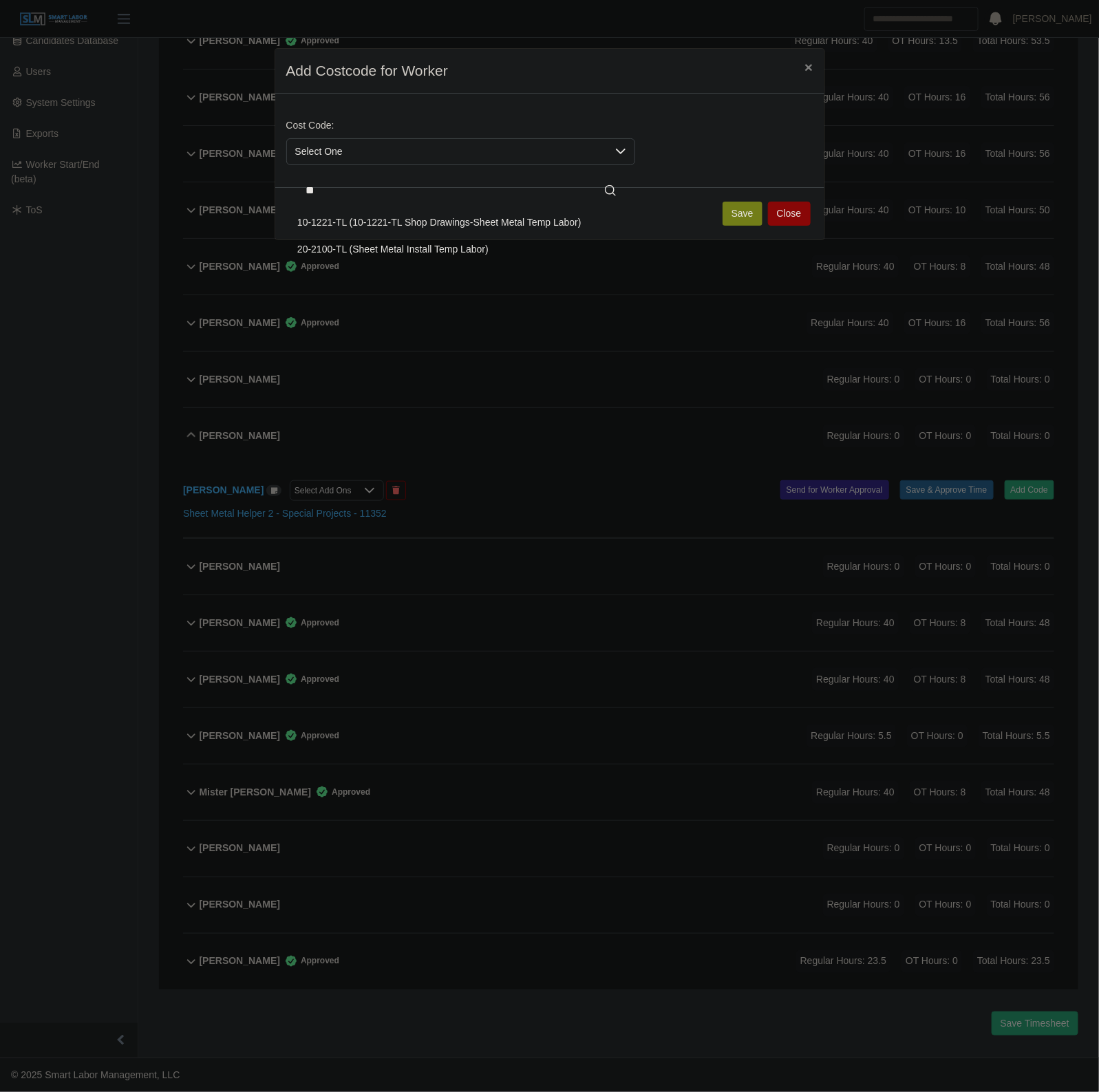
type input "**"
click at [373, 243] on span "20-2100-TL (Sheet Metal Install Temp Labor)" at bounding box center [393, 249] width 192 height 15
click at [754, 213] on button "Save" at bounding box center [742, 213] width 40 height 24
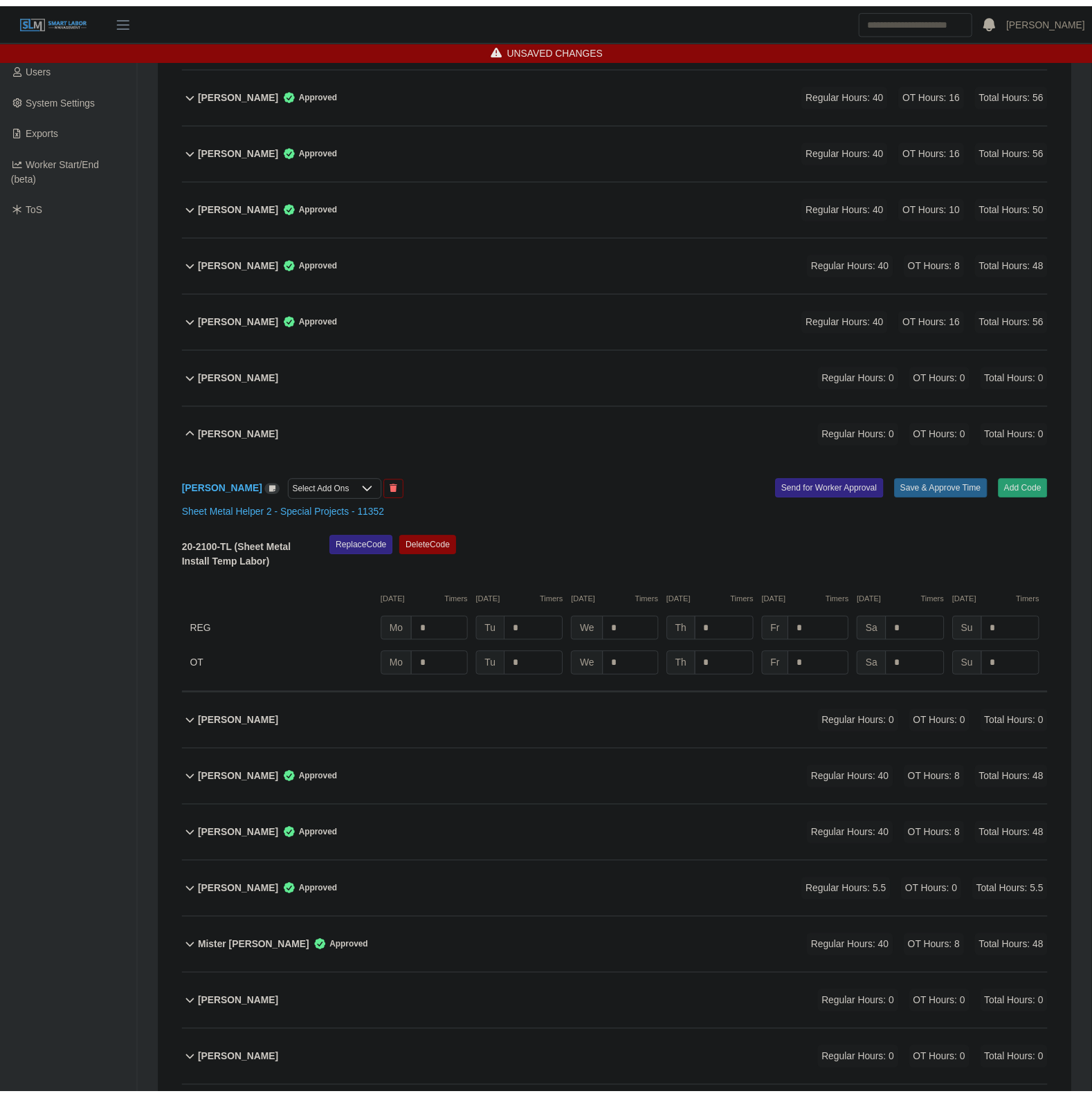
scroll to position [460, 0]
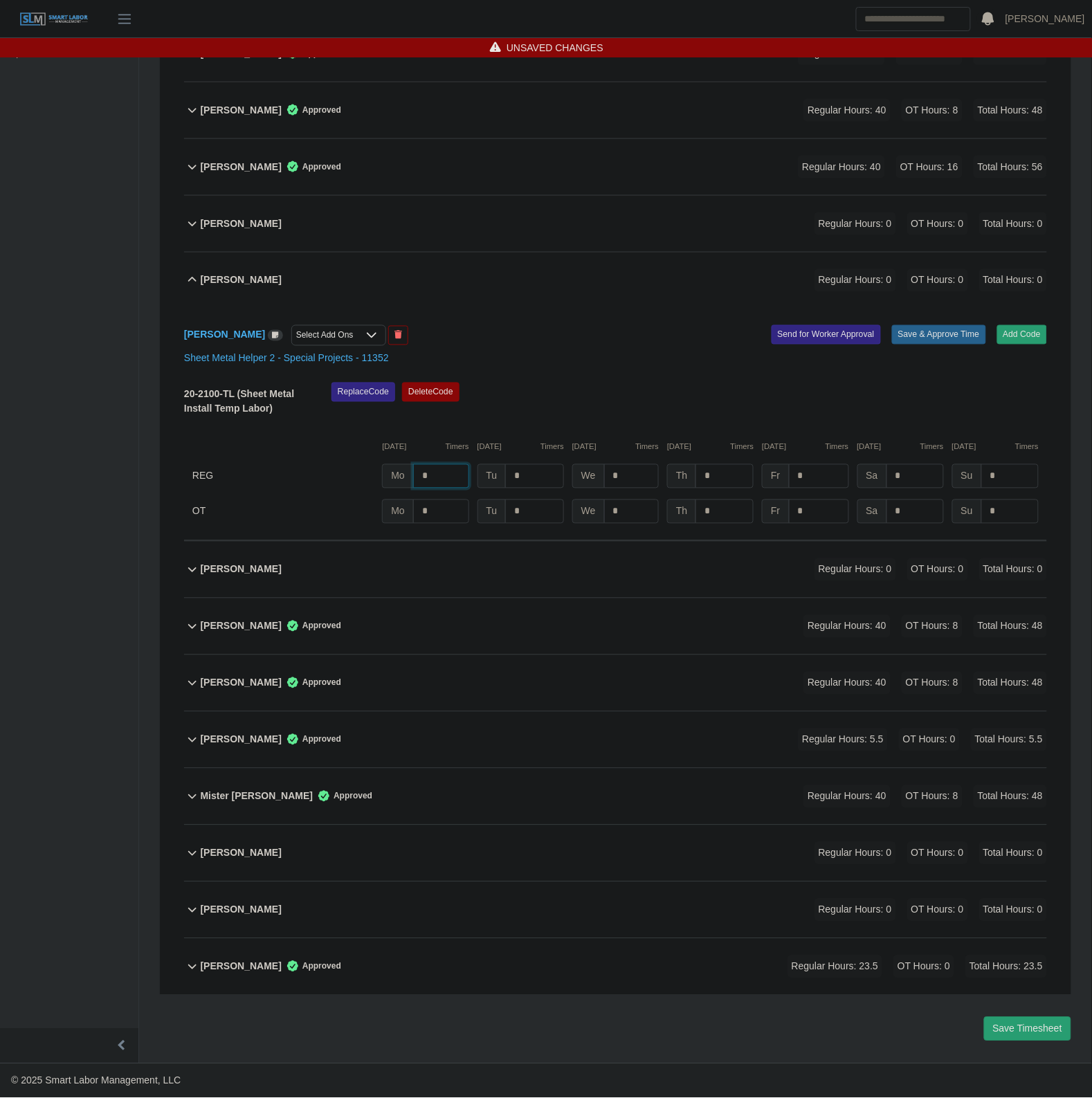
click at [459, 481] on input "*" at bounding box center [441, 476] width 56 height 25
type input "*"
type input "**"
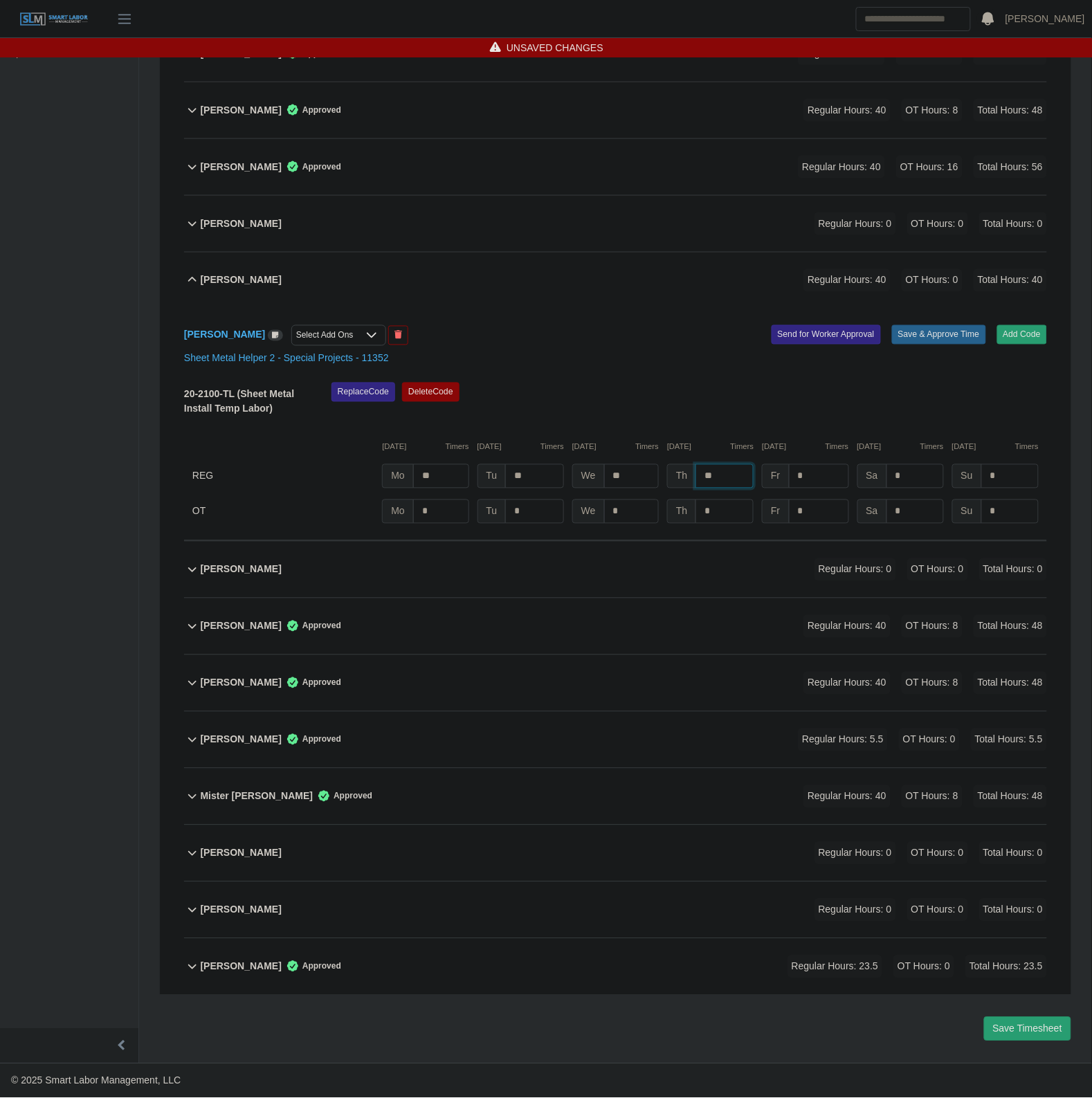
type input "**"
type input "*"
type input "***"
click at [941, 336] on button "Save & Approve Time" at bounding box center [939, 335] width 94 height 20
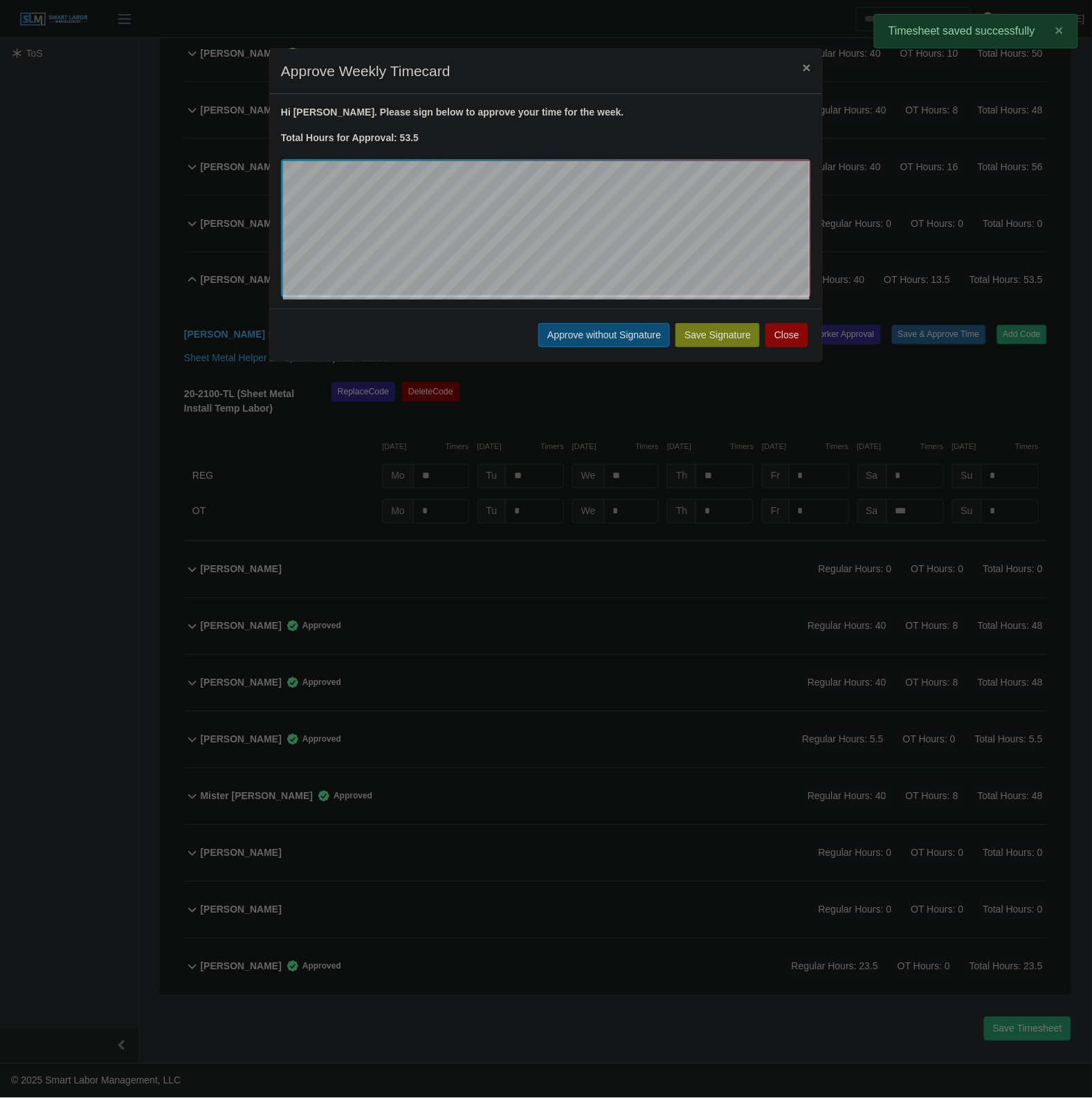
click at [600, 328] on button "Approve without Signature" at bounding box center [604, 335] width 132 height 25
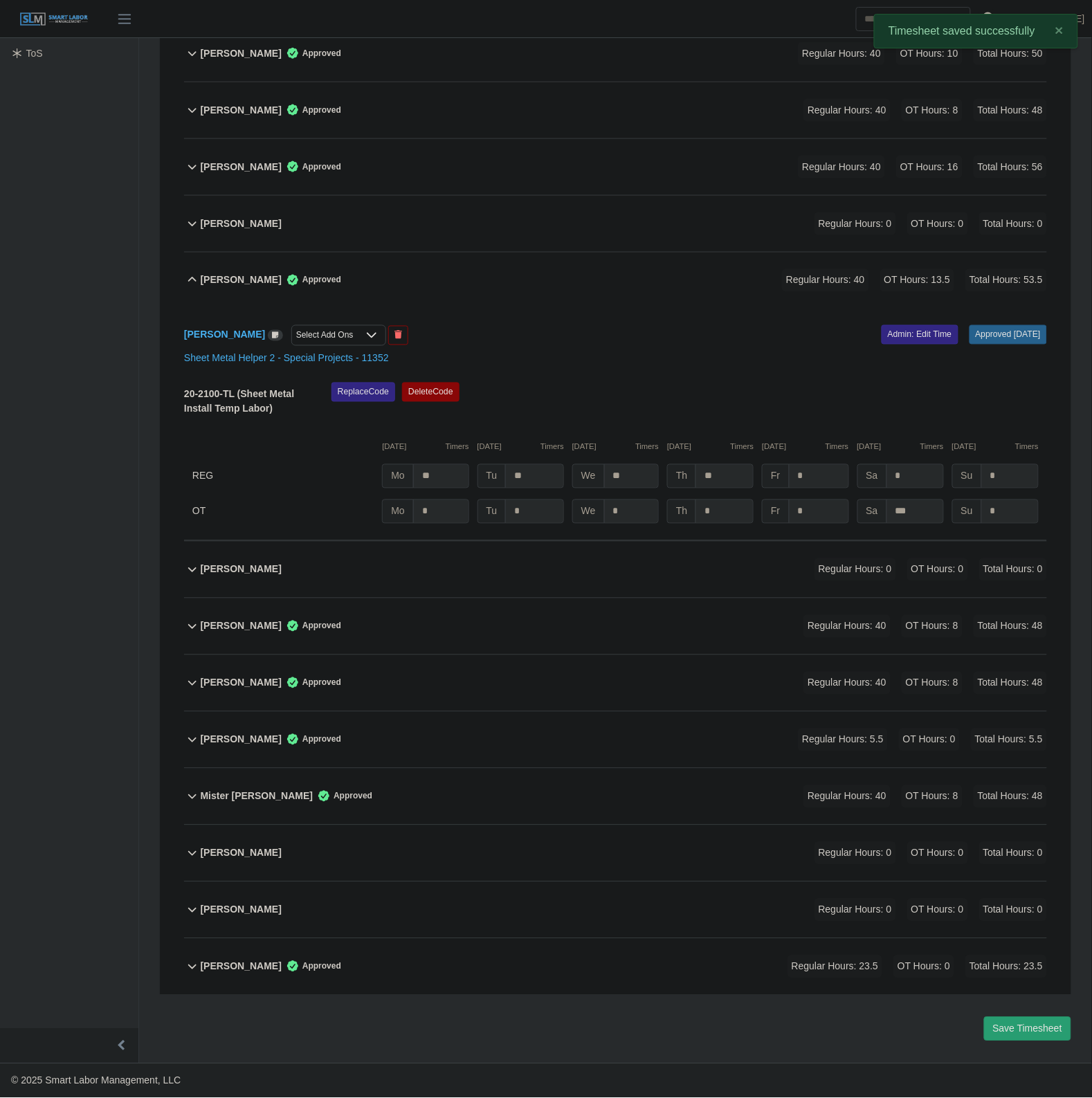
click at [268, 282] on b "Hector Hernandez" at bounding box center [241, 280] width 81 height 15
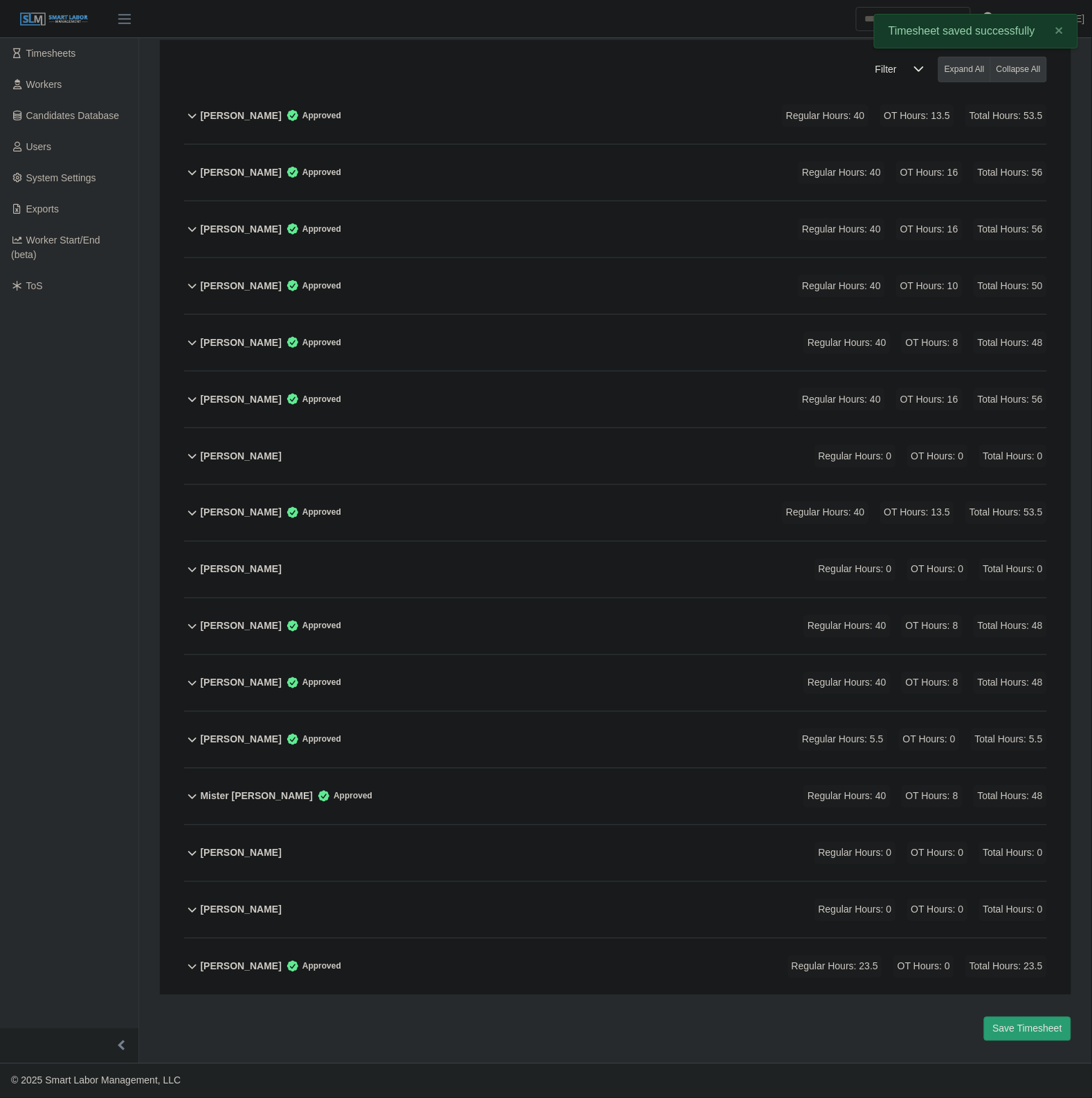
scroll to position [226, 0]
click at [443, 956] on div "Timothy Byers Approved Regular Hours: 23.5 OT Hours: 0 Total Hours: 23.5" at bounding box center [623, 966] width 846 height 56
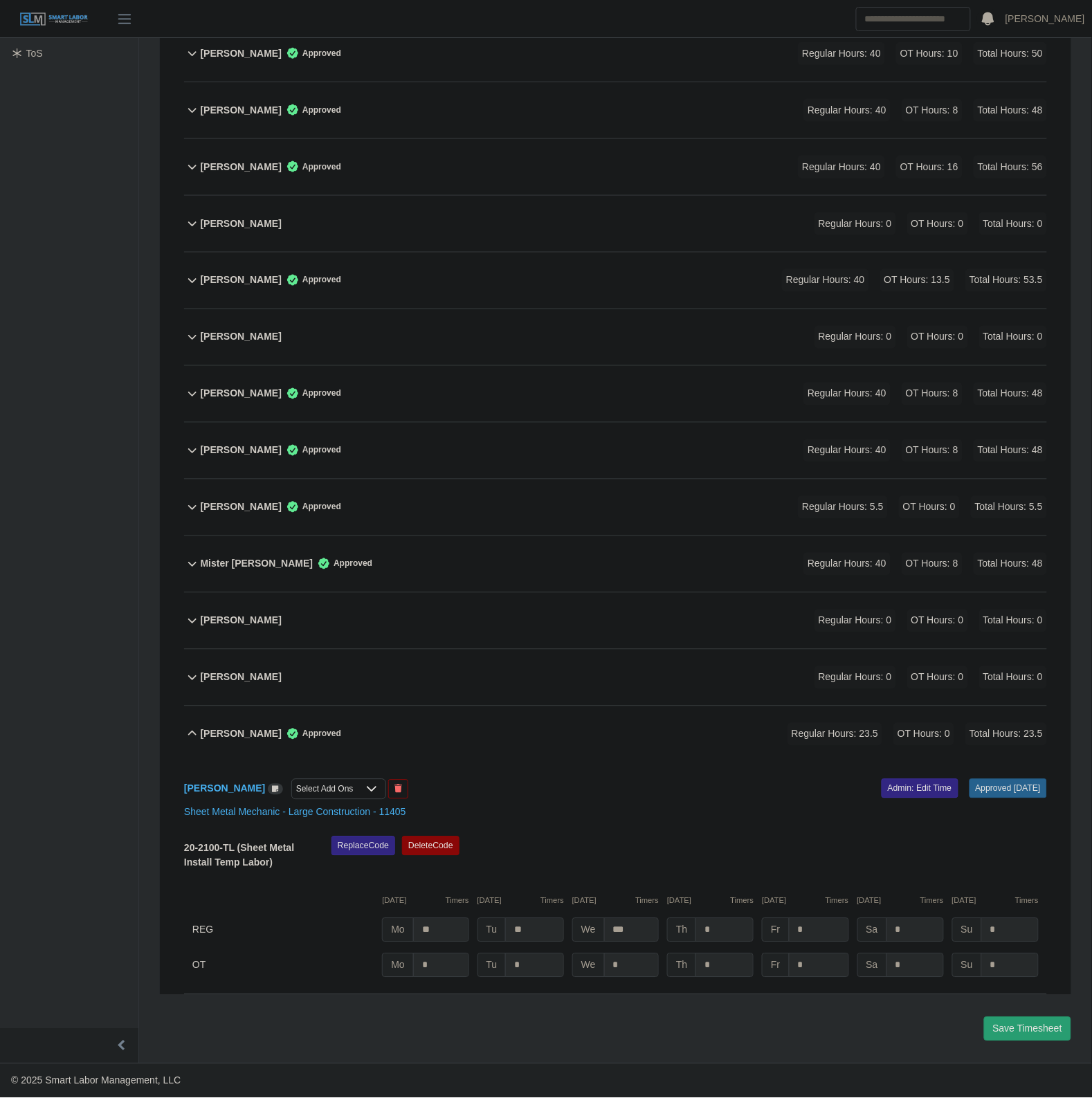
scroll to position [460, 0]
click at [482, 732] on div "Timothy Byers Approved Regular Hours: 23.5 OT Hours: 0 Total Hours: 23.5" at bounding box center [623, 735] width 846 height 56
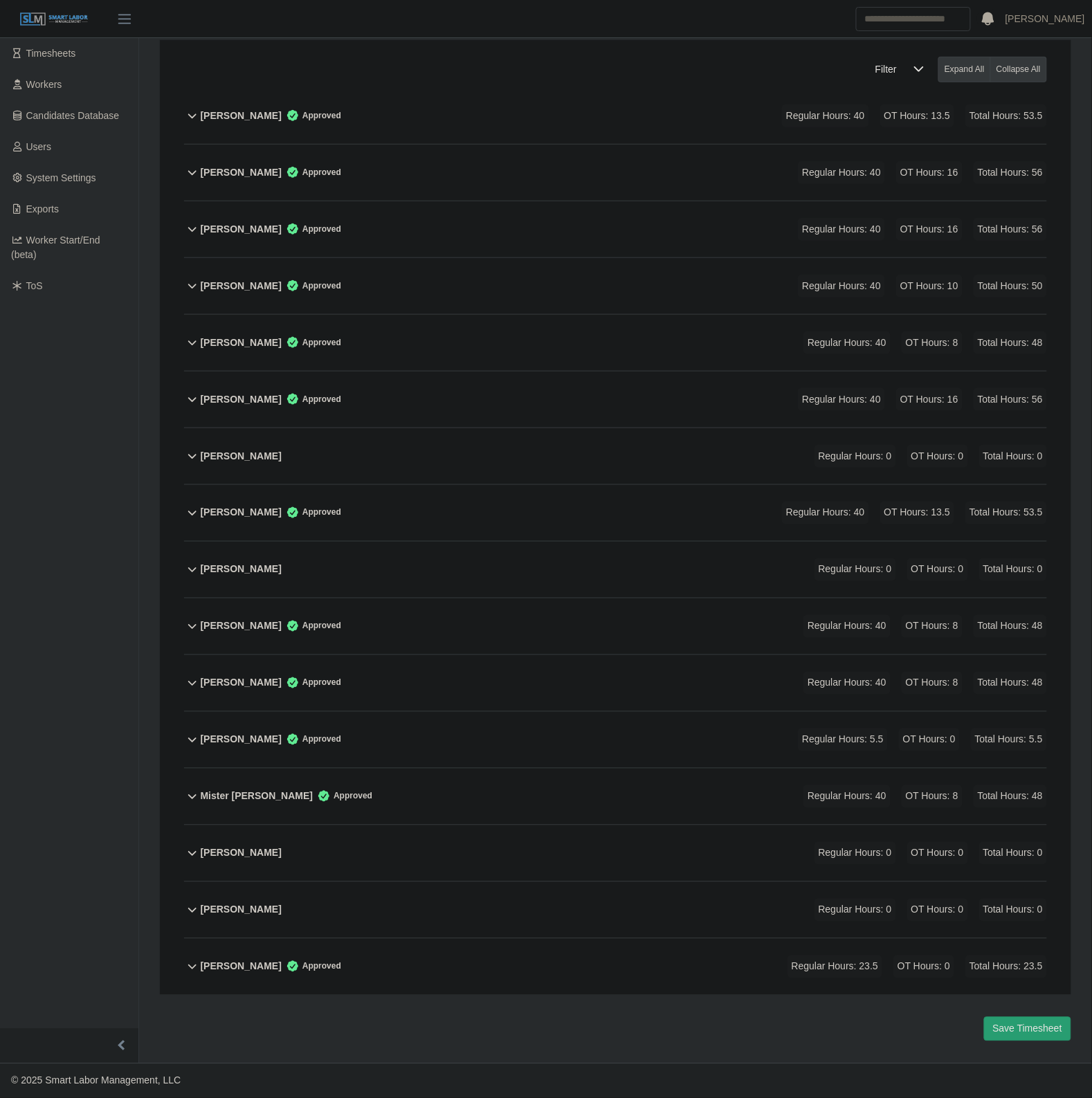
scroll to position [226, 0]
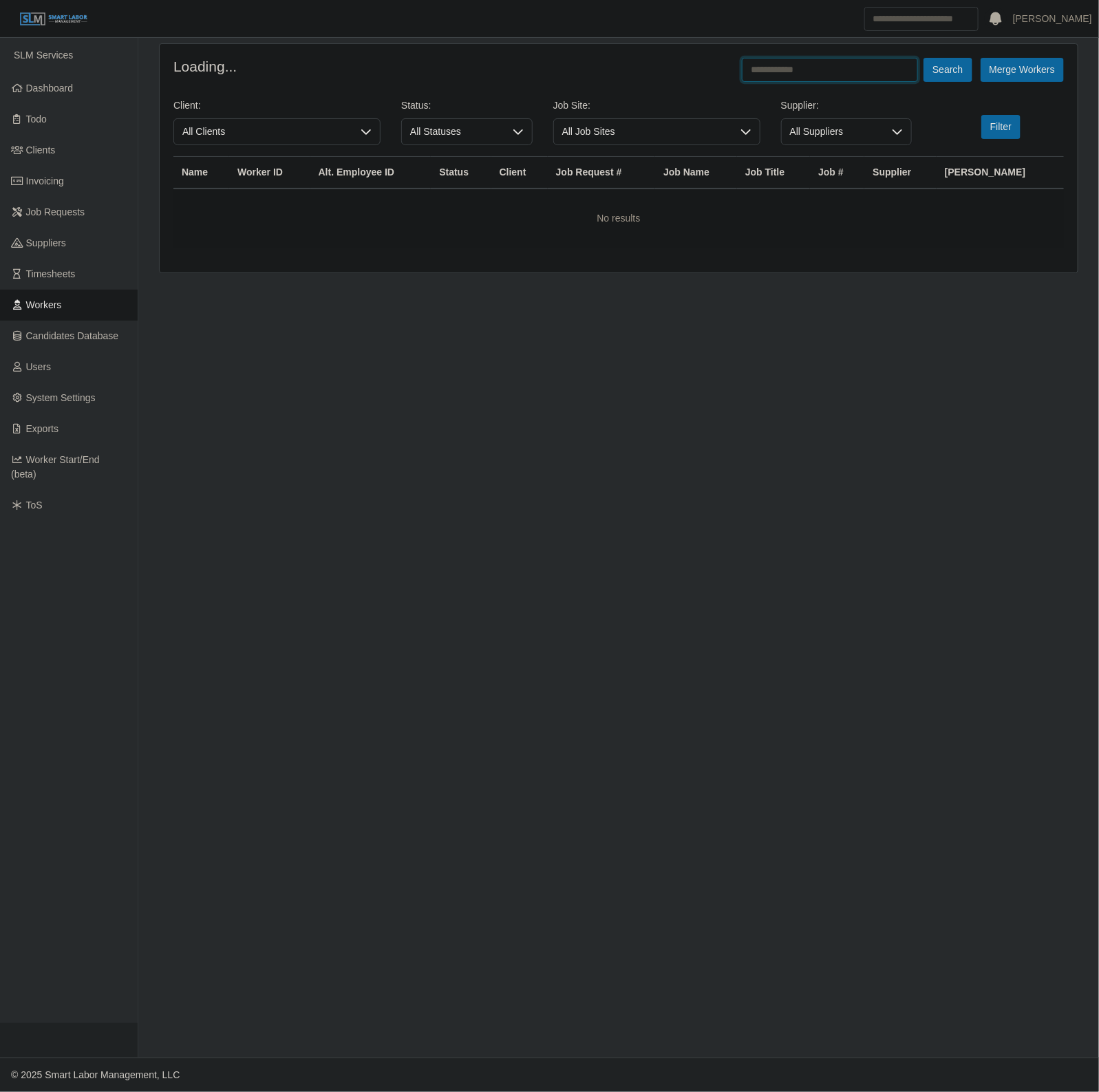
click at [820, 77] on input "text" at bounding box center [829, 70] width 176 height 24
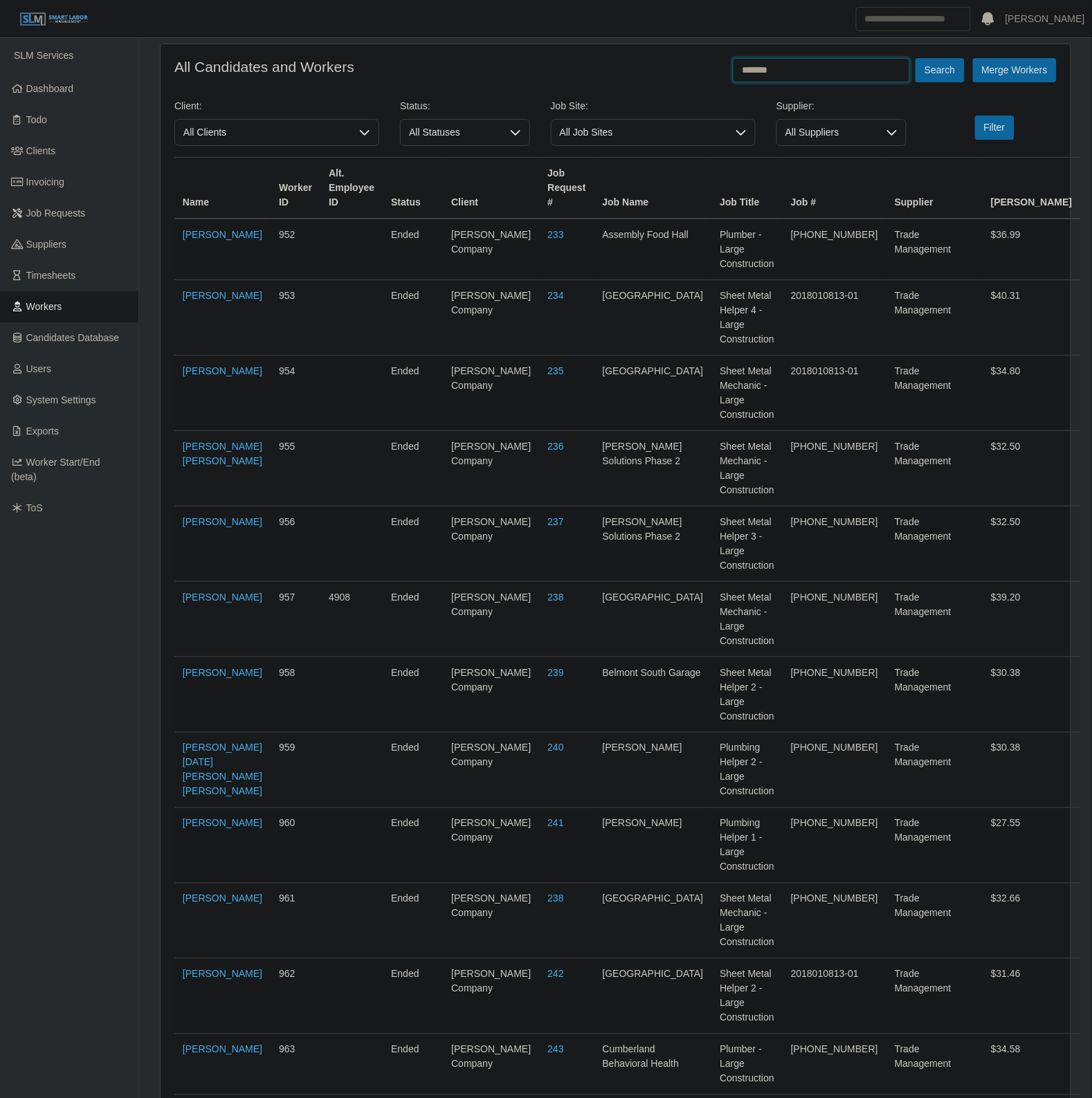
type input "*******"
click at [915, 58] on button "Search" at bounding box center [939, 70] width 48 height 25
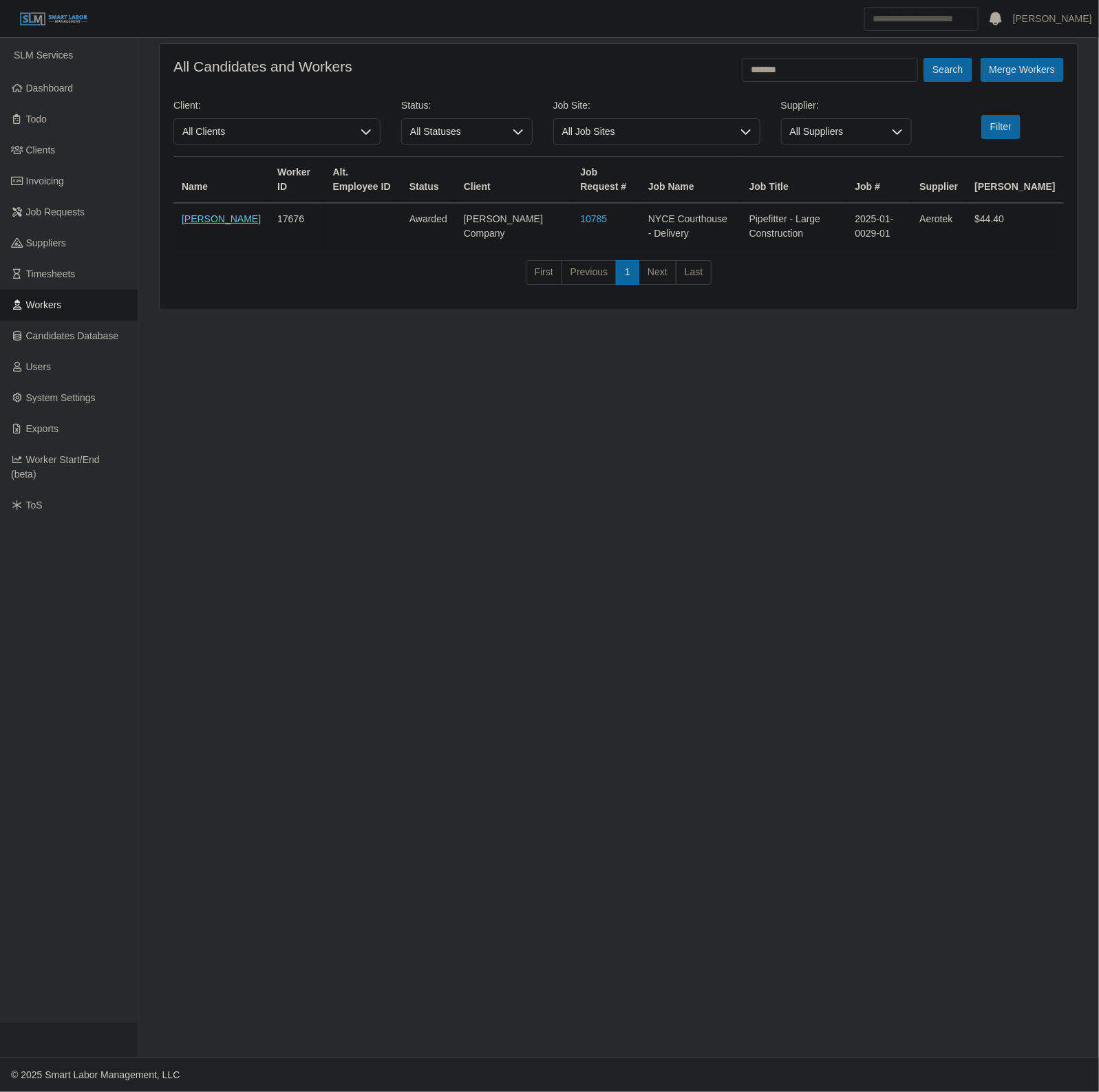
drag, startPoint x: 214, startPoint y: 231, endPoint x: 208, endPoint y: 220, distance: 12.5
click at [214, 231] on td "Jacqueline Bullion" at bounding box center [221, 226] width 95 height 46
click at [200, 221] on link "Jacqueline Bullion" at bounding box center [221, 219] width 79 height 11
click at [57, 187] on link "Invoicing" at bounding box center [69, 181] width 138 height 31
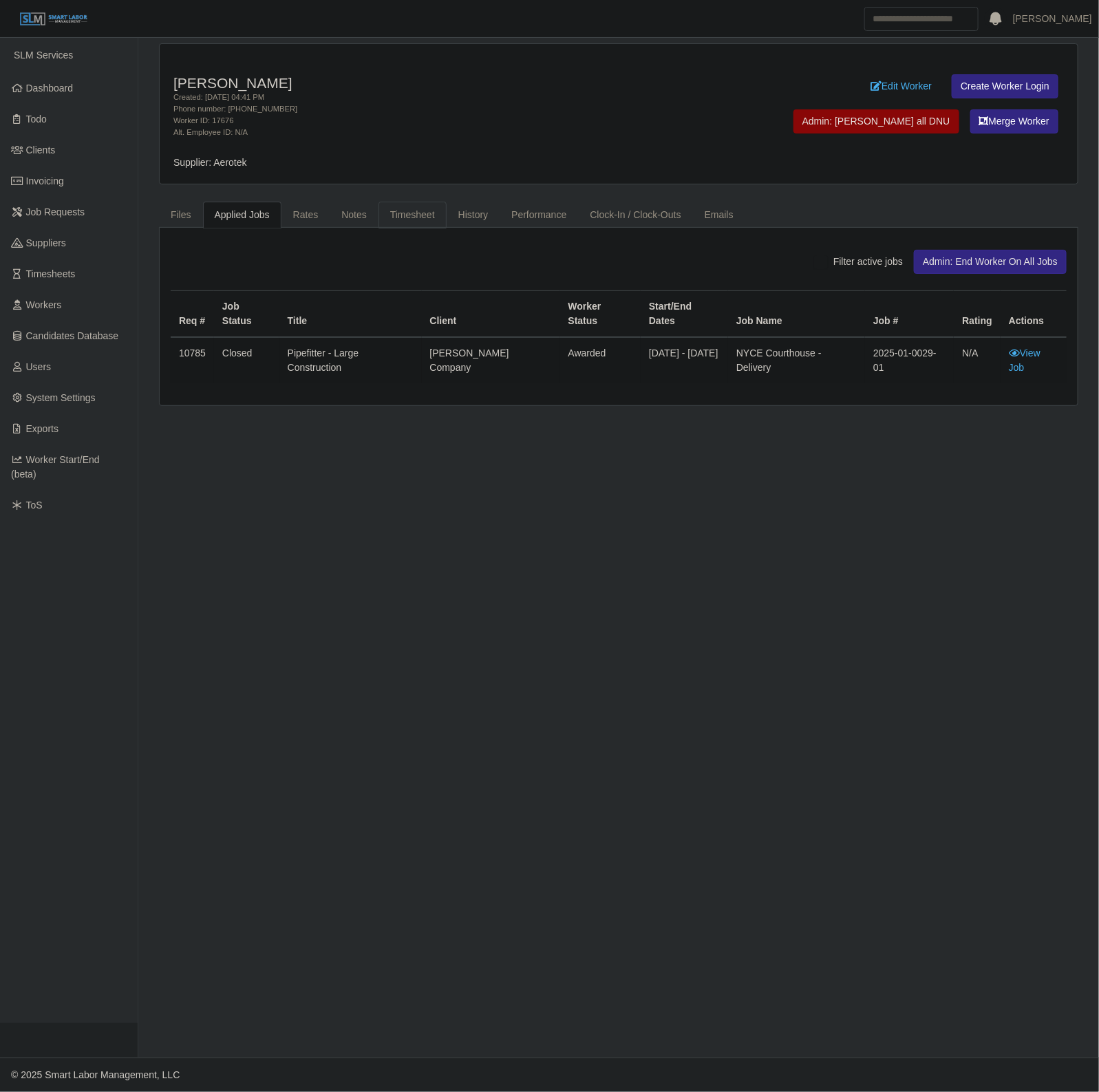
click at [404, 221] on link "Timesheet" at bounding box center [412, 214] width 68 height 27
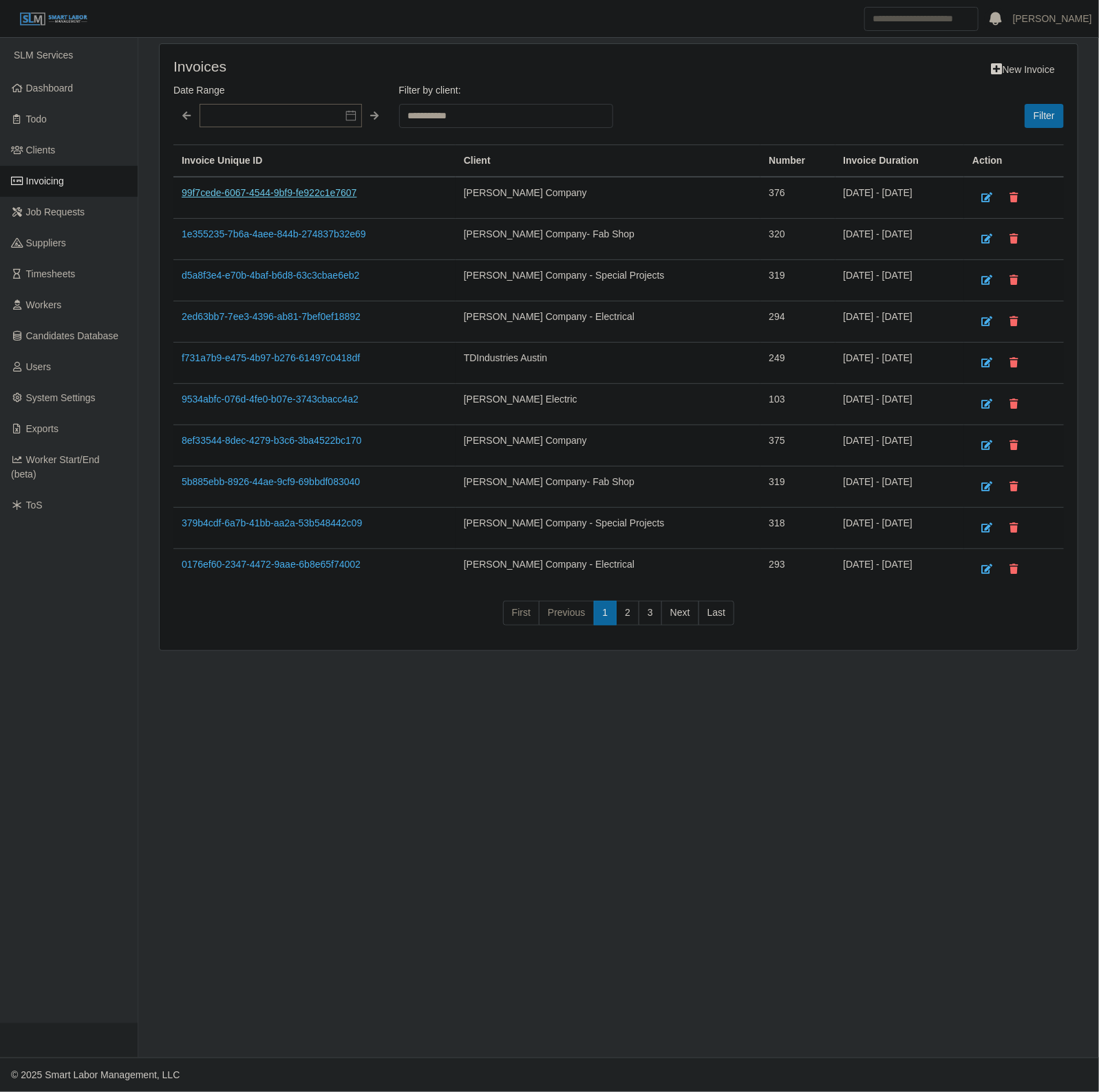
click at [317, 188] on link "99f7cede-6067-4544-9bf9-fe922c1e7607" at bounding box center [270, 193] width 176 height 11
click at [327, 442] on link "8ef33544-8dec-4279-b3c6-3ba4522bc170" at bounding box center [272, 440] width 180 height 11
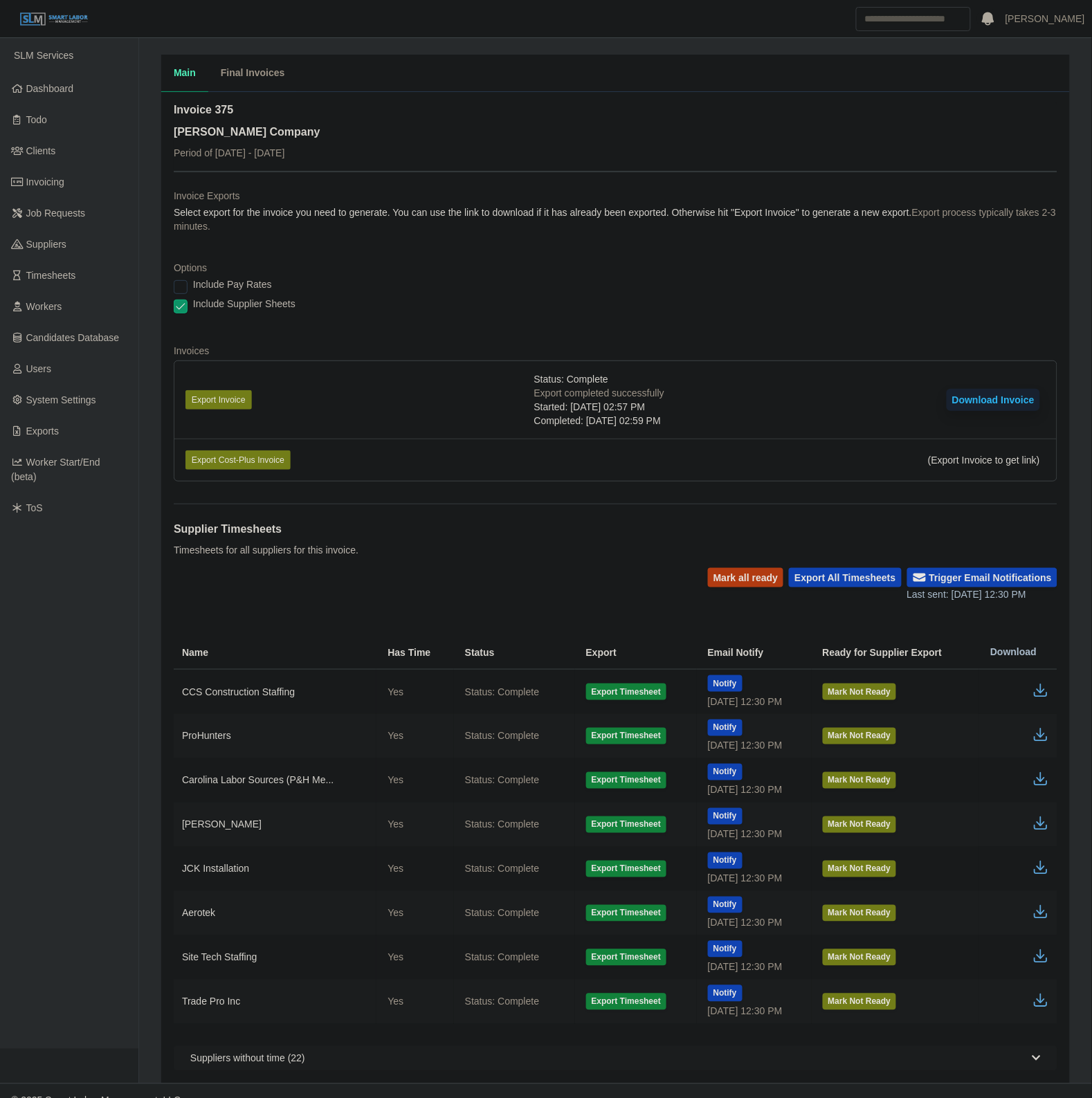
click at [1046, 1003] on icon "button" at bounding box center [1041, 1000] width 17 height 17
click at [81, 318] on link "Workers" at bounding box center [69, 307] width 139 height 31
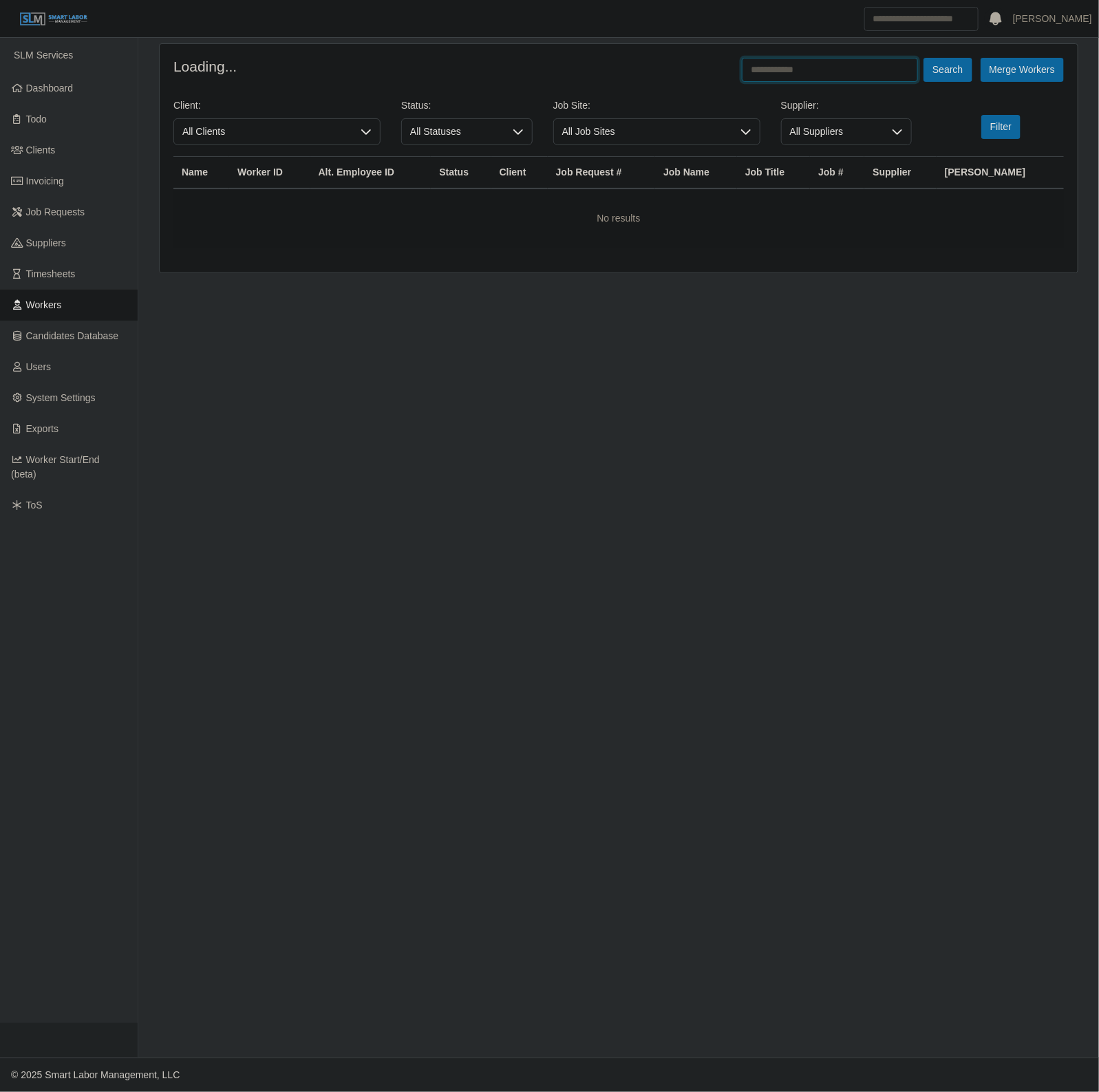
click at [786, 72] on input "text" at bounding box center [829, 70] width 176 height 24
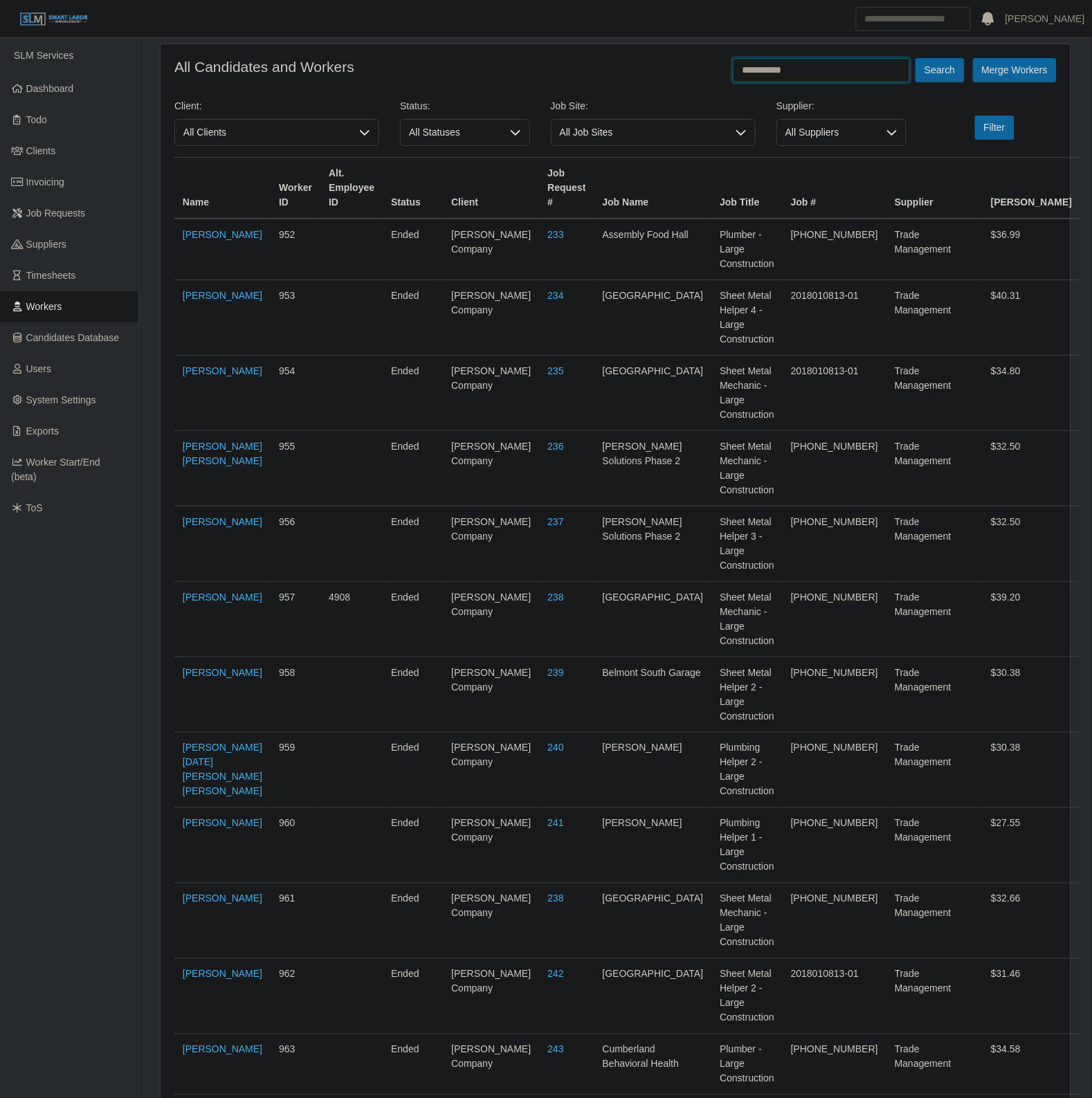
type input "**********"
click at [915, 58] on button "Search" at bounding box center [939, 70] width 48 height 25
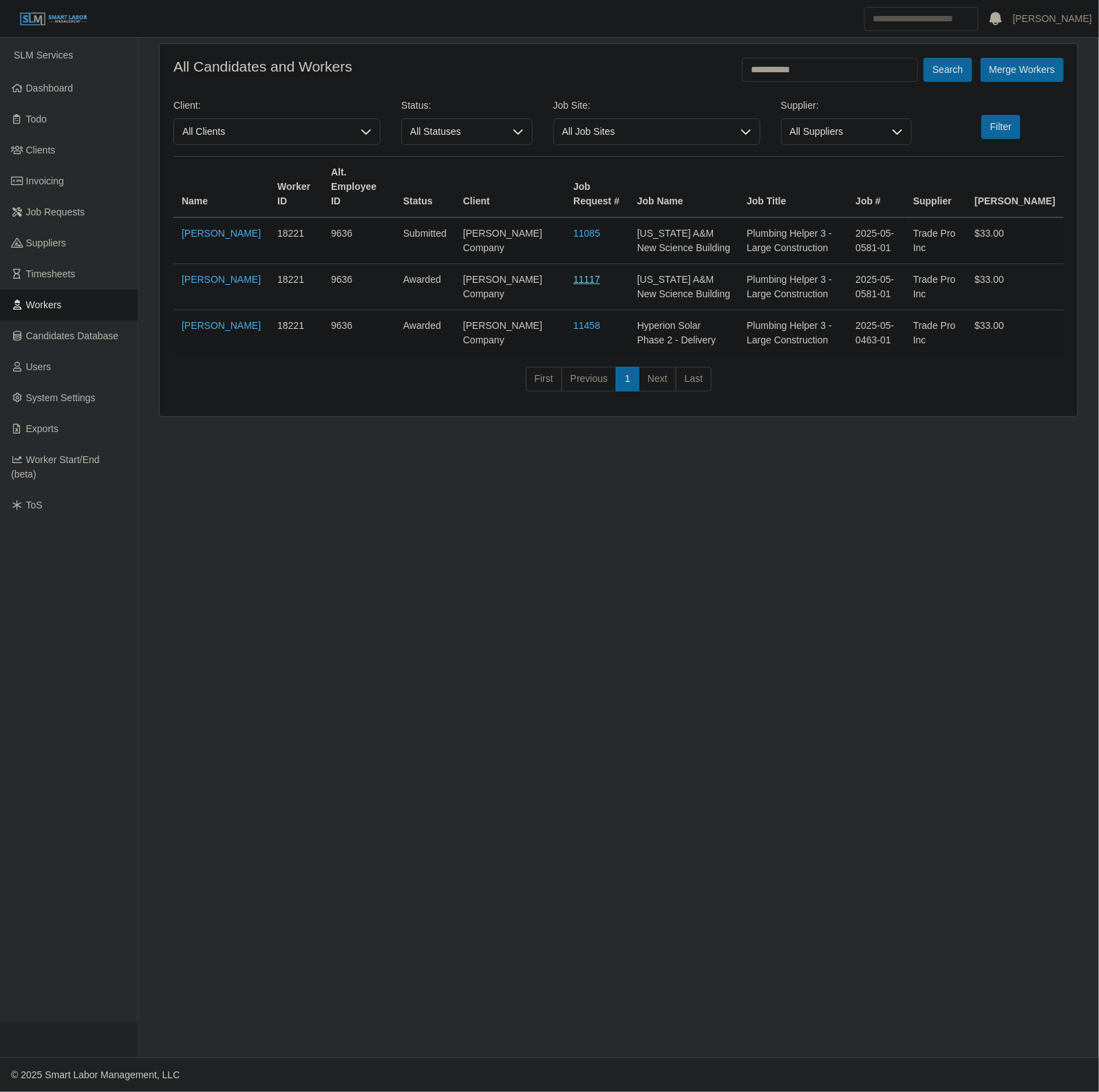
click at [573, 274] on link "11117" at bounding box center [586, 279] width 27 height 11
click at [102, 290] on link "Workers" at bounding box center [69, 305] width 138 height 31
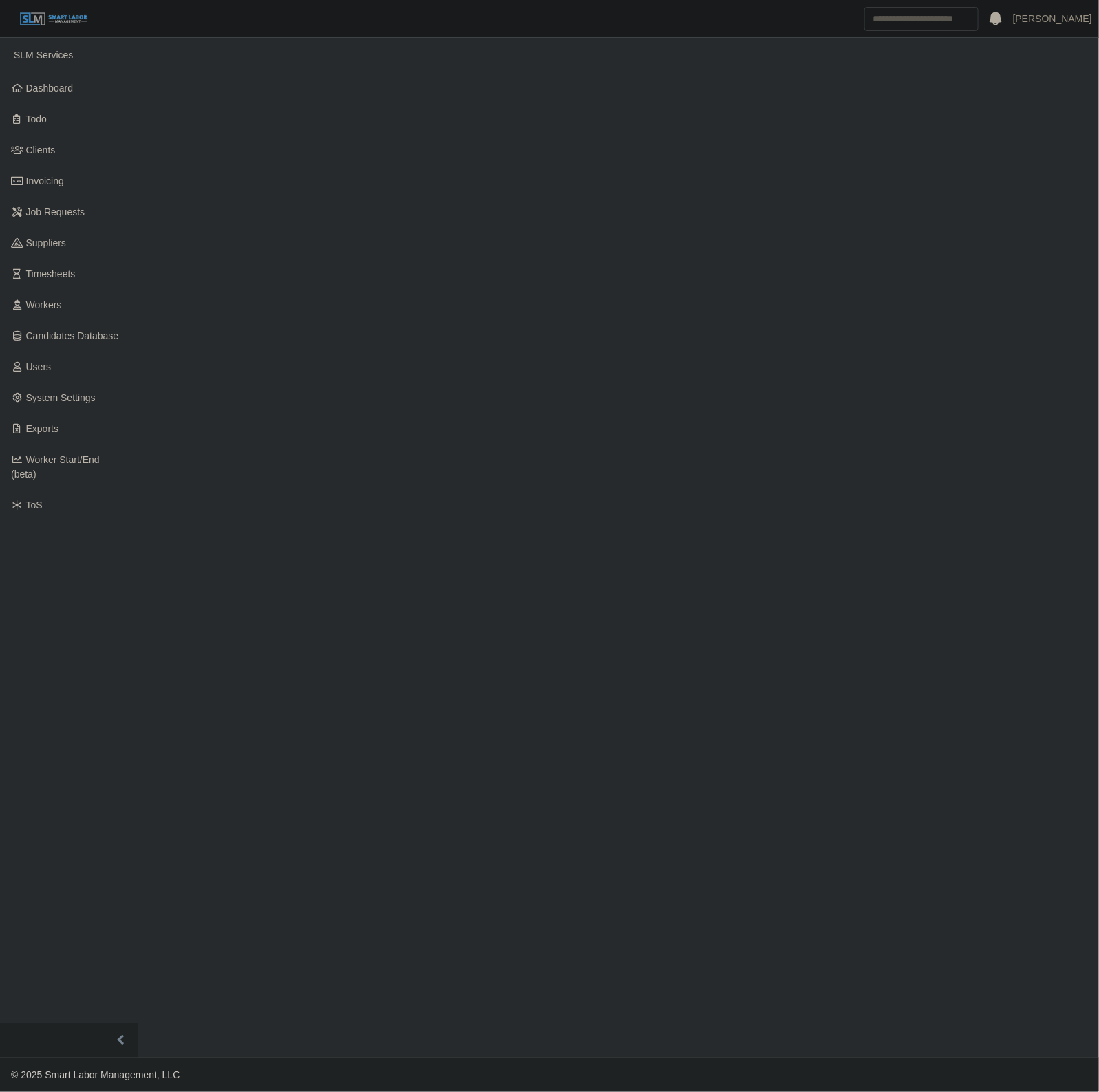
select select "******"
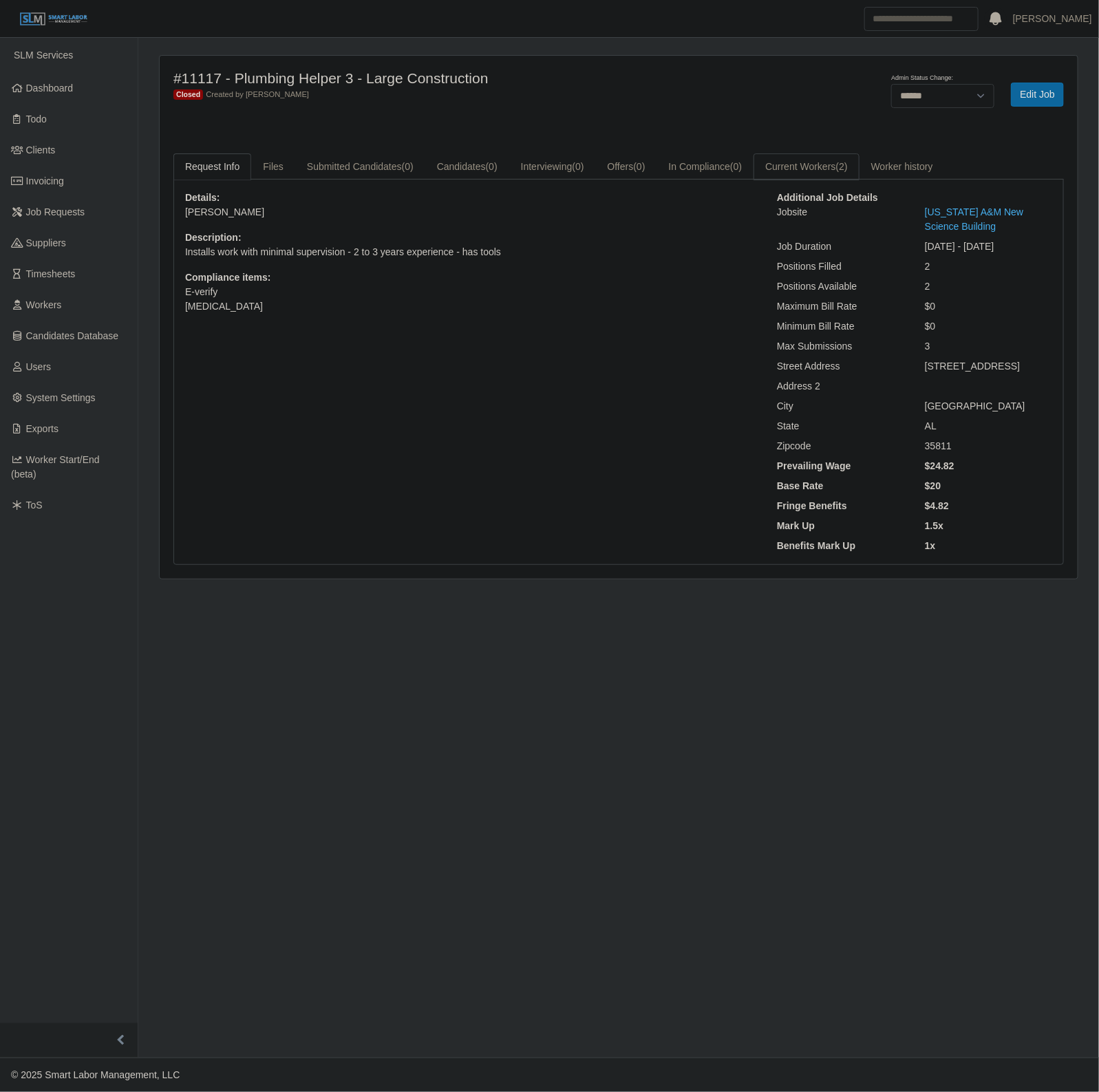
click at [802, 169] on link "Current Workers (2)" at bounding box center [806, 166] width 106 height 27
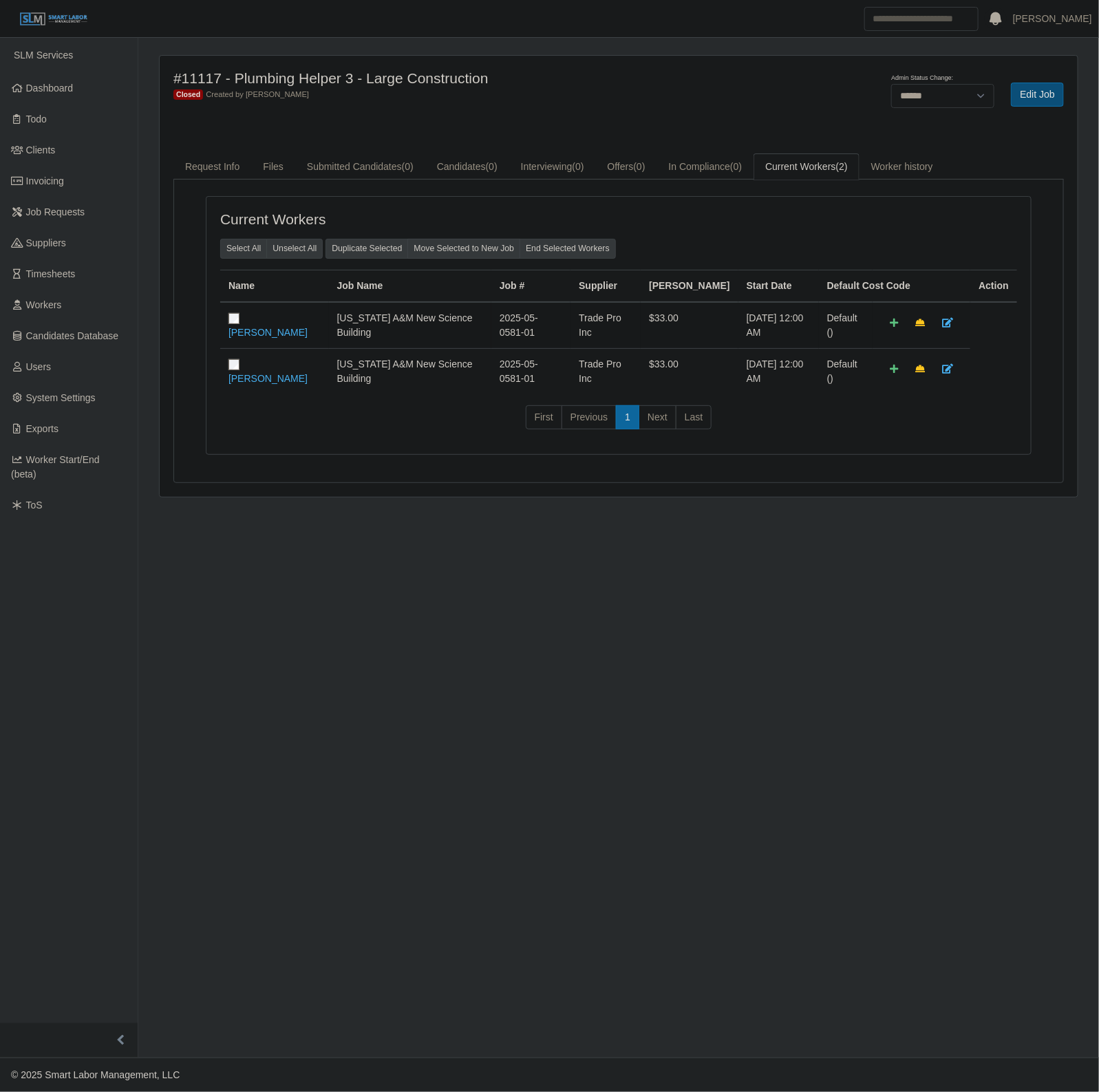
click at [1054, 100] on link "Edit Job" at bounding box center [1037, 95] width 53 height 24
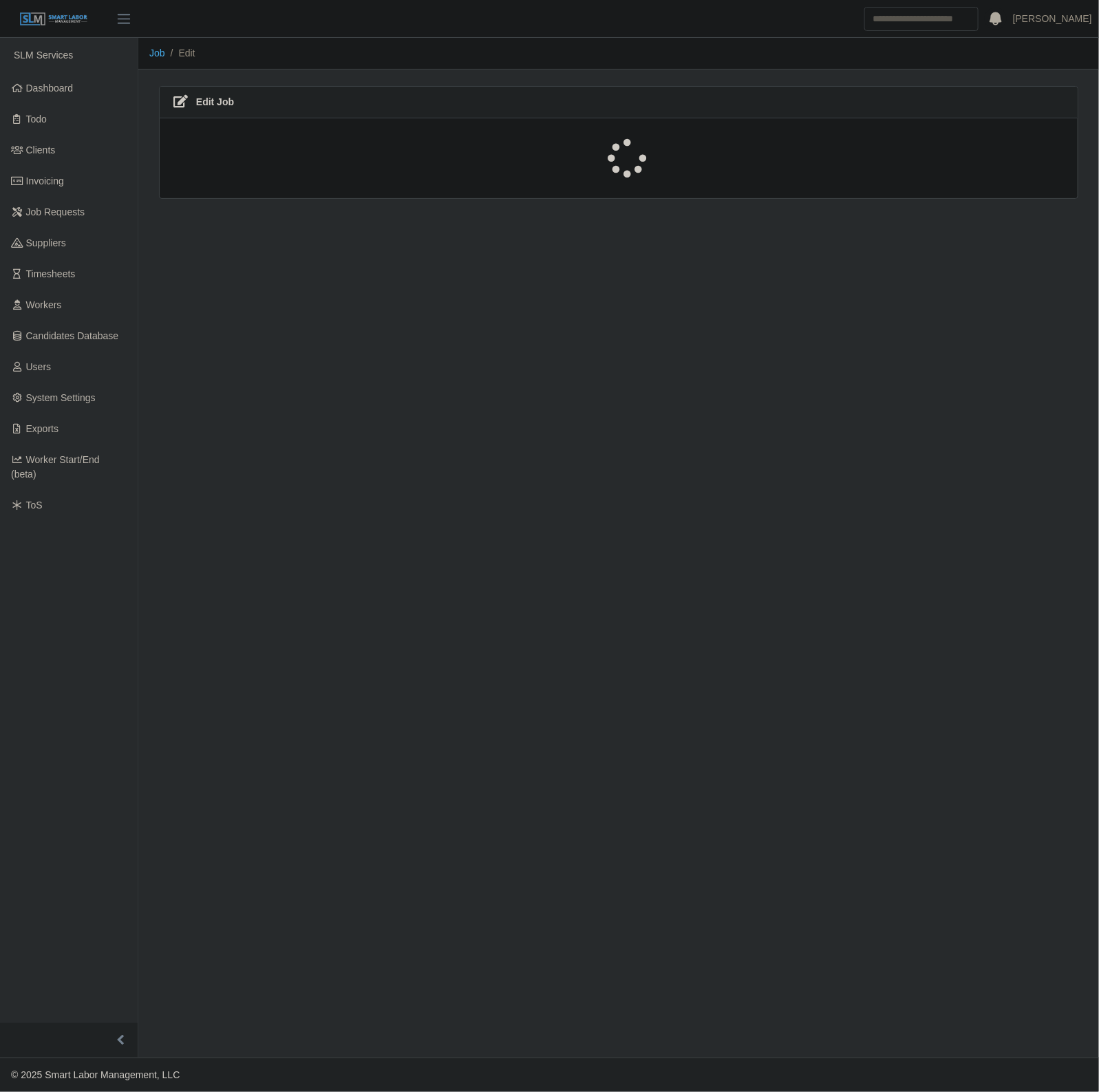
select select "******"
select select "****"
select select "***"
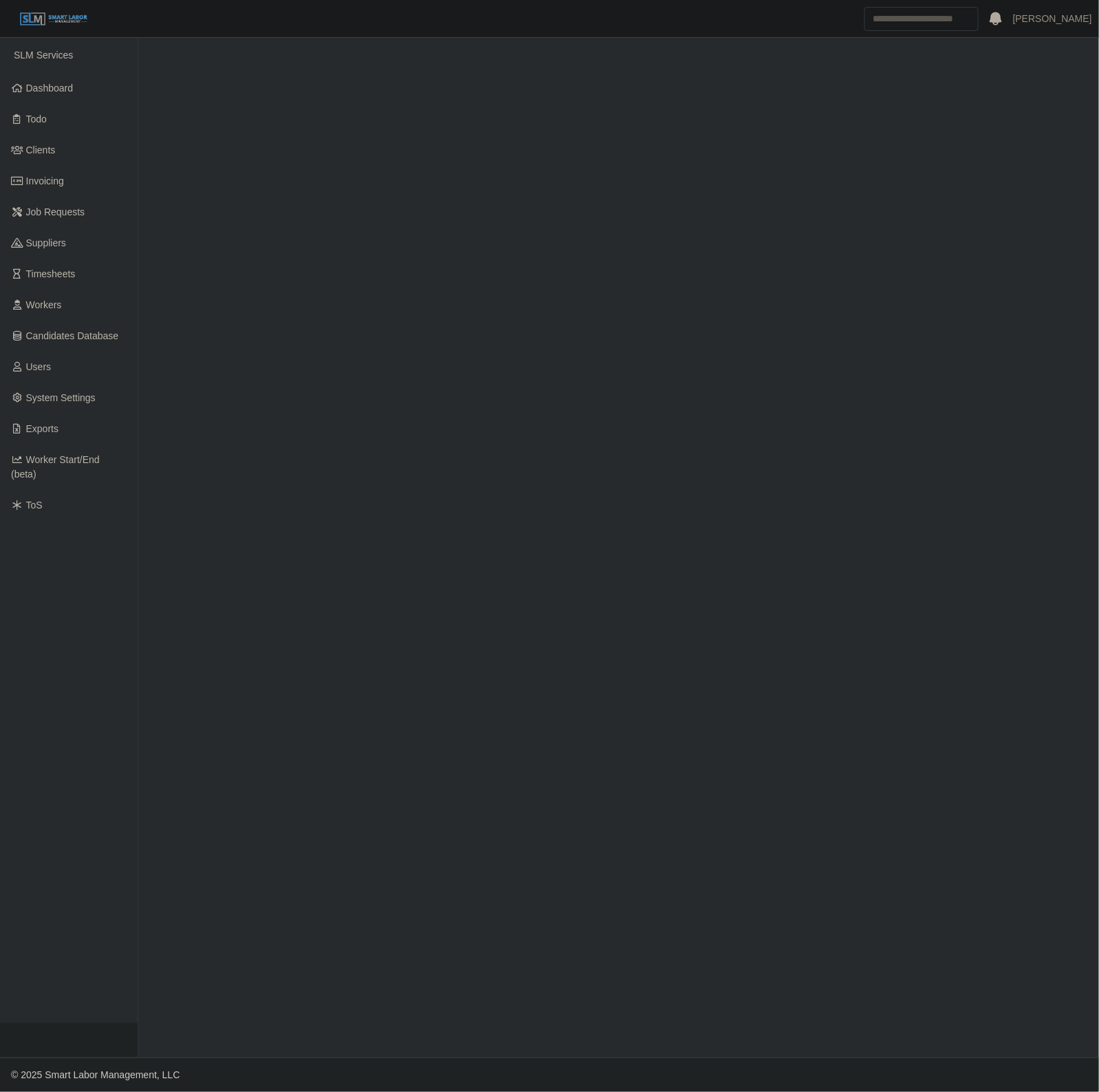
select select "******"
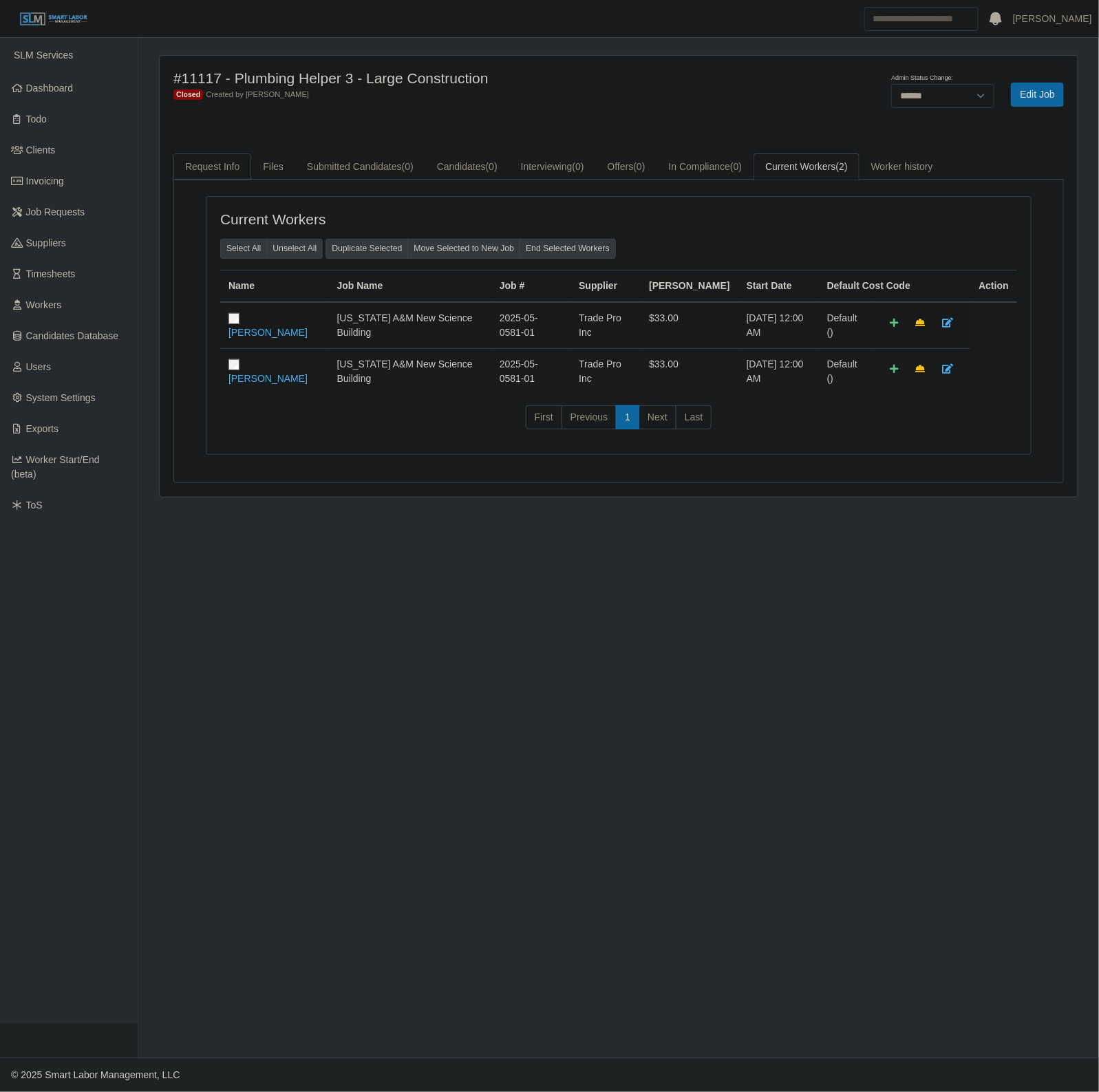
click at [212, 155] on link "Request Info" at bounding box center [212, 166] width 78 height 27
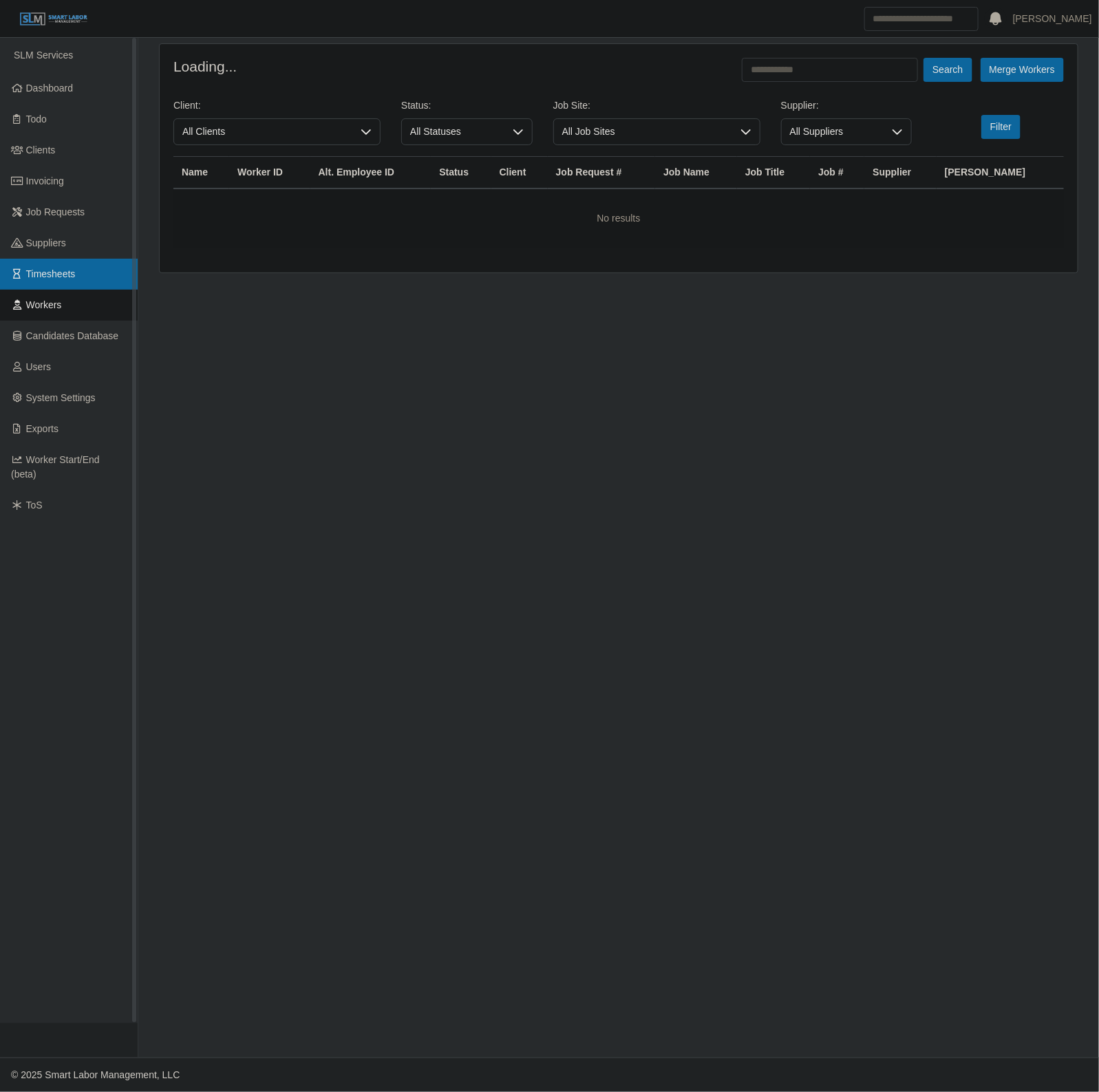
click at [94, 259] on link "Timesheets" at bounding box center [69, 274] width 138 height 31
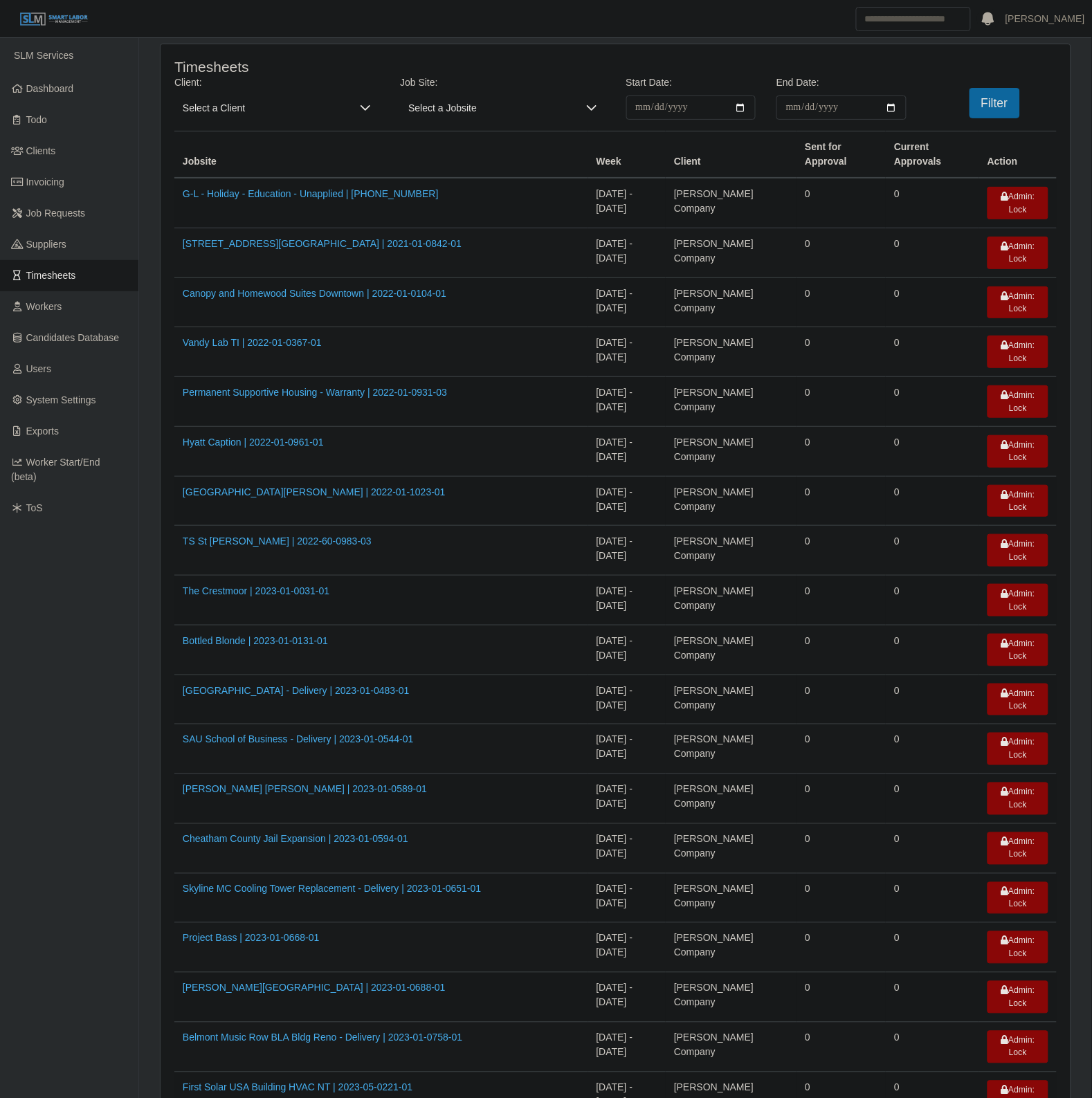
click at [209, 123] on div "**********" at bounding box center [615, 103] width 903 height 55
click at [216, 115] on span "Select a Client" at bounding box center [263, 107] width 177 height 25
click at [244, 116] on span "Select a Client" at bounding box center [263, 107] width 177 height 25
click at [240, 112] on span "Select a Client" at bounding box center [263, 107] width 177 height 25
click at [241, 142] on input "text" at bounding box center [374, 138] width 376 height 22
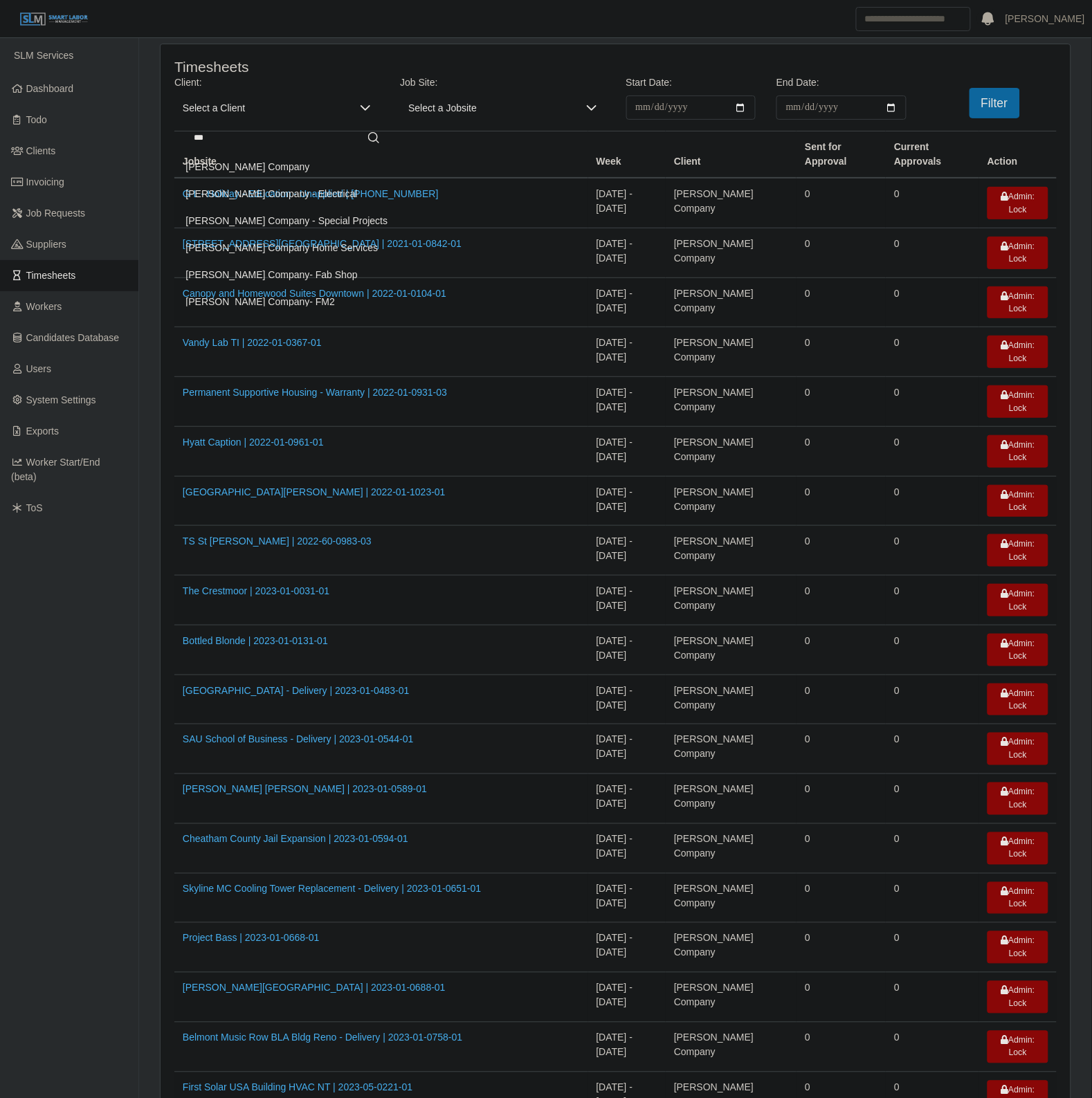
type input "***"
drag, startPoint x: 221, startPoint y: 180, endPoint x: 703, endPoint y: 174, distance: 482.0
click at [226, 180] on li "[PERSON_NAME] Company" at bounding box center [287, 167] width 219 height 26
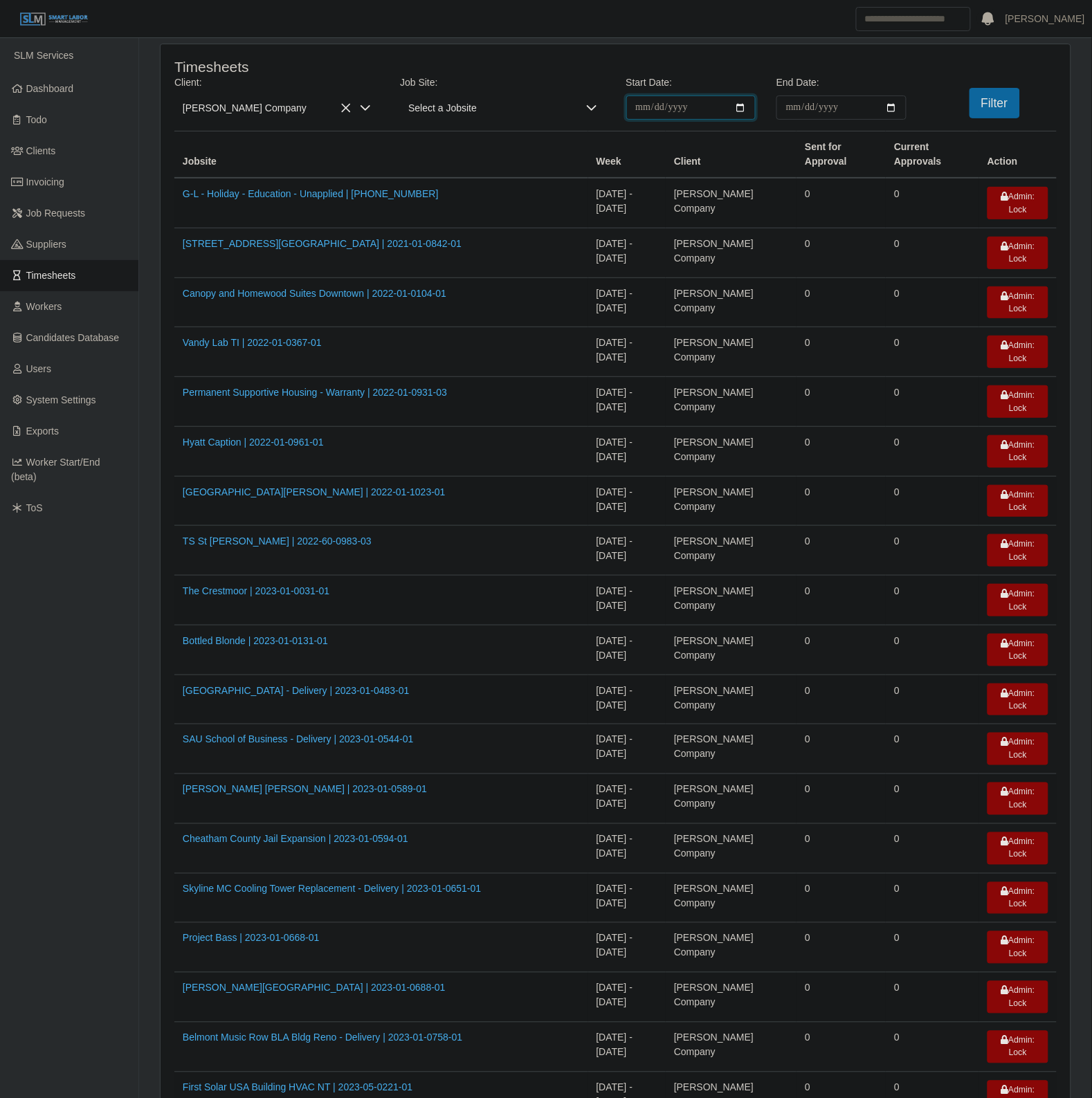
drag, startPoint x: 752, startPoint y: 97, endPoint x: 744, endPoint y: 109, distance: 14.4
click at [745, 106] on input "**********" at bounding box center [691, 107] width 130 height 25
click at [741, 111] on input "**********" at bounding box center [691, 107] width 130 height 25
type input "**********"
click at [893, 102] on input "End Date:" at bounding box center [841, 107] width 130 height 25
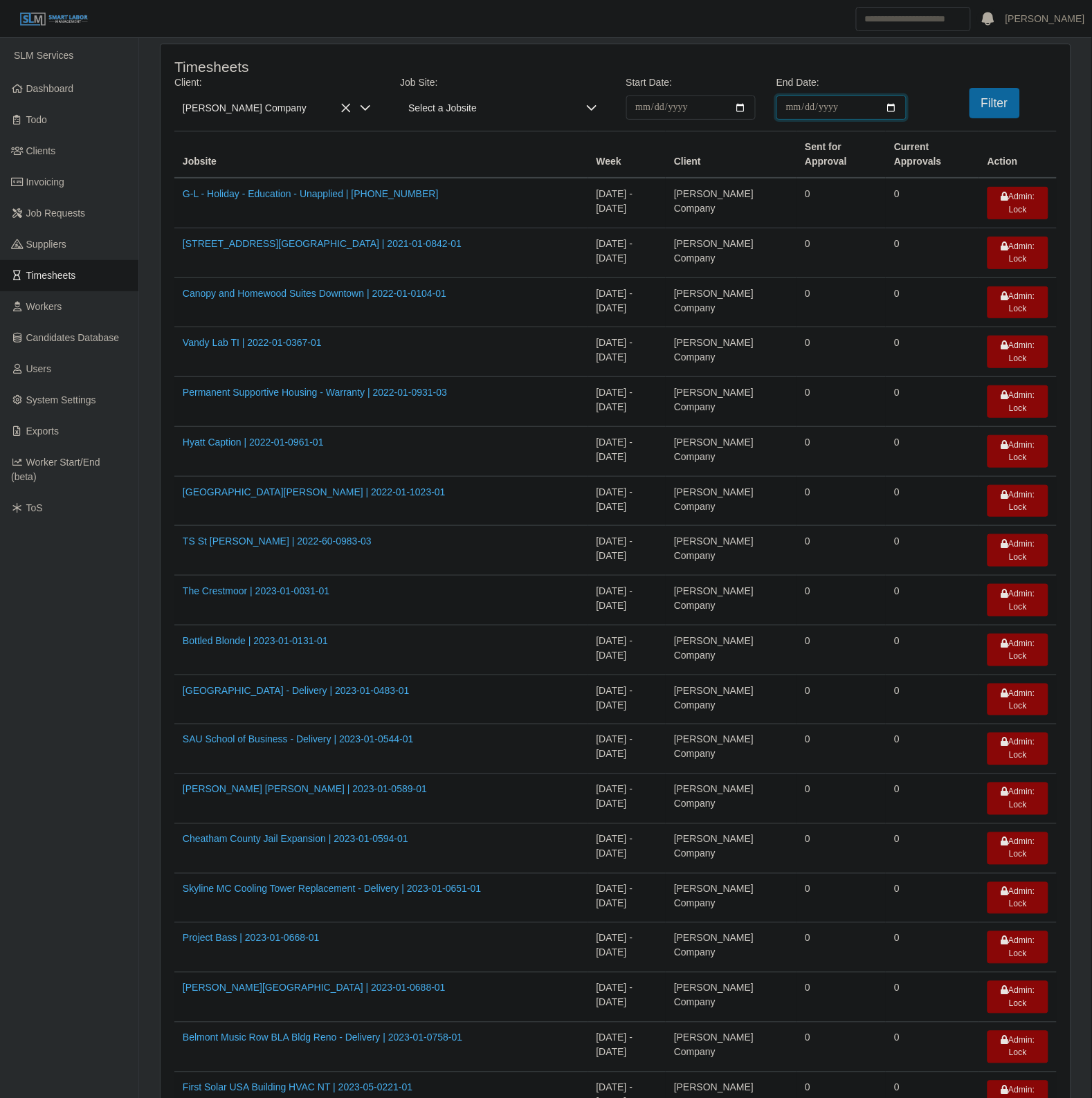
type input "**********"
click at [973, 109] on button "Filter" at bounding box center [995, 102] width 50 height 30
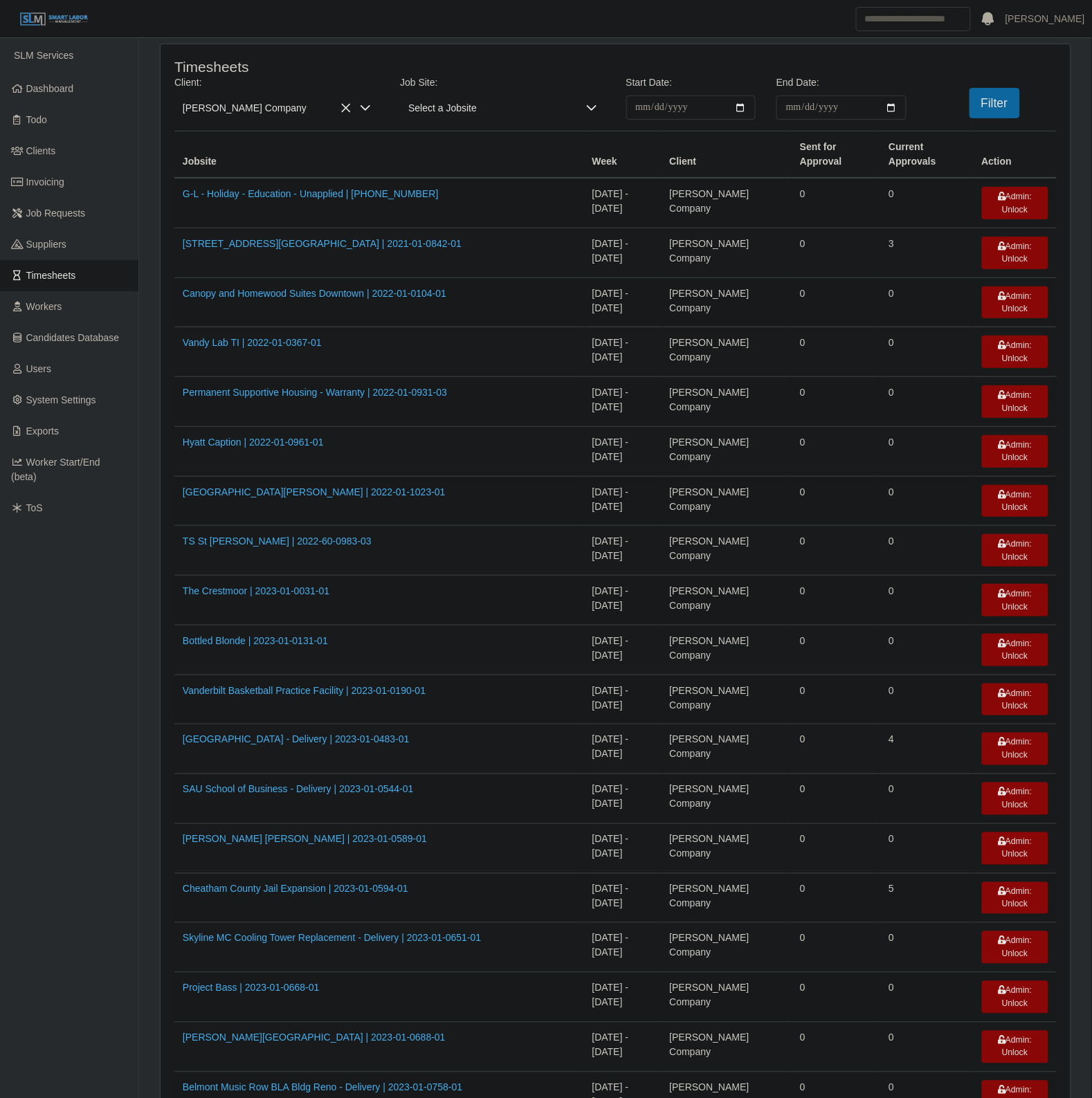
click at [495, 774] on td "SAU School of Business - Delivery | 2023-01-0544-01" at bounding box center [379, 798] width 410 height 50
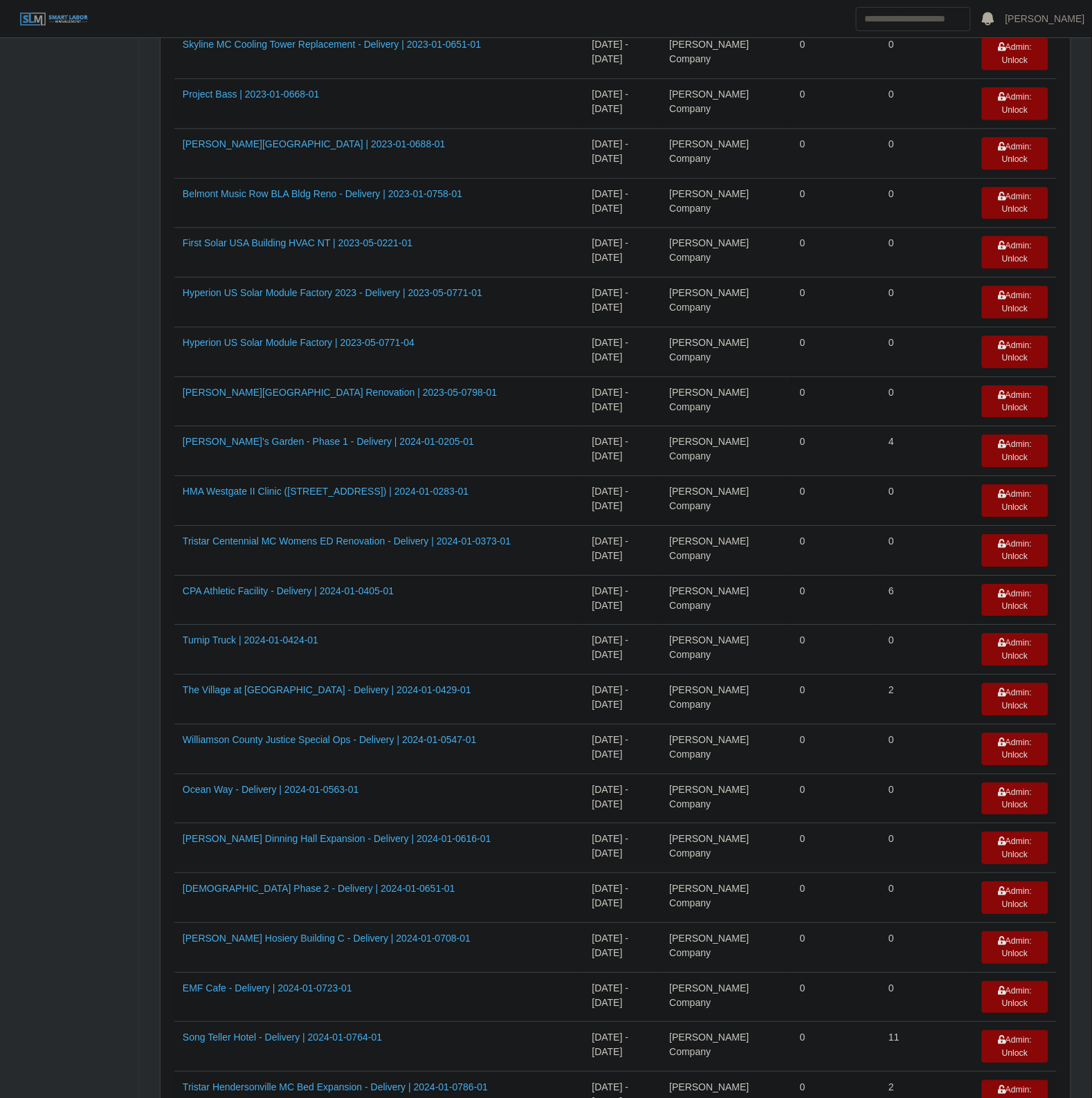
scroll to position [1048, 0]
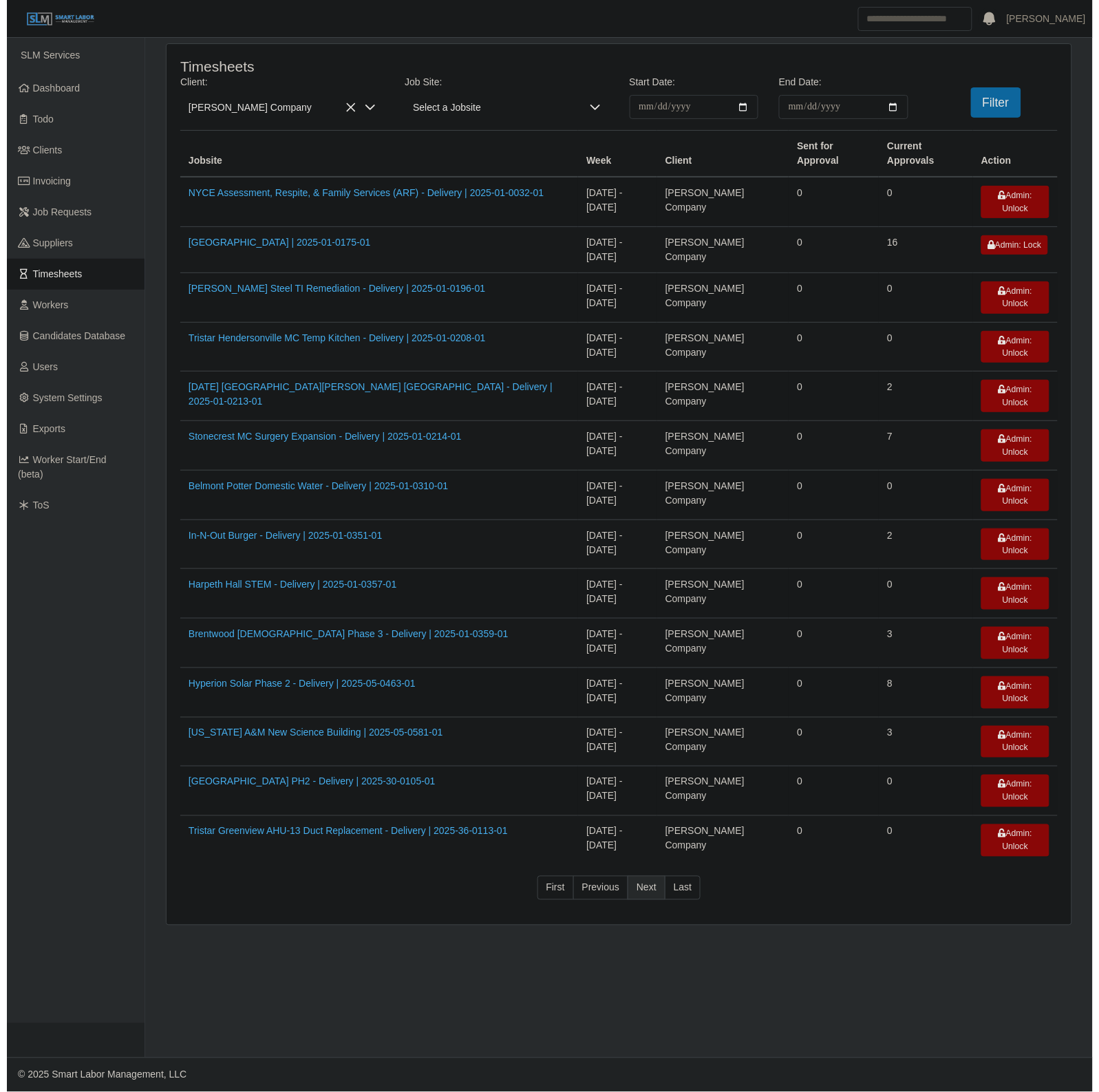
scroll to position [0, 0]
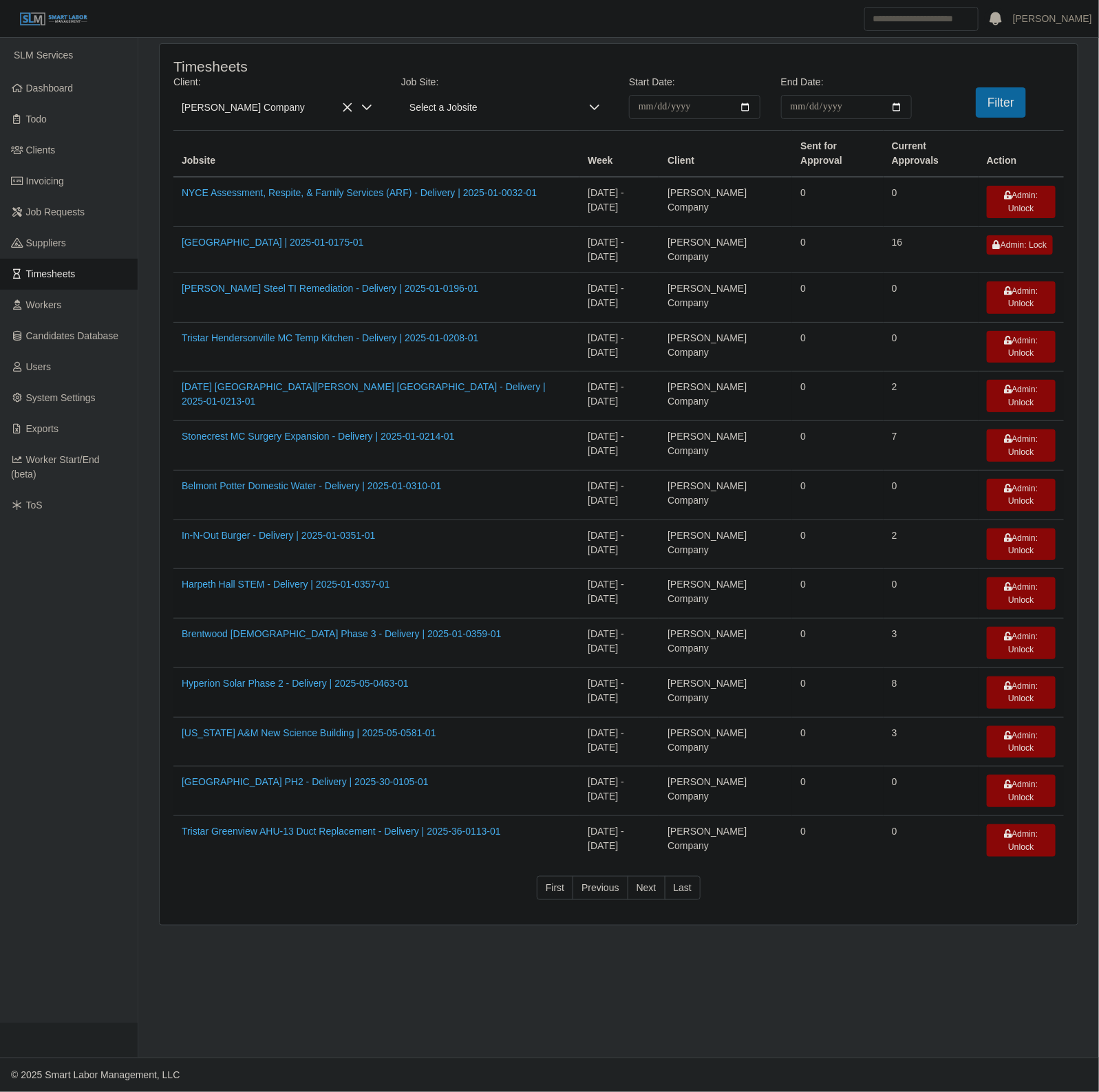
click at [579, 520] on td "09/29/2025 - 10/05/2025" at bounding box center [619, 544] width 80 height 49
click at [256, 727] on link "Alabama A&M New Science Building | 2025-05-0581-01" at bounding box center [309, 733] width 254 height 11
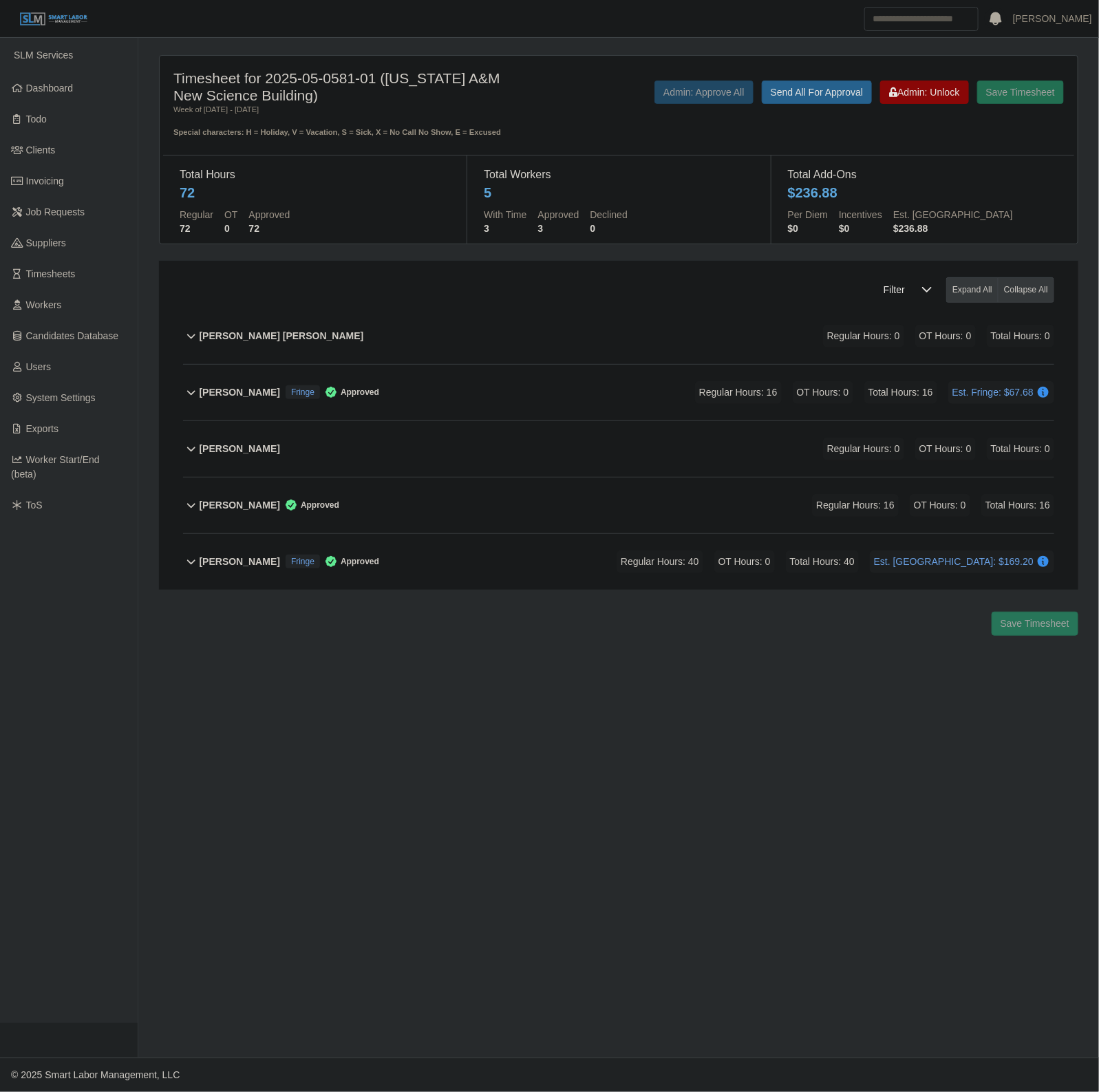
click at [482, 385] on div "Cody Thomas Fringe Approved Regular Hours: 16 OT Hours: 0 Total Hours: 16 Est. …" at bounding box center [626, 393] width 855 height 56
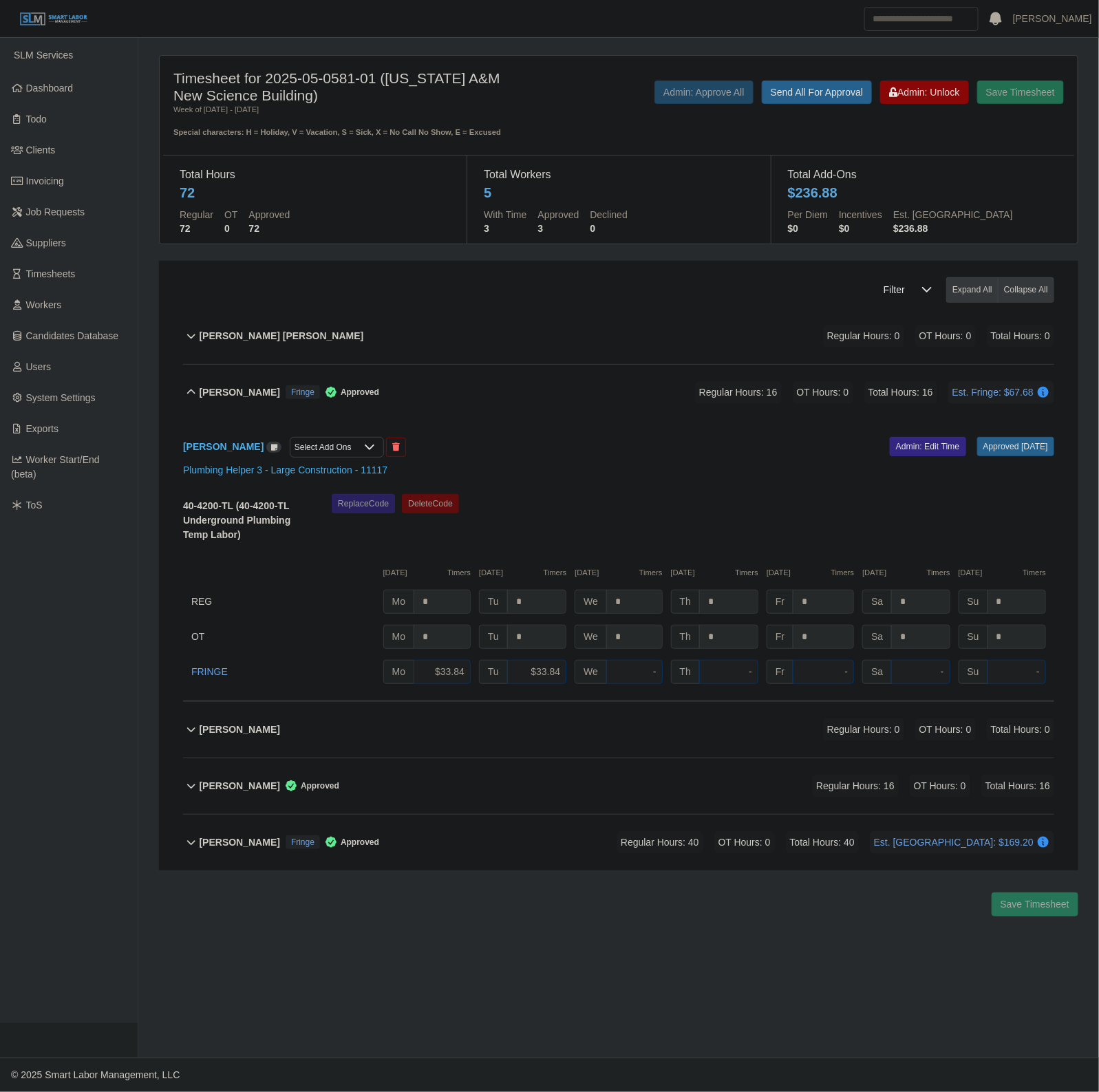
click at [577, 843] on div "Noah Ghadimi Fringe Approved Regular Hours: 40 OT Hours: 0 Total Hours: 40 Est.…" at bounding box center [626, 843] width 855 height 56
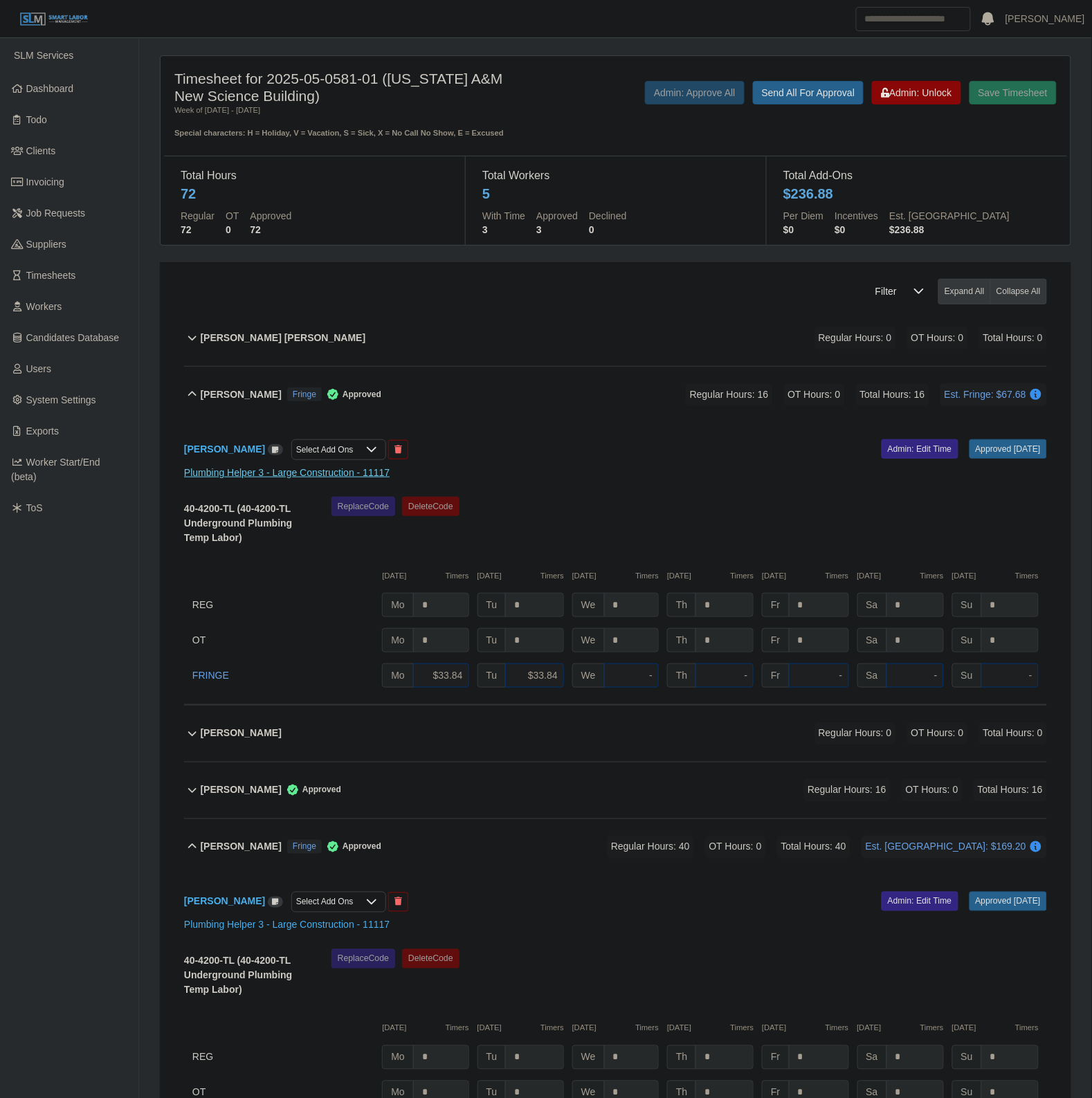
click at [305, 475] on link "Plumbing Helper 3 - Large Construction - 11117" at bounding box center [286, 473] width 205 height 11
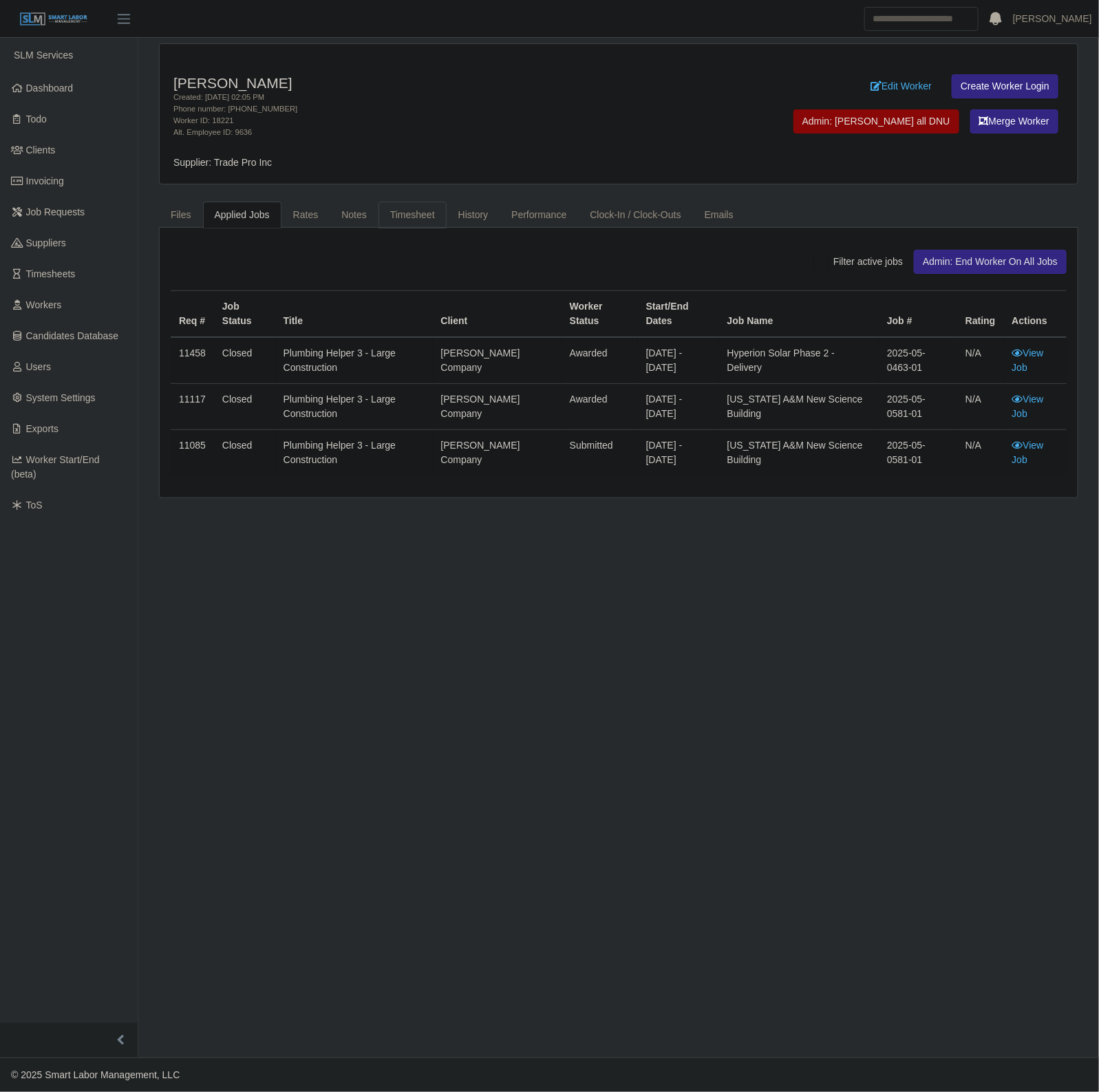
click at [421, 219] on link "Timesheet" at bounding box center [412, 214] width 68 height 27
click at [313, 210] on link "Rates" at bounding box center [306, 214] width 49 height 27
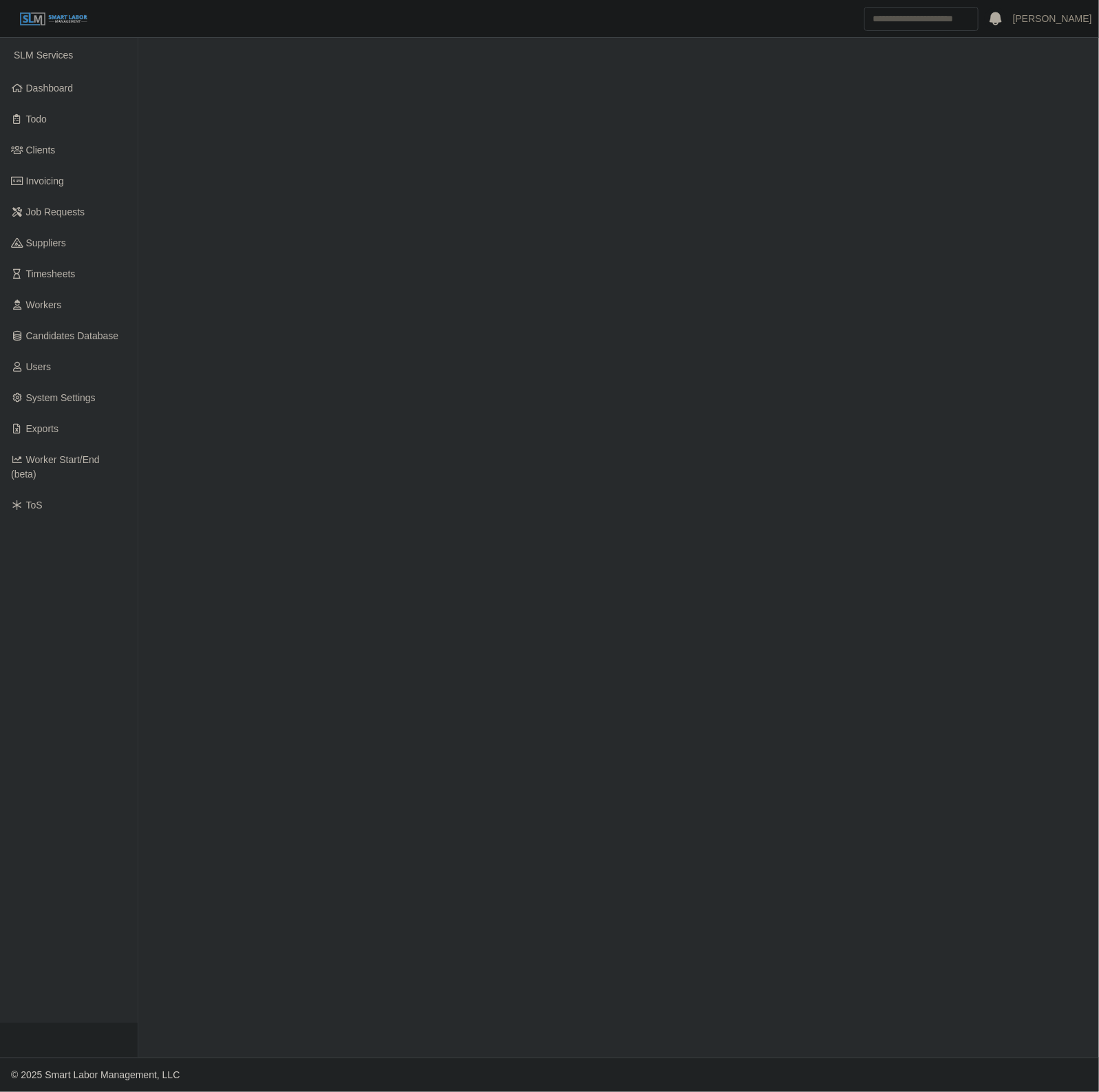
select select "******"
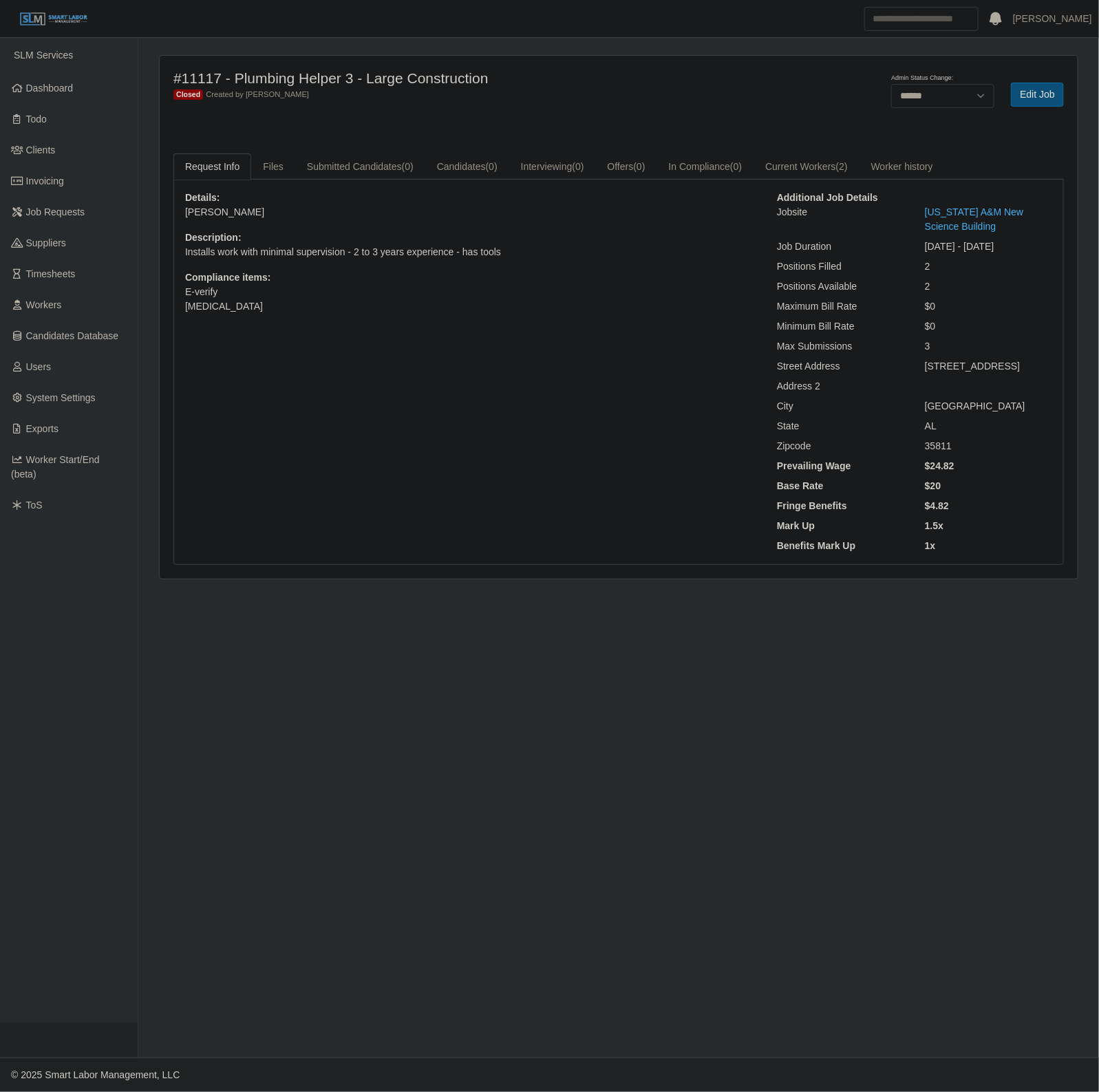
click at [1063, 89] on link "Edit Job" at bounding box center [1037, 95] width 53 height 24
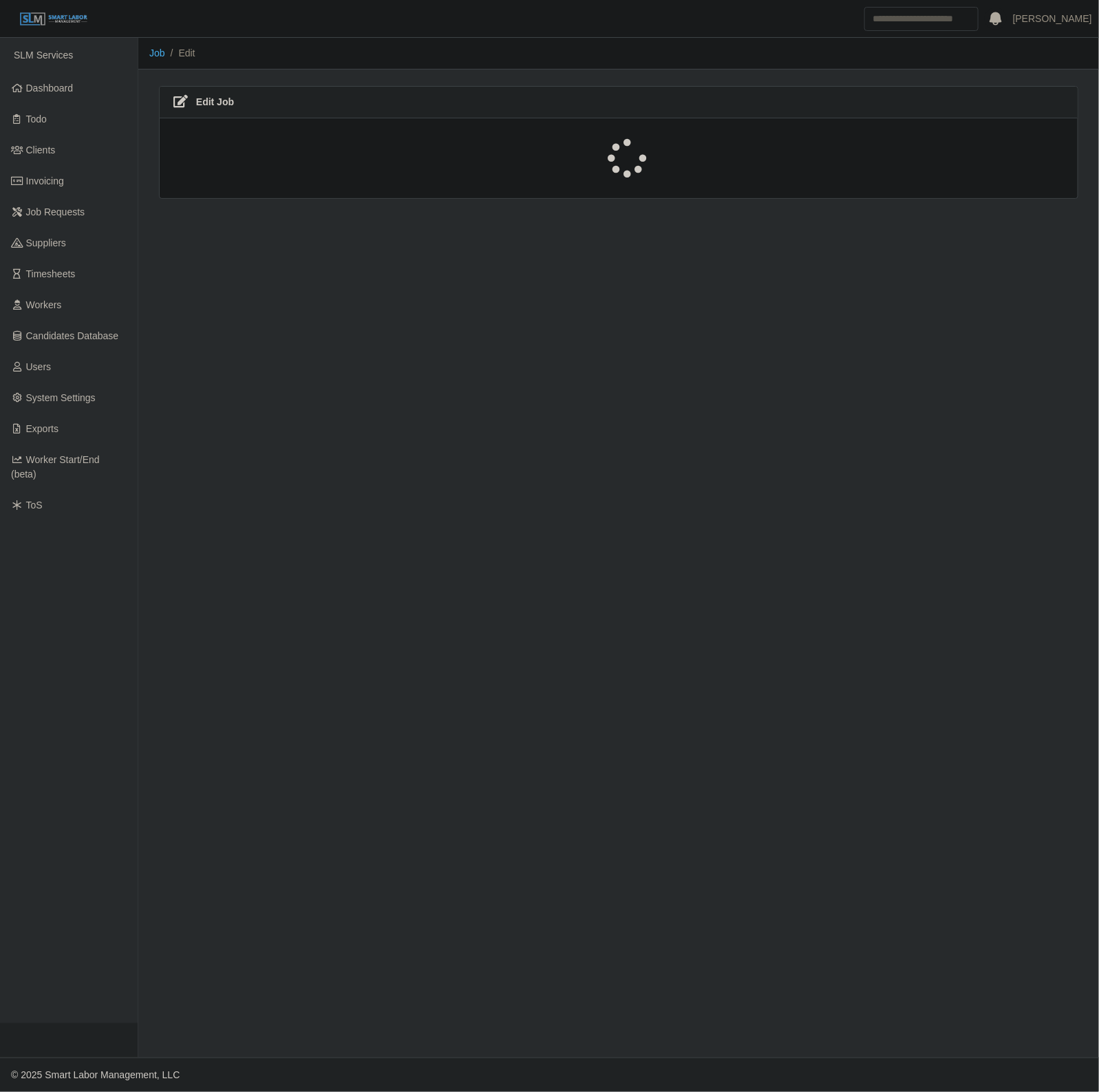
select select "******"
select select "****"
select select "***"
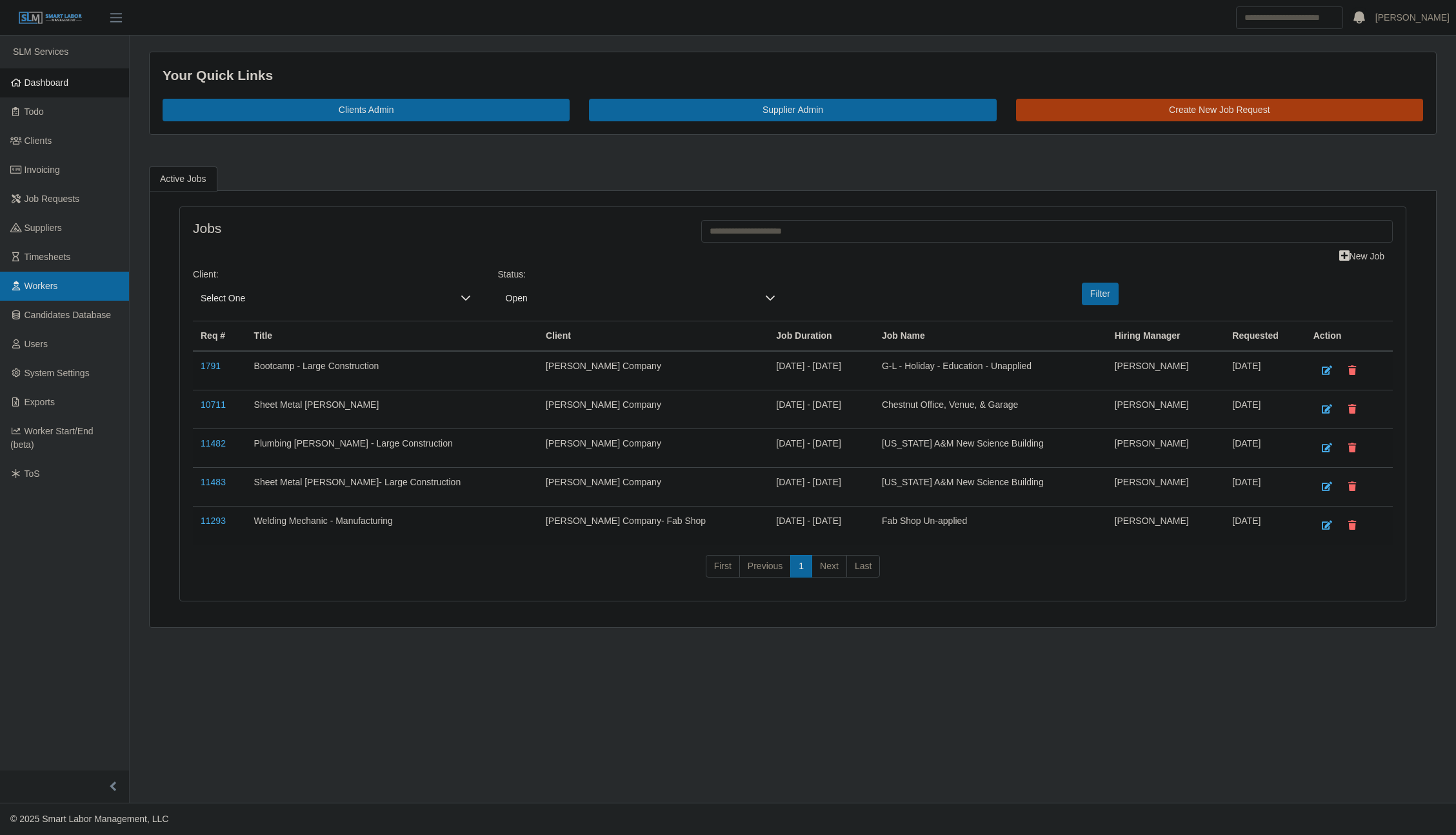
click at [37, 295] on link "Workers" at bounding box center [65, 286] width 129 height 29
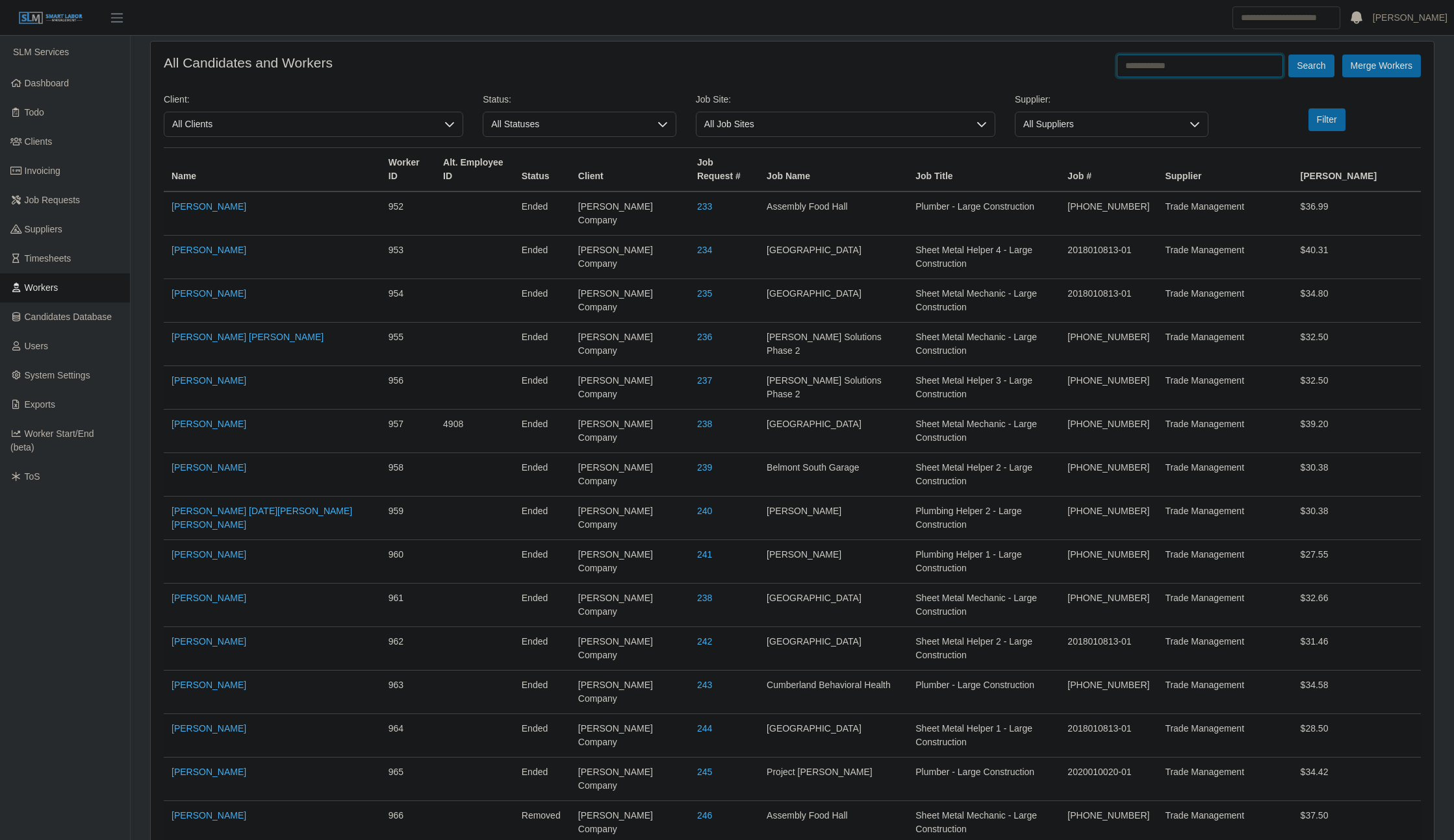
click at [1163, 69] on input "text" at bounding box center [1200, 66] width 166 height 23
type input "**********"
click at [1288, 55] on button "Search" at bounding box center [1311, 66] width 45 height 23
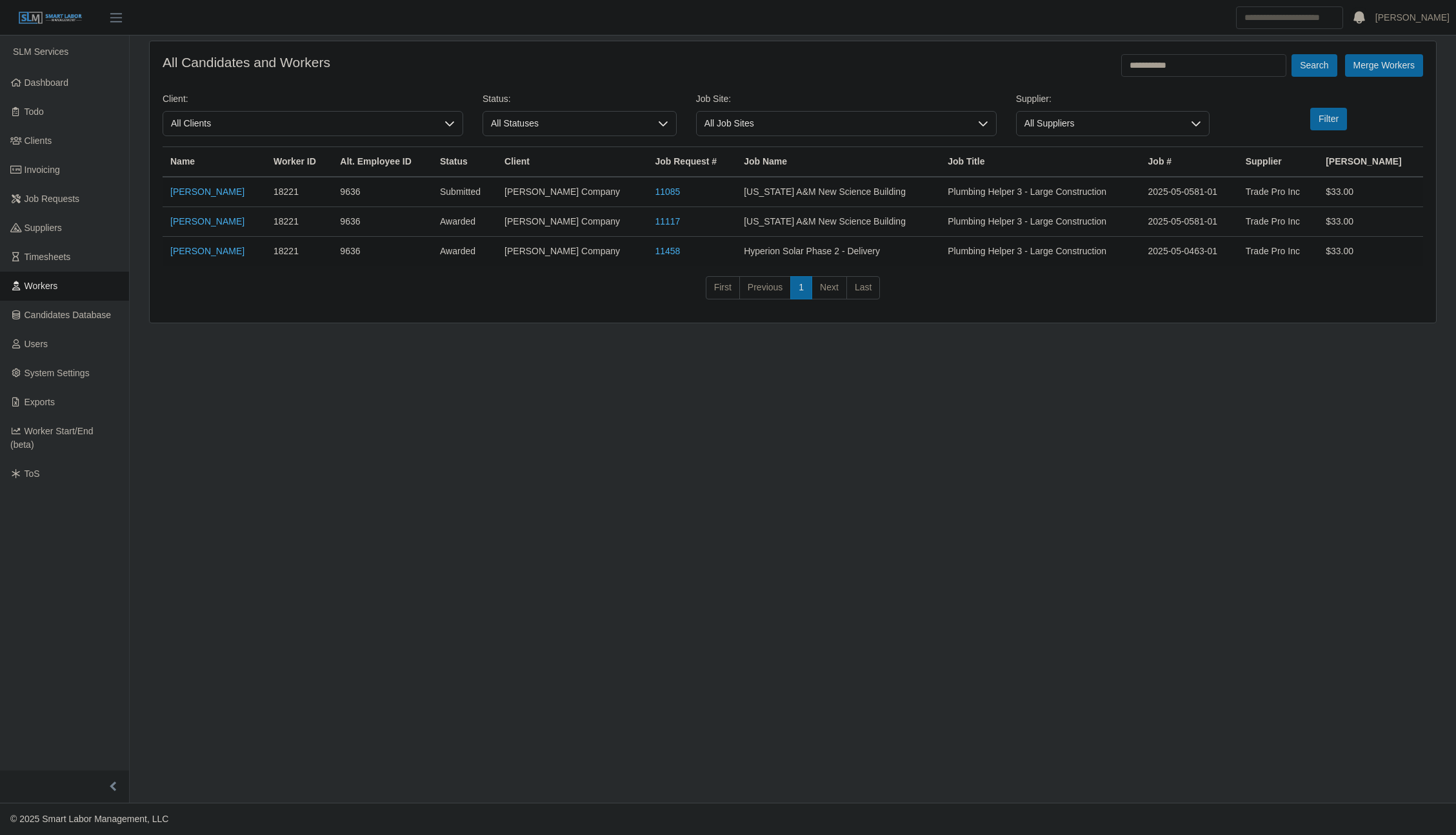
click at [940, 554] on main "**********" at bounding box center [793, 419] width 1327 height 767
click at [33, 87] on span "Dashboard" at bounding box center [47, 83] width 44 height 10
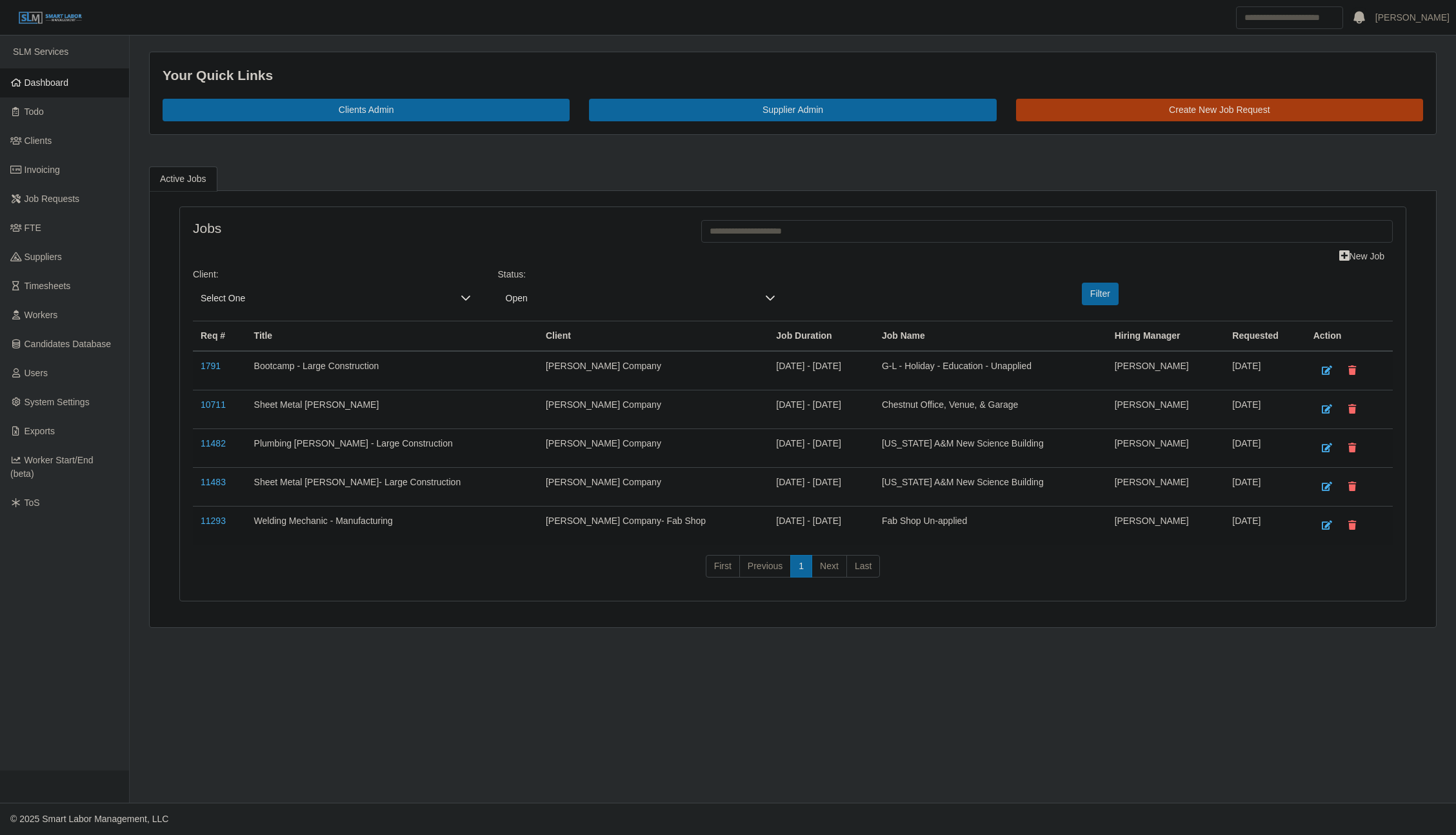
click at [63, 75] on link "Dashboard" at bounding box center [65, 83] width 129 height 29
click at [36, 319] on span "Workers" at bounding box center [41, 315] width 33 height 10
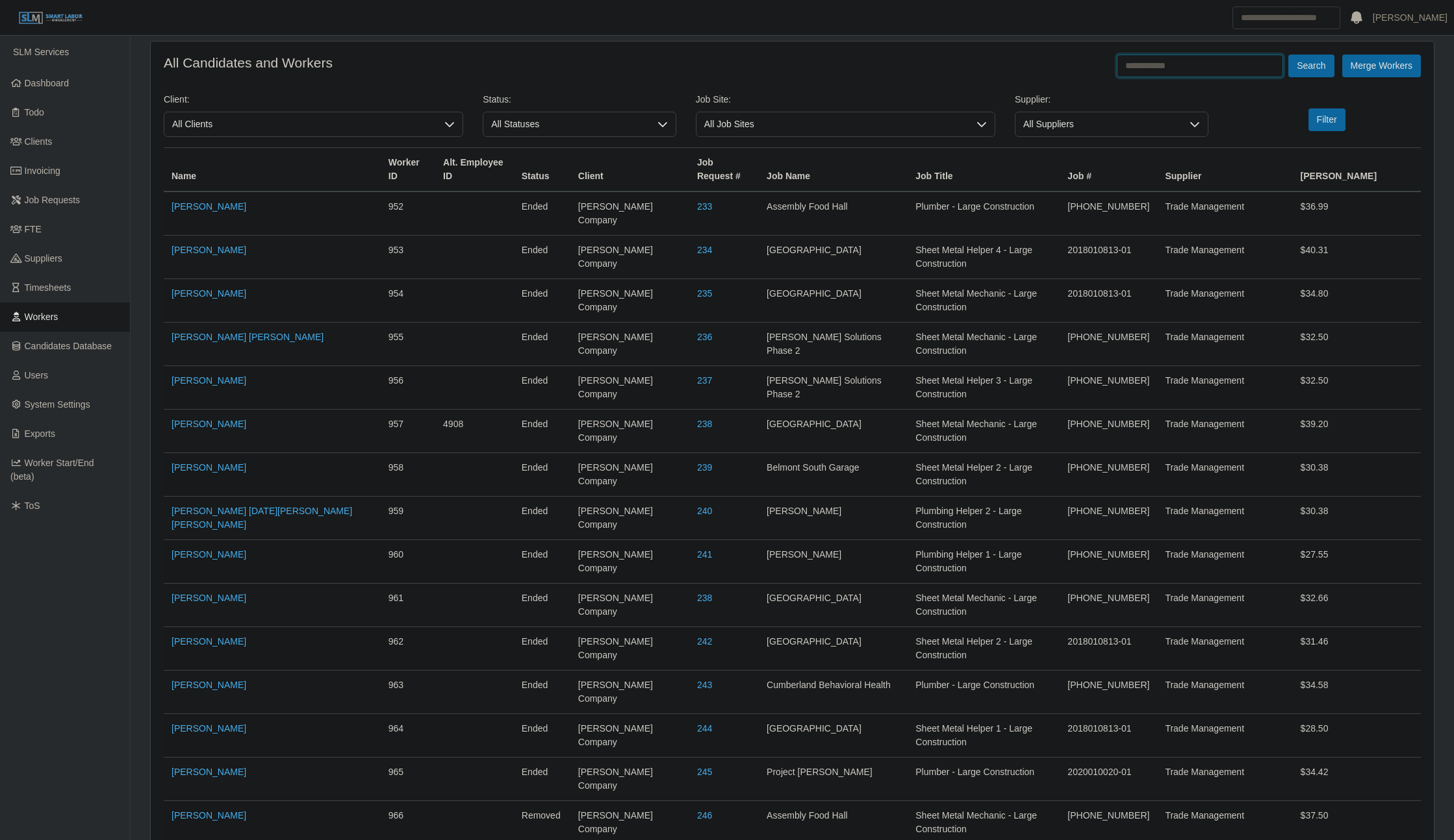
click at [1169, 68] on input "text" at bounding box center [1200, 66] width 166 height 23
type input "**********"
click at [1288, 55] on button "Search" at bounding box center [1311, 66] width 45 height 23
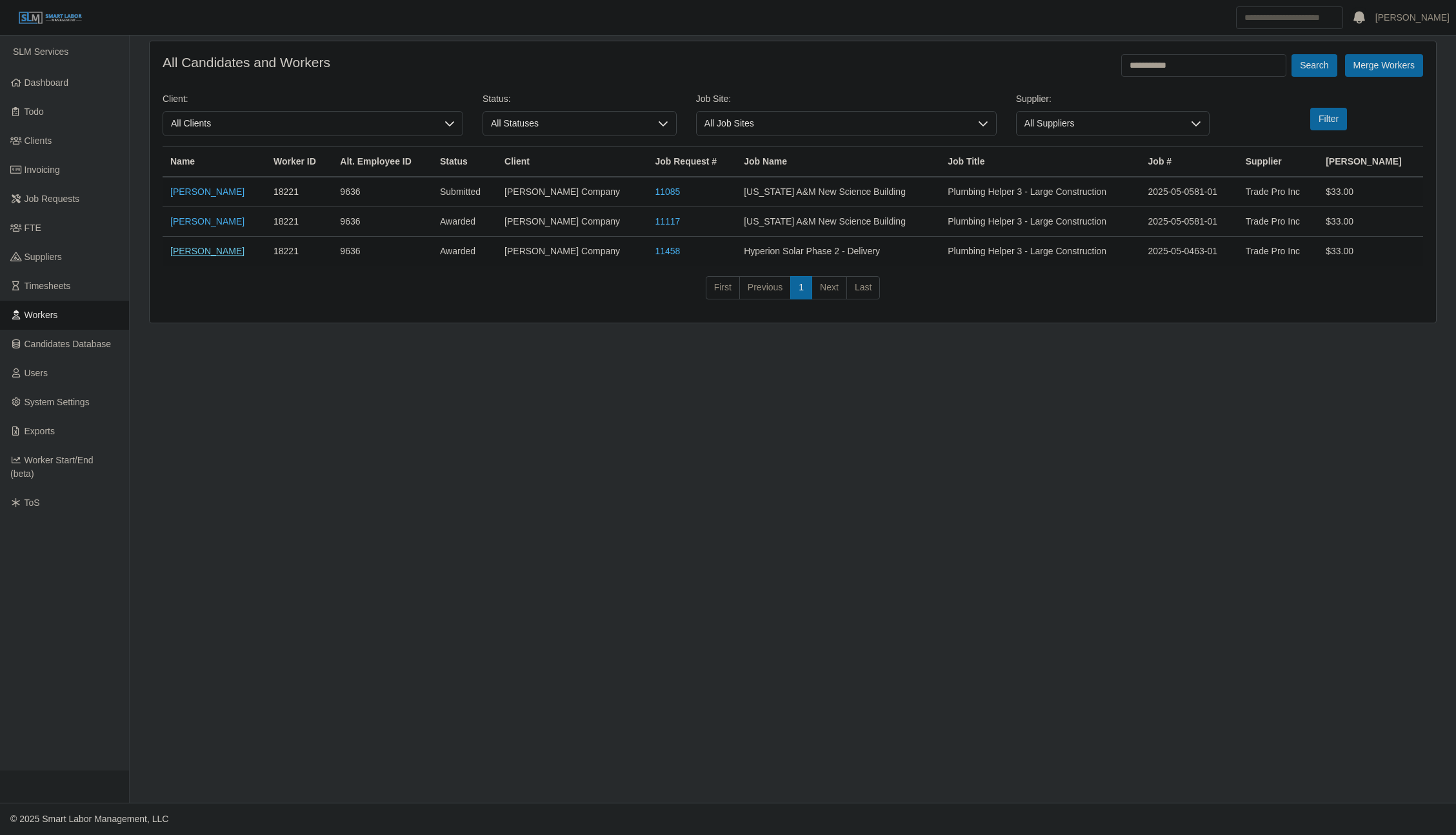
click at [214, 253] on link "Cody Thomas" at bounding box center [208, 251] width 74 height 10
click at [655, 217] on link "11117" at bounding box center [668, 221] width 25 height 10
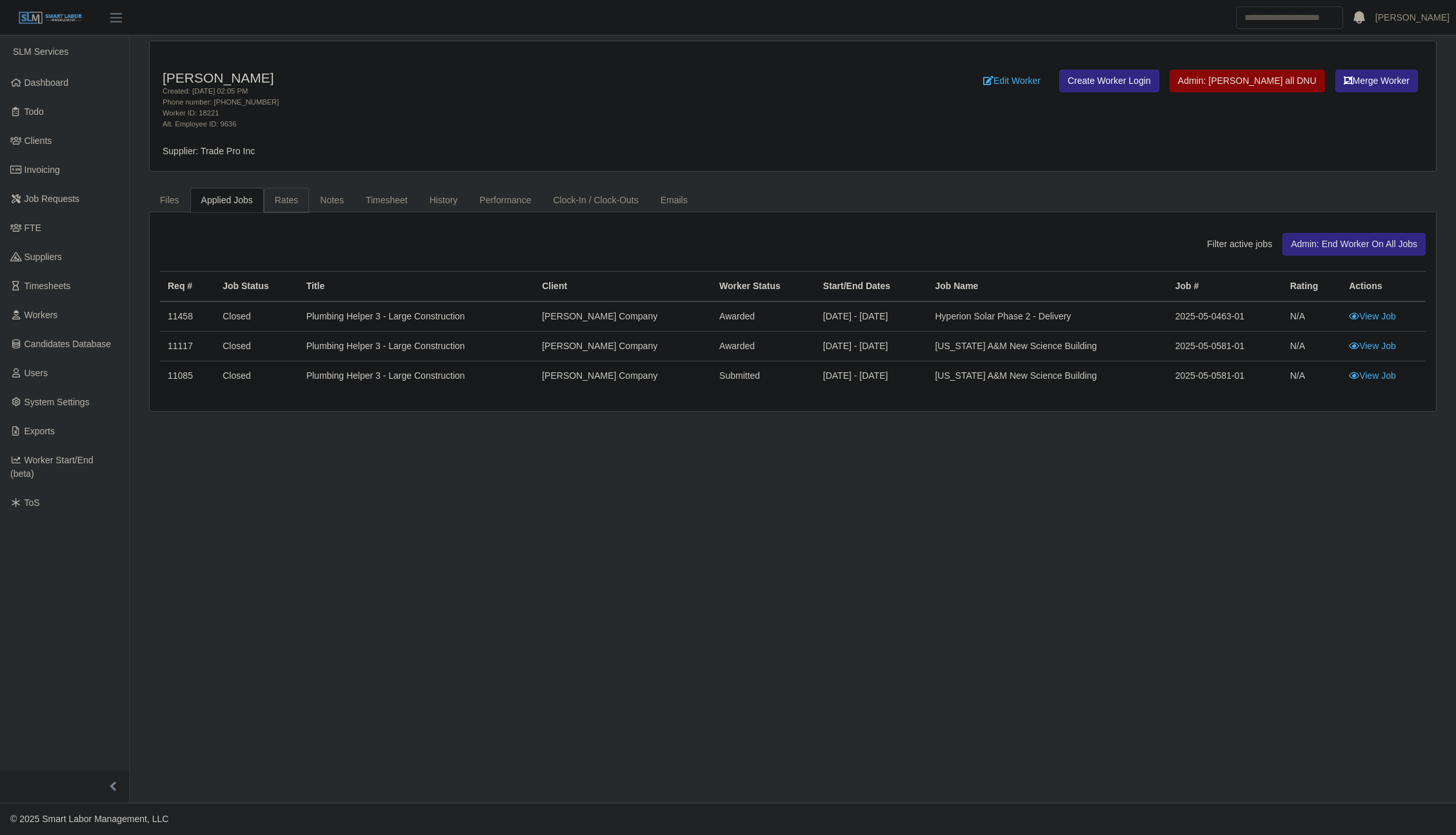
click at [291, 198] on link "Rates" at bounding box center [287, 200] width 46 height 25
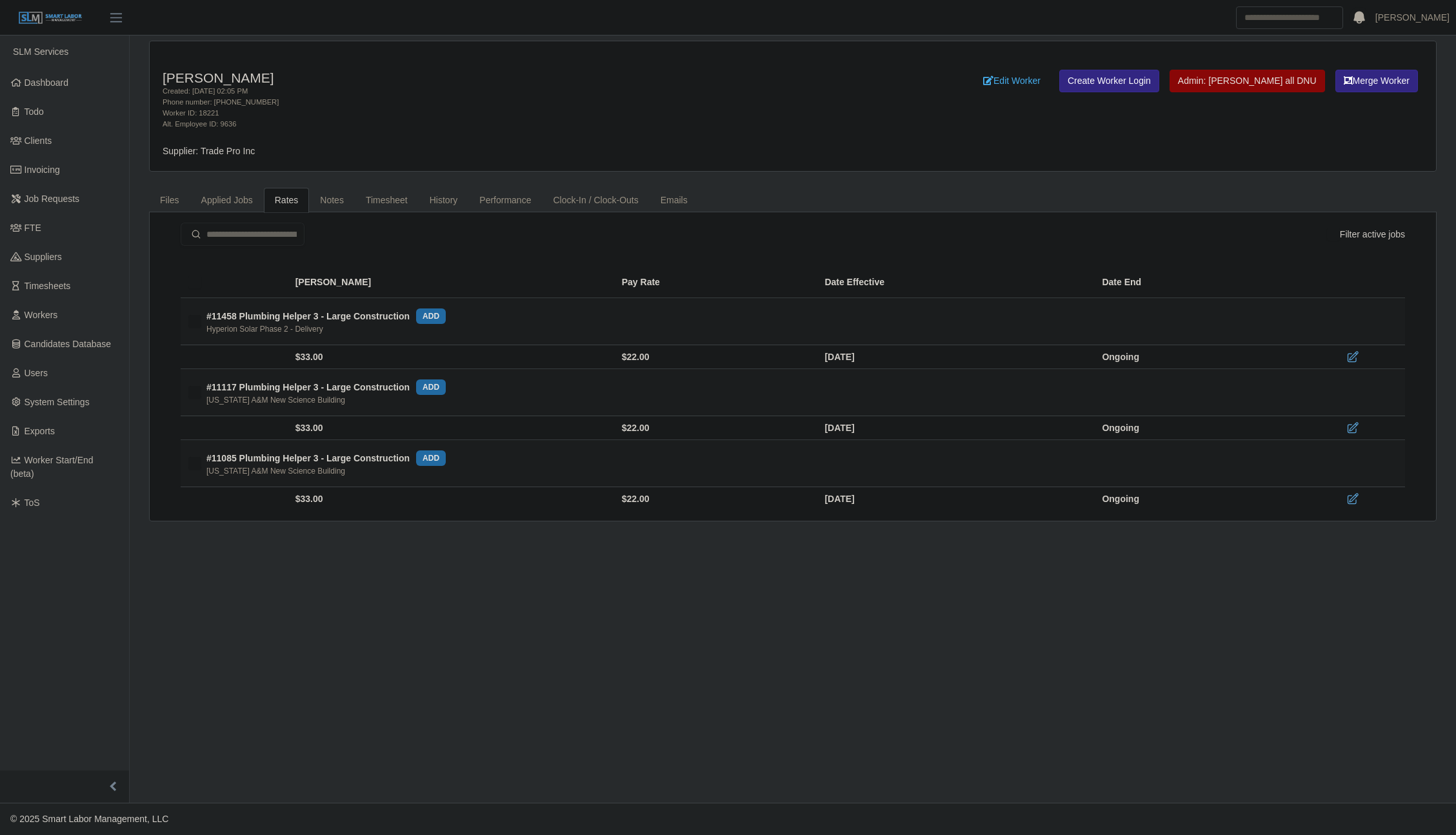
click at [507, 95] on div "Created: 08/29/2025 02:05 PM" at bounding box center [526, 91] width 727 height 11
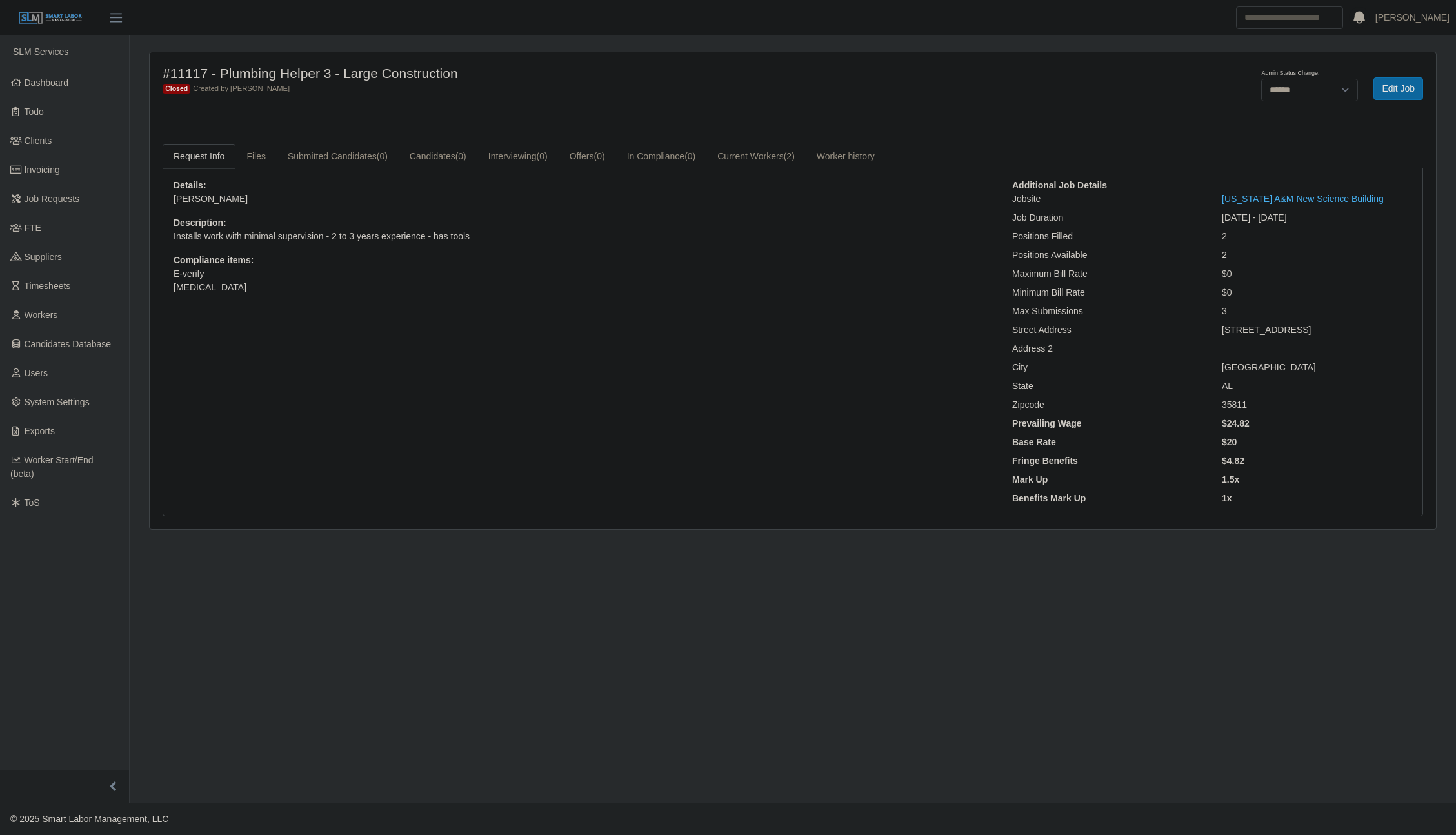
select select "******"
click at [1389, 88] on link "Edit Job" at bounding box center [1399, 89] width 50 height 23
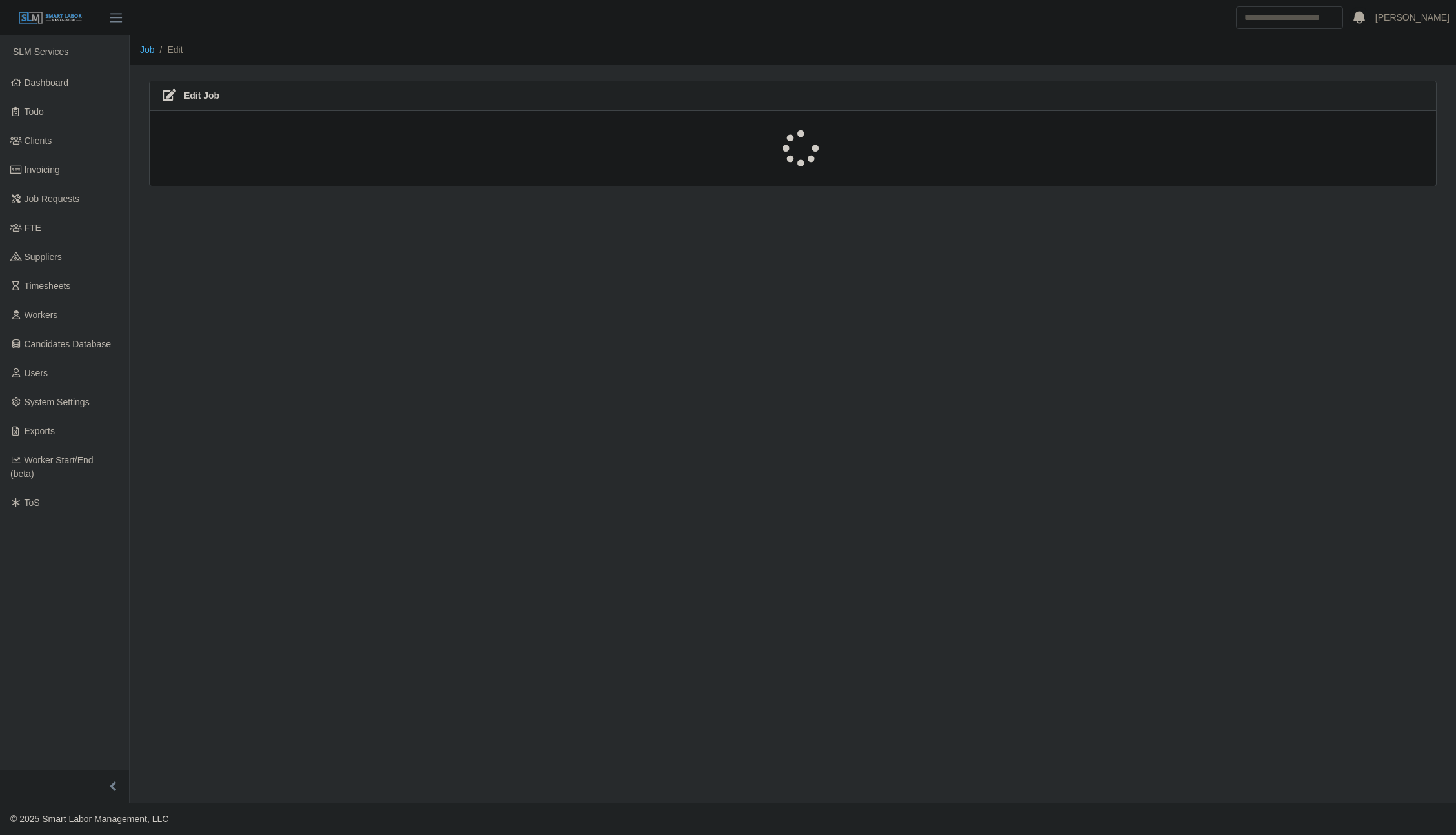
select select "******"
select select "****"
select select "***"
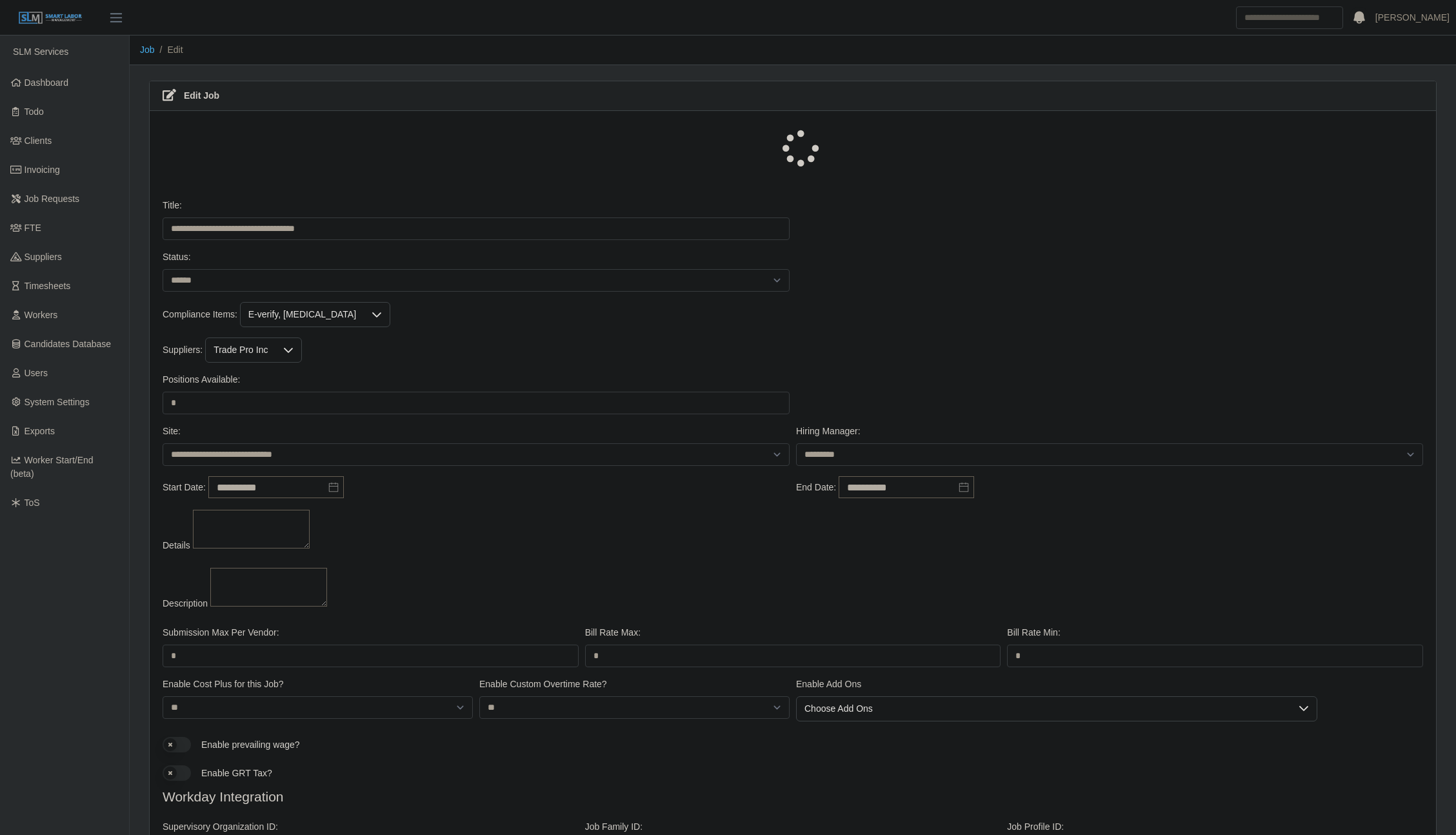
click at [800, 219] on div "**********" at bounding box center [793, 224] width 1267 height 52
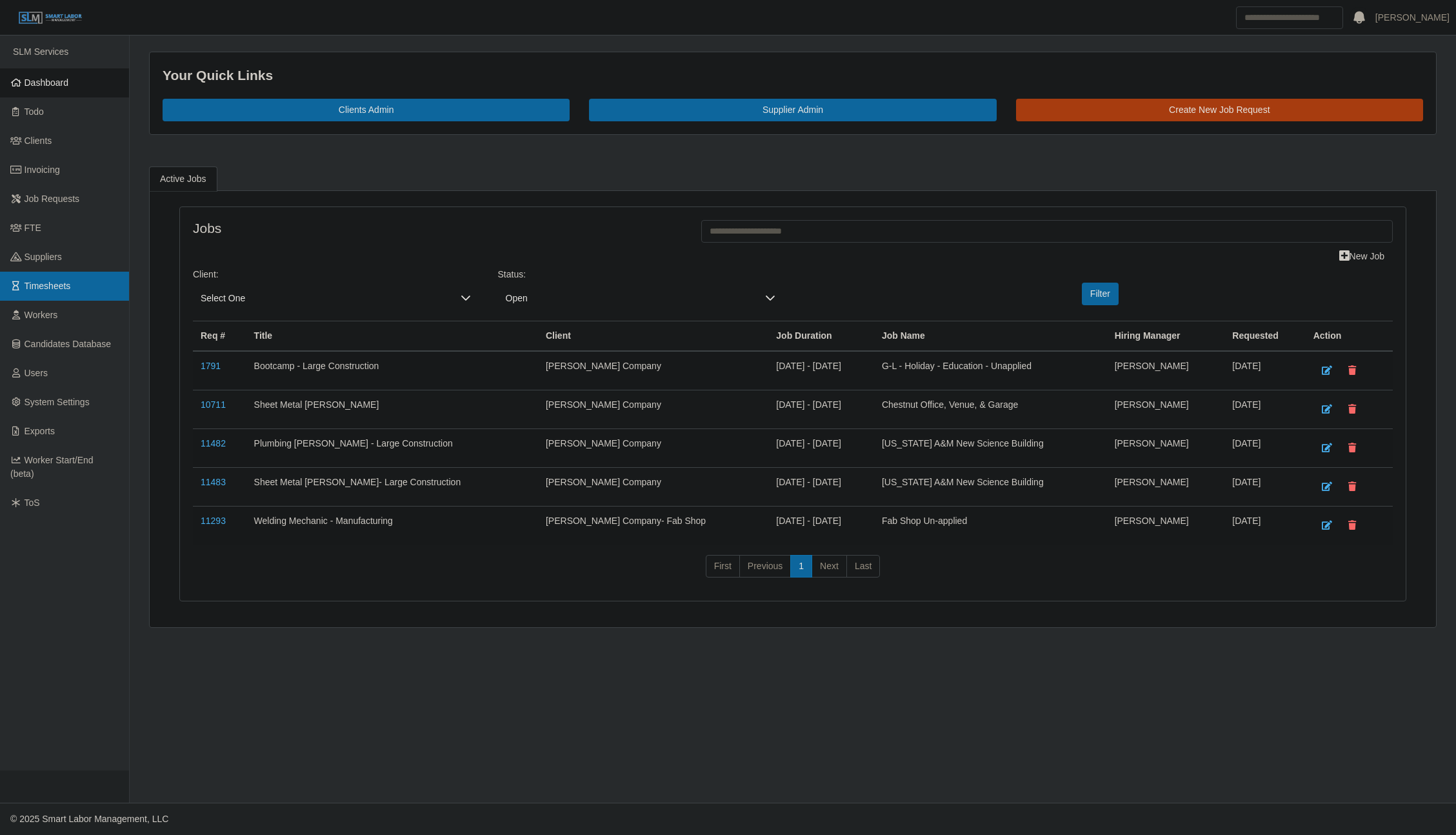
click at [91, 287] on link "Timesheets" at bounding box center [65, 286] width 129 height 29
